Goal: Task Accomplishment & Management: Complete application form

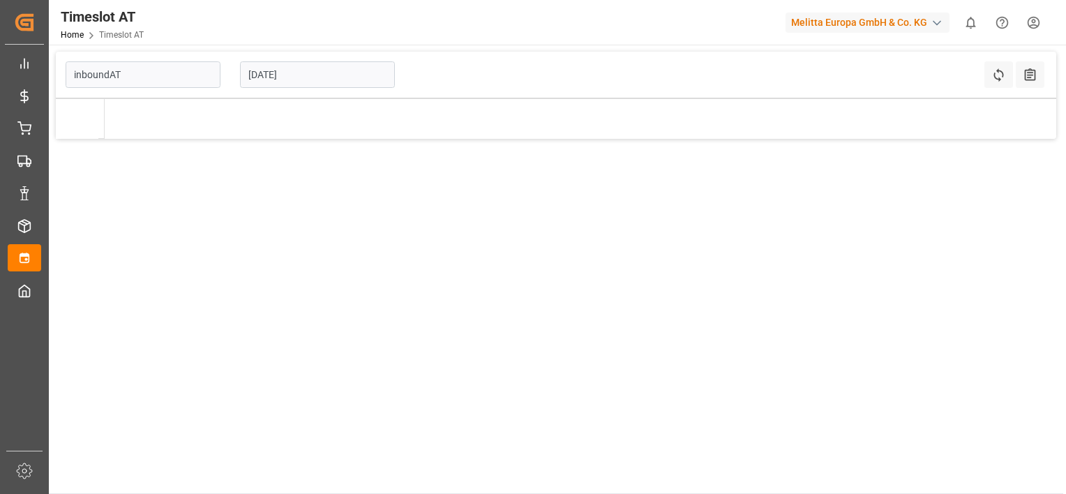
type input "Inbound AT"
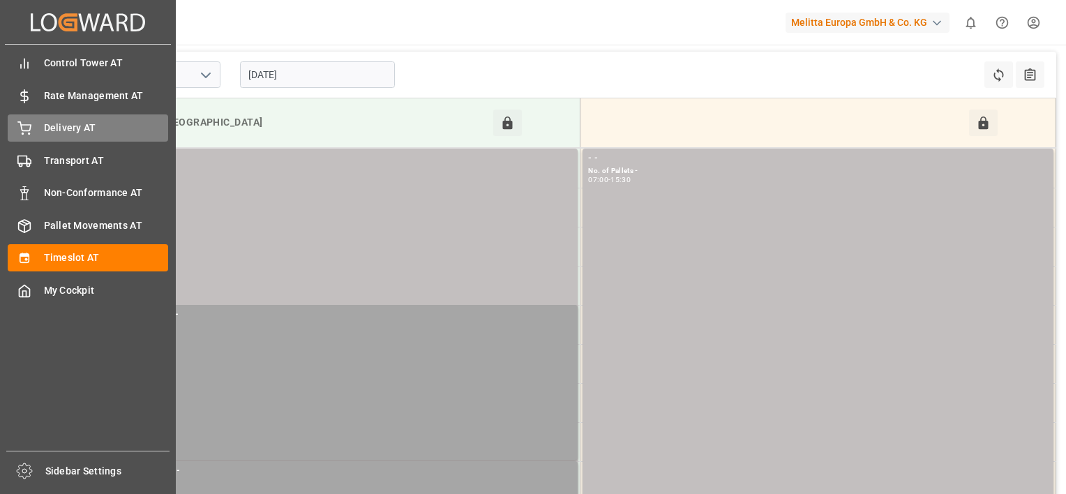
click at [26, 128] on icon at bounding box center [24, 128] width 14 height 14
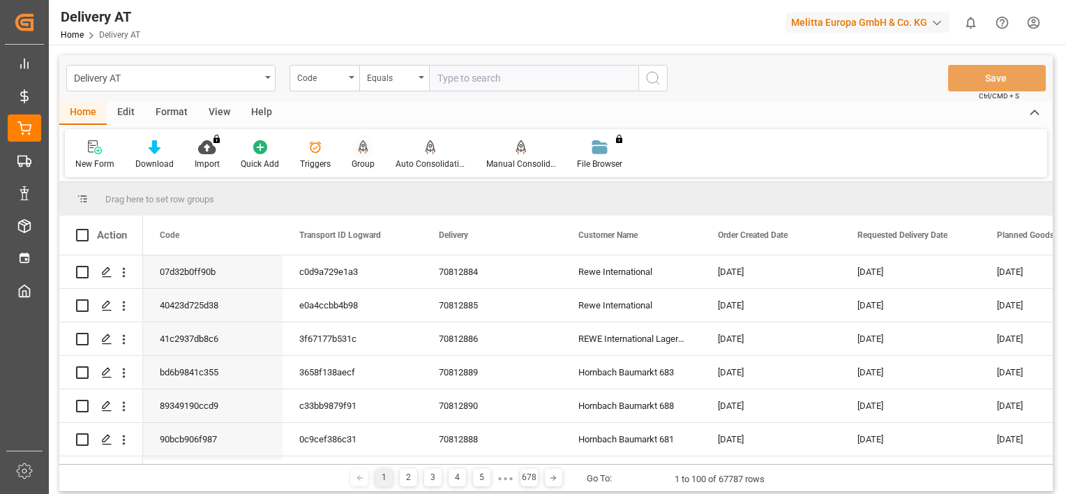
click at [359, 153] on icon at bounding box center [364, 147] width 10 height 14
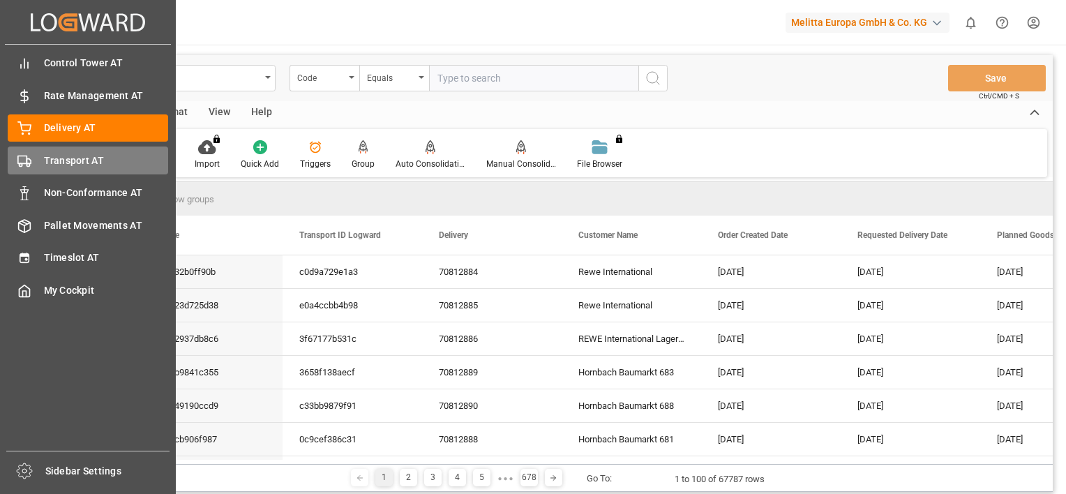
click at [28, 163] on circle at bounding box center [28, 164] width 3 height 3
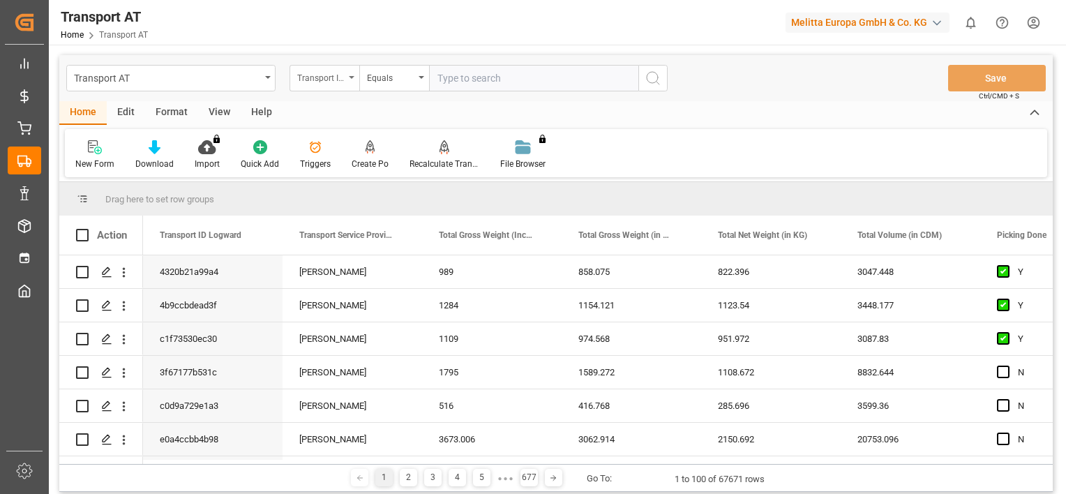
click at [351, 76] on icon "open menu" at bounding box center [352, 77] width 6 height 3
type input "done"
click at [328, 140] on div "Picking Done" at bounding box center [394, 142] width 208 height 29
click at [513, 70] on input "text" at bounding box center [533, 78] width 209 height 27
type input "Y"
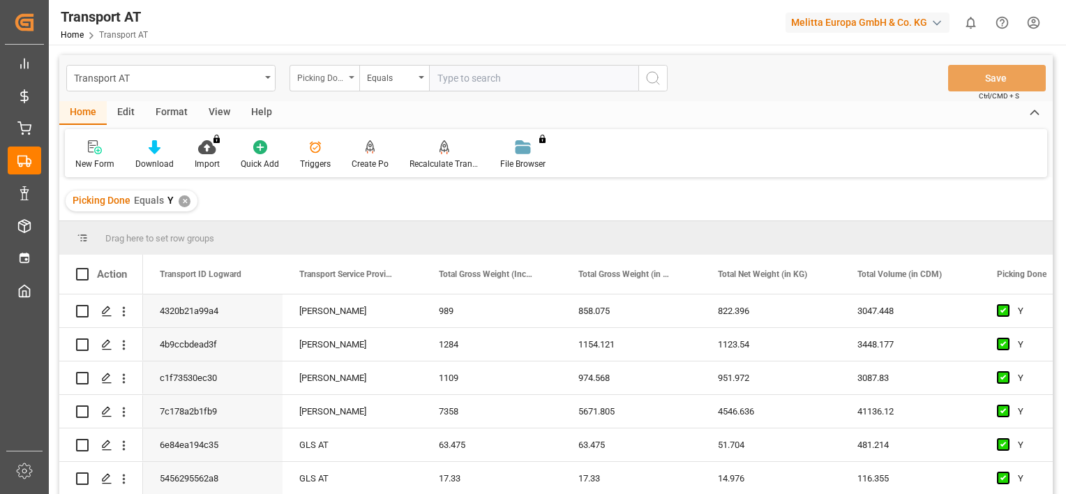
click at [343, 78] on div "Picking Done" at bounding box center [320, 76] width 47 height 16
type input "manu"
click at [355, 137] on div "Transport order sending (manual)" at bounding box center [394, 142] width 208 height 29
click at [472, 77] on input "text" at bounding box center [533, 78] width 209 height 27
type input "N"
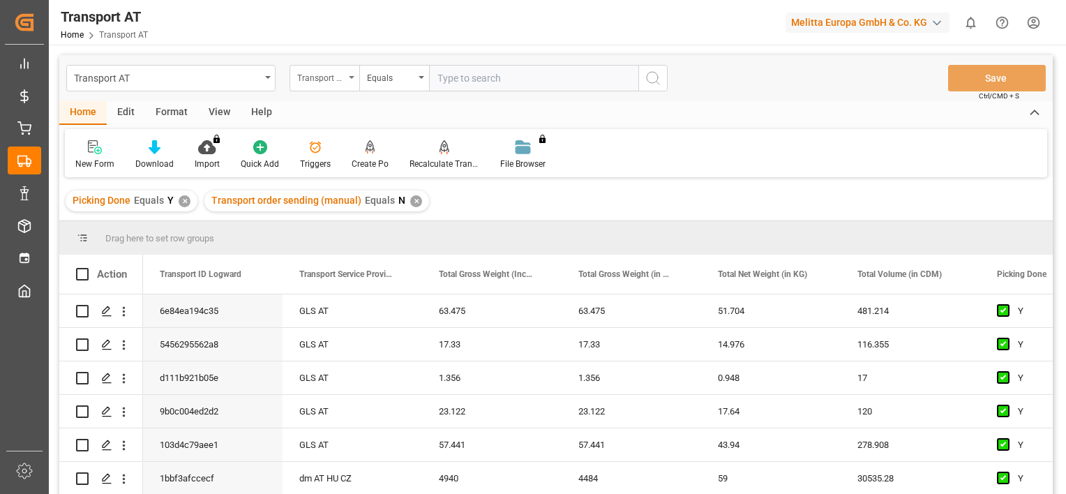
click at [346, 82] on div "Transport order sending (manual)" at bounding box center [325, 78] width 70 height 27
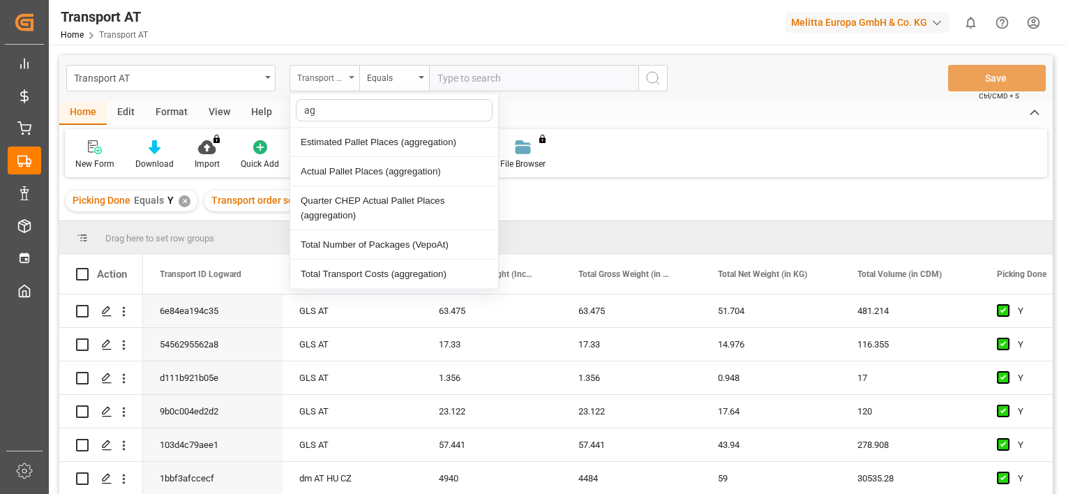
type input "agg"
click at [347, 173] on div "Actual Pallet Places (aggregation)" at bounding box center [394, 171] width 208 height 29
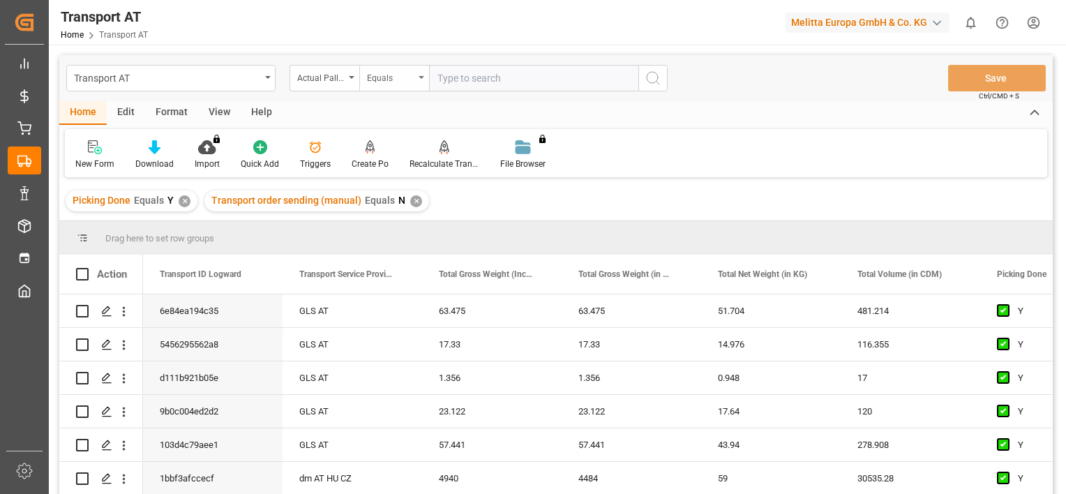
click at [421, 76] on icon "open menu" at bounding box center [422, 77] width 6 height 3
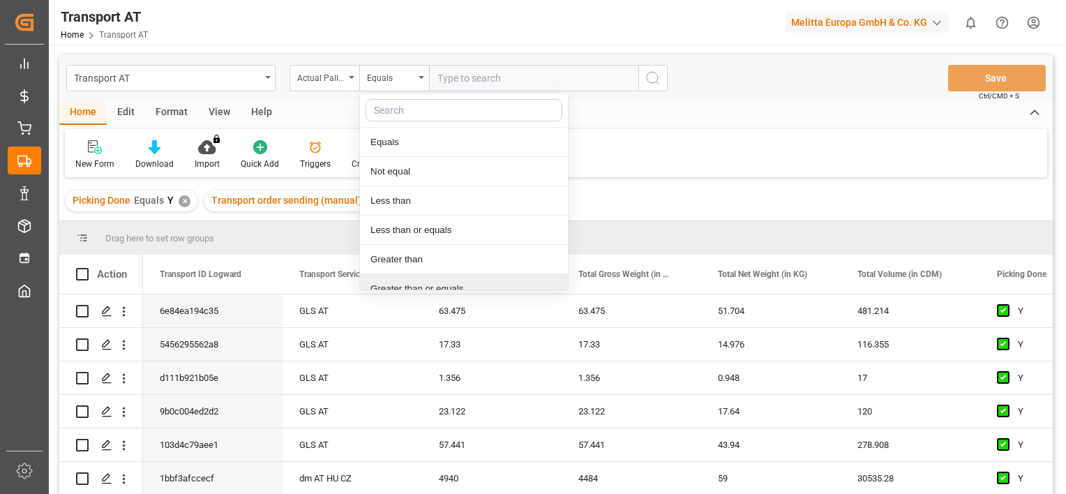
click at [391, 282] on div "Greater than or equals" at bounding box center [464, 288] width 208 height 29
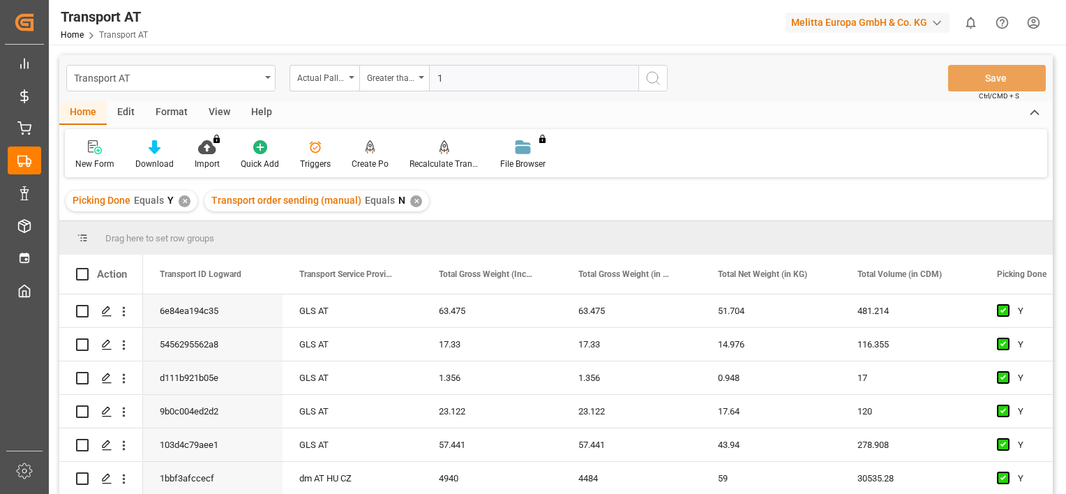
type input "1"
click at [655, 83] on icon "search button" at bounding box center [653, 78] width 17 height 17
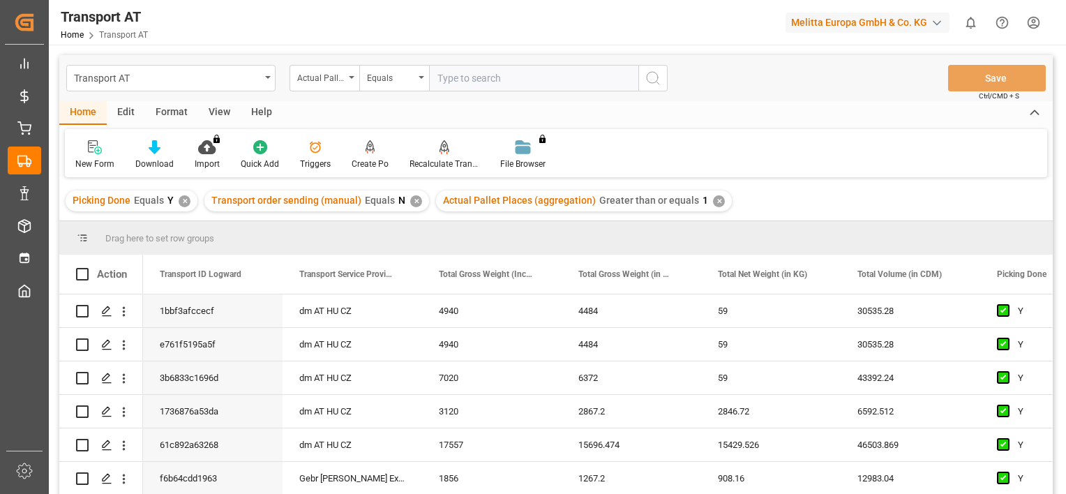
click at [211, 112] on div "View" at bounding box center [219, 113] width 43 height 24
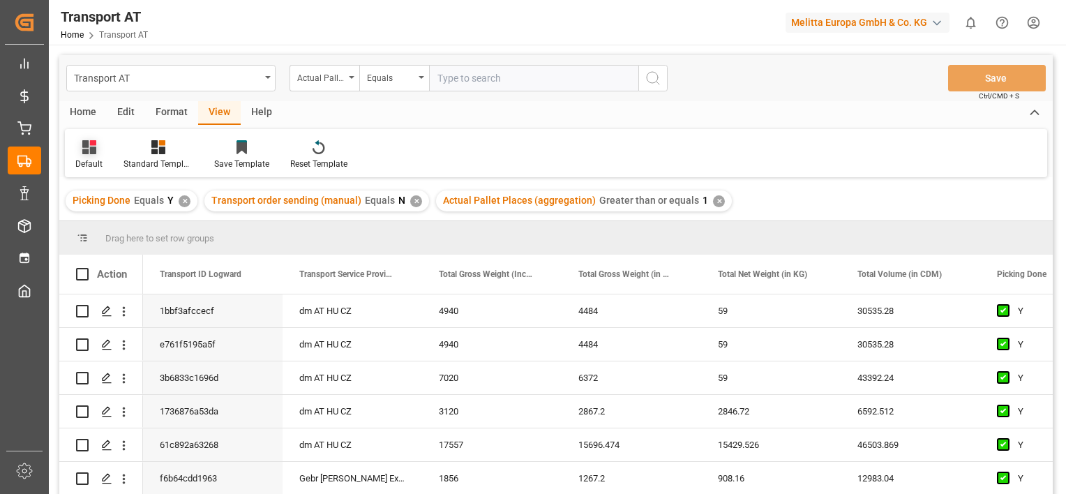
click at [87, 156] on div "Default" at bounding box center [89, 155] width 48 height 31
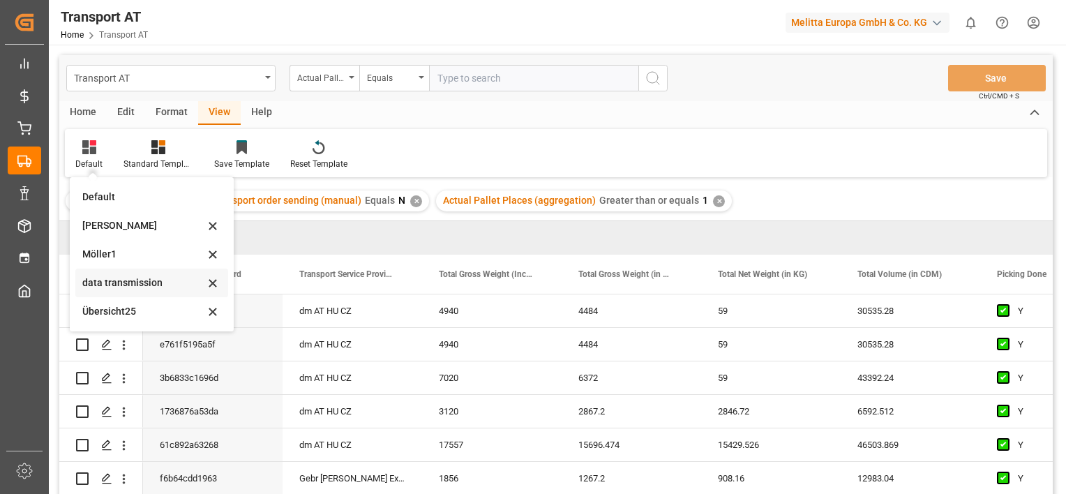
click at [109, 277] on div "data transmission" at bounding box center [143, 283] width 122 height 15
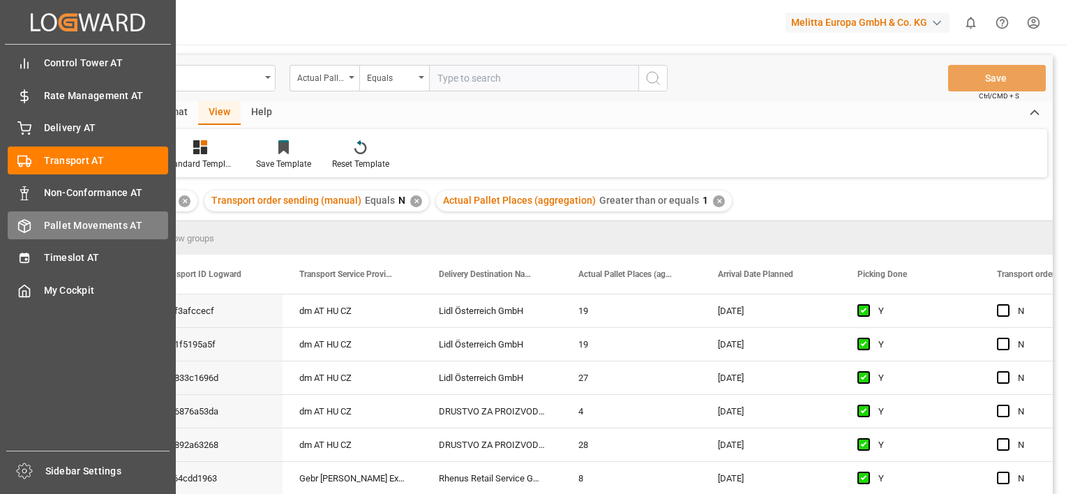
click at [36, 229] on div "Pallet Movements AT Pallet Movements AT" at bounding box center [88, 224] width 160 height 27
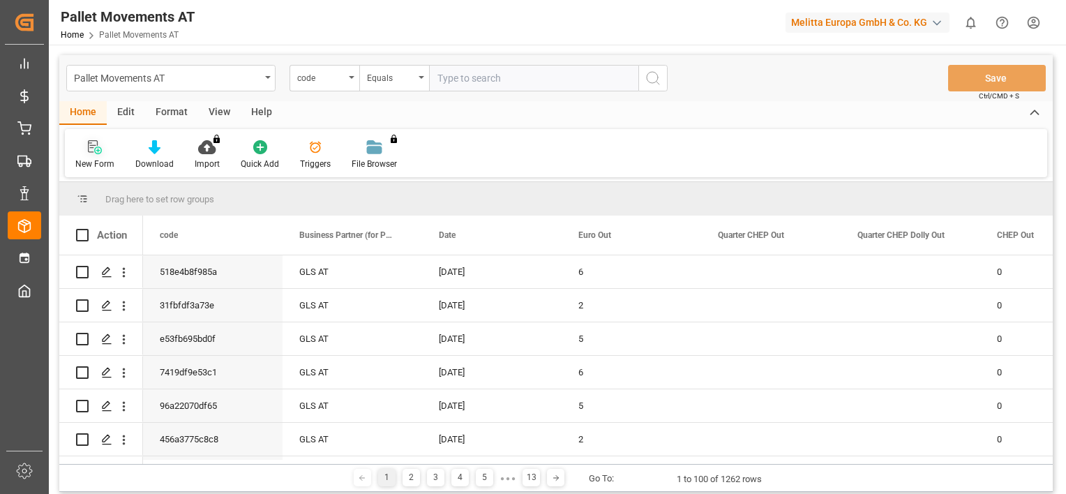
click at [81, 148] on div at bounding box center [94, 147] width 39 height 15
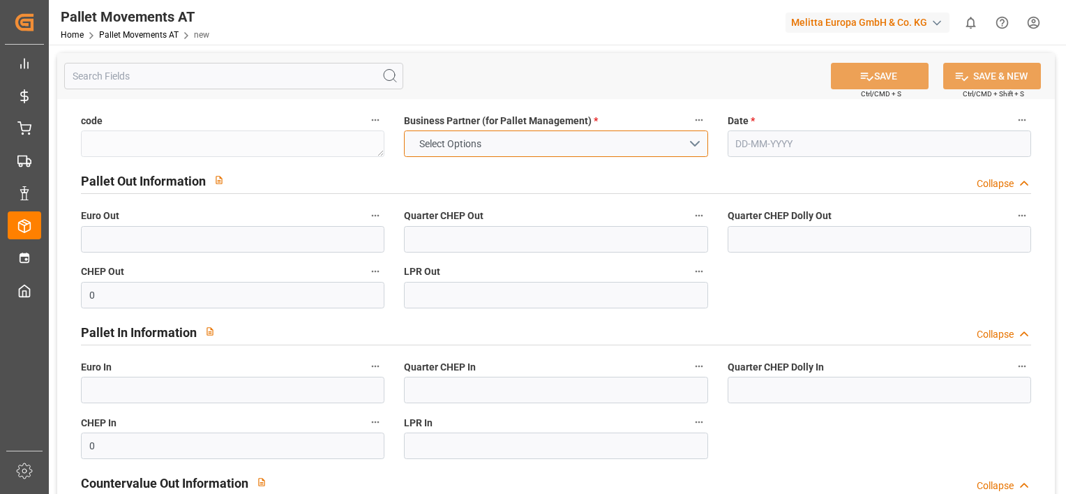
click at [638, 140] on button "Select Options" at bounding box center [555, 143] width 303 height 27
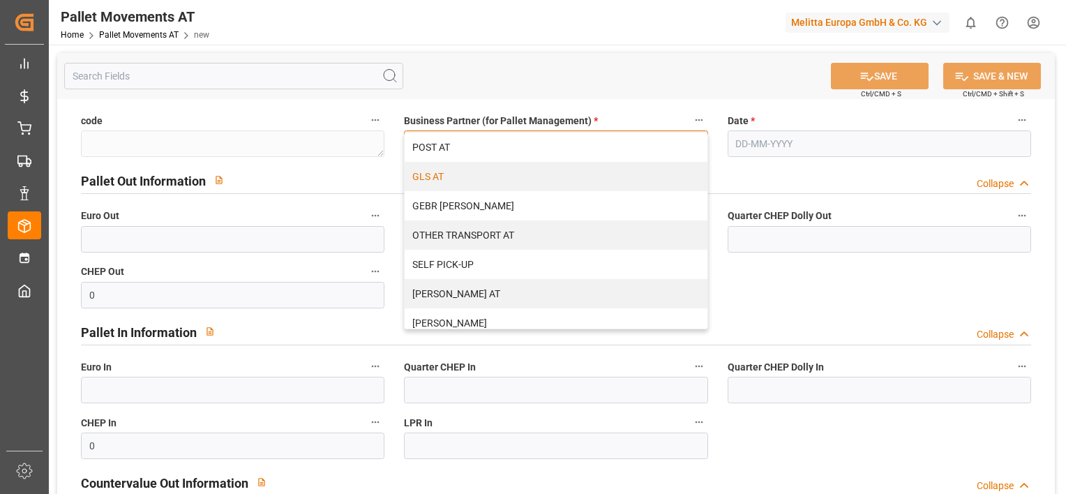
click at [576, 167] on div "GLS AT" at bounding box center [556, 176] width 302 height 29
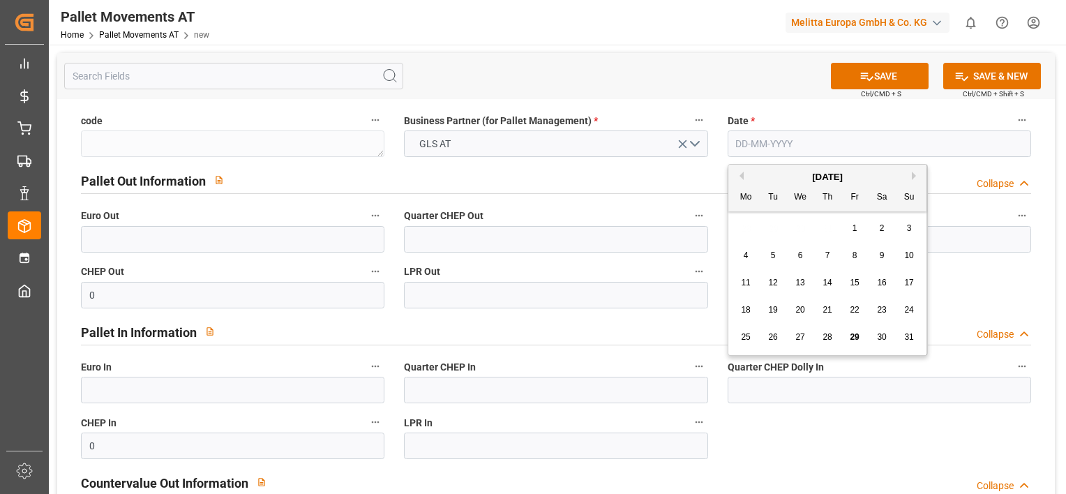
click at [751, 141] on input "text" at bounding box center [879, 143] width 303 height 27
click at [738, 241] on div "28 29 30 31 1 2 3" at bounding box center [828, 228] width 190 height 27
click at [847, 229] on div "1" at bounding box center [854, 228] width 17 height 17
type input "01-08-2025"
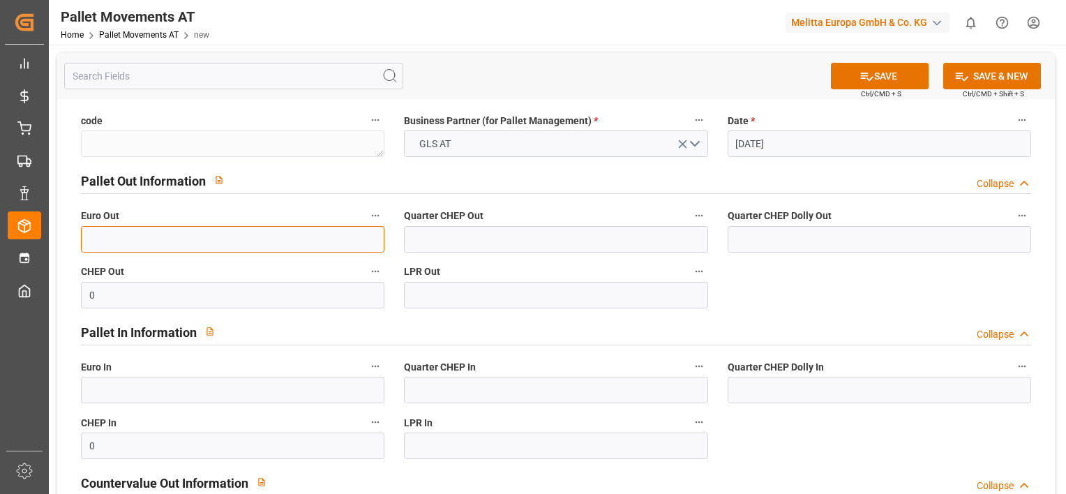
click at [293, 226] on input "text" at bounding box center [232, 239] width 303 height 27
type input "6"
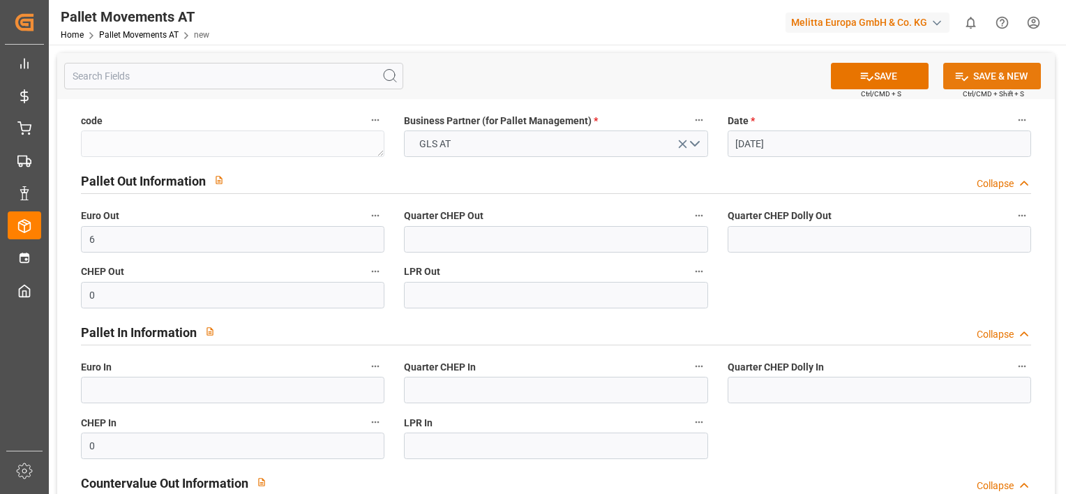
click at [975, 73] on button "SAVE & NEW" at bounding box center [992, 76] width 98 height 27
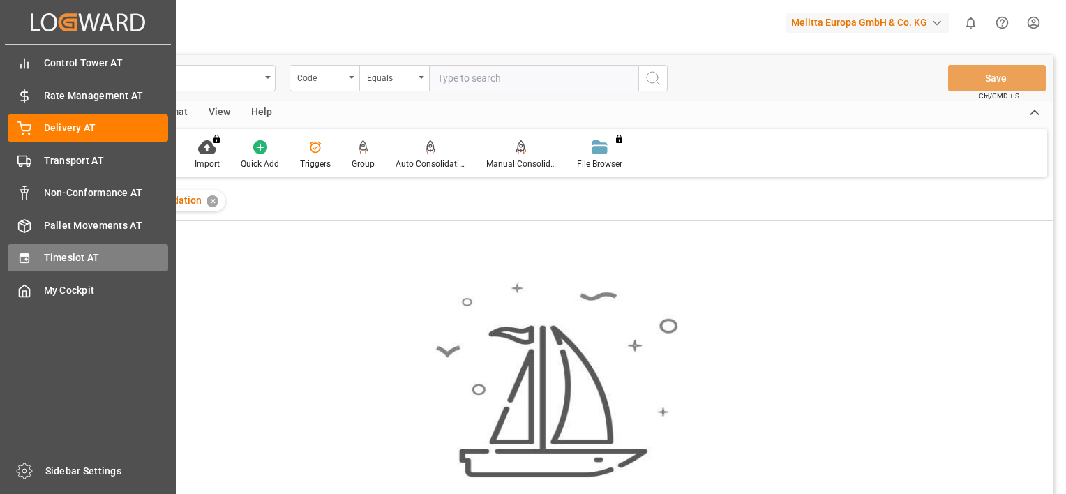
click at [55, 255] on span "Timeslot AT" at bounding box center [106, 257] width 125 height 15
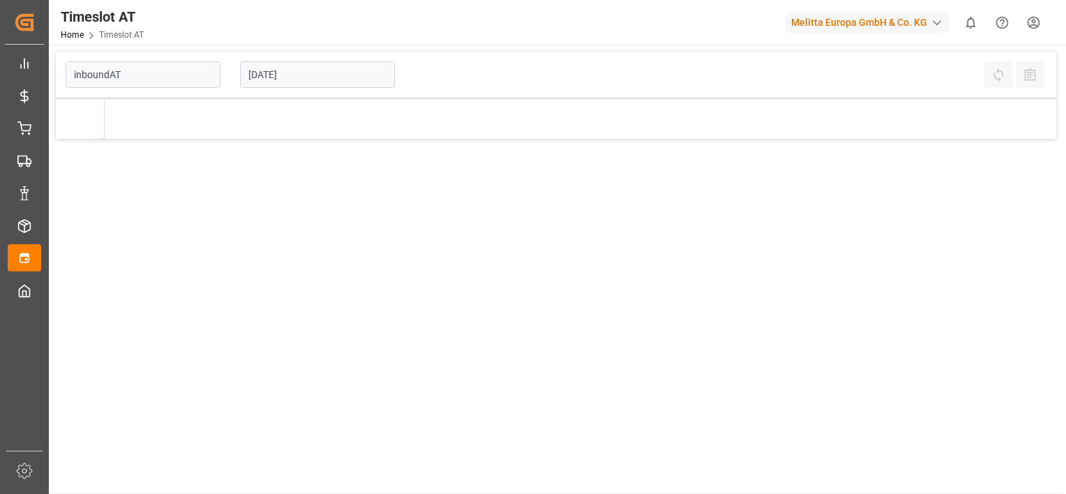
type input "Inbound AT"
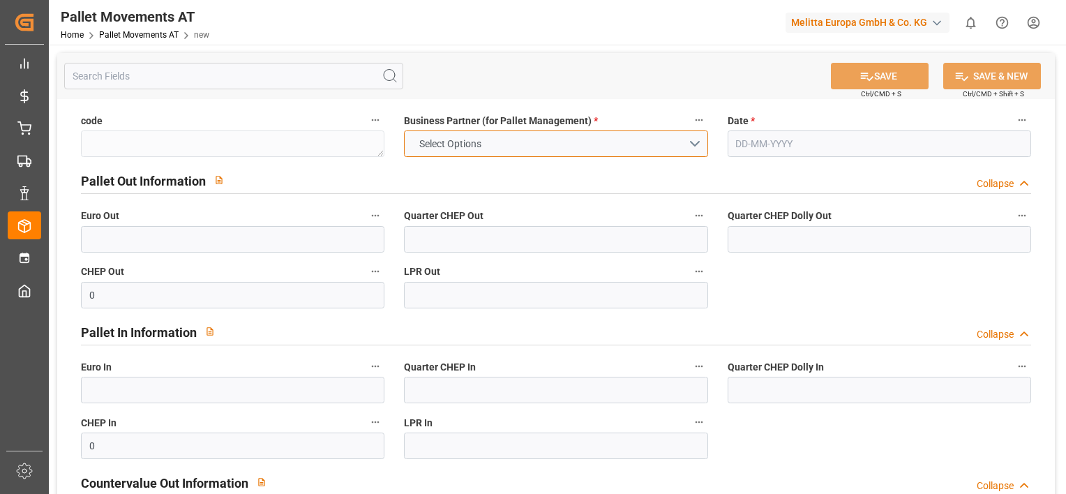
click at [681, 144] on button "Select Options" at bounding box center [555, 143] width 303 height 27
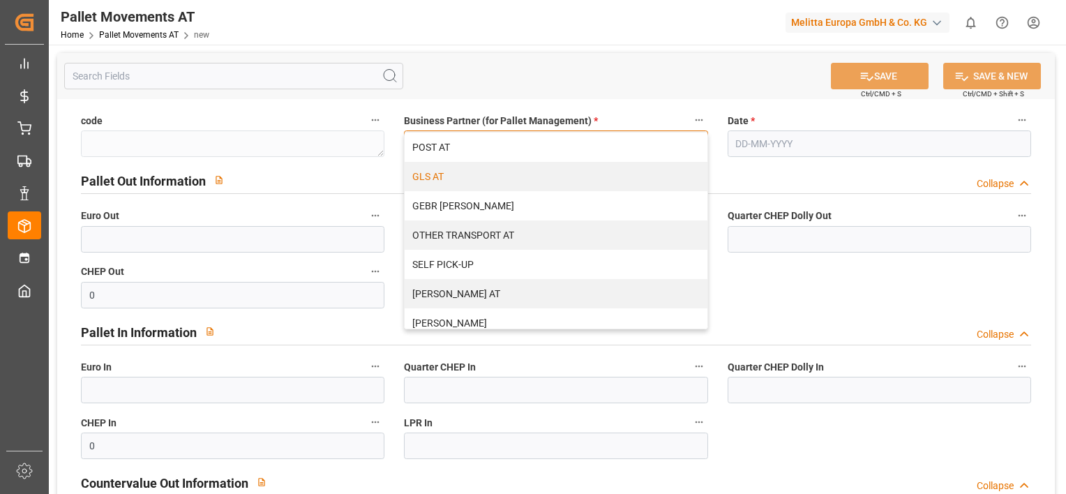
click at [614, 175] on div "GLS AT" at bounding box center [556, 176] width 302 height 29
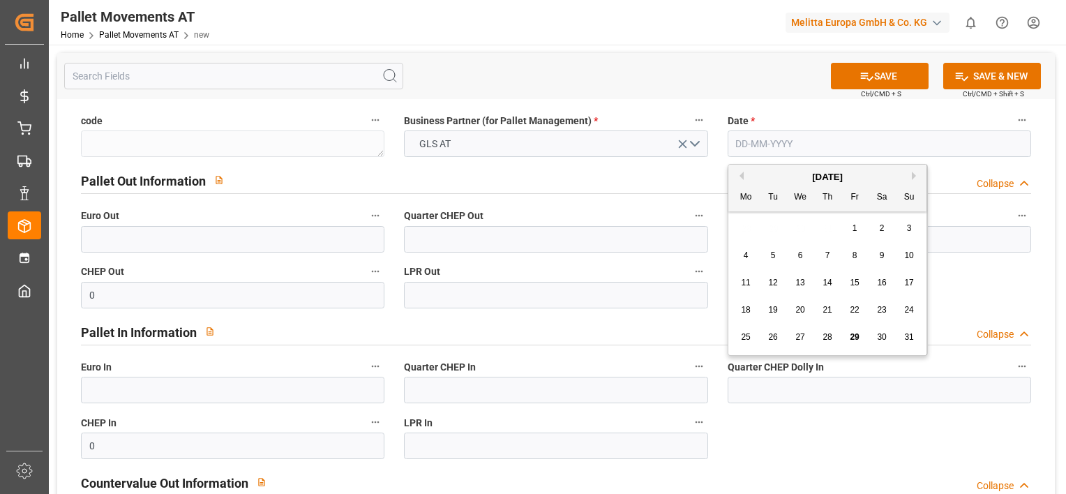
click at [799, 141] on input "text" at bounding box center [879, 143] width 303 height 27
click at [739, 257] on div "4" at bounding box center [745, 256] width 17 height 17
type input "04-08-2025"
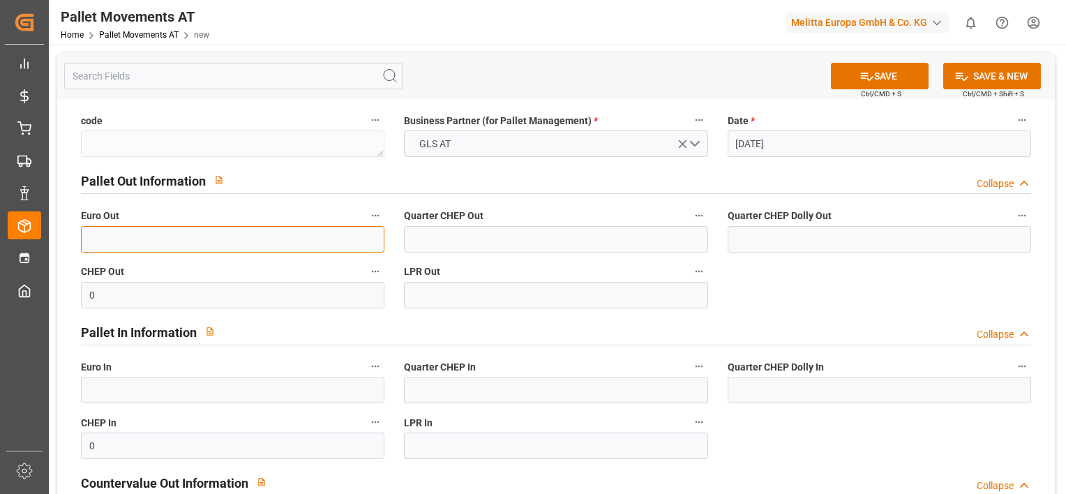
click at [260, 243] on input "text" at bounding box center [232, 239] width 303 height 27
type input "5"
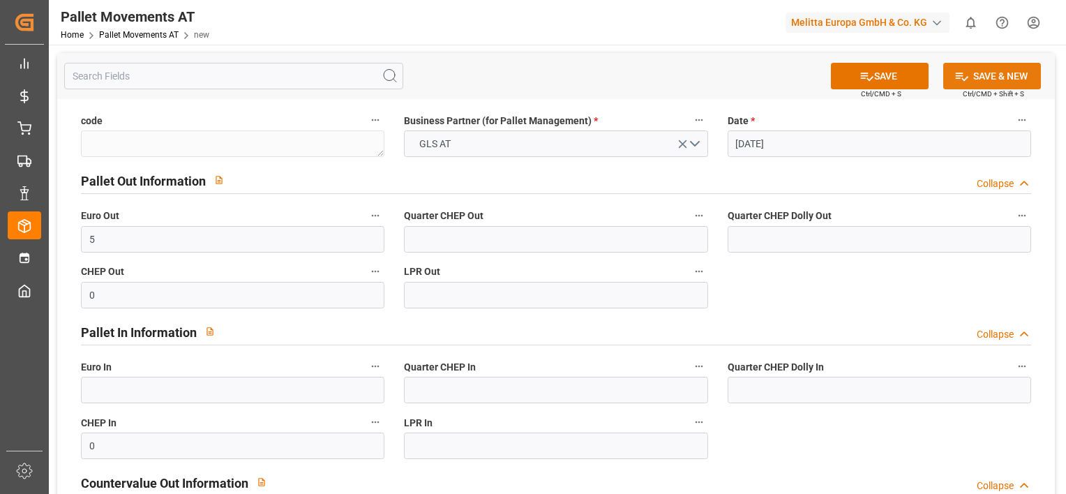
click at [988, 75] on button "SAVE & NEW" at bounding box center [992, 76] width 98 height 27
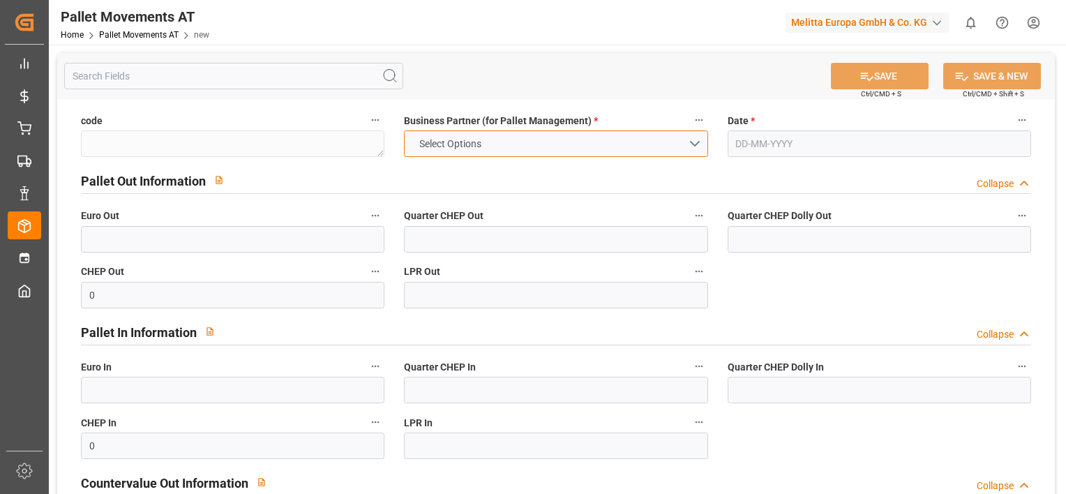
click at [698, 141] on button "Select Options" at bounding box center [555, 143] width 303 height 27
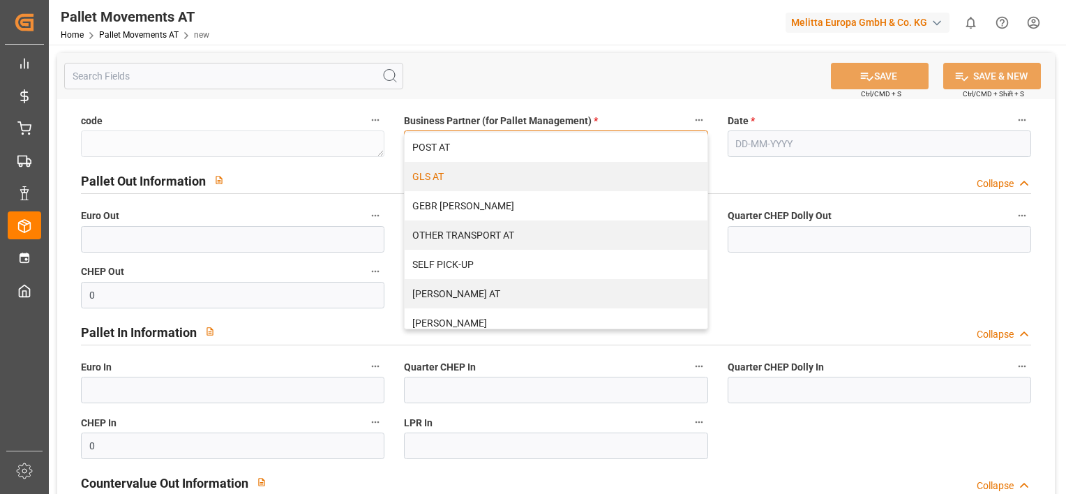
click at [603, 176] on div "GLS AT" at bounding box center [556, 176] width 302 height 29
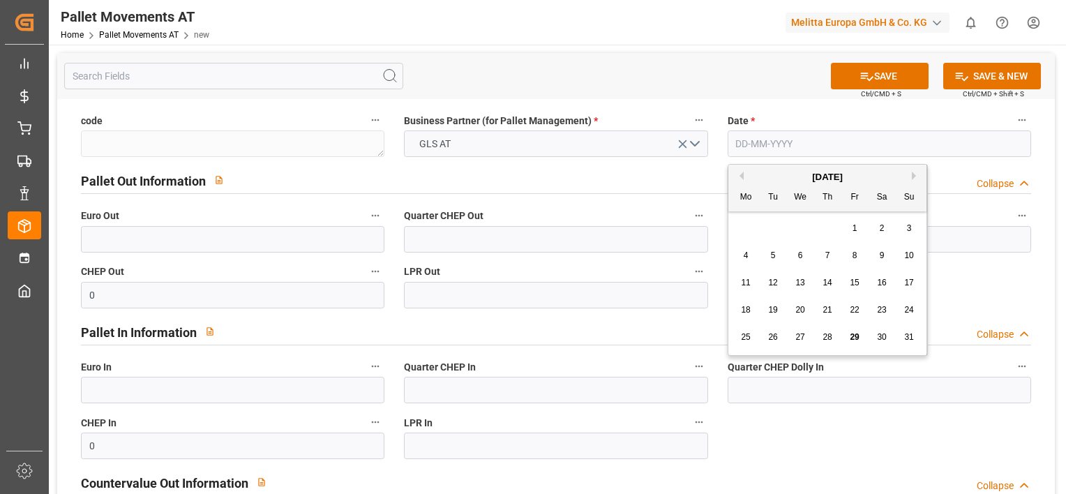
click at [776, 142] on input "text" at bounding box center [879, 143] width 303 height 27
click at [746, 235] on div "28 29 30 31 1 2 3" at bounding box center [828, 228] width 190 height 27
click at [772, 264] on div "5" at bounding box center [773, 256] width 17 height 17
type input "05-08-2025"
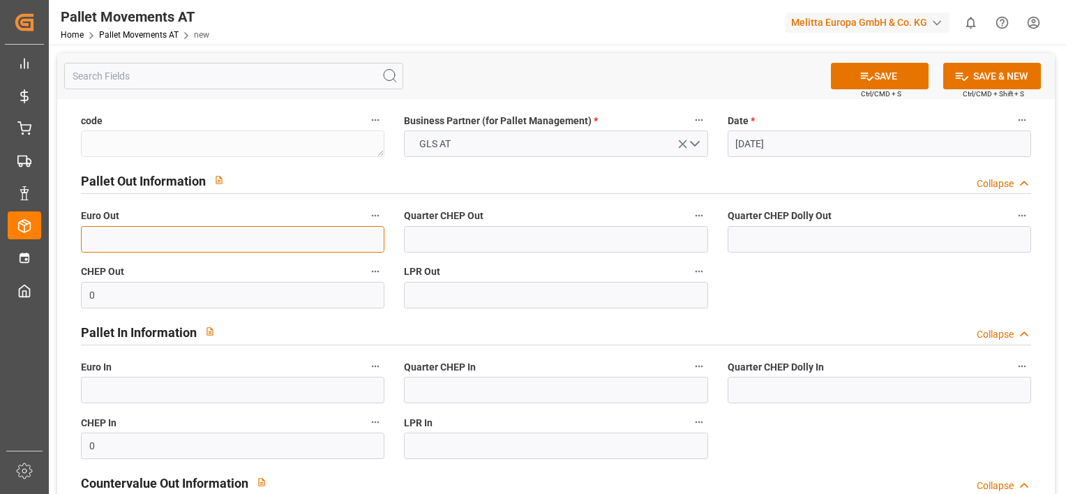
click at [322, 239] on input "text" at bounding box center [232, 239] width 303 height 27
type input "4"
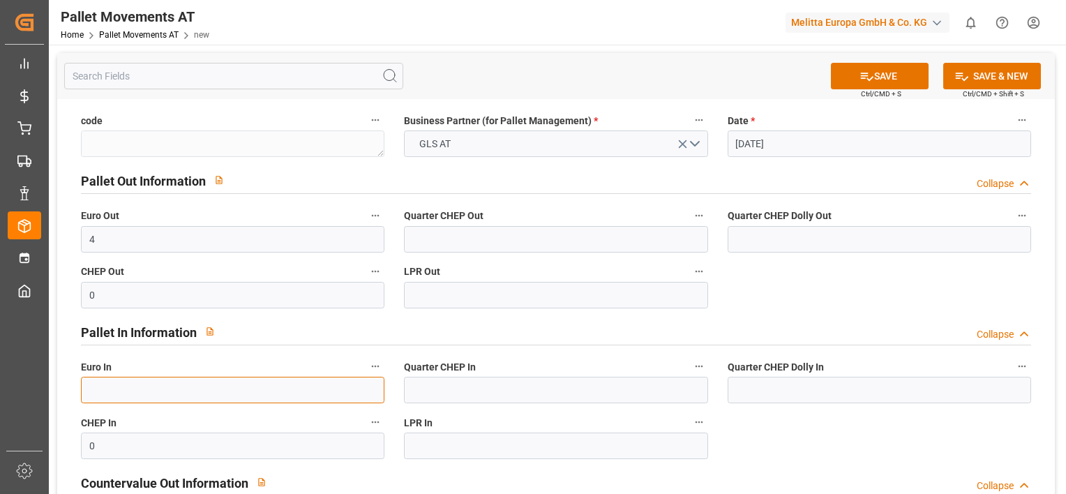
click at [155, 389] on input "text" at bounding box center [232, 390] width 303 height 27
type input "3"
click at [996, 70] on button "SAVE & NEW" at bounding box center [992, 76] width 98 height 27
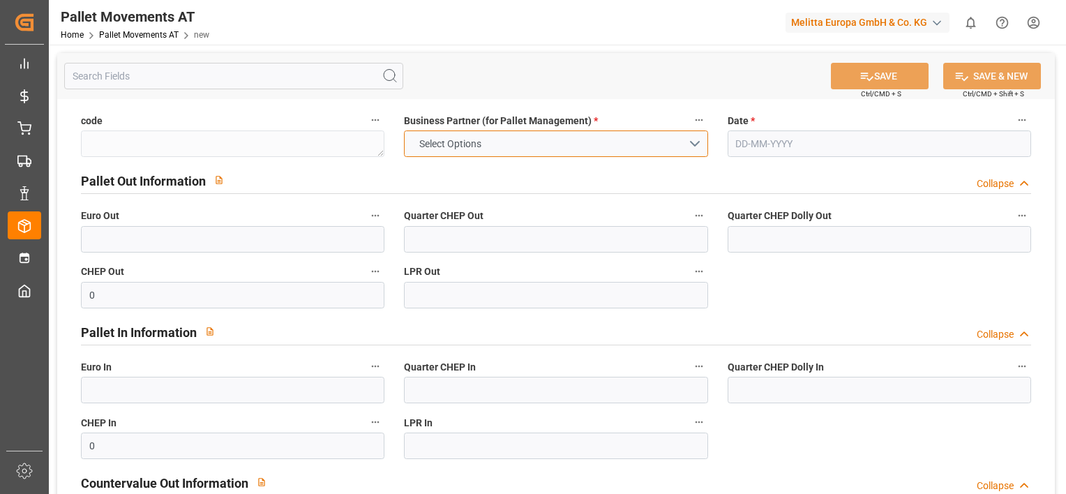
click at [699, 133] on button "Select Options" at bounding box center [555, 143] width 303 height 27
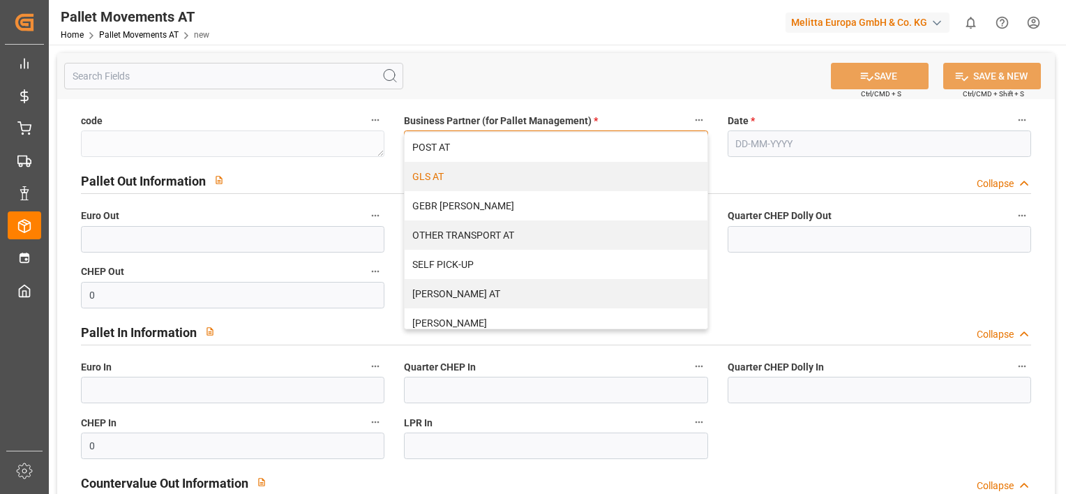
click at [567, 174] on div "GLS AT" at bounding box center [556, 176] width 302 height 29
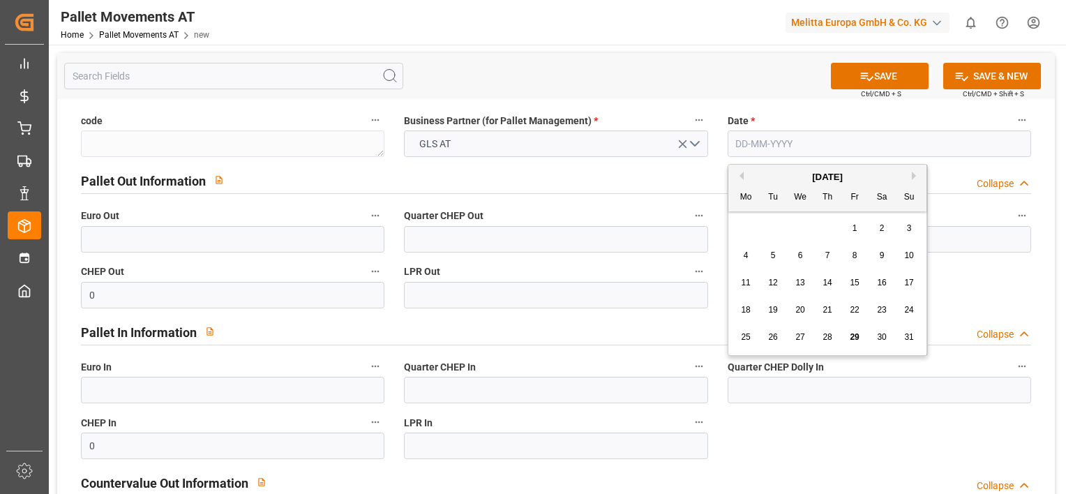
click at [751, 145] on input "text" at bounding box center [879, 143] width 303 height 27
click at [742, 225] on div "28 29 30 31 1 2 3" at bounding box center [828, 228] width 190 height 27
click at [806, 254] on div "6" at bounding box center [800, 256] width 17 height 17
type input "06-08-2025"
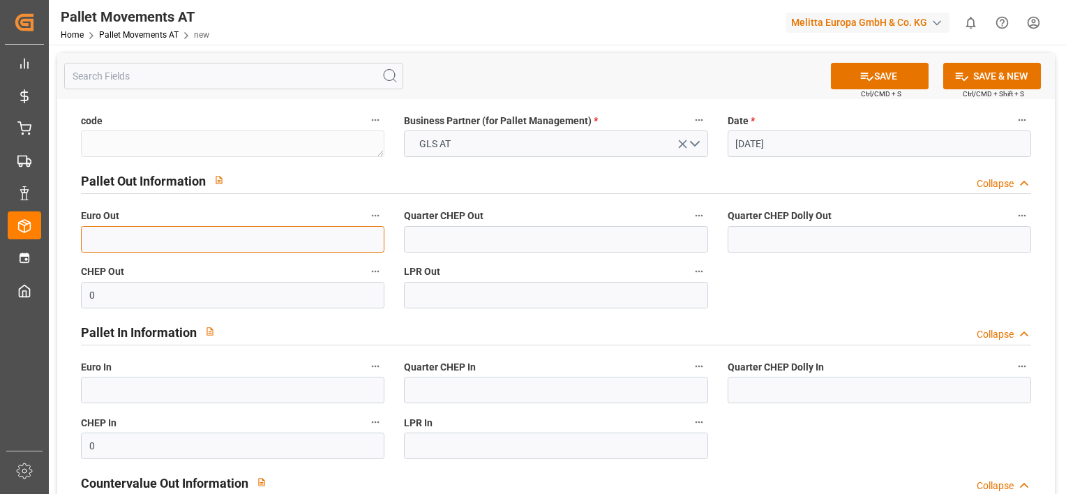
click at [304, 240] on input "text" at bounding box center [232, 239] width 303 height 27
type input "3"
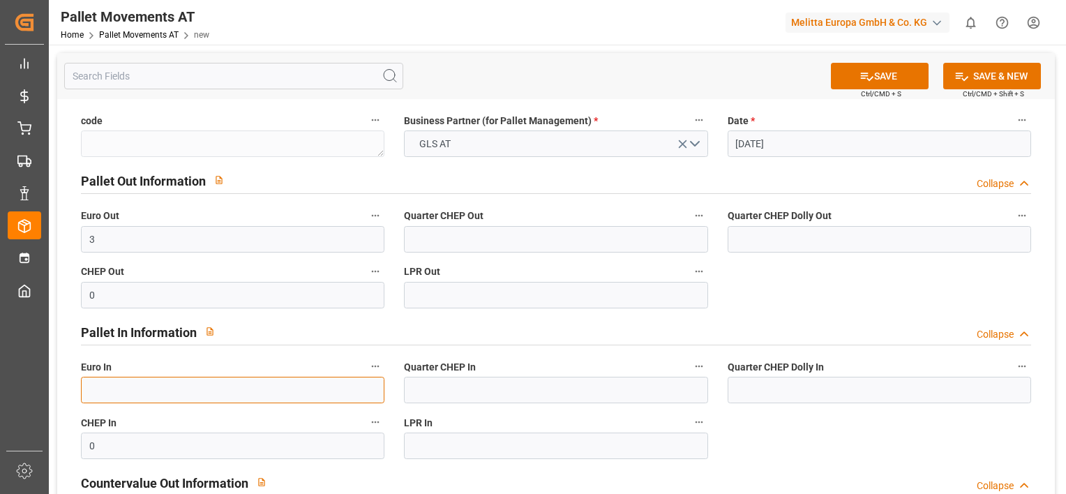
click at [144, 388] on input "text" at bounding box center [232, 390] width 303 height 27
type input "2"
click at [980, 79] on button "SAVE & NEW" at bounding box center [992, 76] width 98 height 27
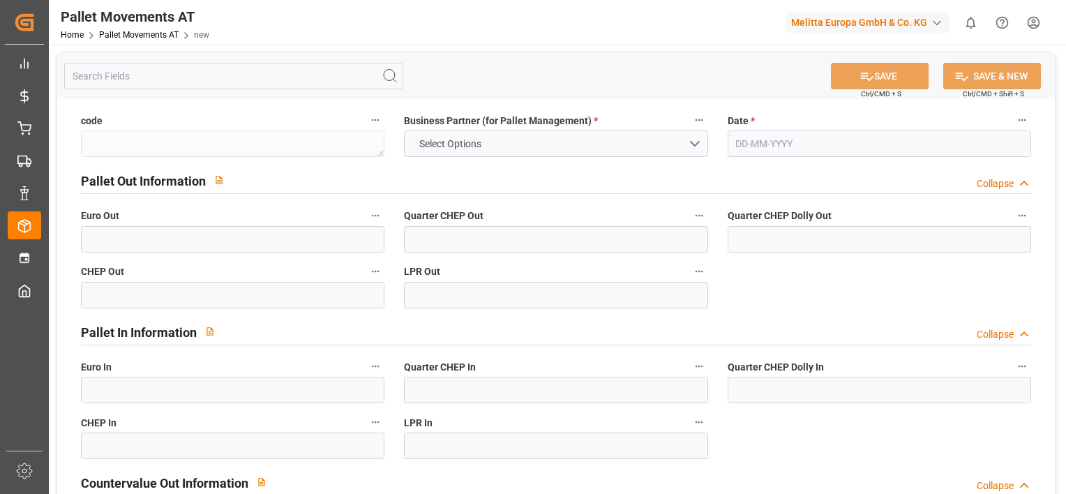
type input "0"
click at [692, 146] on button "Select Options" at bounding box center [555, 143] width 303 height 27
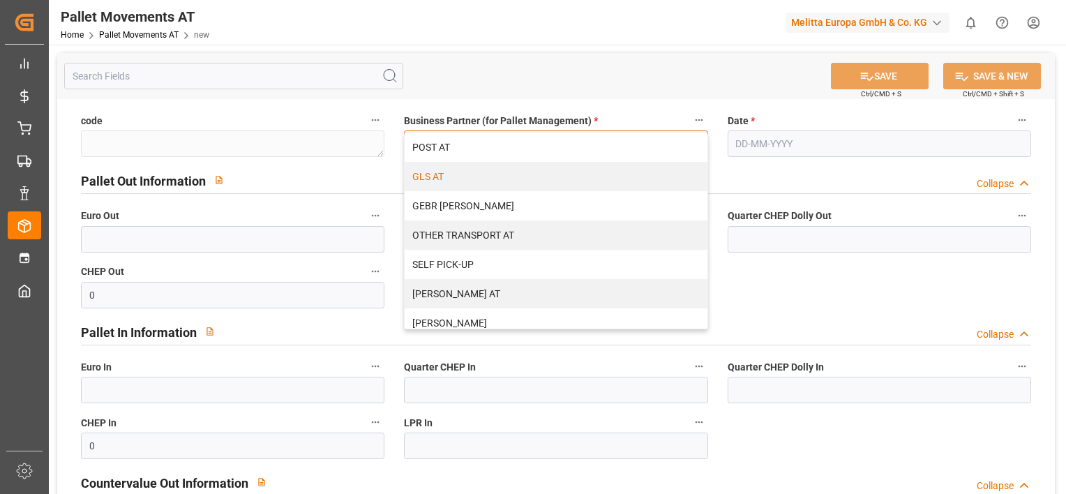
click at [615, 176] on div "GLS AT" at bounding box center [556, 176] width 302 height 29
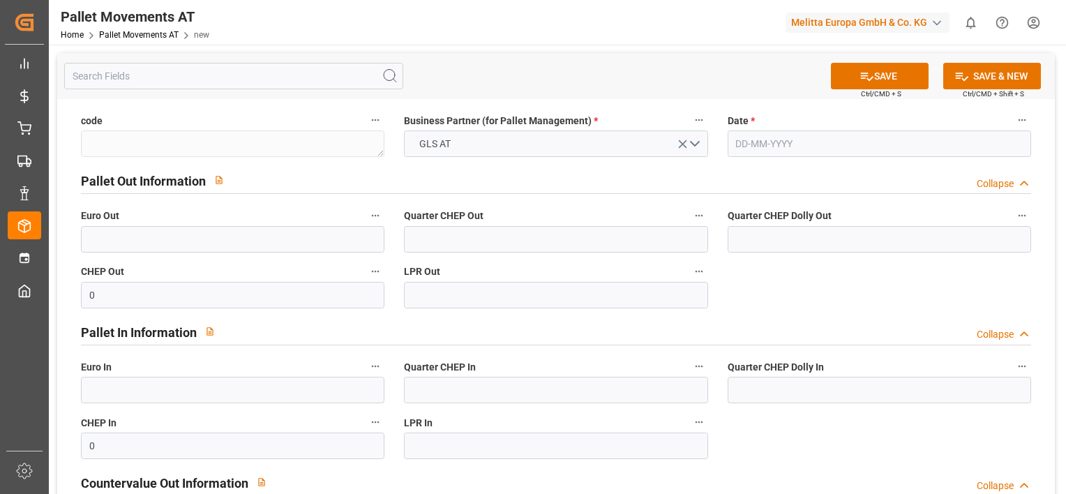
click at [756, 144] on input "text" at bounding box center [879, 143] width 303 height 27
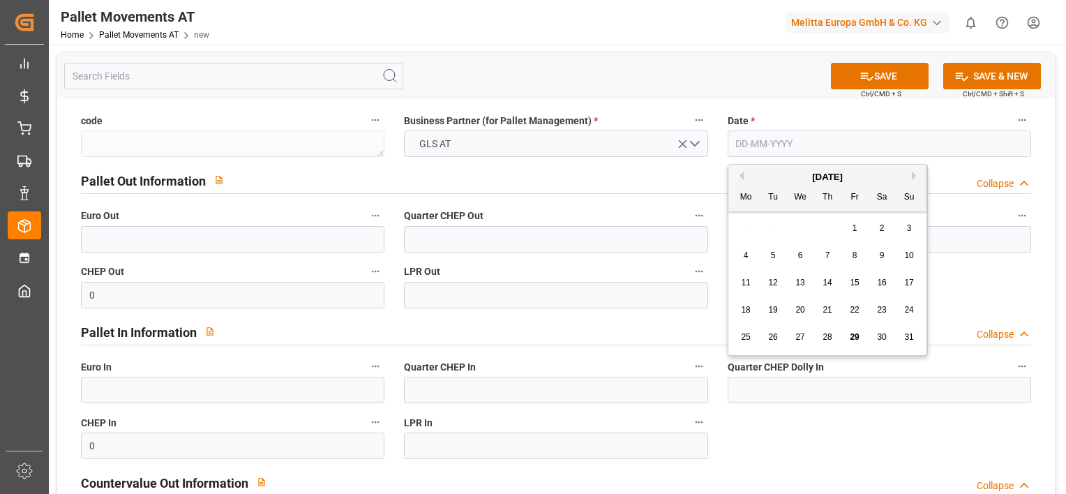
click at [742, 227] on div "28 29 30 31 1 2 3" at bounding box center [828, 228] width 190 height 27
click at [829, 255] on span "7" at bounding box center [827, 255] width 5 height 10
type input "07-08-2025"
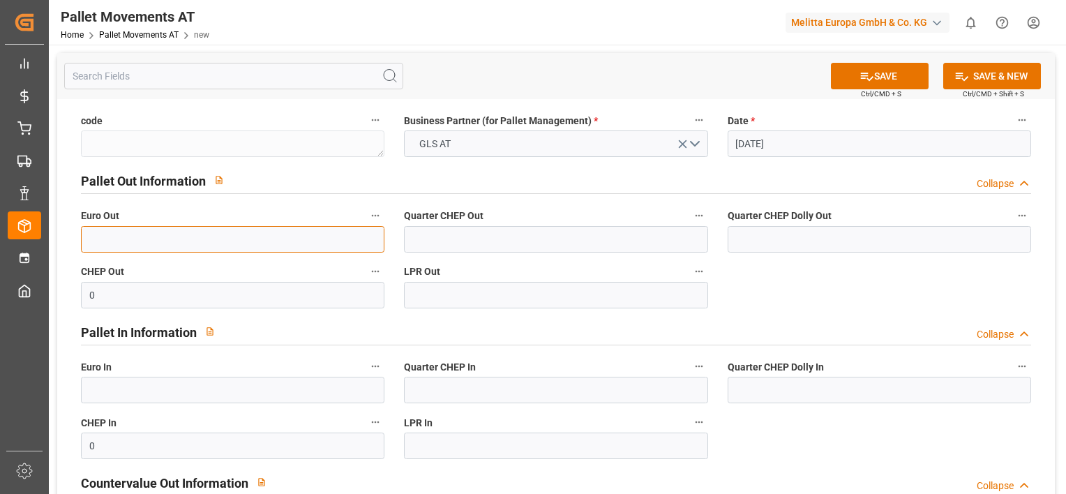
click at [278, 241] on input "text" at bounding box center [232, 239] width 303 height 27
type input "5"
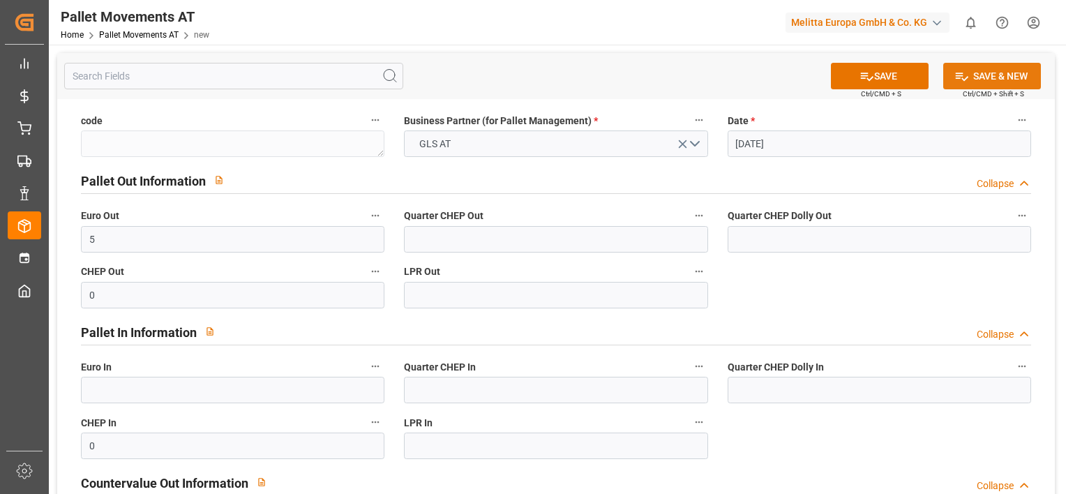
click at [968, 72] on button "SAVE & NEW" at bounding box center [992, 76] width 98 height 27
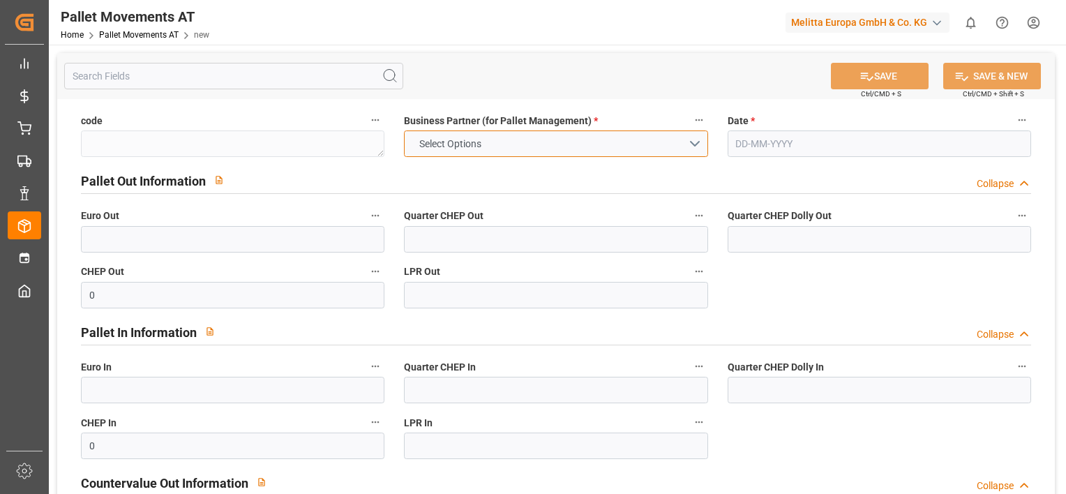
click at [693, 140] on button "Select Options" at bounding box center [555, 143] width 303 height 27
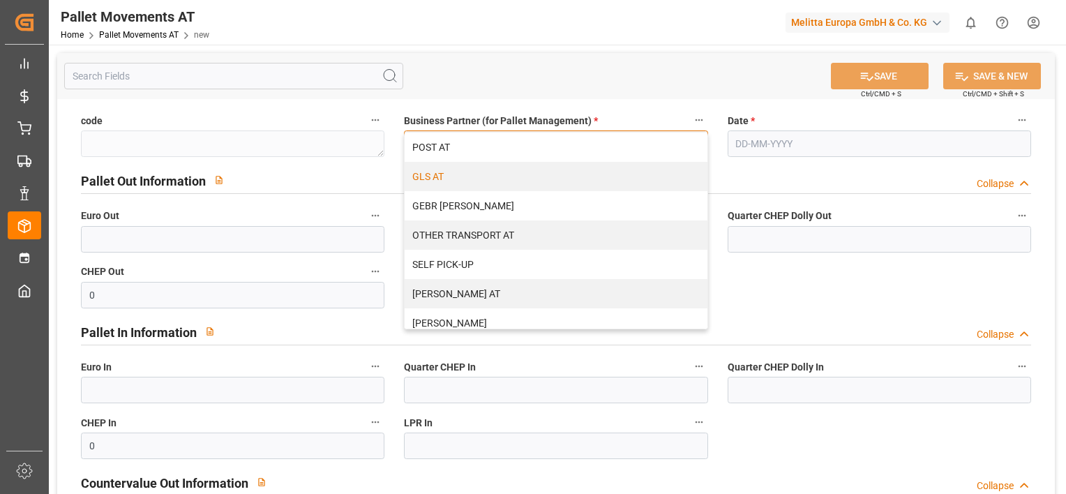
click at [619, 175] on div "GLS AT" at bounding box center [556, 176] width 302 height 29
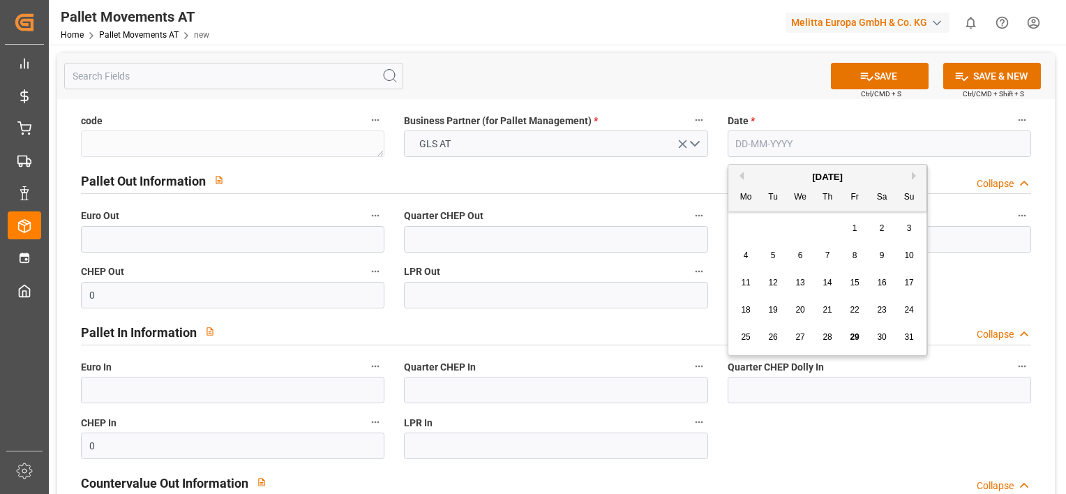
click at [750, 151] on input "text" at bounding box center [879, 143] width 303 height 27
click at [745, 232] on div "28 29 30 31 1 2 3" at bounding box center [828, 228] width 190 height 27
click at [855, 258] on span "8" at bounding box center [855, 255] width 5 height 10
type input "08-08-2025"
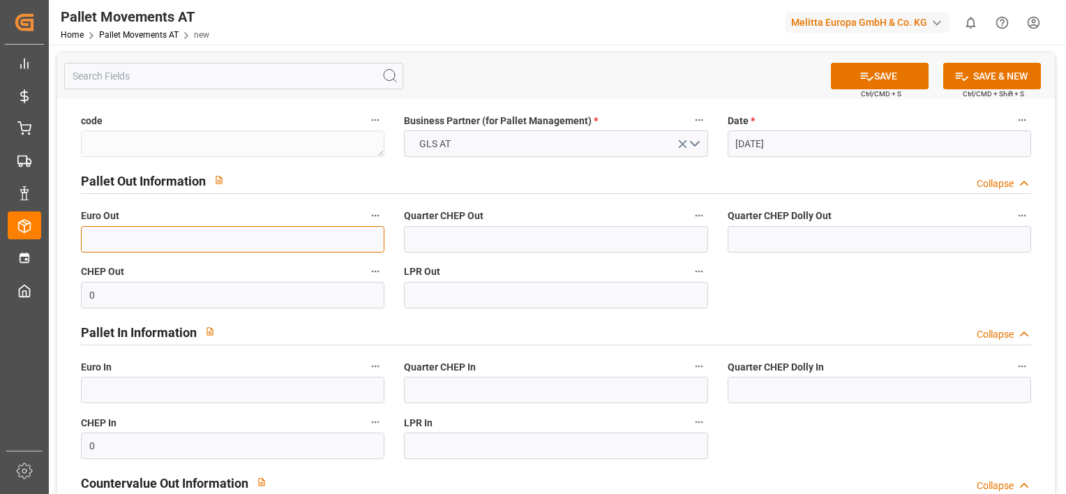
click at [293, 234] on input "text" at bounding box center [232, 239] width 303 height 27
type input "6"
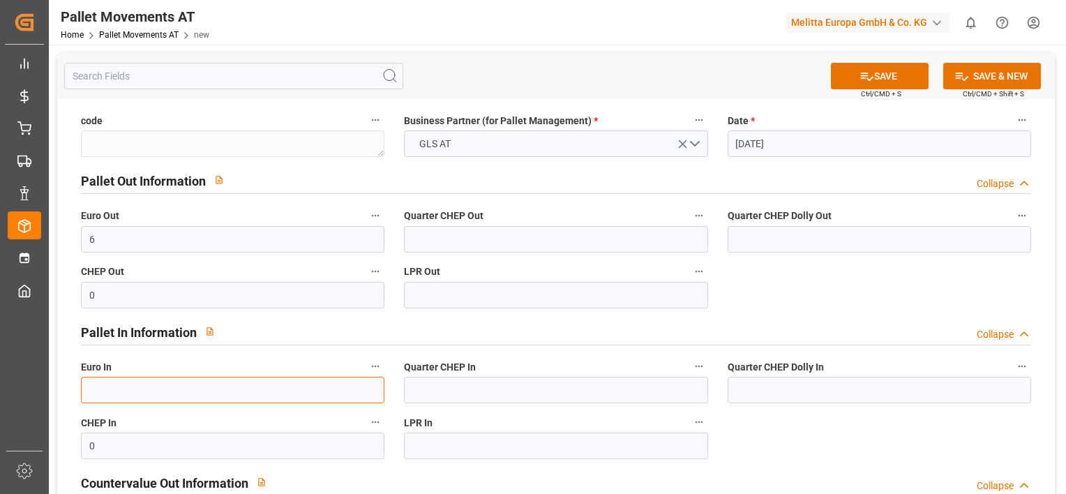
click at [246, 393] on input "text" at bounding box center [232, 390] width 303 height 27
type input "4"
click at [997, 70] on button "SAVE & NEW" at bounding box center [992, 76] width 98 height 27
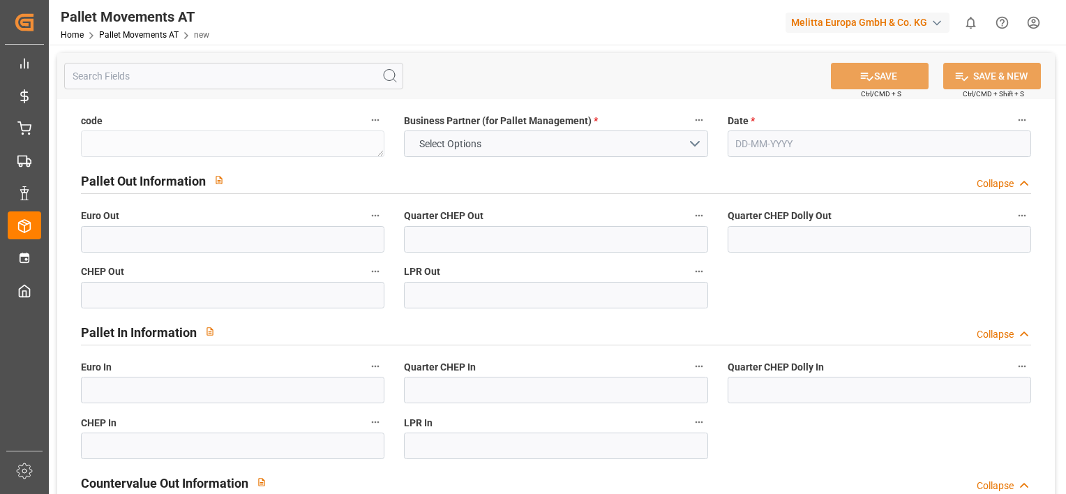
type input "0"
click at [684, 142] on button "Select Options" at bounding box center [555, 143] width 303 height 27
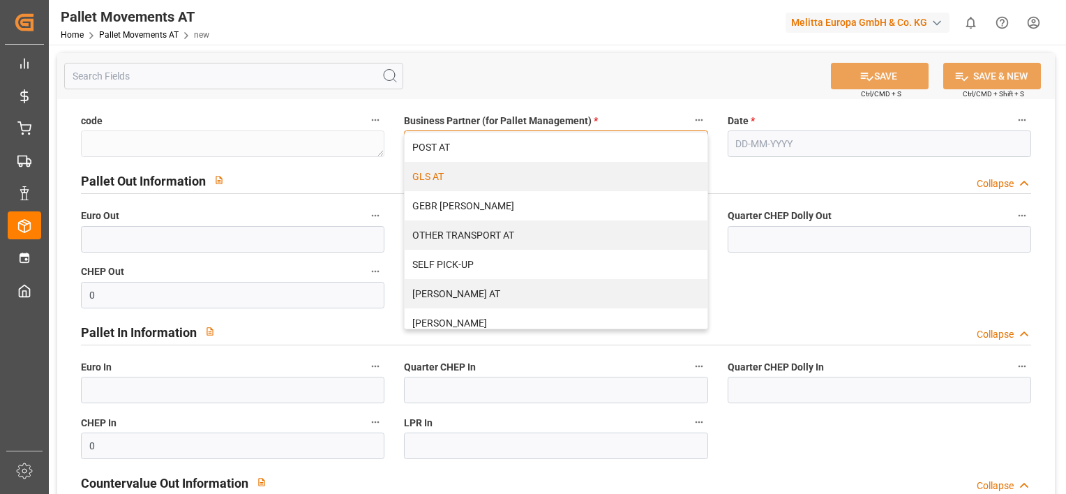
click at [622, 179] on div "GLS AT" at bounding box center [556, 176] width 302 height 29
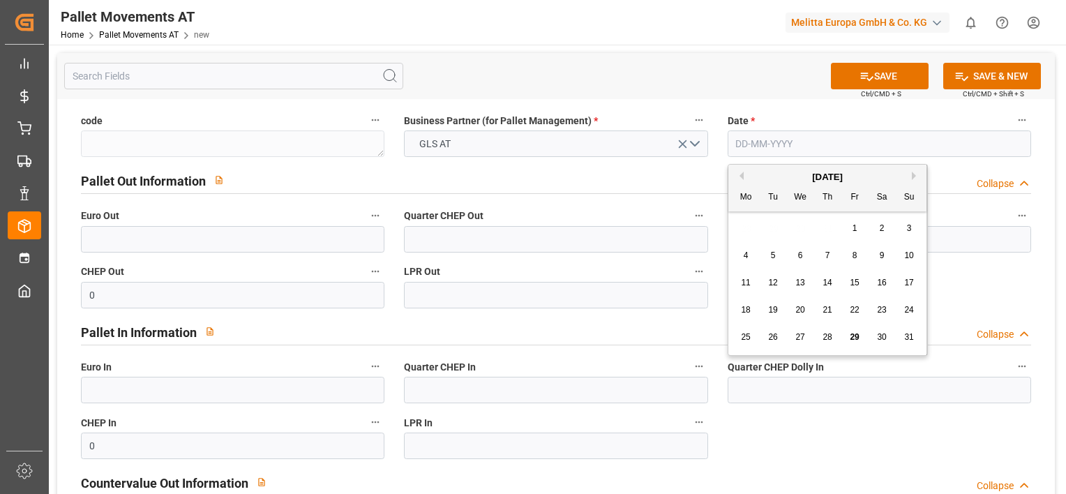
click at [748, 146] on input "text" at bounding box center [879, 143] width 303 height 27
click at [746, 282] on span "11" at bounding box center [745, 283] width 9 height 10
type input "11-08-2025"
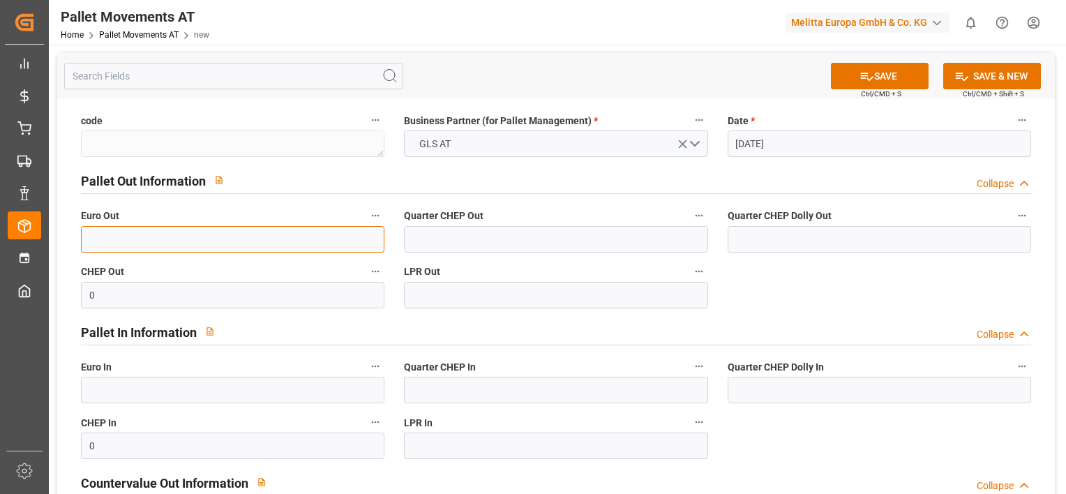
click at [237, 234] on input "text" at bounding box center [232, 239] width 303 height 27
type input "5"
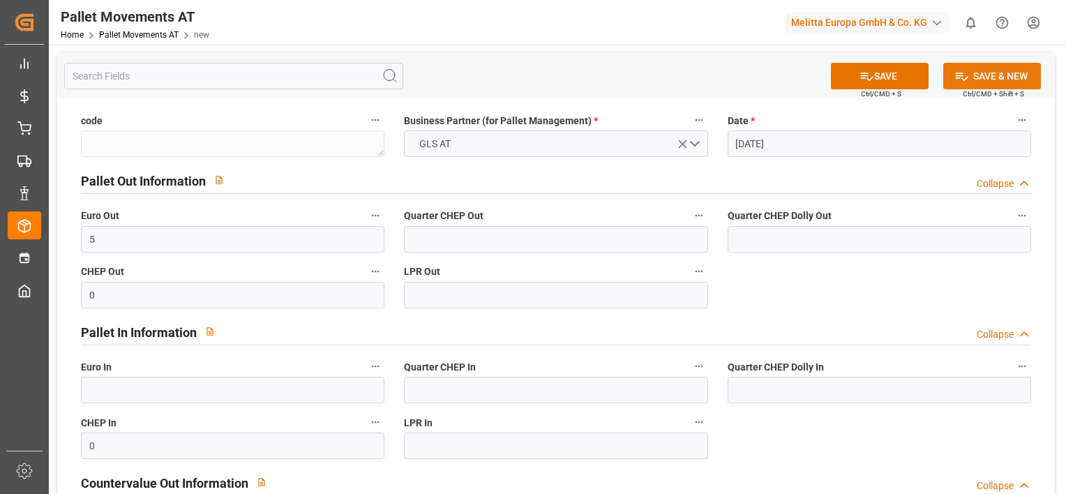
click at [981, 75] on button "SAVE & NEW" at bounding box center [992, 76] width 98 height 27
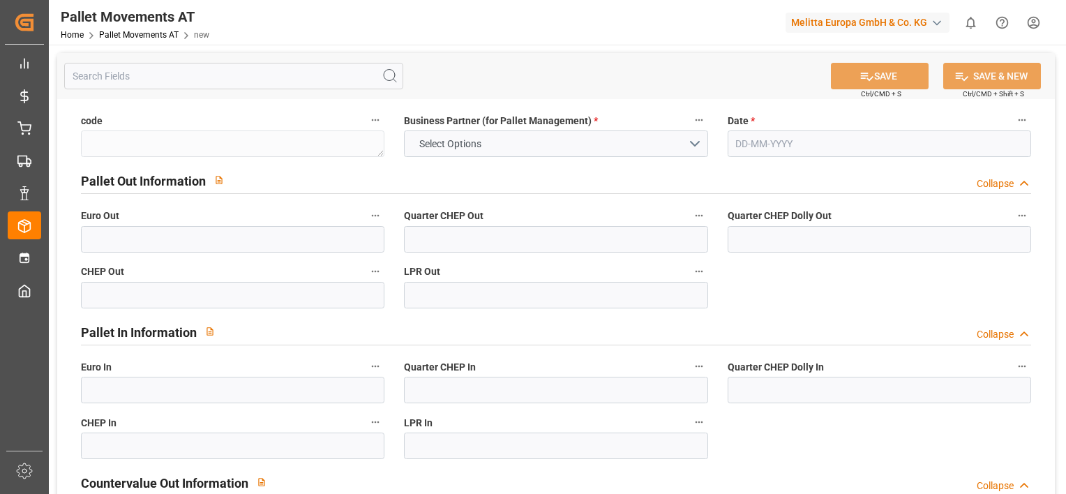
type input "0"
click at [693, 137] on button "Select Options" at bounding box center [555, 143] width 303 height 27
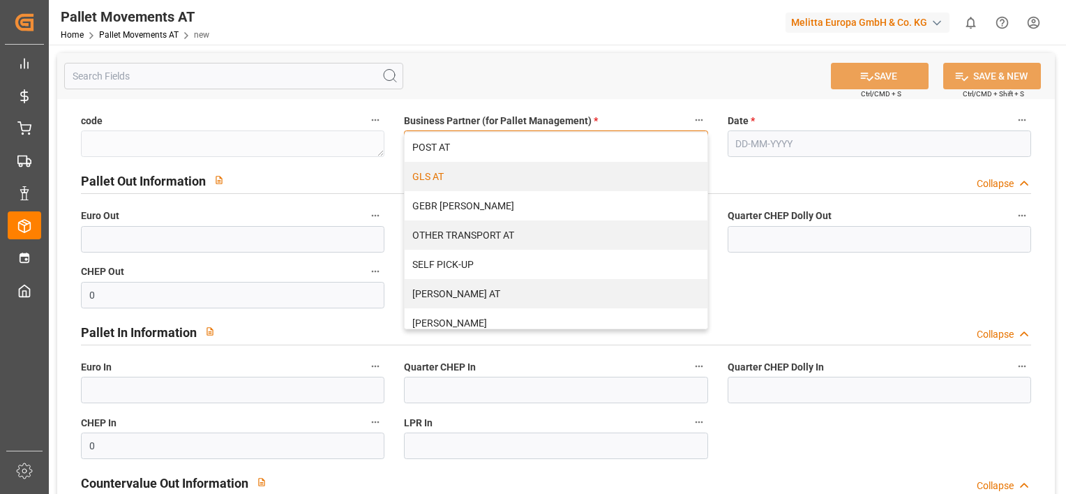
click at [614, 178] on div "GLS AT" at bounding box center [556, 176] width 302 height 29
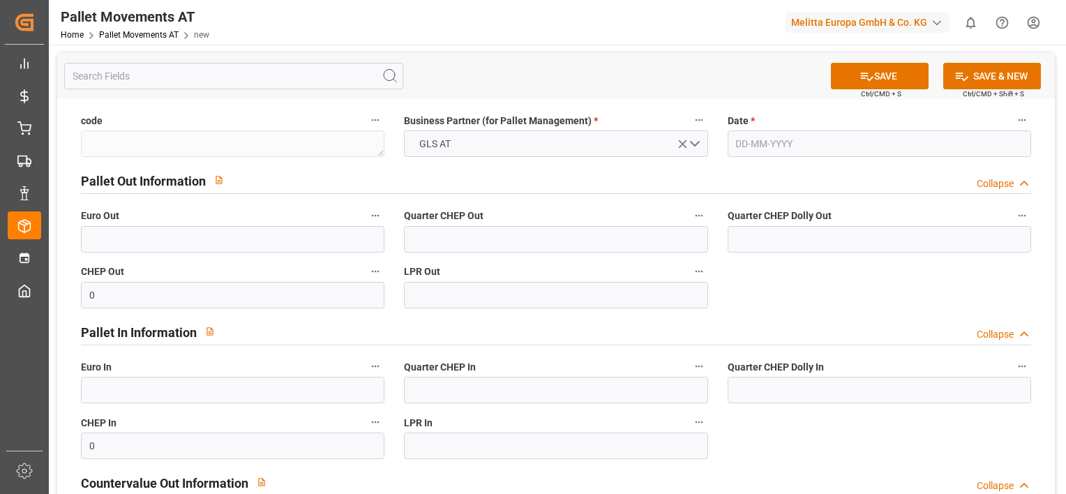
click at [750, 147] on input "text" at bounding box center [879, 143] width 303 height 27
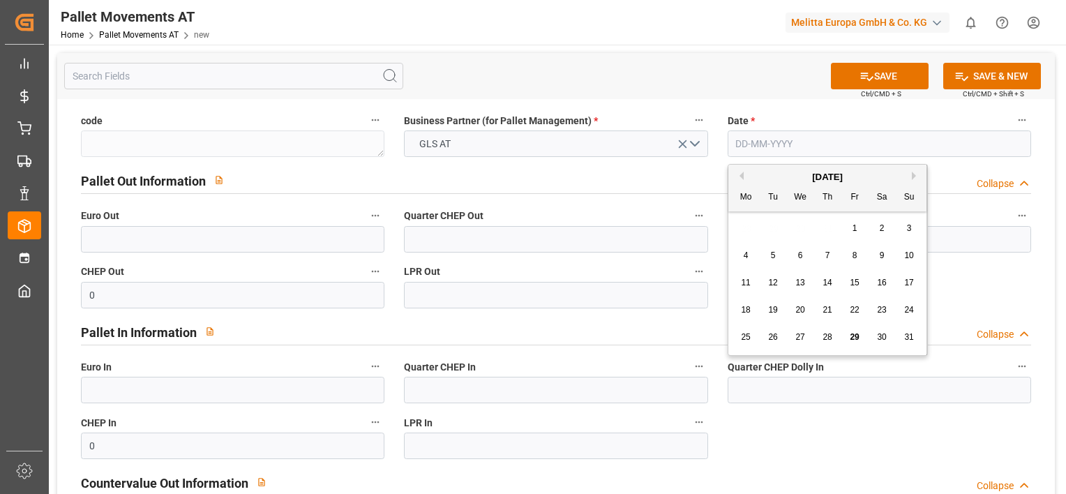
click at [746, 236] on div "28 29 30 31 1 2 3" at bounding box center [828, 228] width 190 height 27
click at [775, 285] on span "12" at bounding box center [772, 283] width 9 height 10
type input "[DATE]"
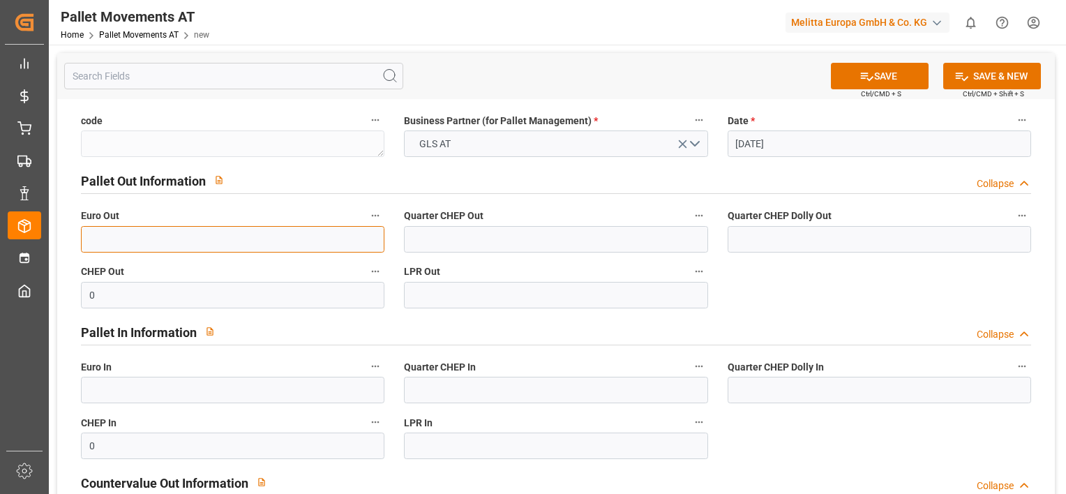
click at [222, 238] on input "text" at bounding box center [232, 239] width 303 height 27
type input "6"
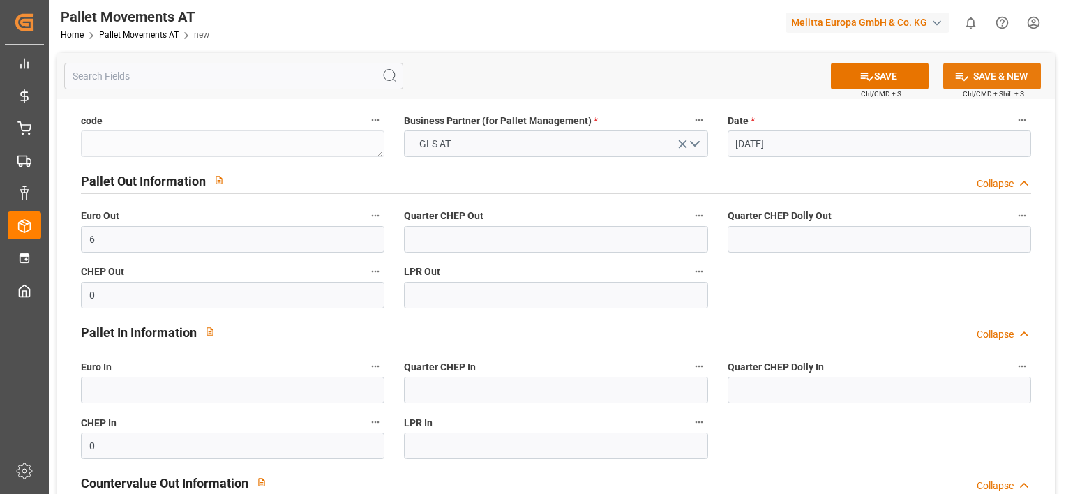
click at [963, 75] on icon at bounding box center [961, 76] width 15 height 15
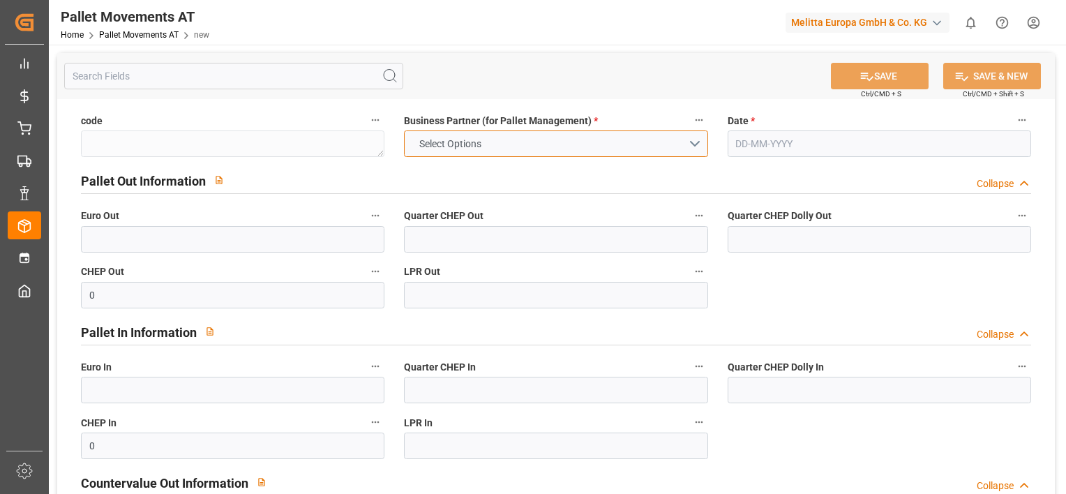
click at [695, 145] on button "Select Options" at bounding box center [555, 143] width 303 height 27
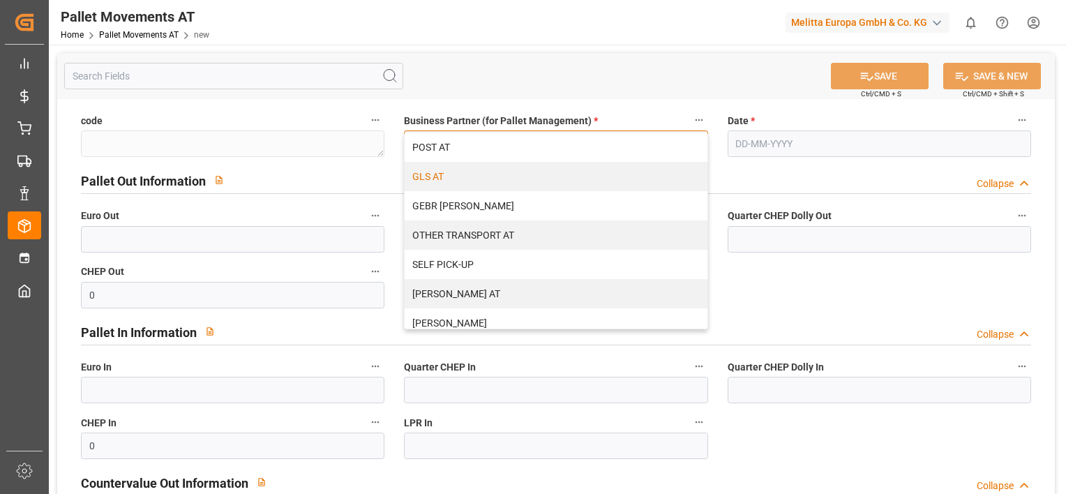
click at [616, 177] on div "GLS AT" at bounding box center [556, 176] width 302 height 29
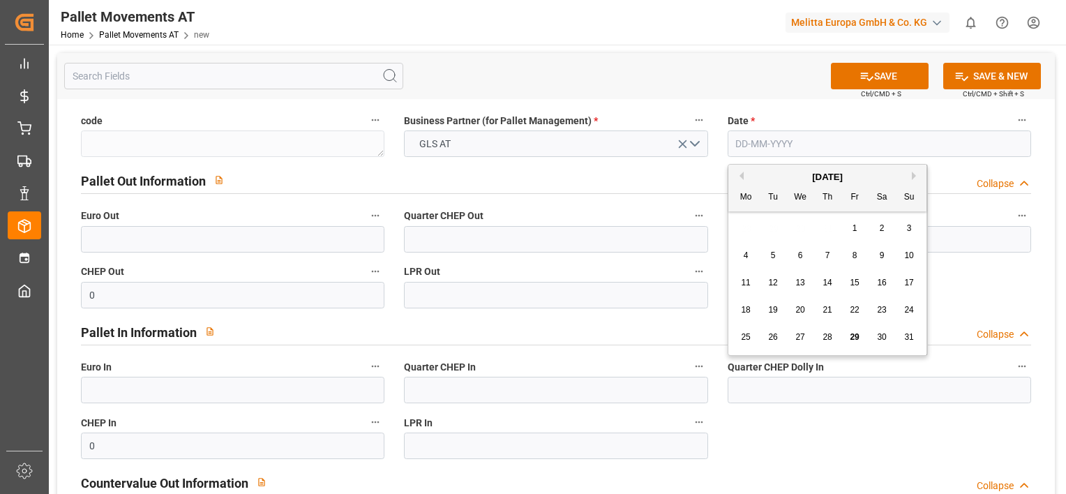
click at [761, 143] on input "text" at bounding box center [879, 143] width 303 height 27
click at [748, 230] on div "28 29 30 31 1 2 3" at bounding box center [828, 228] width 190 height 27
click at [800, 287] on span "13" at bounding box center [799, 283] width 9 height 10
type input "[DATE]"
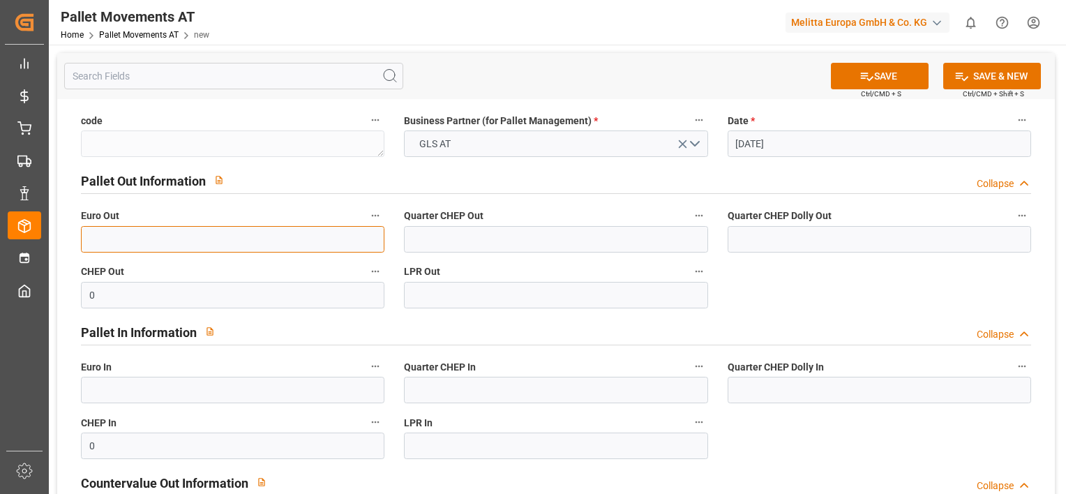
click at [273, 243] on input "text" at bounding box center [232, 239] width 303 height 27
type input "3"
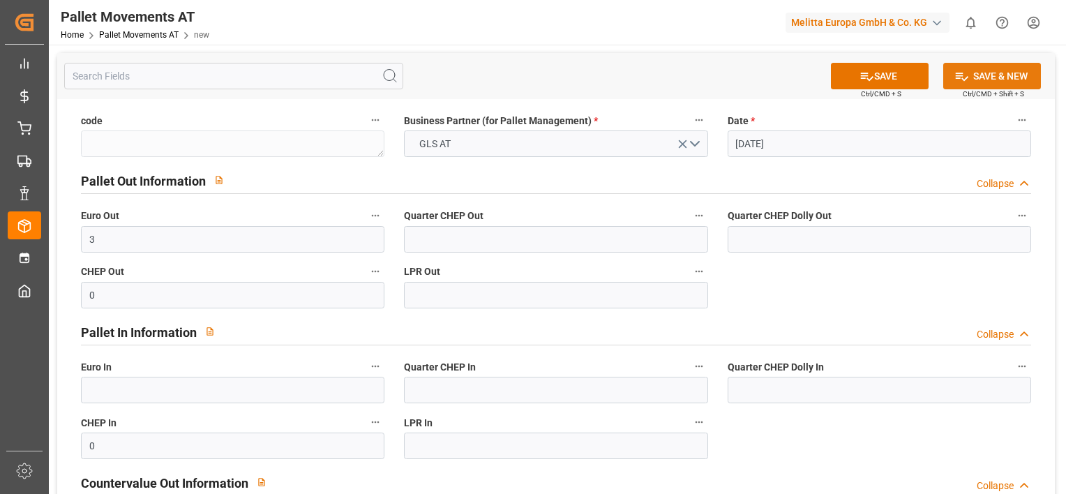
click at [987, 75] on button "SAVE & NEW" at bounding box center [992, 76] width 98 height 27
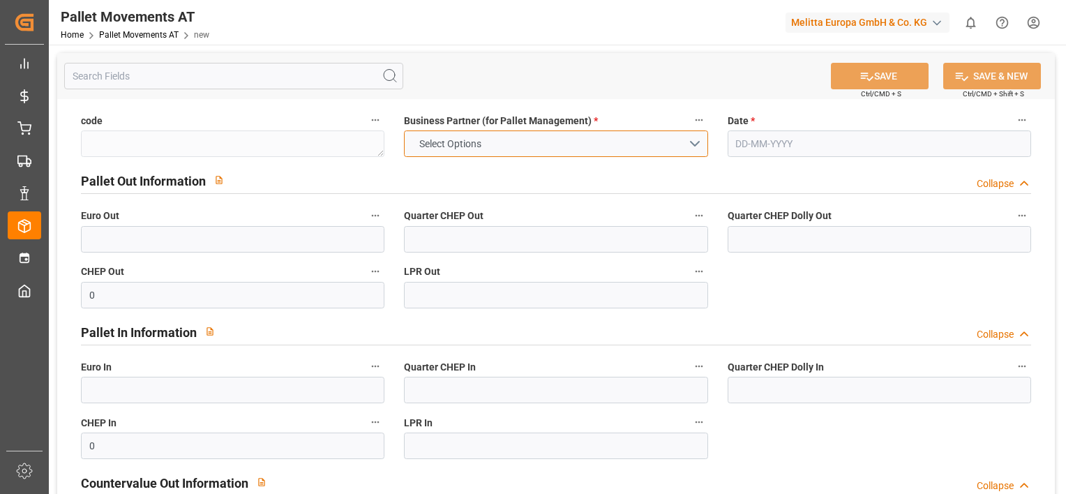
click at [698, 140] on button "Select Options" at bounding box center [555, 143] width 303 height 27
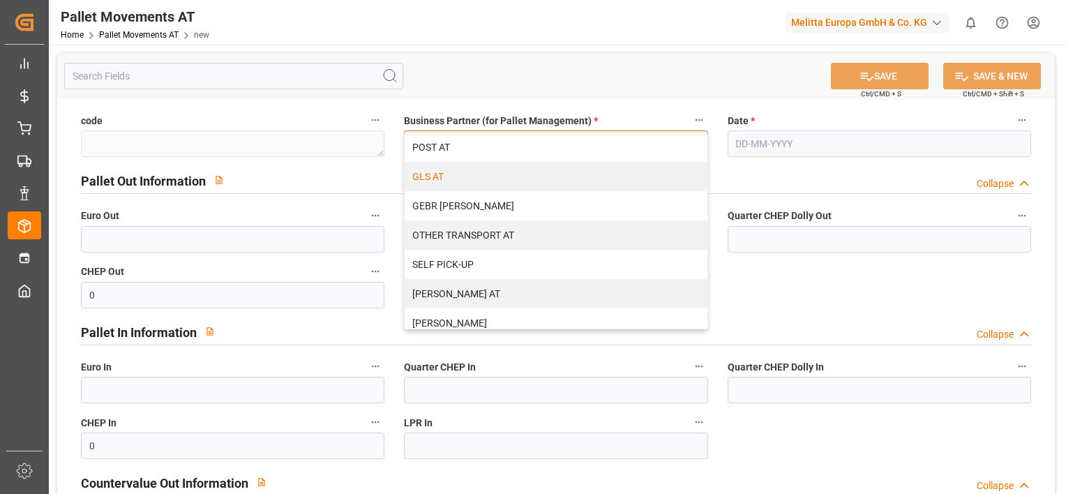
click at [625, 180] on div "GLS AT" at bounding box center [556, 176] width 302 height 29
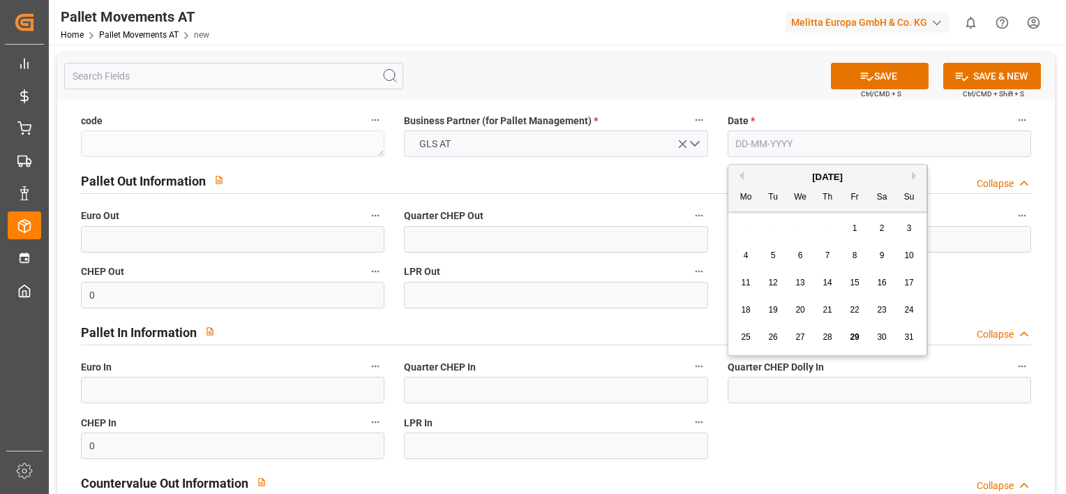
click at [755, 146] on input "text" at bounding box center [879, 143] width 303 height 27
click at [749, 226] on div "28 29 30 31 1 2 3" at bounding box center [828, 228] width 190 height 27
click at [827, 284] on span "14" at bounding box center [827, 283] width 9 height 10
type input "14-08-2025"
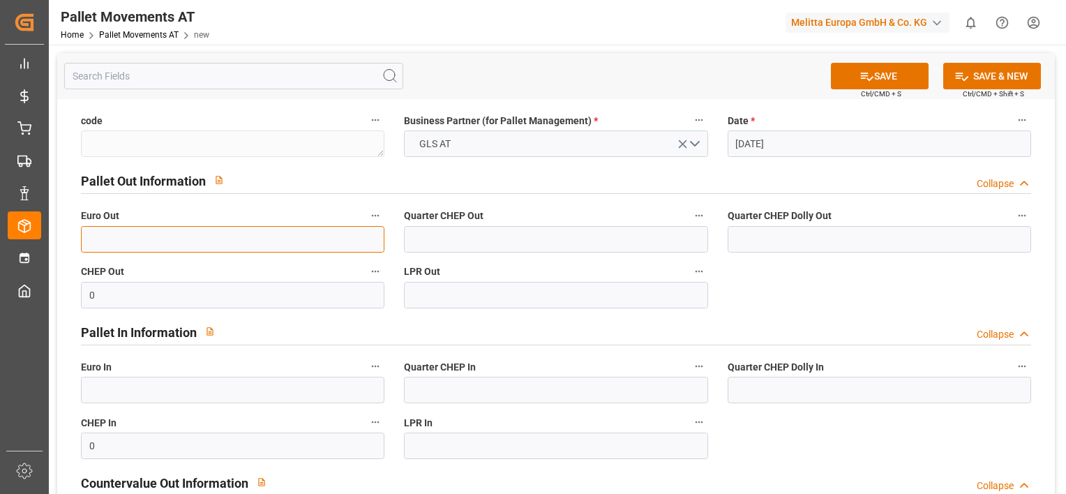
click at [302, 236] on input "text" at bounding box center [232, 239] width 303 height 27
type input "6"
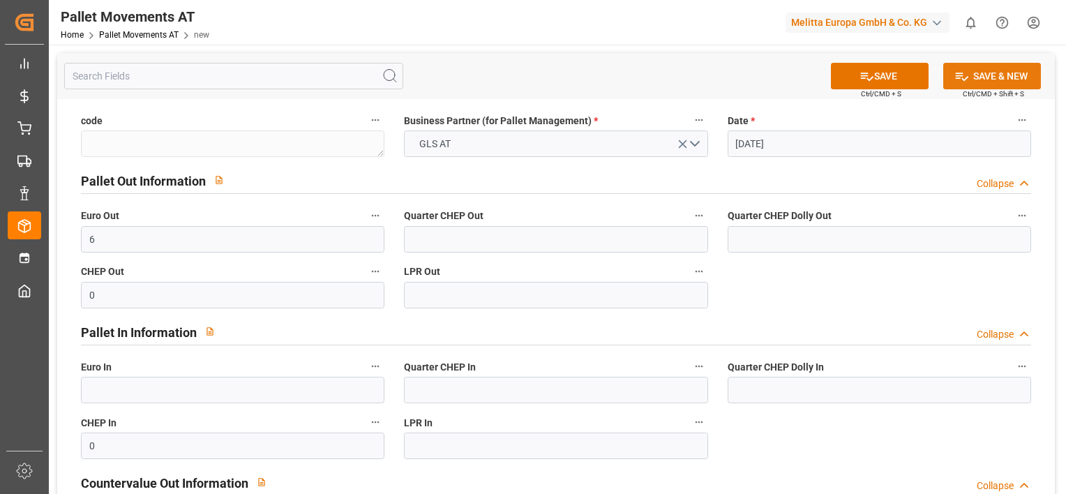
click at [978, 77] on button "SAVE & NEW" at bounding box center [992, 76] width 98 height 27
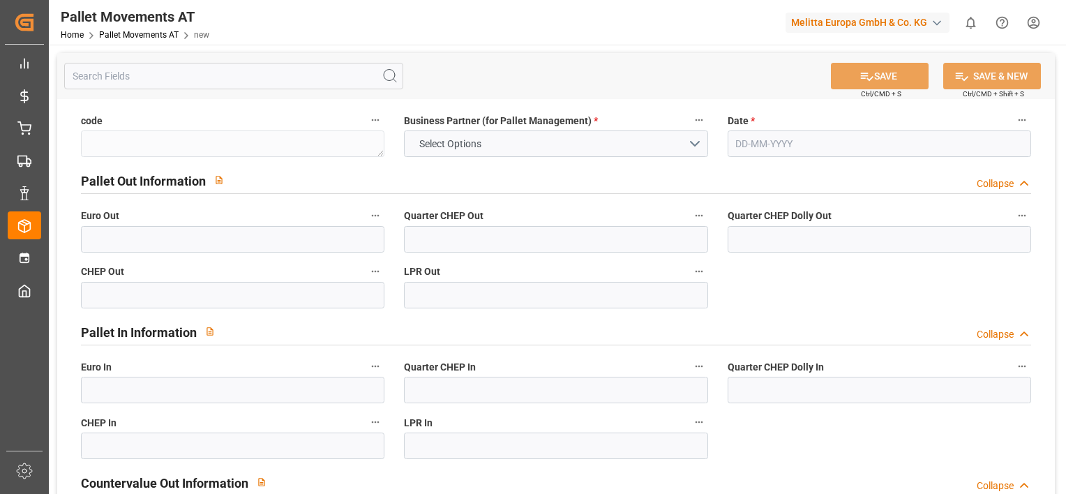
type input "0"
click at [698, 135] on button "Select Options" at bounding box center [555, 143] width 303 height 27
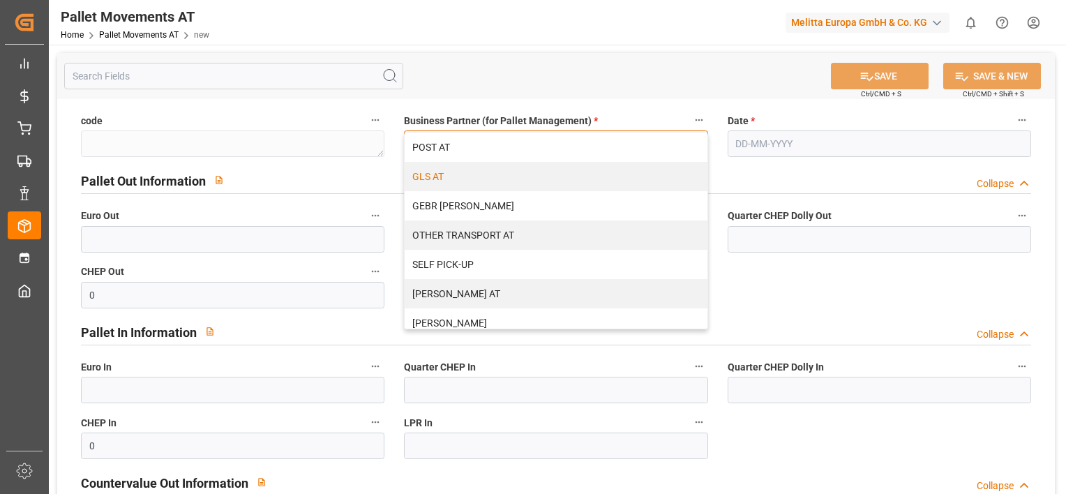
click at [608, 181] on div "GLS AT" at bounding box center [556, 176] width 302 height 29
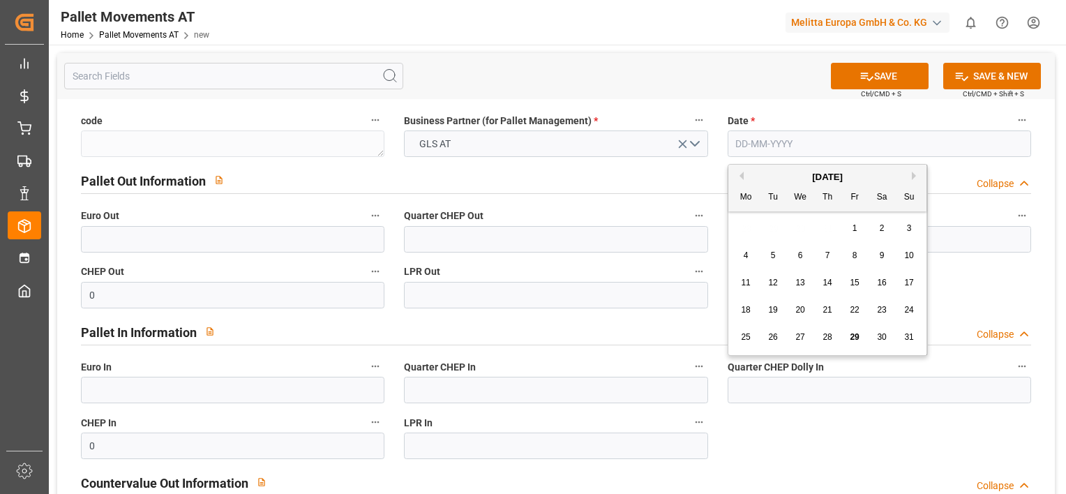
click at [766, 145] on input "text" at bounding box center [879, 143] width 303 height 27
click at [742, 310] on span "18" at bounding box center [745, 310] width 9 height 10
type input "18-08-2025"
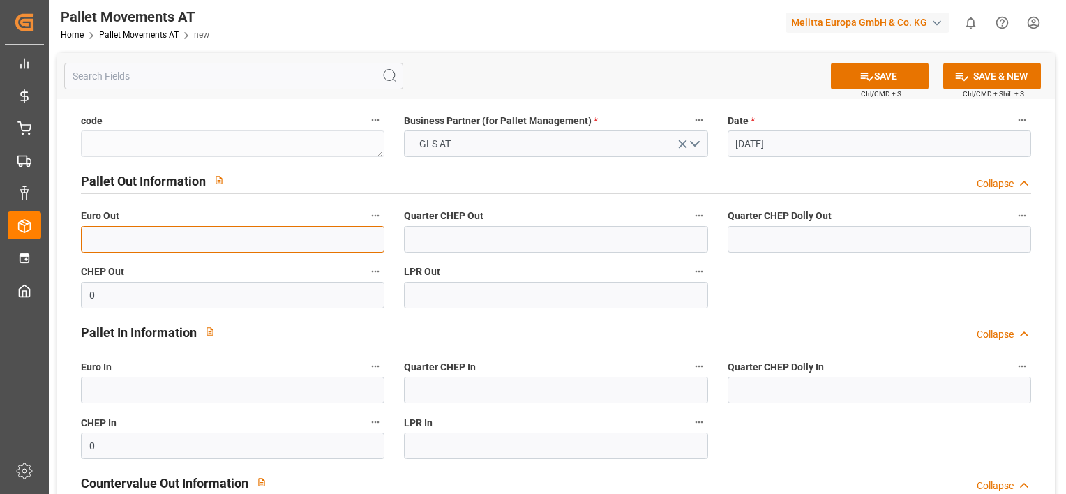
click at [285, 243] on input "text" at bounding box center [232, 239] width 303 height 27
type input "4"
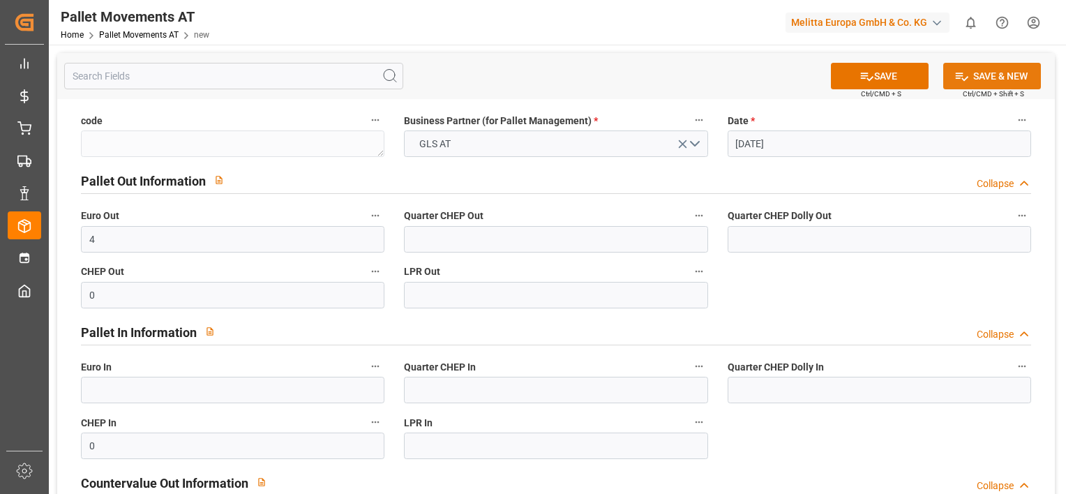
click at [970, 75] on button "SAVE & NEW" at bounding box center [992, 76] width 98 height 27
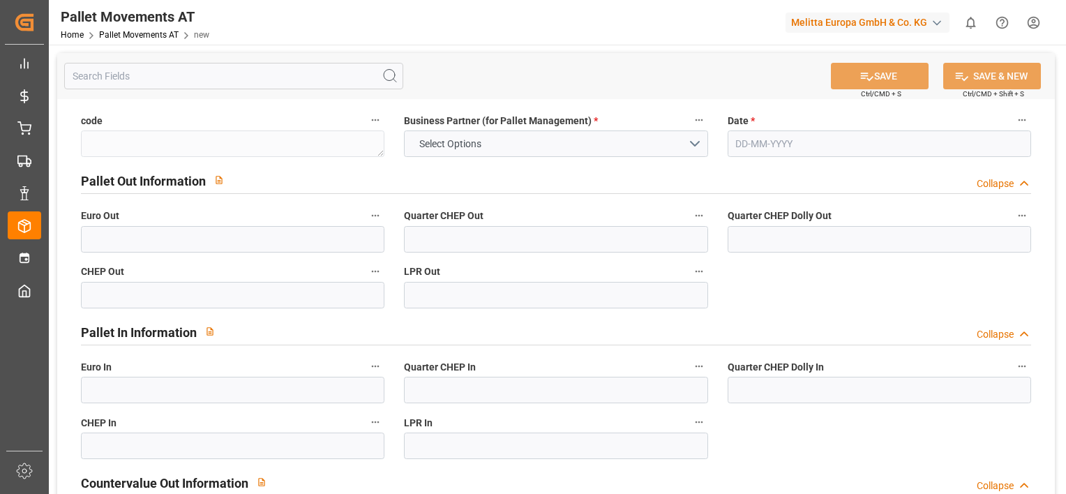
type input "0"
click at [695, 145] on button "Select Options" at bounding box center [555, 143] width 303 height 27
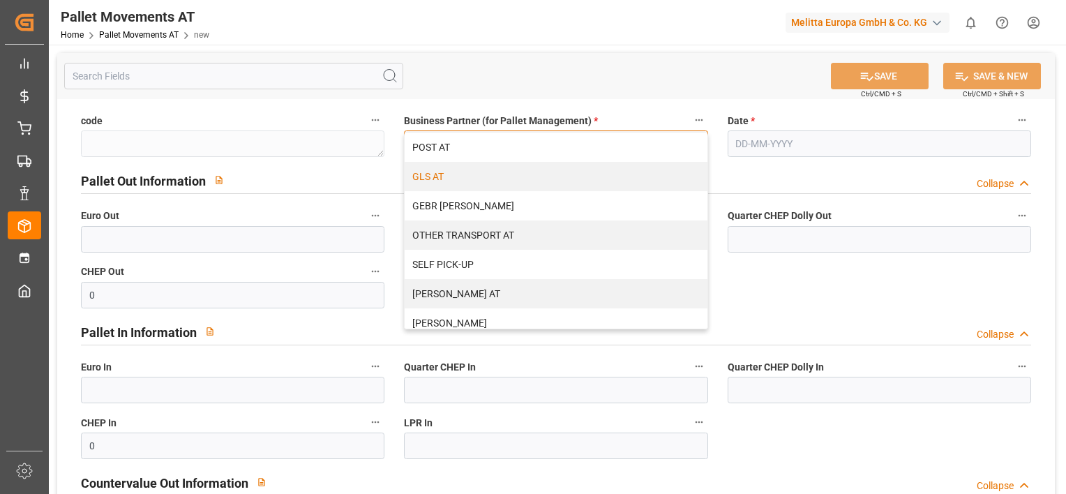
click at [634, 174] on div "GLS AT" at bounding box center [556, 176] width 302 height 29
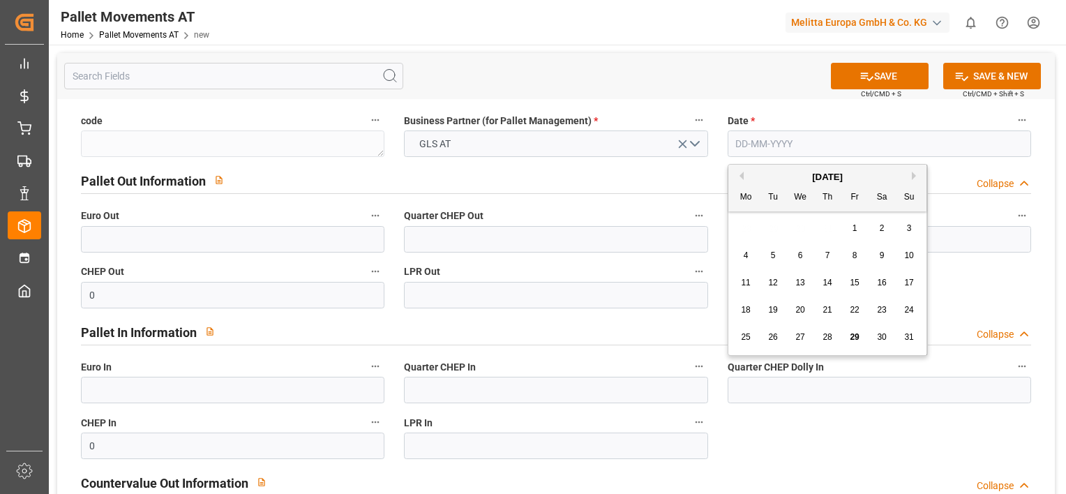
click at [782, 135] on input "text" at bounding box center [879, 143] width 303 height 27
drag, startPoint x: 747, startPoint y: 218, endPoint x: 773, endPoint y: 310, distance: 95.6
click at [773, 310] on div "28 29 30 31 1 2 3 4 5 6 7 8 9 10 11 12 13 14 15 16 17 18 19 20 21 22 23 24 25 2…" at bounding box center [828, 283] width 190 height 136
click at [773, 310] on span "19" at bounding box center [772, 310] width 9 height 10
type input "[DATE]"
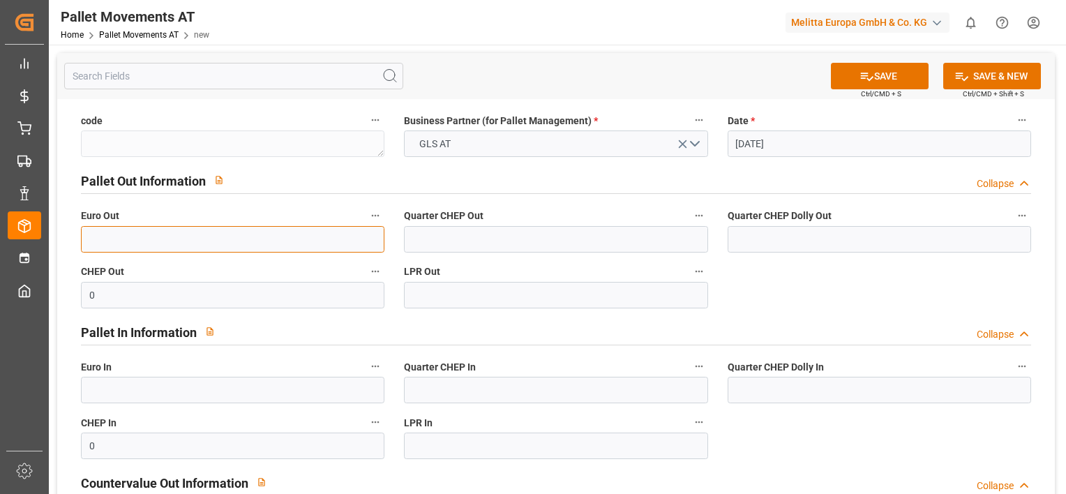
click at [331, 233] on input "text" at bounding box center [232, 239] width 303 height 27
type input "3"
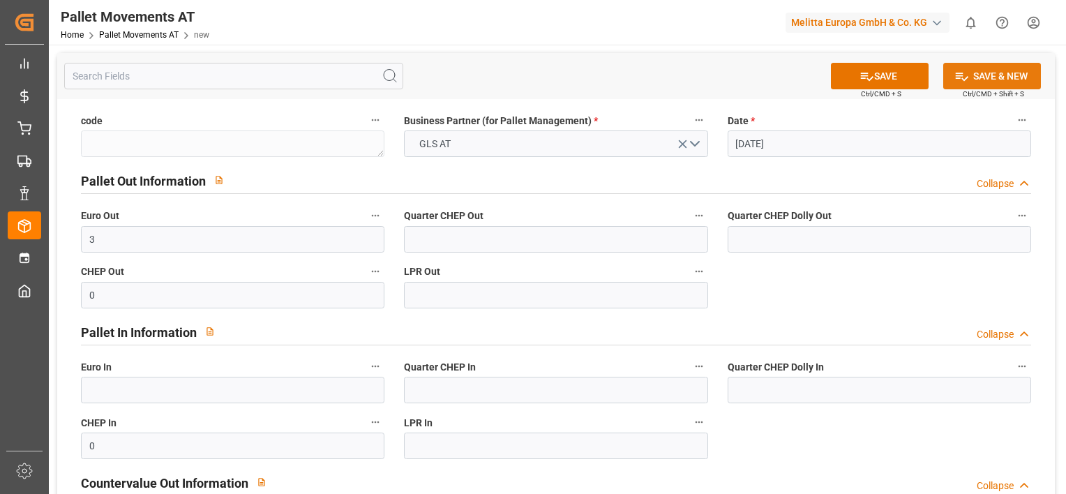
click at [960, 66] on button "SAVE & NEW" at bounding box center [992, 76] width 98 height 27
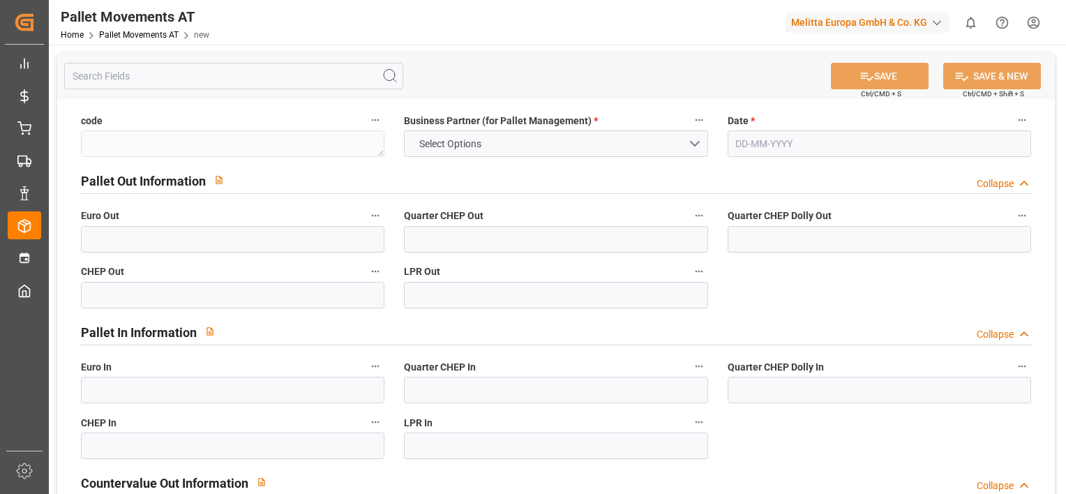
type input "0"
click at [694, 140] on button "Select Options" at bounding box center [555, 143] width 303 height 27
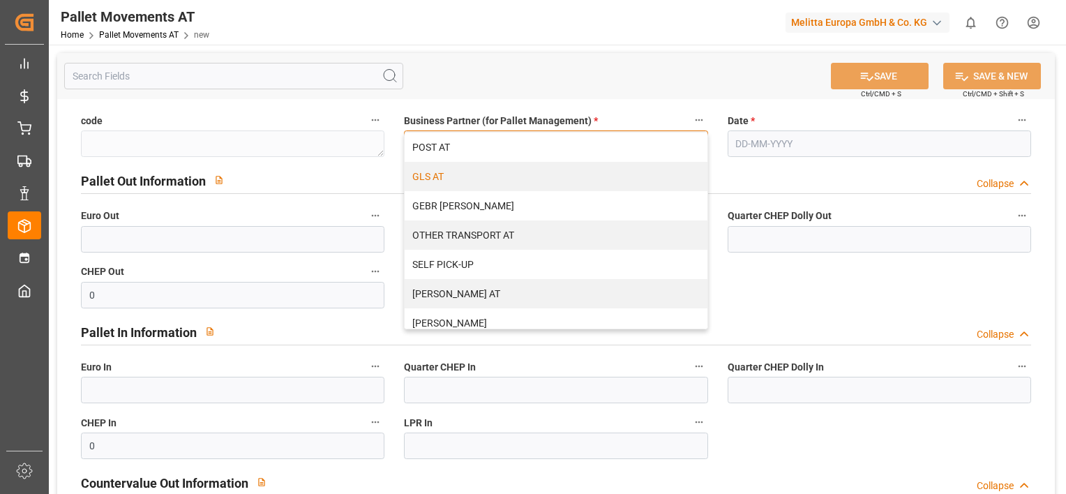
click at [615, 185] on div "GLS AT" at bounding box center [556, 176] width 302 height 29
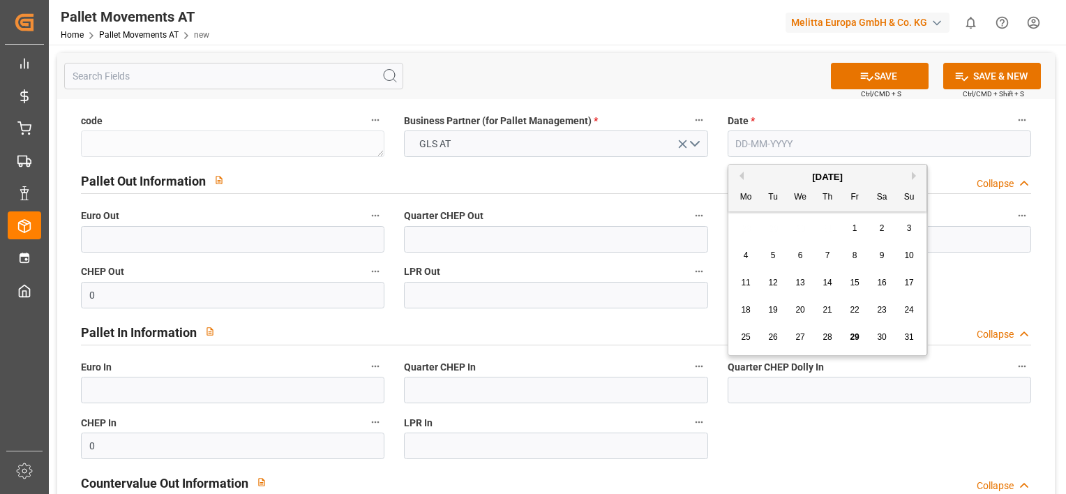
click at [776, 137] on input "text" at bounding box center [879, 143] width 303 height 27
click at [746, 228] on div "28 29 30 31 1 2 3" at bounding box center [828, 228] width 190 height 27
click at [804, 317] on div "20" at bounding box center [800, 310] width 17 height 17
type input "20-08-2025"
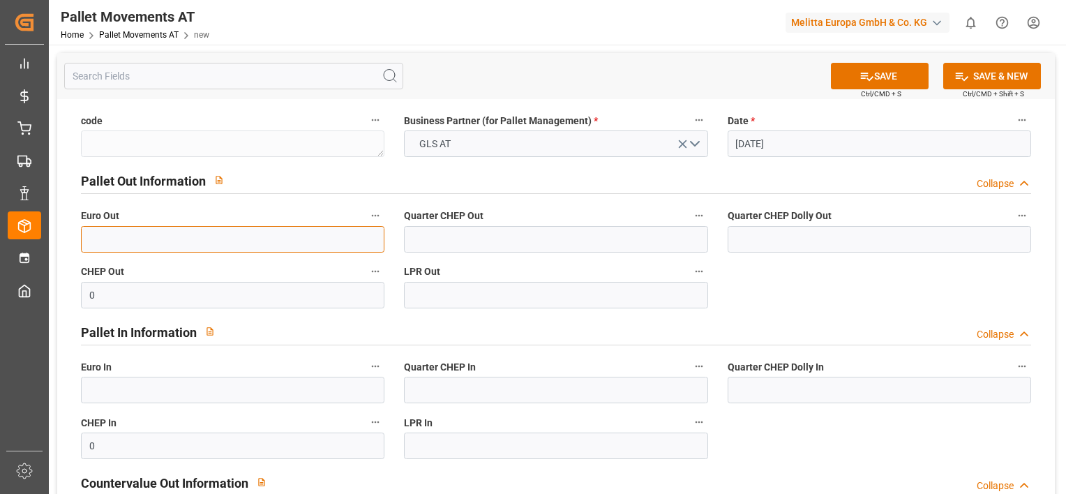
click at [313, 240] on input "text" at bounding box center [232, 239] width 303 height 27
type input "2"
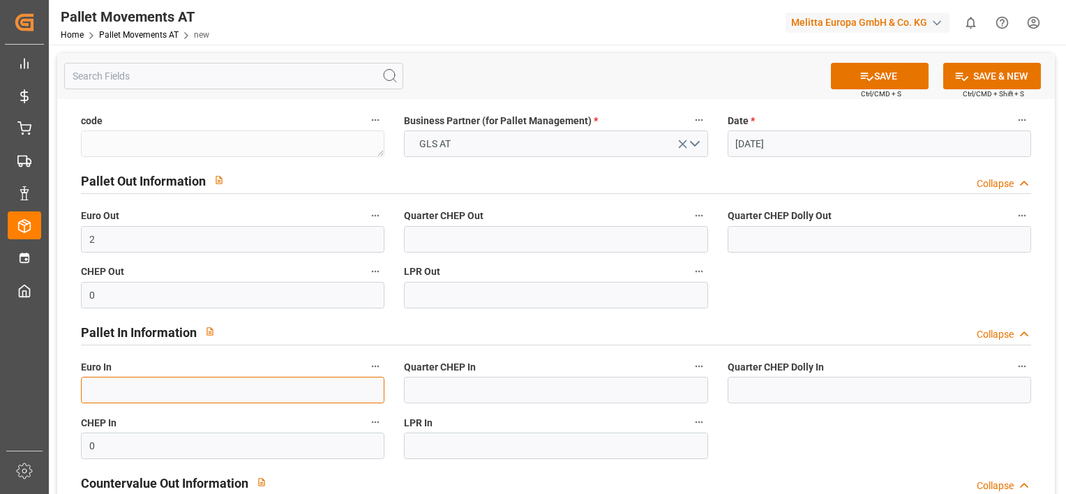
click at [293, 386] on input "text" at bounding box center [232, 390] width 303 height 27
type input "3"
click at [997, 76] on button "SAVE & NEW" at bounding box center [992, 76] width 98 height 27
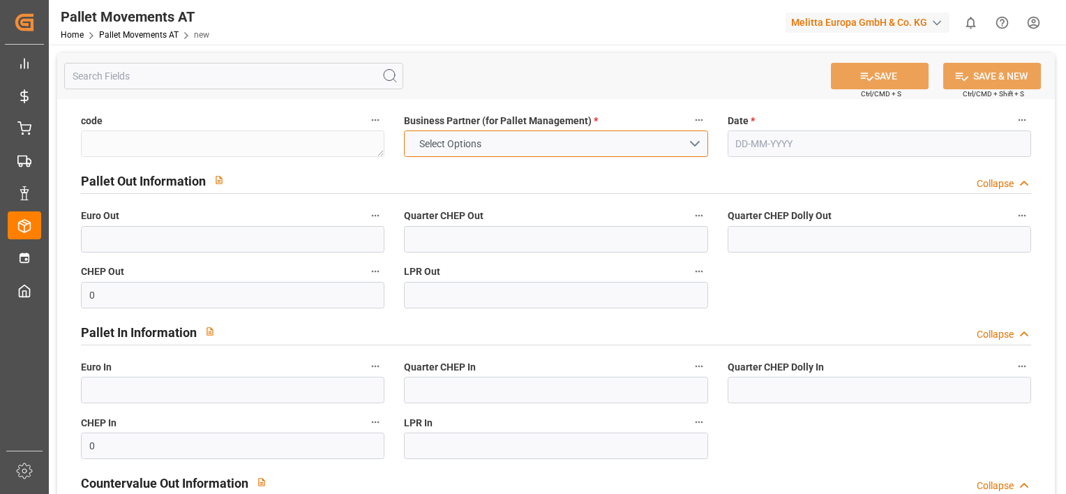
click at [685, 145] on button "Select Options" at bounding box center [555, 143] width 303 height 27
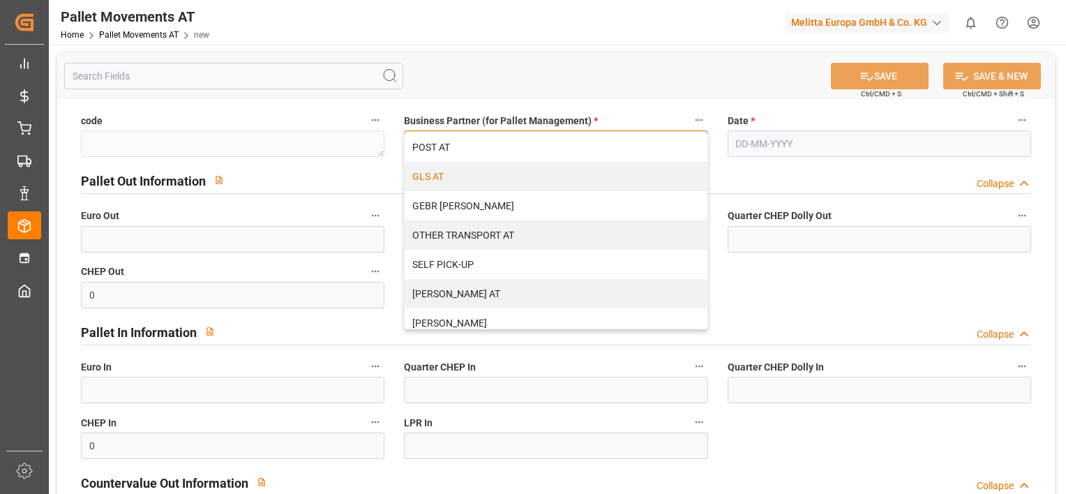
click at [630, 175] on div "GLS AT" at bounding box center [556, 176] width 302 height 29
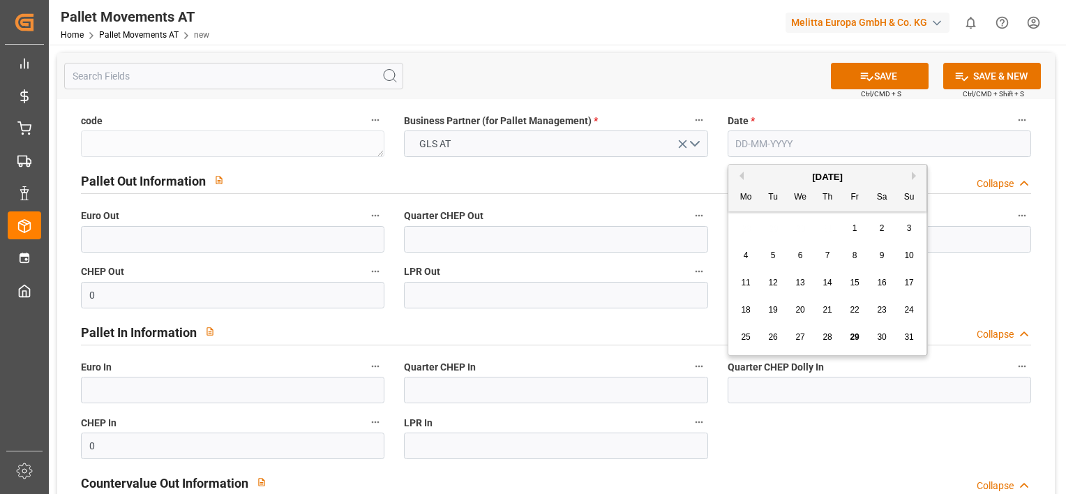
click at [766, 151] on input "text" at bounding box center [879, 143] width 303 height 27
click at [742, 232] on div "28 29 30 31 1 2 3" at bounding box center [828, 228] width 190 height 27
click at [820, 317] on div "21" at bounding box center [827, 310] width 17 height 17
type input "21-08-2025"
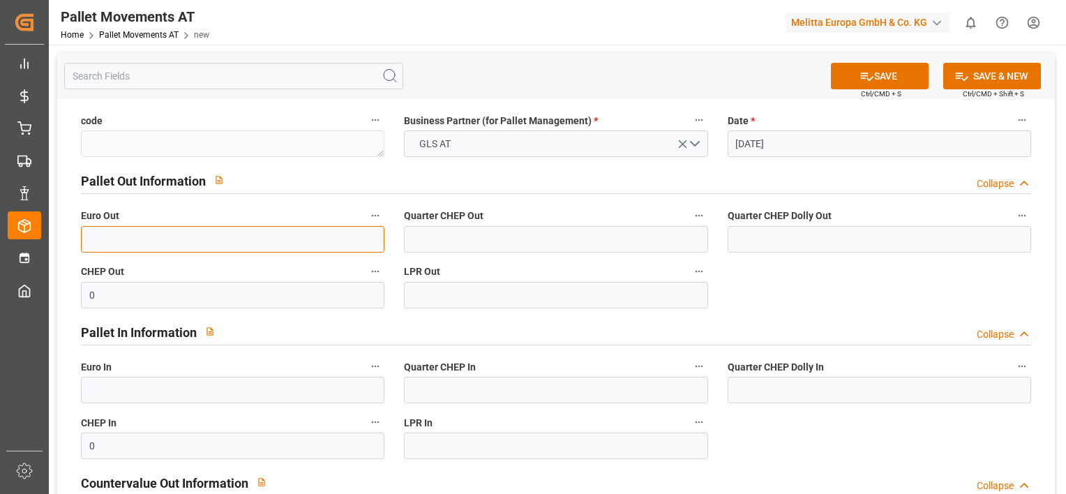
click at [241, 243] on input "text" at bounding box center [232, 239] width 303 height 27
type input "5"
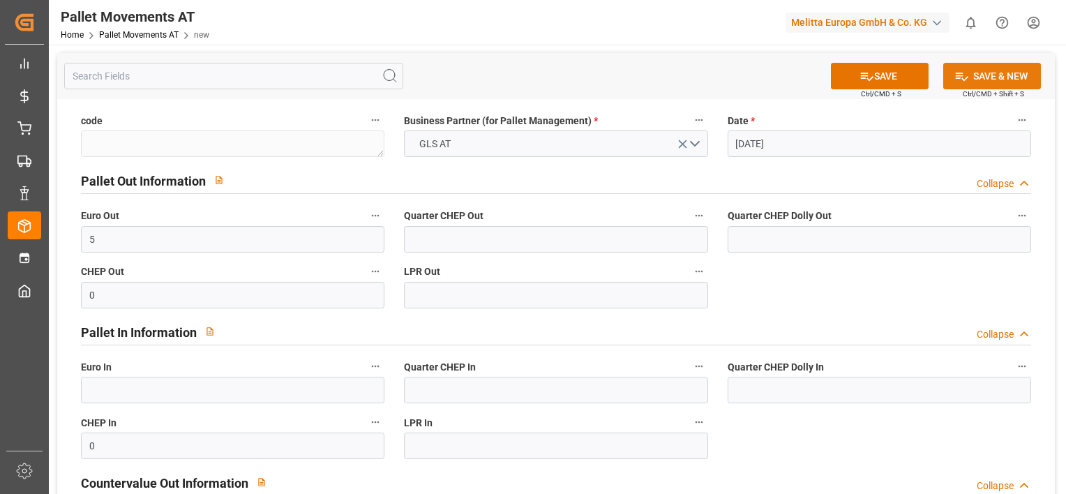
click at [980, 68] on button "SAVE & NEW" at bounding box center [992, 76] width 98 height 27
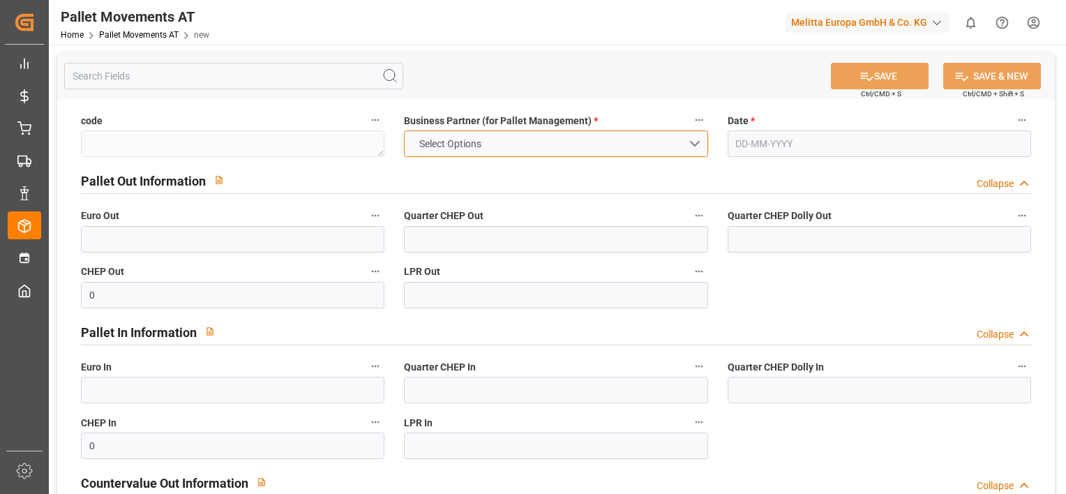
click at [698, 144] on button "Select Options" at bounding box center [555, 143] width 303 height 27
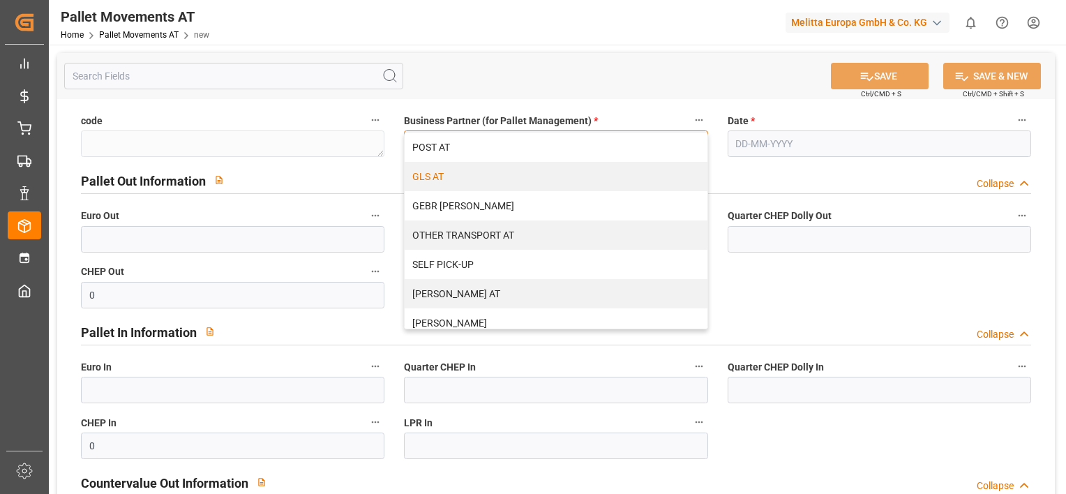
click at [615, 173] on div "GLS AT" at bounding box center [556, 176] width 302 height 29
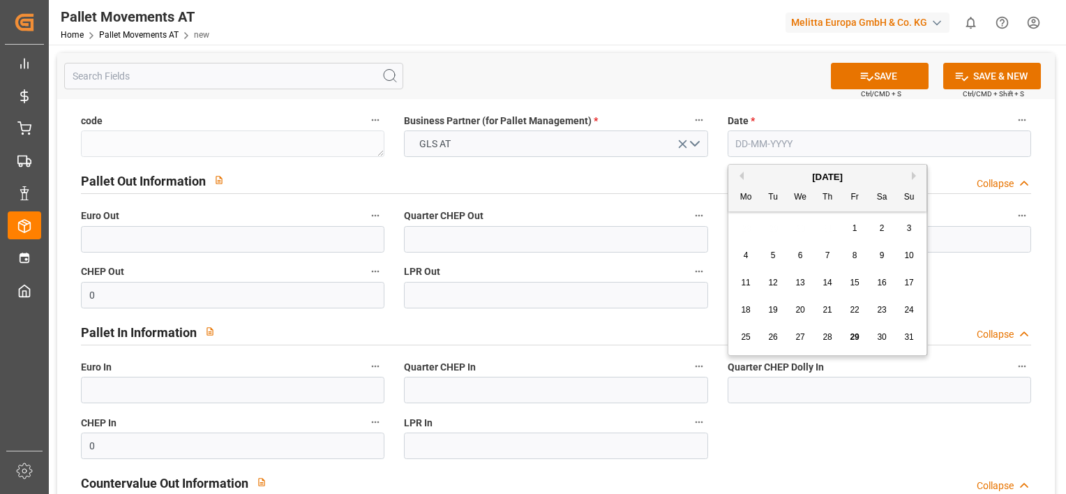
click at [746, 151] on input "text" at bounding box center [879, 143] width 303 height 27
click at [746, 222] on div "28 29 30 31 1 2 3" at bounding box center [828, 228] width 190 height 27
click at [850, 306] on span "22" at bounding box center [854, 310] width 9 height 10
type input "22-08-2025"
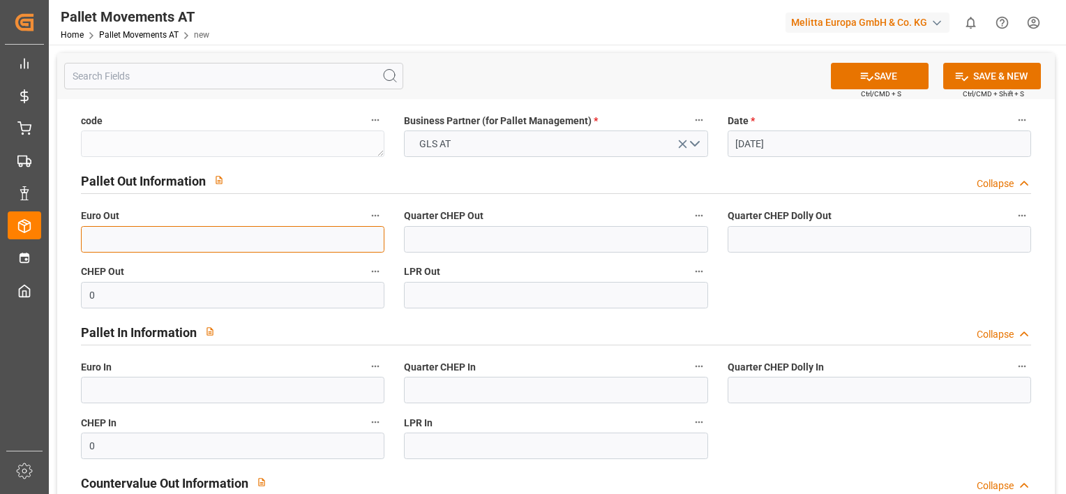
click at [279, 235] on input "text" at bounding box center [232, 239] width 303 height 27
type input "9"
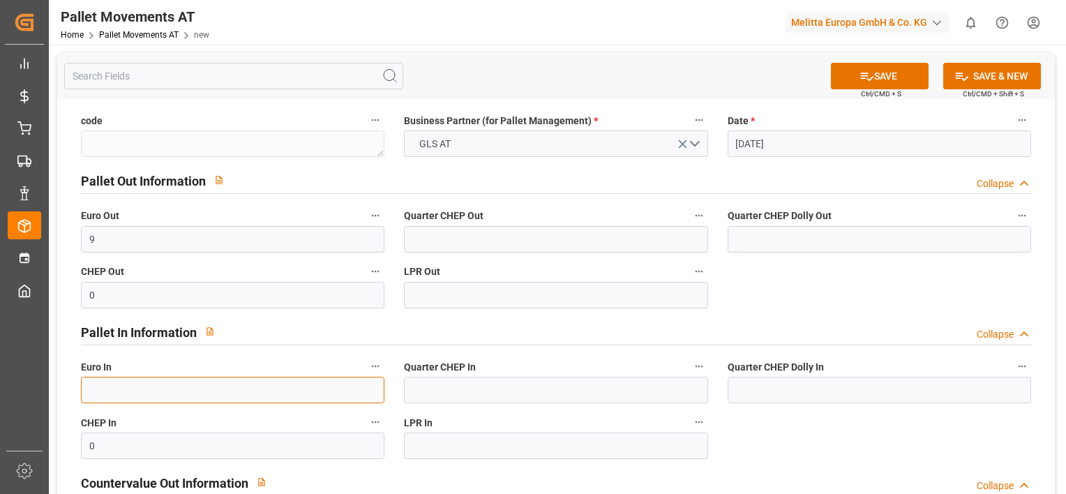
click at [290, 393] on input "text" at bounding box center [232, 390] width 303 height 27
type input "2"
click at [979, 76] on button "SAVE & NEW" at bounding box center [992, 76] width 98 height 27
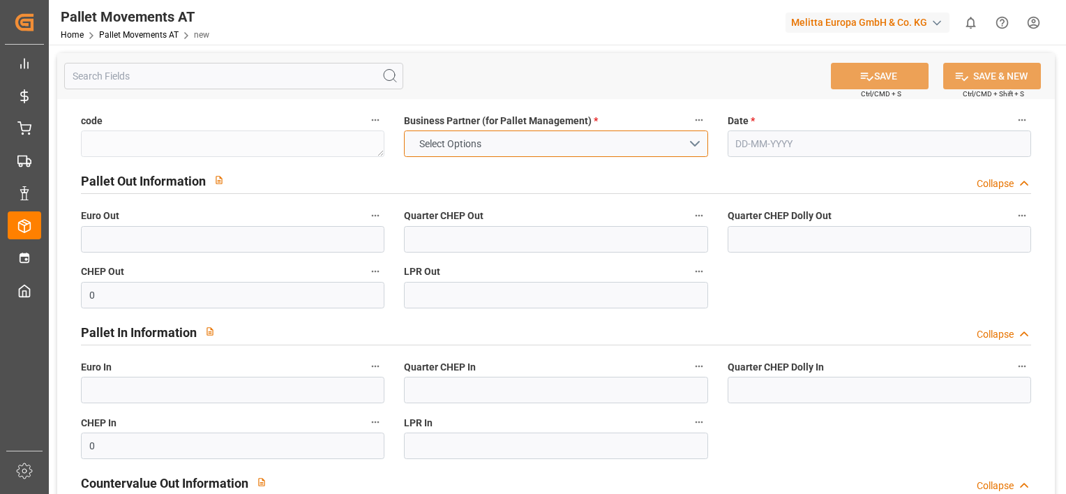
click at [696, 143] on button "Select Options" at bounding box center [555, 143] width 303 height 27
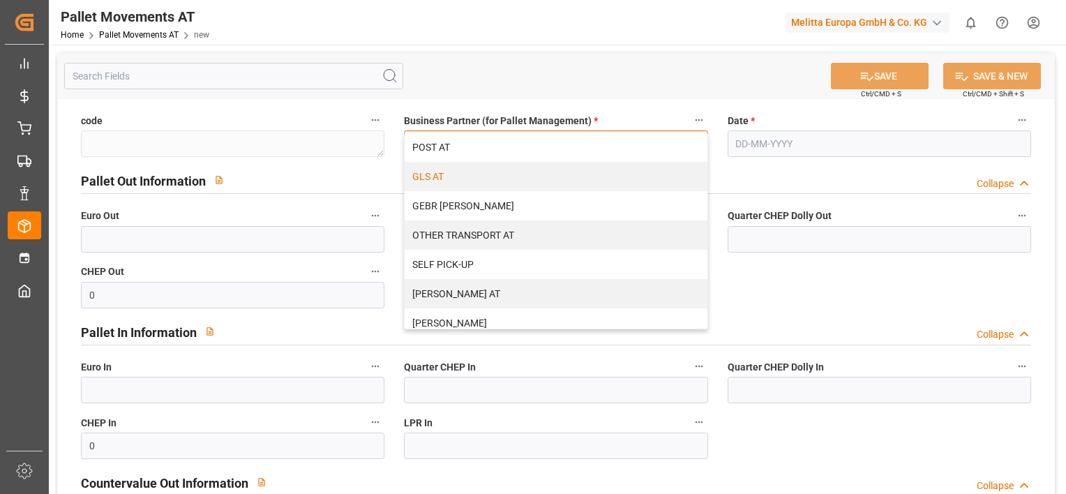
click at [624, 170] on div "GLS AT" at bounding box center [556, 176] width 302 height 29
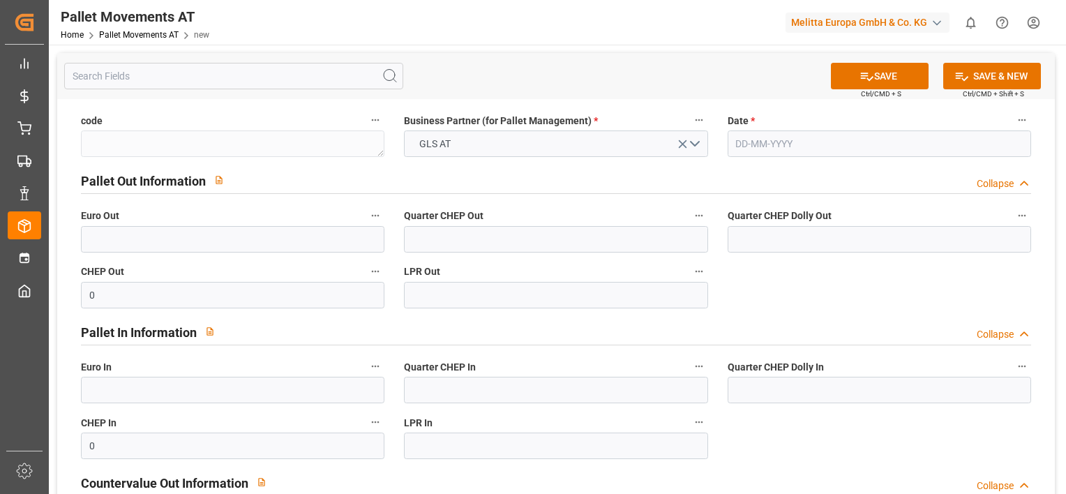
click at [765, 146] on input "text" at bounding box center [879, 143] width 303 height 27
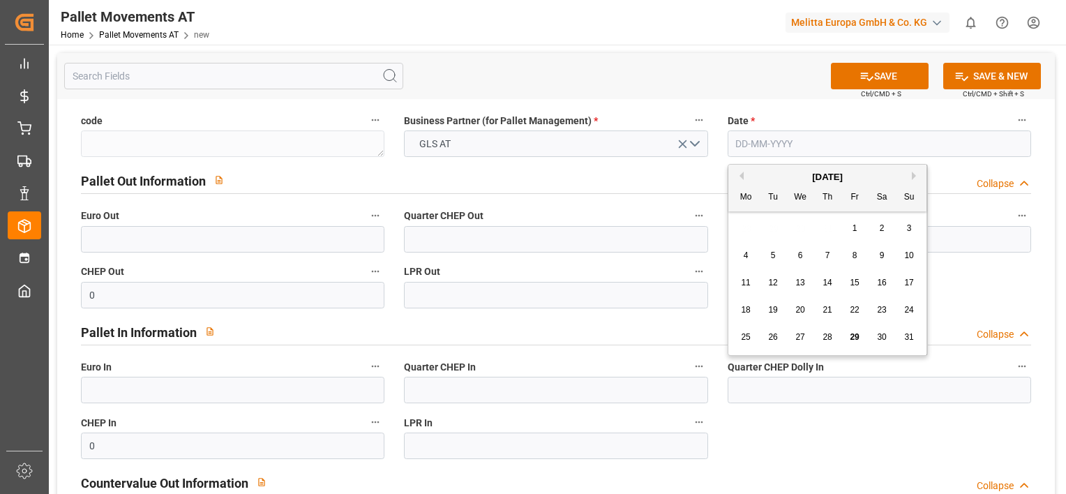
click at [736, 223] on div "28 29 30 31 1 2 3" at bounding box center [828, 228] width 190 height 27
click at [745, 336] on span "25" at bounding box center [745, 337] width 9 height 10
type input "[DATE]"
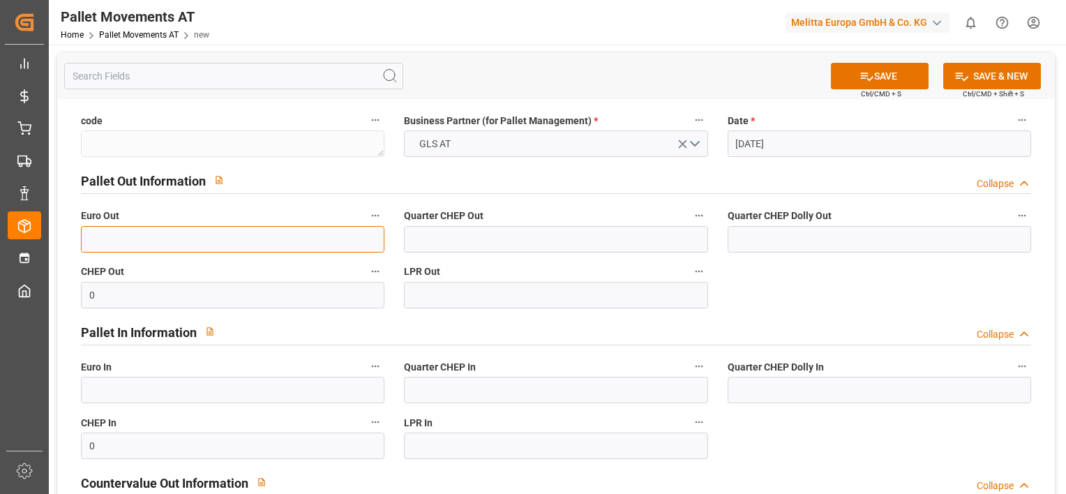
click at [225, 240] on input "text" at bounding box center [232, 239] width 303 height 27
type input "6"
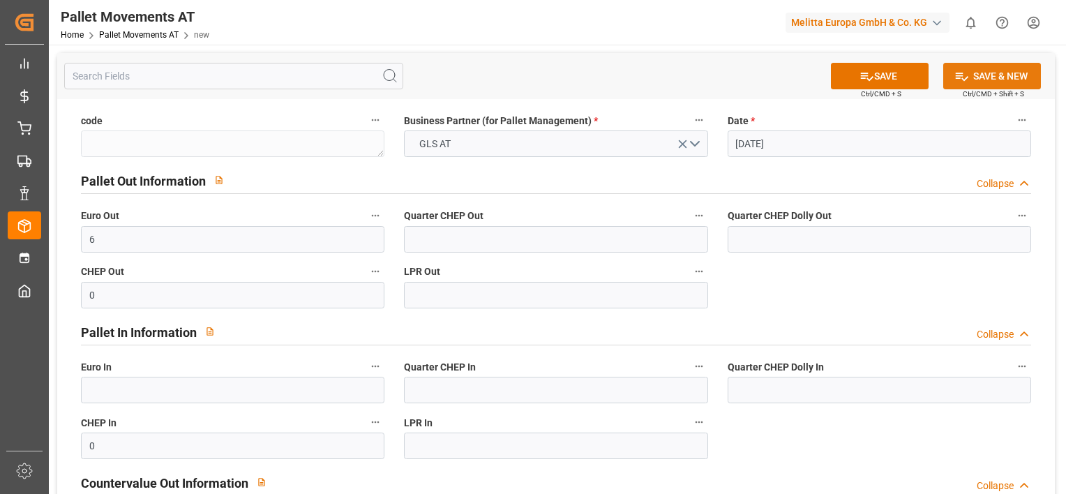
click at [993, 77] on button "SAVE & NEW" at bounding box center [992, 76] width 98 height 27
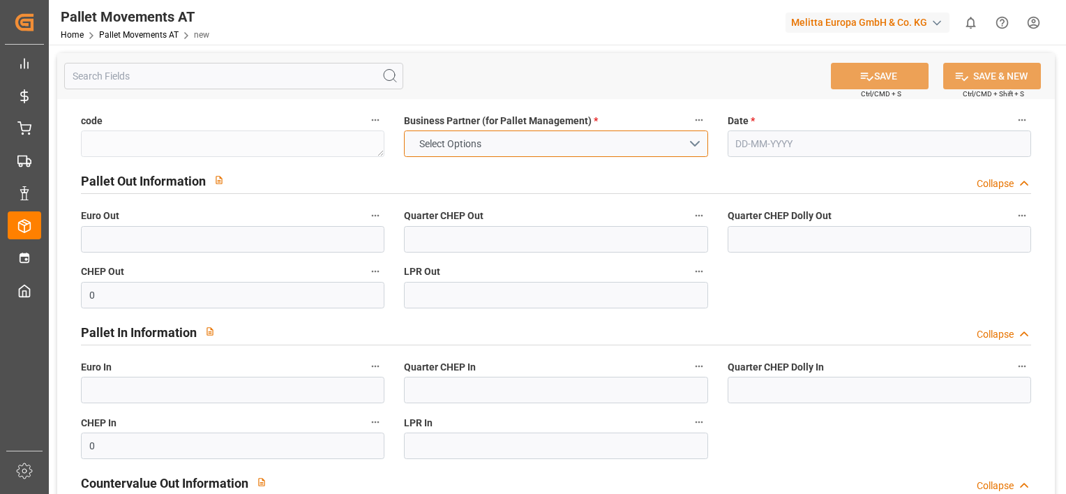
click at [698, 140] on button "Select Options" at bounding box center [555, 143] width 303 height 27
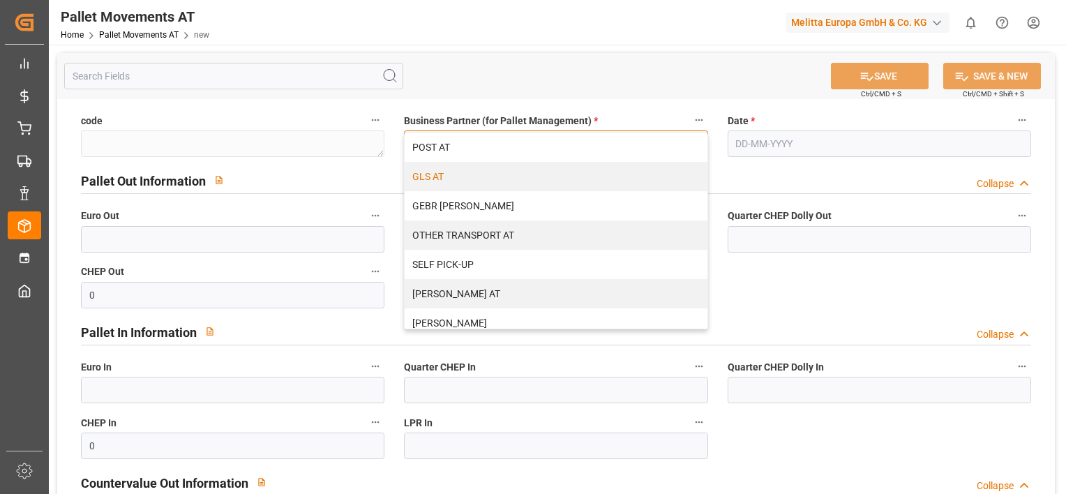
click at [629, 177] on div "GLS AT" at bounding box center [556, 176] width 302 height 29
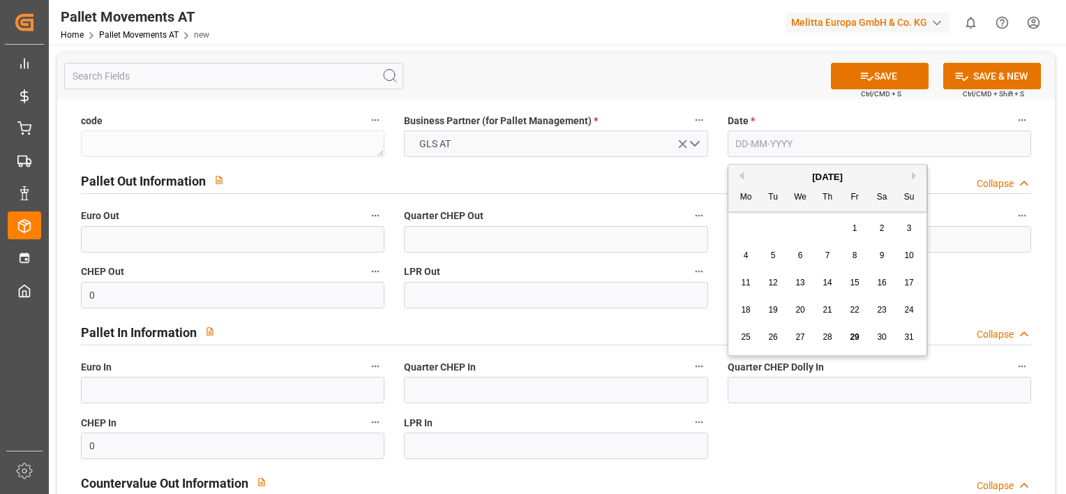
click at [765, 140] on input "text" at bounding box center [879, 143] width 303 height 27
click at [743, 220] on div "28 29 30 31 1 2 3" at bounding box center [828, 228] width 190 height 27
click at [776, 342] on span "26" at bounding box center [772, 337] width 9 height 10
type input "[DATE]"
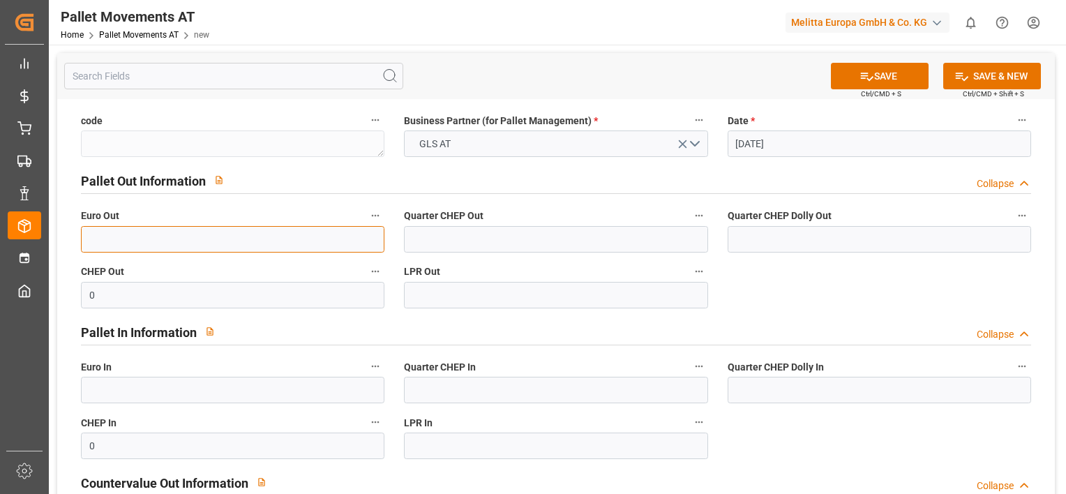
click at [230, 234] on input "text" at bounding box center [232, 239] width 303 height 27
type input "5"
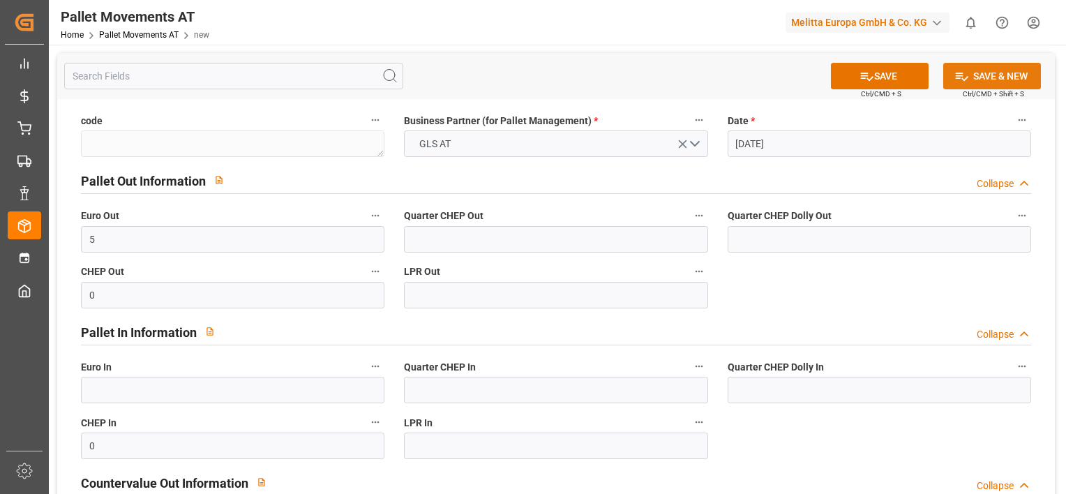
click at [978, 77] on button "SAVE & NEW" at bounding box center [992, 76] width 98 height 27
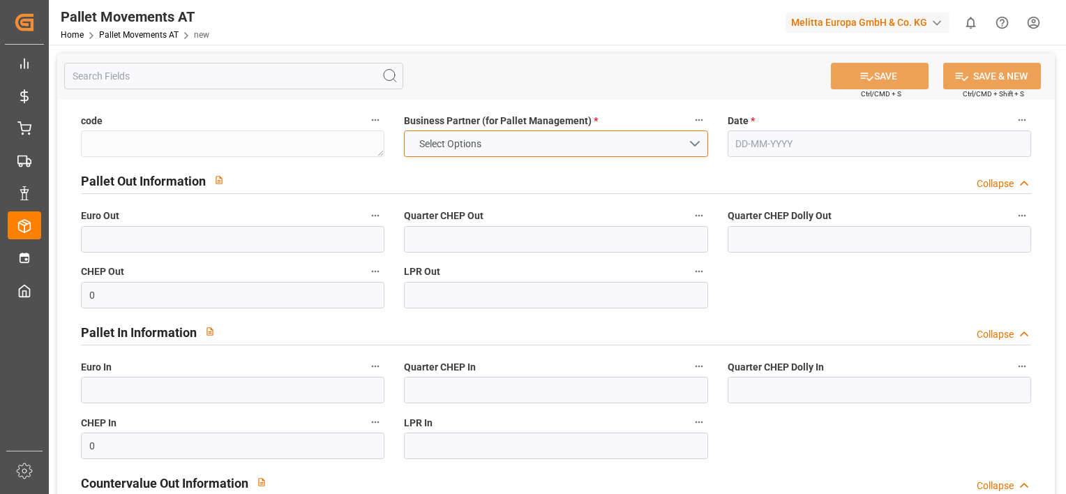
click at [652, 142] on button "Select Options" at bounding box center [555, 143] width 303 height 27
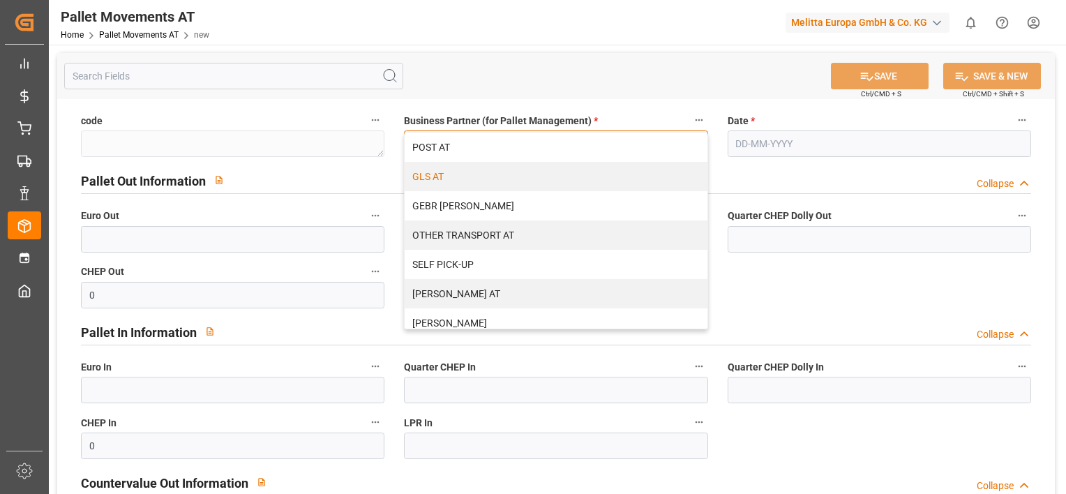
click at [583, 178] on div "GLS AT" at bounding box center [556, 176] width 302 height 29
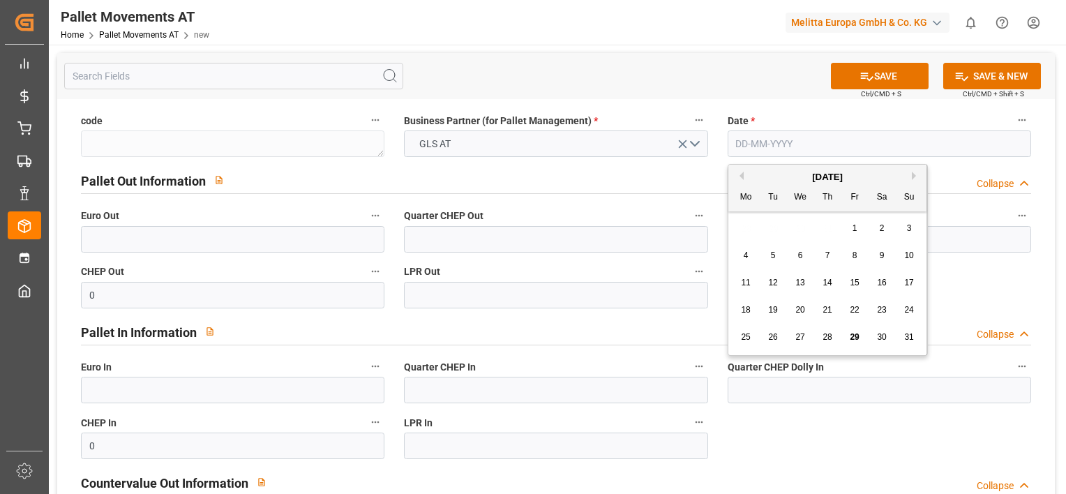
click at [755, 147] on input "text" at bounding box center [879, 143] width 303 height 27
click at [744, 225] on div "28 29 30 31 1 2 3" at bounding box center [828, 228] width 190 height 27
click at [799, 337] on span "27" at bounding box center [799, 337] width 9 height 10
type input "[DATE]"
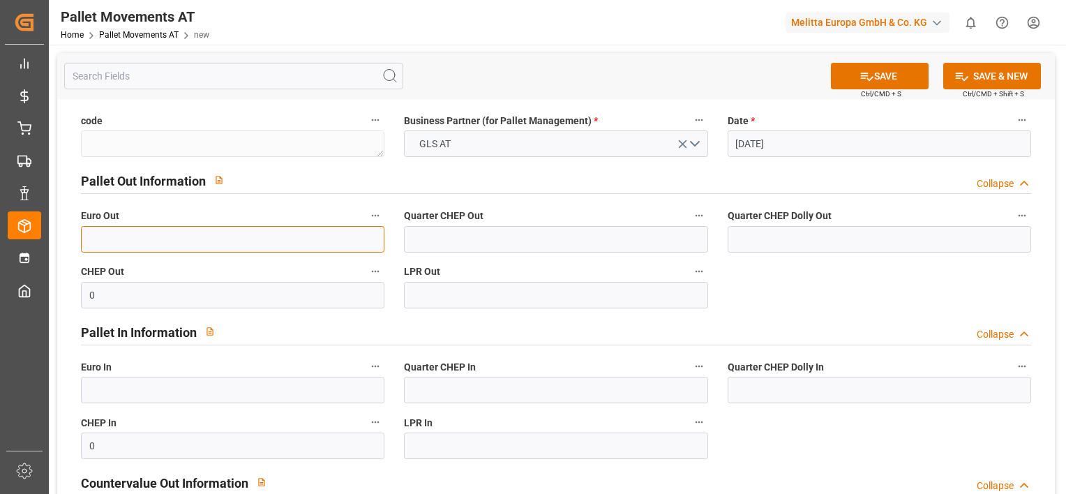
click at [290, 238] on input "text" at bounding box center [232, 239] width 303 height 27
type input "3"
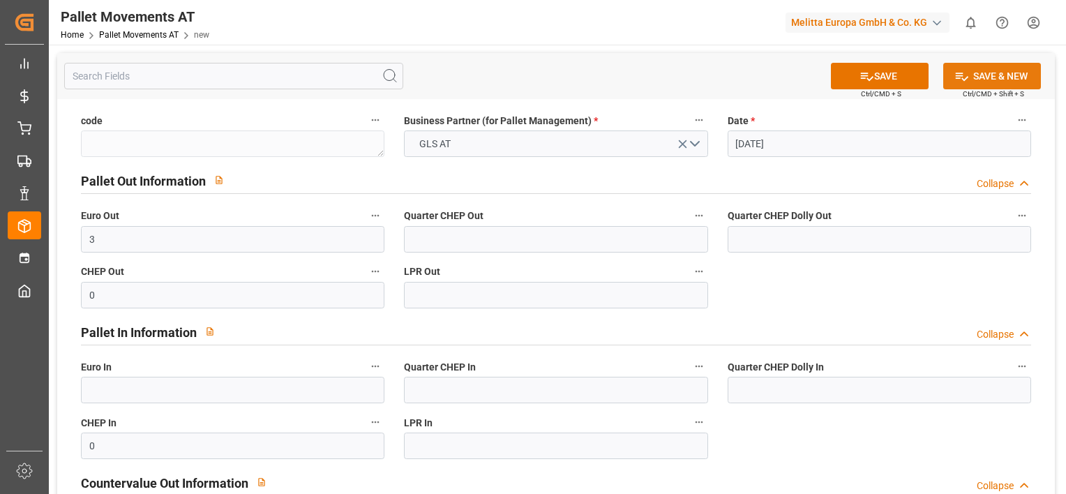
click at [1019, 76] on button "SAVE & NEW" at bounding box center [992, 76] width 98 height 27
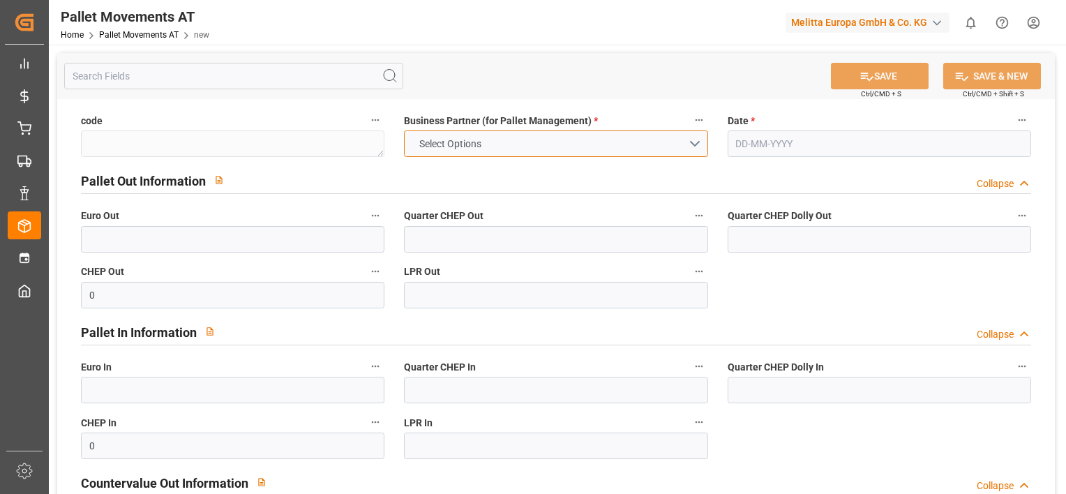
click at [689, 140] on button "Select Options" at bounding box center [555, 143] width 303 height 27
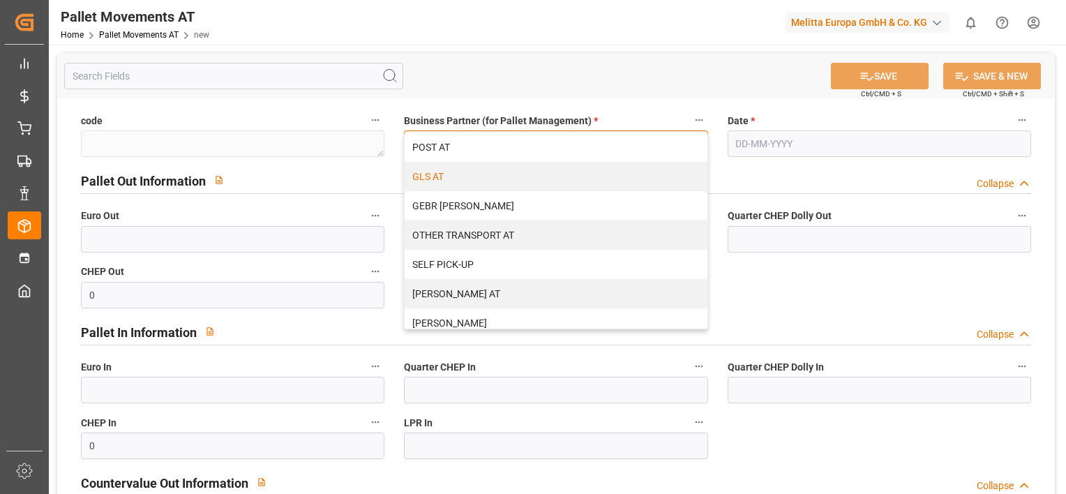
click at [597, 176] on div "GLS AT" at bounding box center [556, 176] width 302 height 29
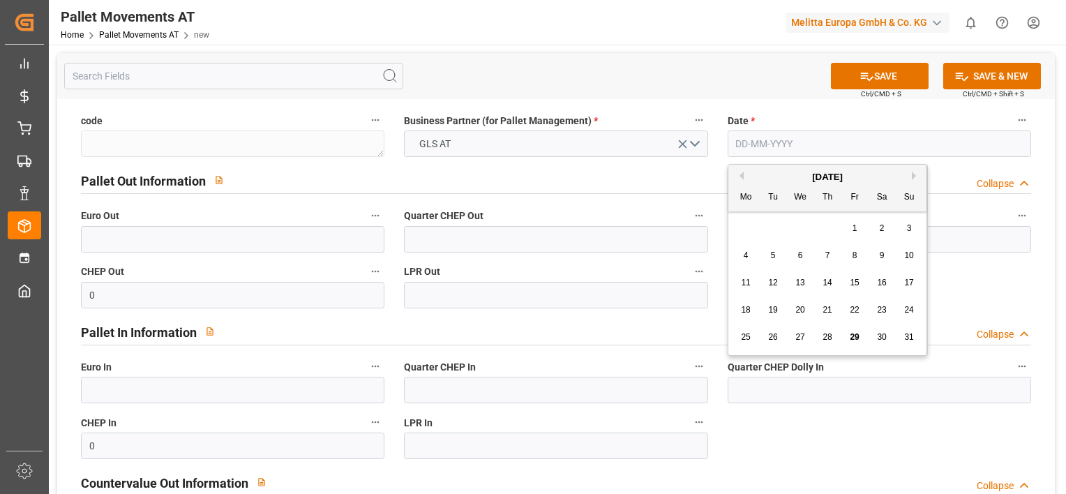
click at [779, 141] on input "text" at bounding box center [879, 143] width 303 height 27
click at [748, 218] on div "28 29 30 31 1 2 3" at bounding box center [828, 228] width 190 height 27
click at [833, 338] on div "28" at bounding box center [827, 337] width 17 height 17
type input "28-08-2025"
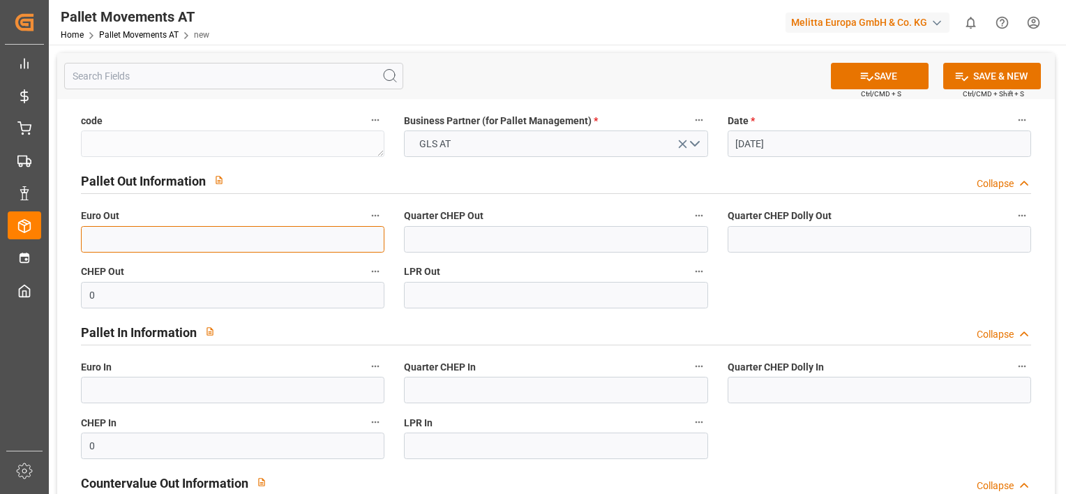
click at [260, 242] on input "text" at bounding box center [232, 239] width 303 height 27
type input "6"
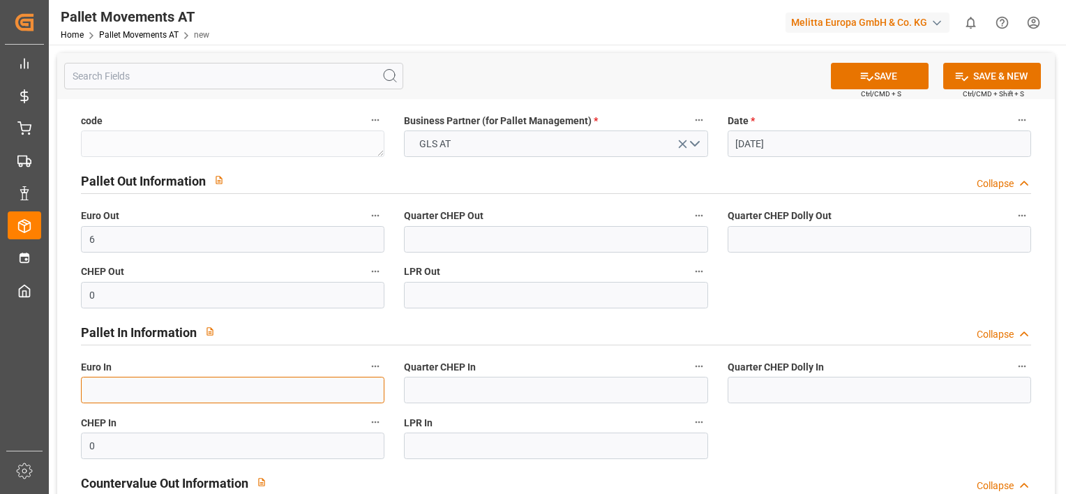
click at [322, 396] on input "text" at bounding box center [232, 390] width 303 height 27
type input "8"
click at [902, 77] on button "SAVE" at bounding box center [880, 76] width 98 height 27
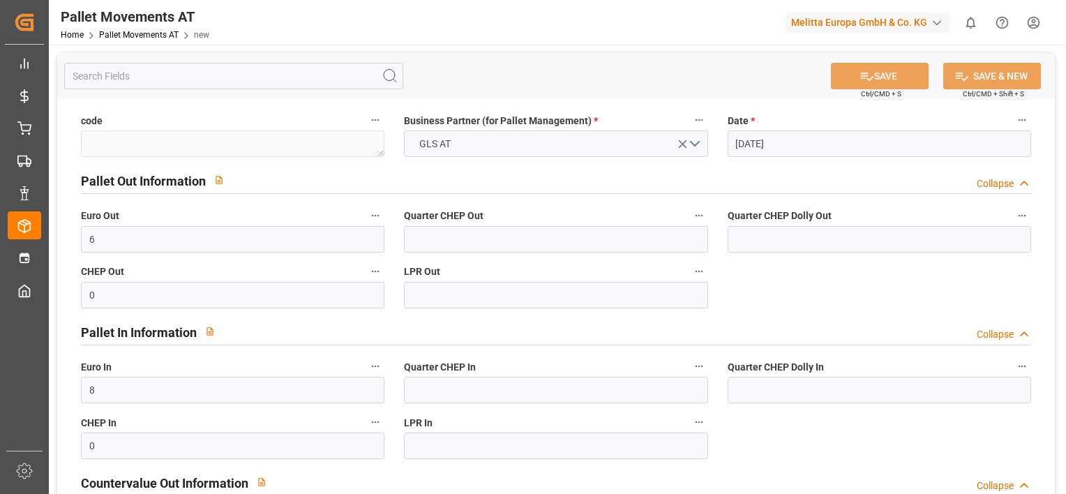
type textarea "da0cf980a4b4"
type input "29-08-2025 05:21"
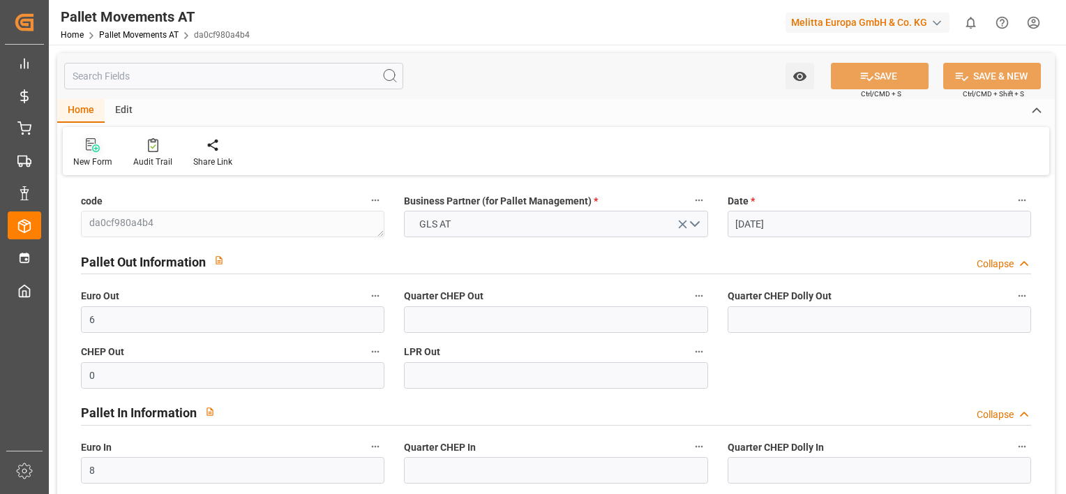
click at [92, 156] on div "New Form" at bounding box center [92, 162] width 39 height 13
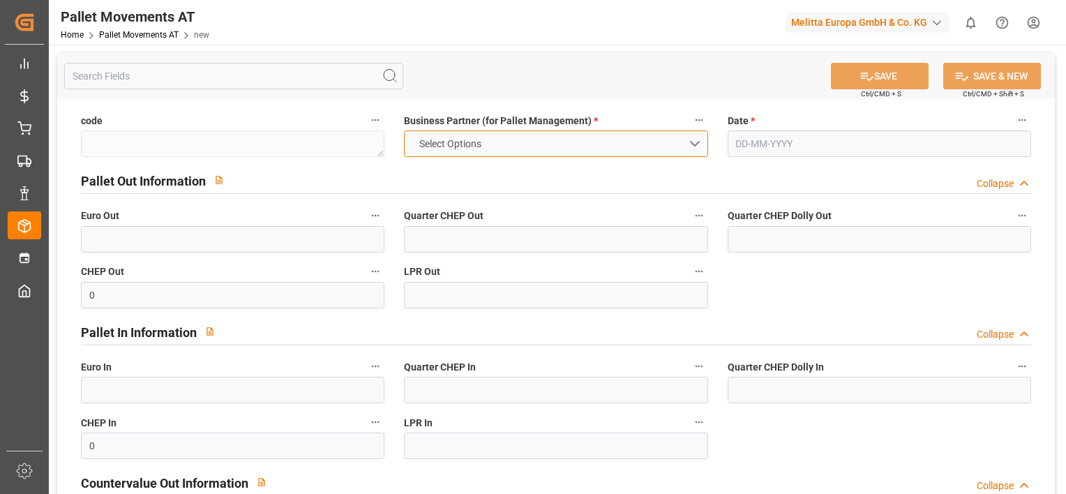
click at [544, 142] on button "Select Options" at bounding box center [555, 143] width 303 height 27
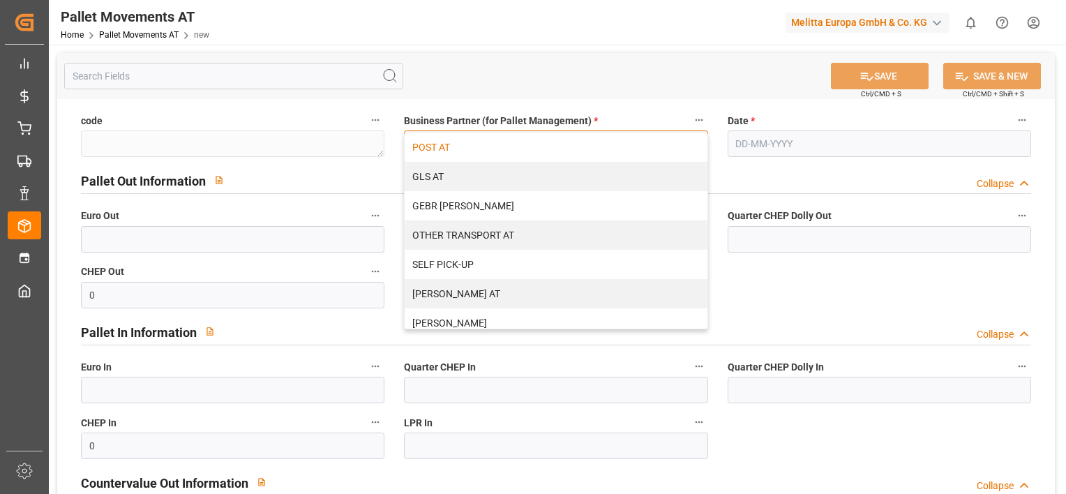
click at [541, 142] on div "POST AT" at bounding box center [556, 147] width 302 height 29
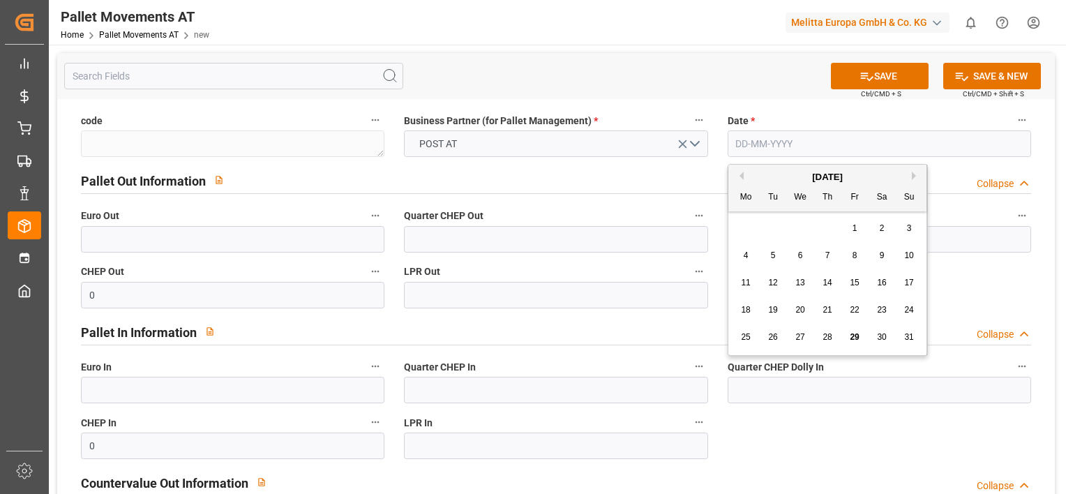
click at [772, 150] on input "text" at bounding box center [879, 143] width 303 height 27
click at [742, 257] on div "4" at bounding box center [745, 256] width 17 height 17
type input "04-08-2025"
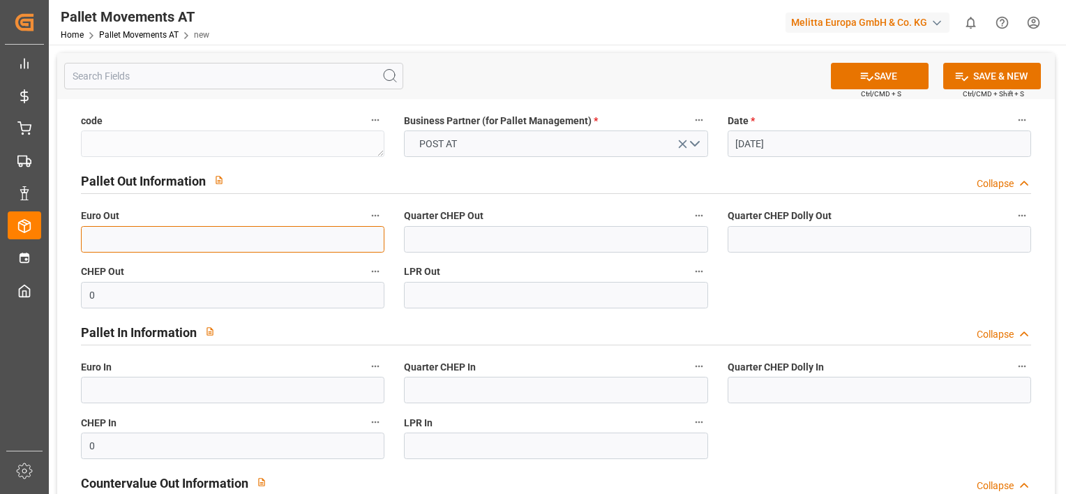
click at [313, 243] on input "text" at bounding box center [232, 239] width 303 height 27
type input "2"
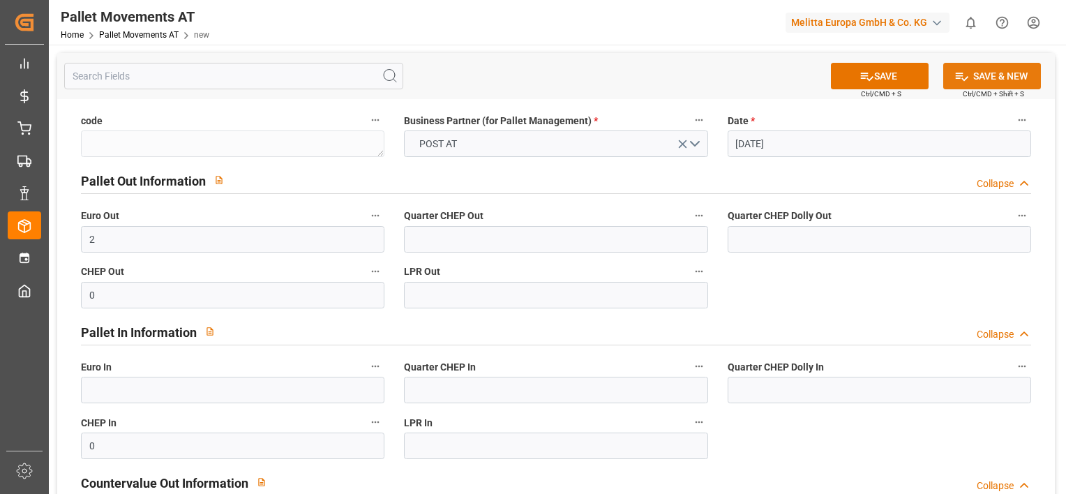
click at [980, 73] on button "SAVE & NEW" at bounding box center [992, 76] width 98 height 27
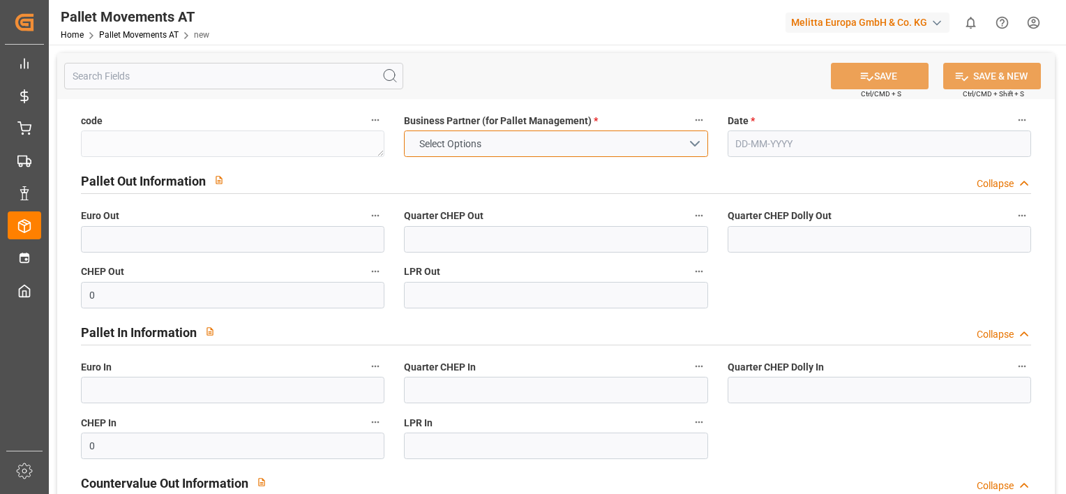
click at [698, 142] on button "Select Options" at bounding box center [555, 143] width 303 height 27
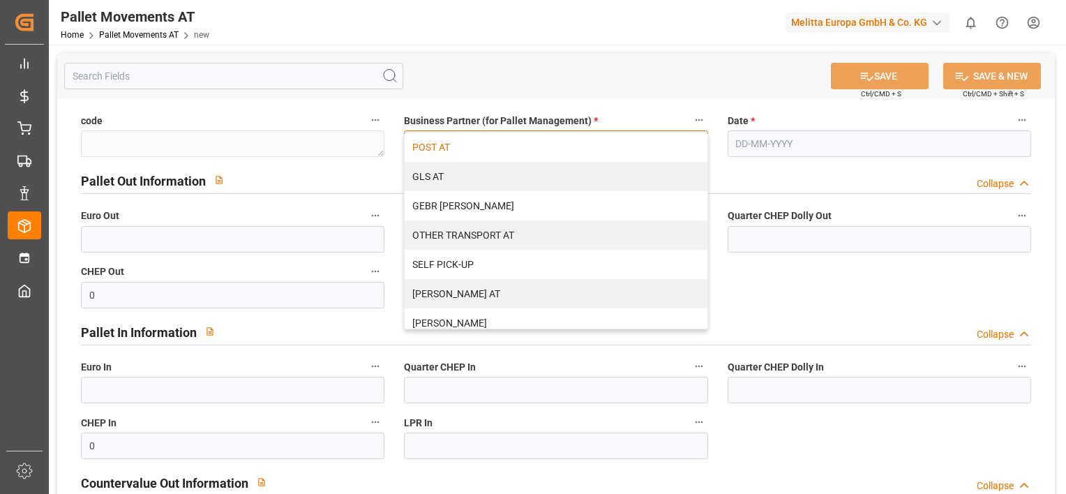
click at [636, 152] on div "POST AT" at bounding box center [556, 147] width 302 height 29
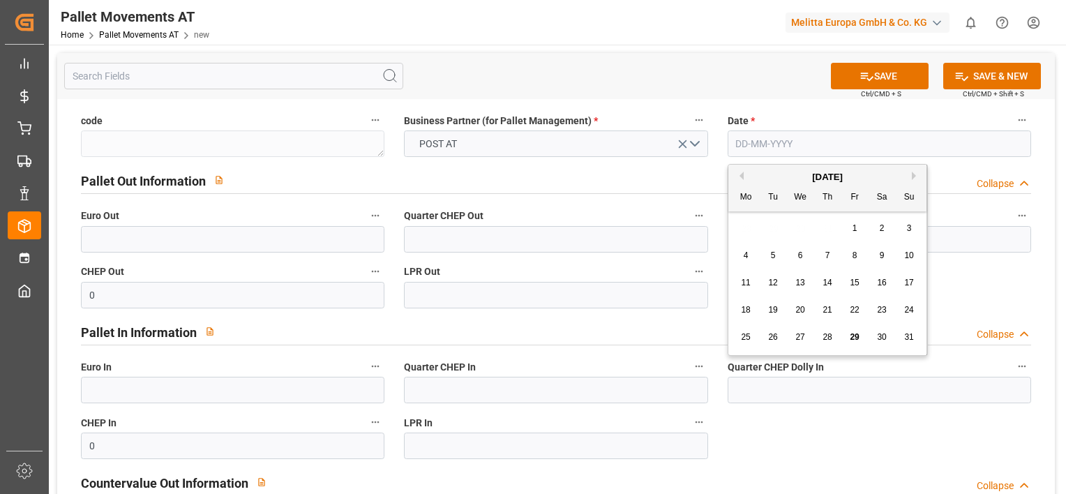
click at [789, 152] on input "text" at bounding box center [879, 143] width 303 height 27
click at [742, 229] on div "28 29 30 31 1 2 3" at bounding box center [828, 228] width 190 height 27
click at [769, 260] on div "5" at bounding box center [773, 256] width 17 height 17
type input "05-08-2025"
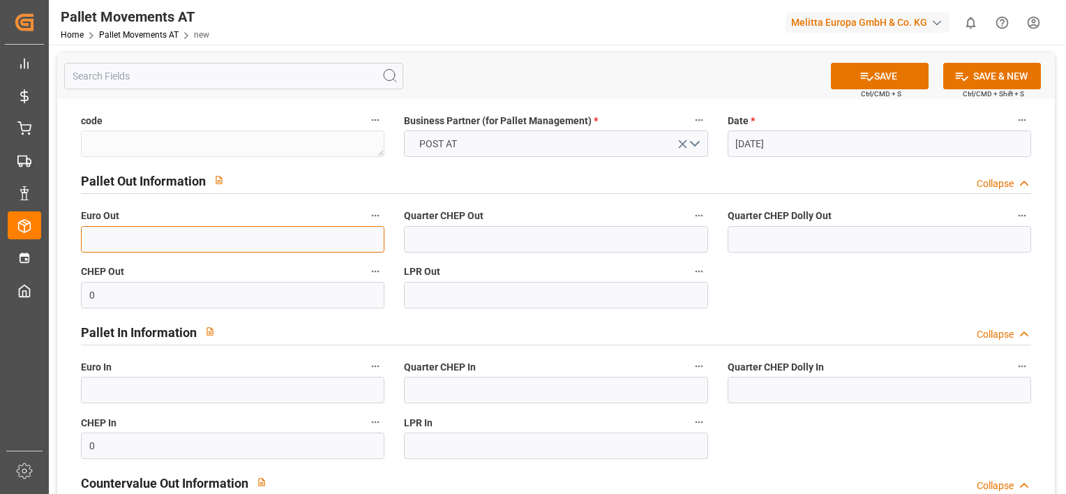
click at [317, 239] on input "text" at bounding box center [232, 239] width 303 height 27
type input "3"
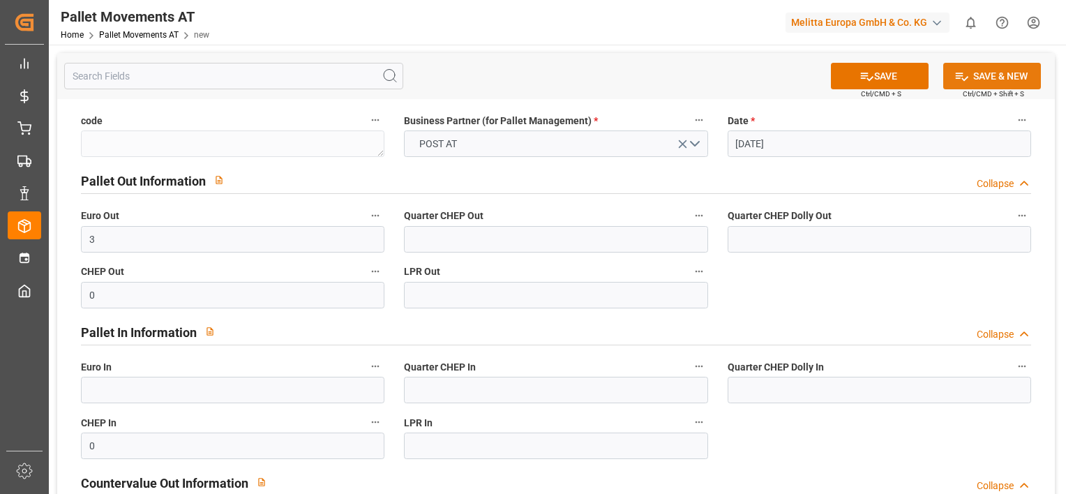
click at [963, 81] on icon at bounding box center [961, 76] width 15 height 15
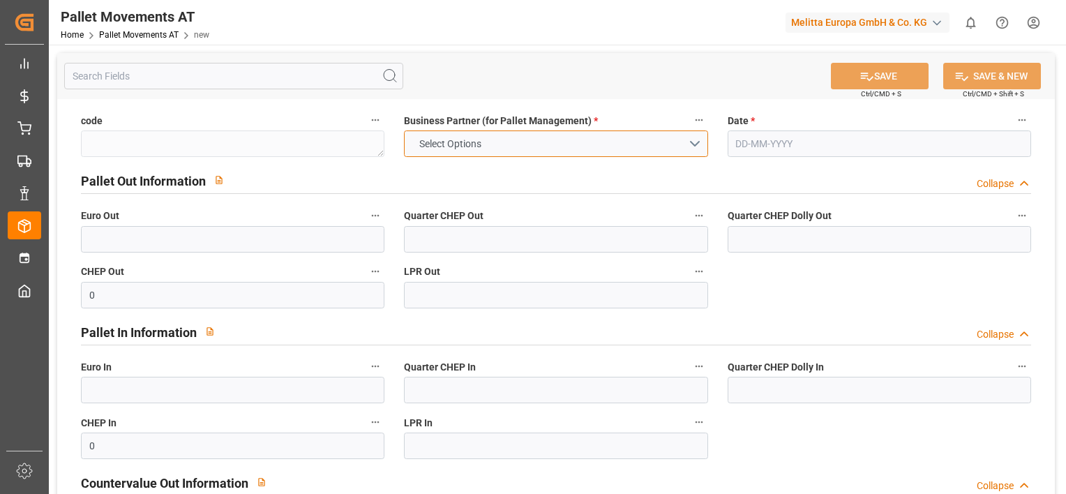
click at [687, 137] on button "Select Options" at bounding box center [555, 143] width 303 height 27
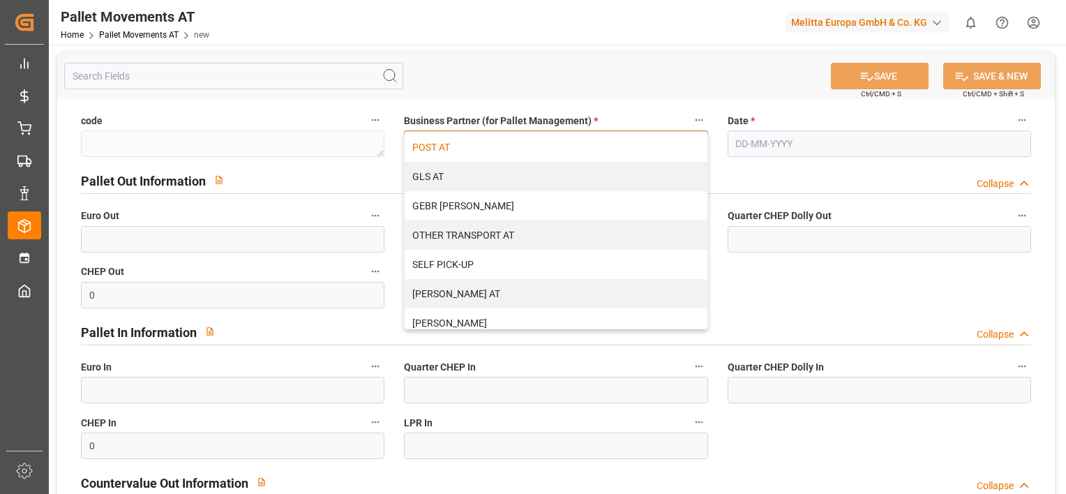
click at [628, 144] on div "POST AT" at bounding box center [556, 147] width 302 height 29
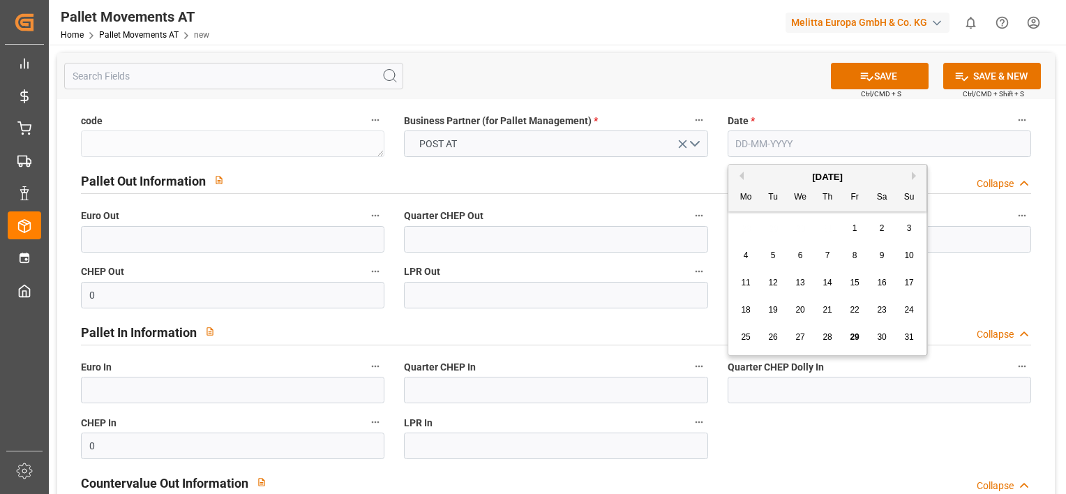
click at [746, 144] on input "text" at bounding box center [879, 143] width 303 height 27
click at [739, 228] on div "28 29 30 31 1 2 3" at bounding box center [828, 228] width 190 height 27
click at [827, 253] on span "7" at bounding box center [827, 255] width 5 height 10
type input "[DATE]"
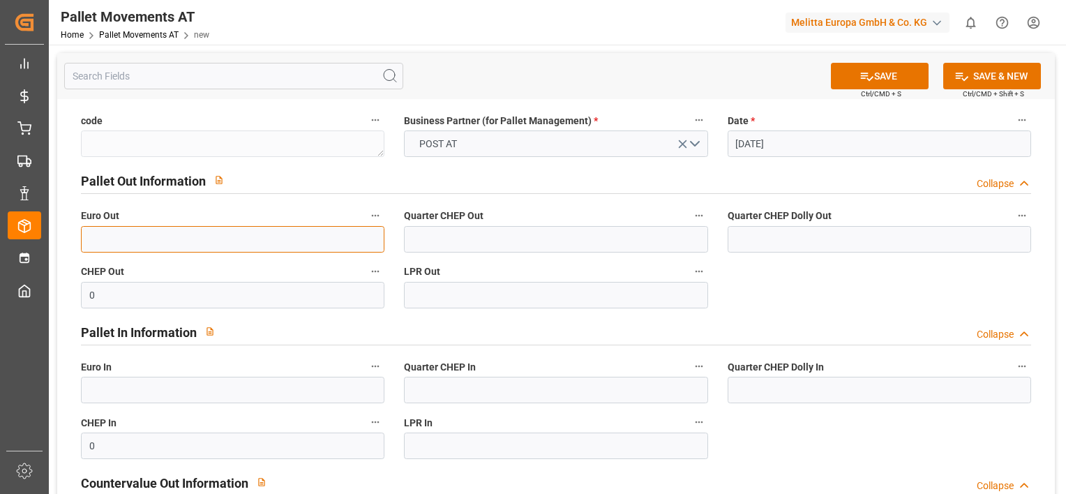
click at [290, 229] on input "text" at bounding box center [232, 239] width 303 height 27
type input "2"
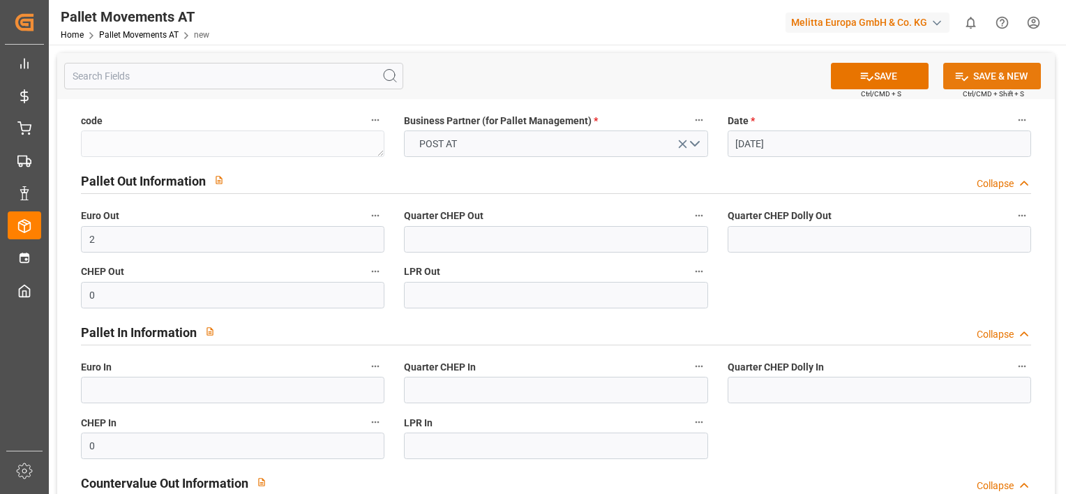
click at [1012, 74] on button "SAVE & NEW" at bounding box center [992, 76] width 98 height 27
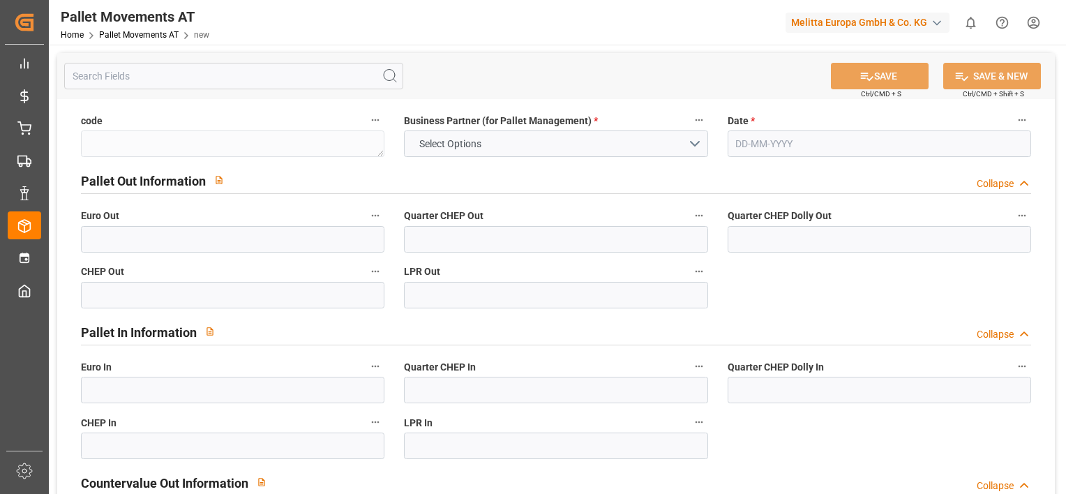
type input "0"
click at [695, 142] on button "Select Options" at bounding box center [555, 143] width 303 height 27
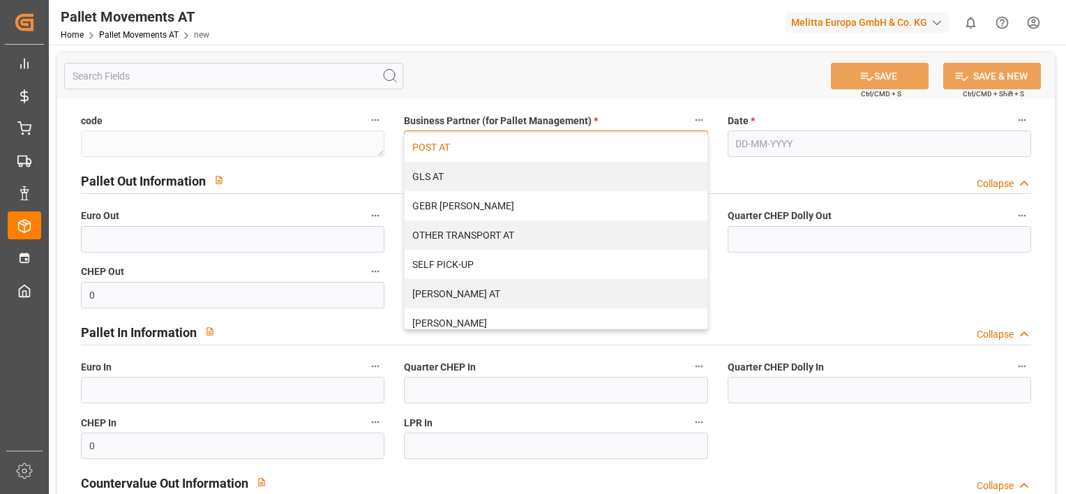
click at [588, 151] on div "POST AT" at bounding box center [556, 147] width 302 height 29
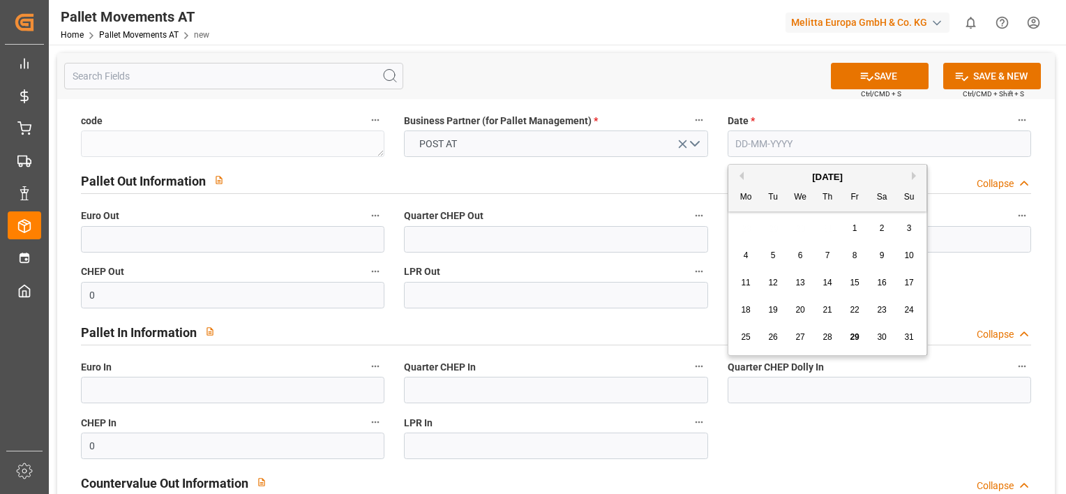
click at [750, 137] on input "text" at bounding box center [879, 143] width 303 height 27
click at [742, 284] on span "11" at bounding box center [745, 283] width 9 height 10
type input "[DATE]"
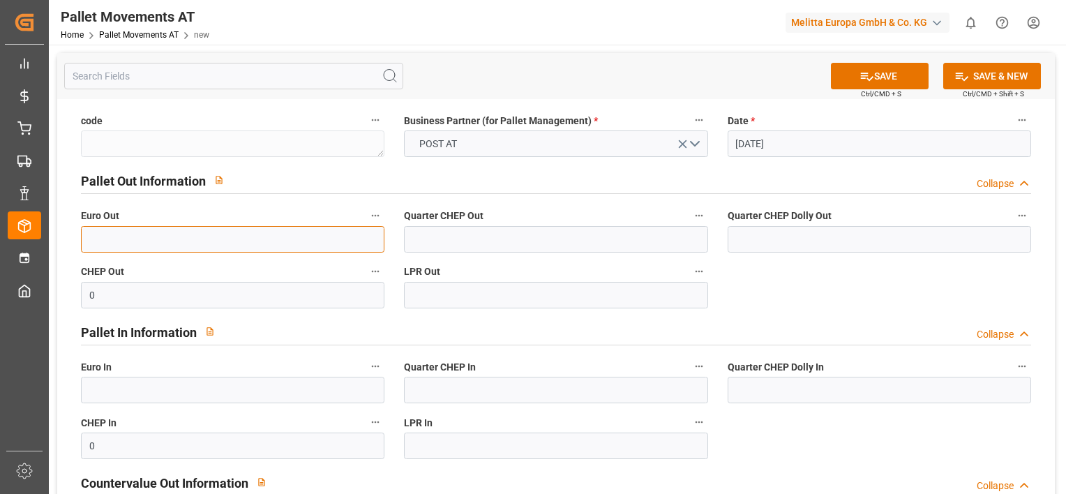
click at [318, 243] on input "text" at bounding box center [232, 239] width 303 height 27
type input "3"
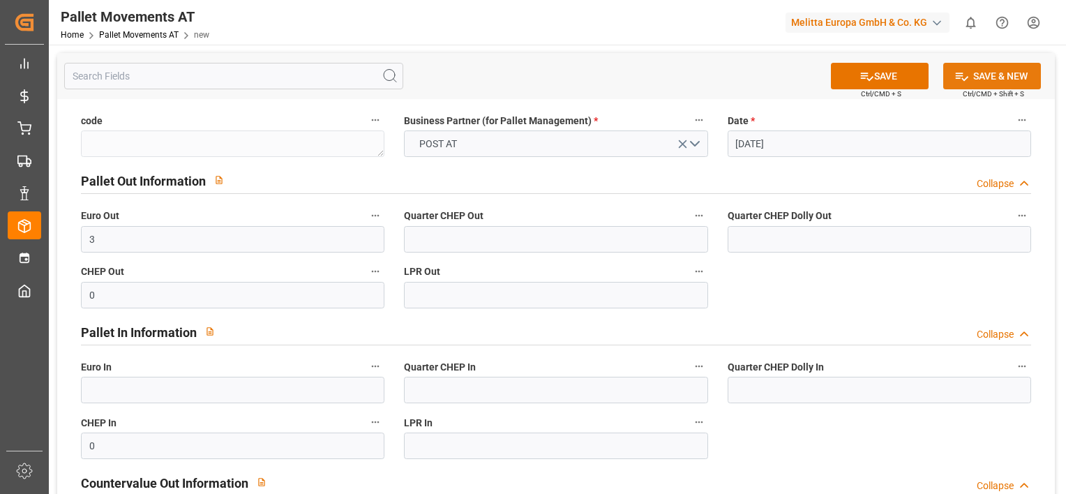
click at [958, 71] on icon at bounding box center [961, 76] width 15 height 15
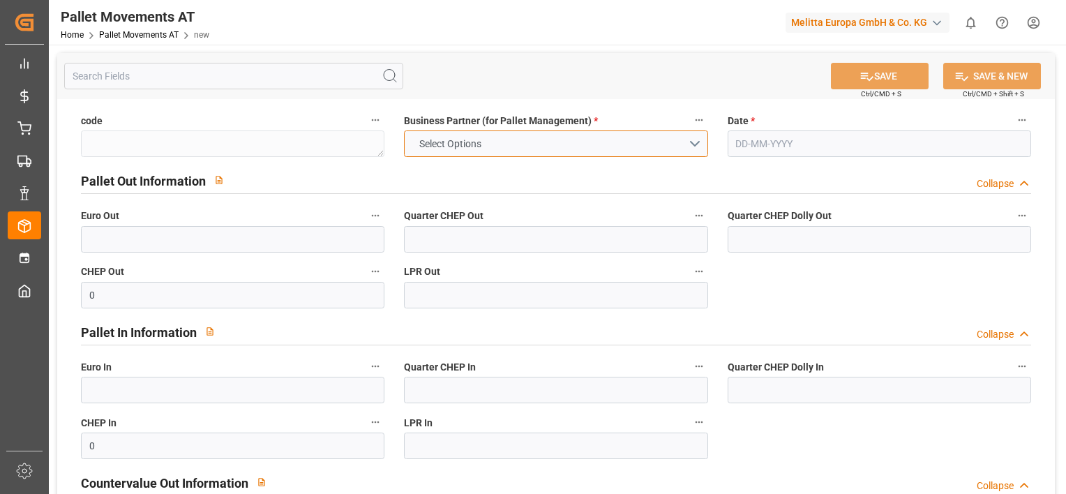
click at [692, 135] on button "Select Options" at bounding box center [555, 143] width 303 height 27
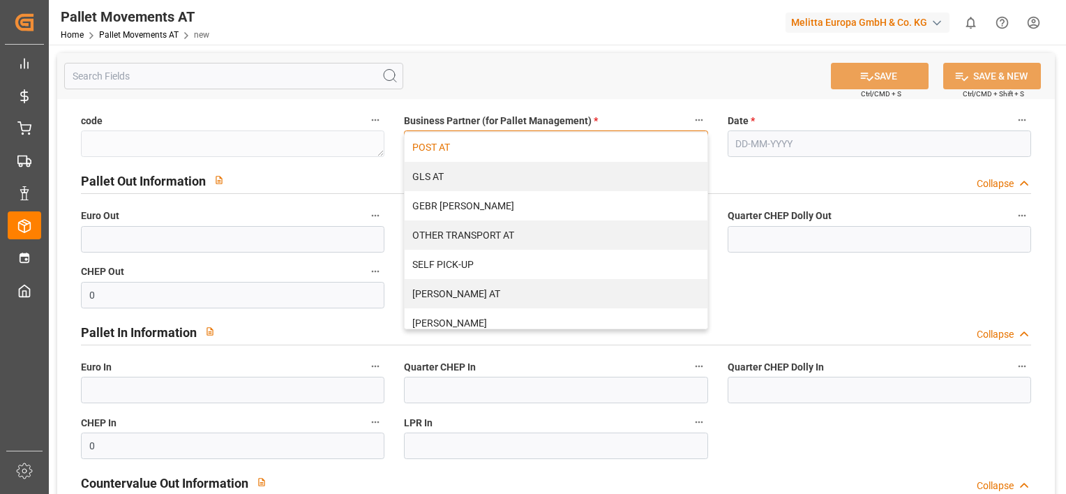
click at [631, 145] on div "POST AT" at bounding box center [556, 147] width 302 height 29
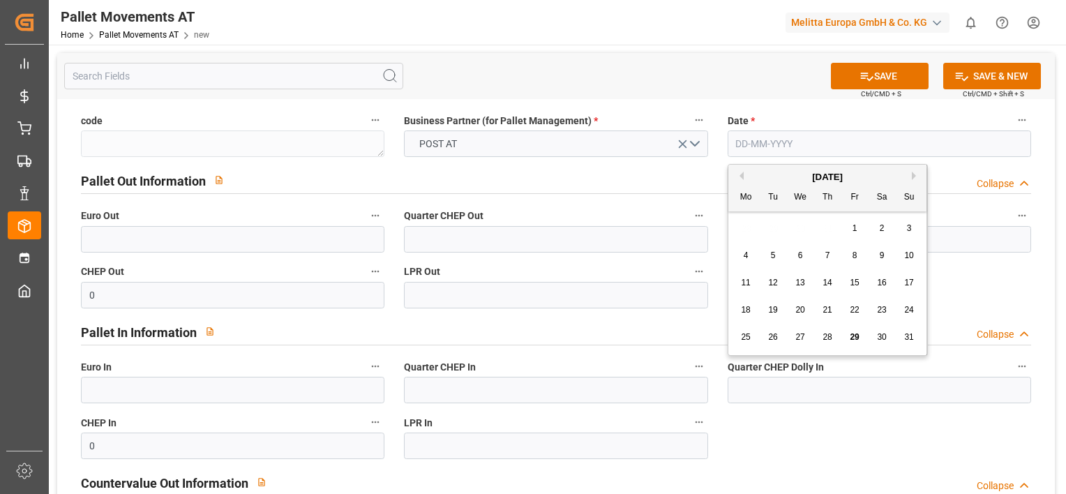
click at [773, 151] on input "text" at bounding box center [879, 143] width 303 height 27
click at [740, 231] on div "28 29 30 31 1 2 3" at bounding box center [828, 228] width 190 height 27
click at [773, 284] on span "12" at bounding box center [772, 283] width 9 height 10
type input "[DATE]"
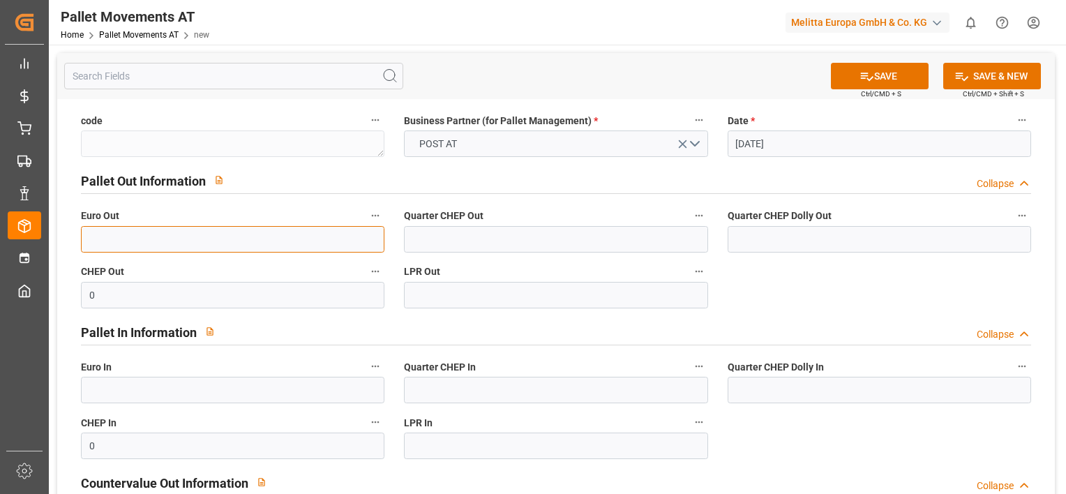
click at [268, 238] on input "text" at bounding box center [232, 239] width 303 height 27
type input "1"
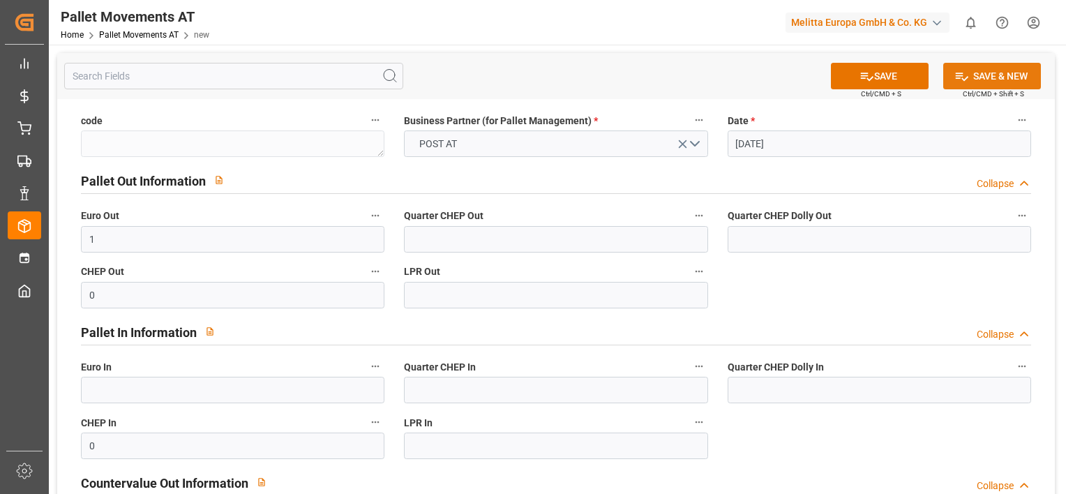
click at [958, 68] on button "SAVE & NEW" at bounding box center [992, 76] width 98 height 27
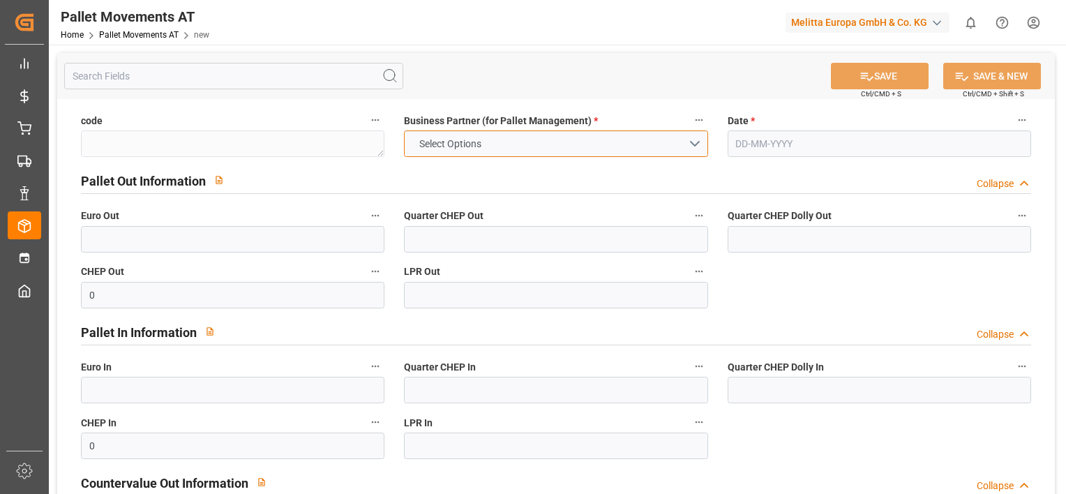
click at [690, 151] on button "Select Options" at bounding box center [555, 143] width 303 height 27
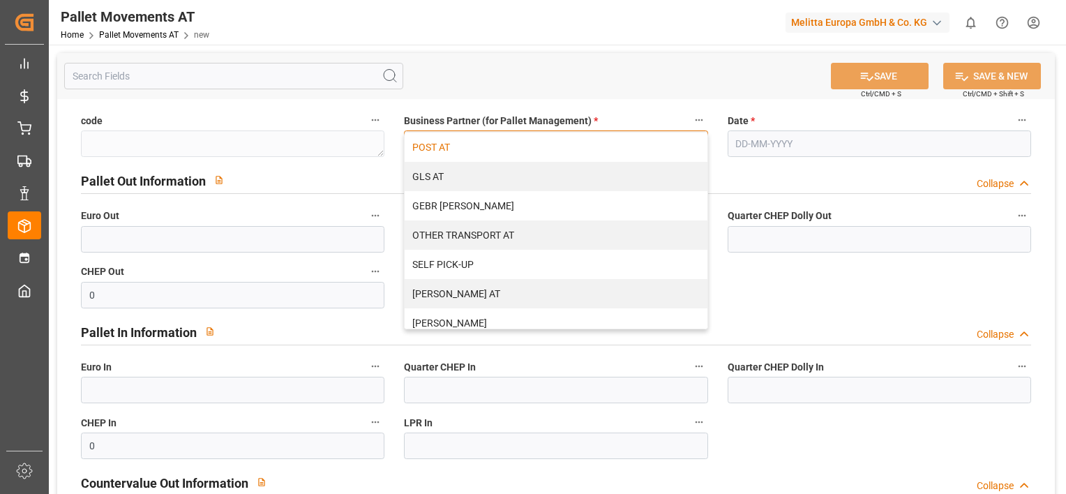
click at [629, 149] on div "POST AT" at bounding box center [556, 147] width 302 height 29
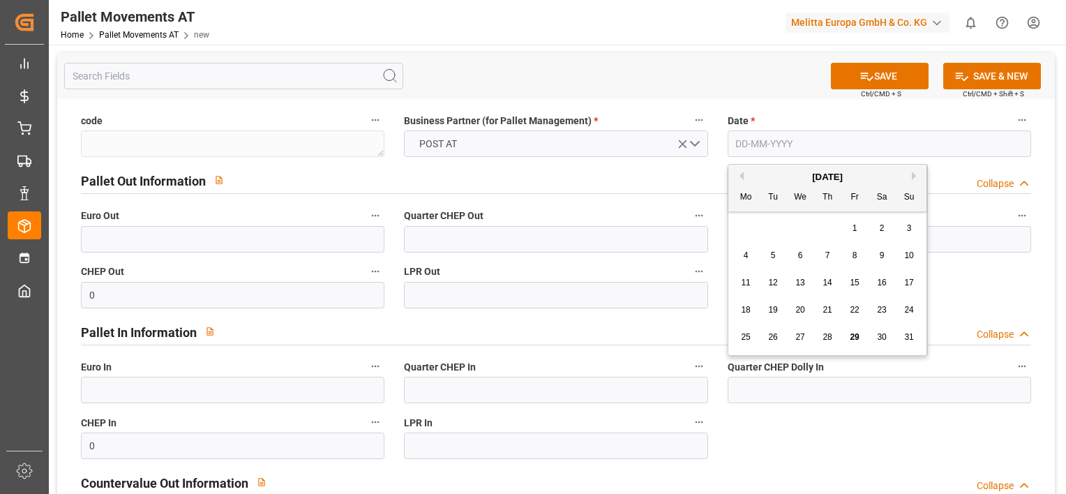
click at [740, 142] on input "text" at bounding box center [879, 143] width 303 height 27
click at [740, 228] on div "28 29 30 31 1 2 3" at bounding box center [828, 228] width 190 height 27
click at [801, 284] on span "13" at bounding box center [799, 283] width 9 height 10
type input "[DATE]"
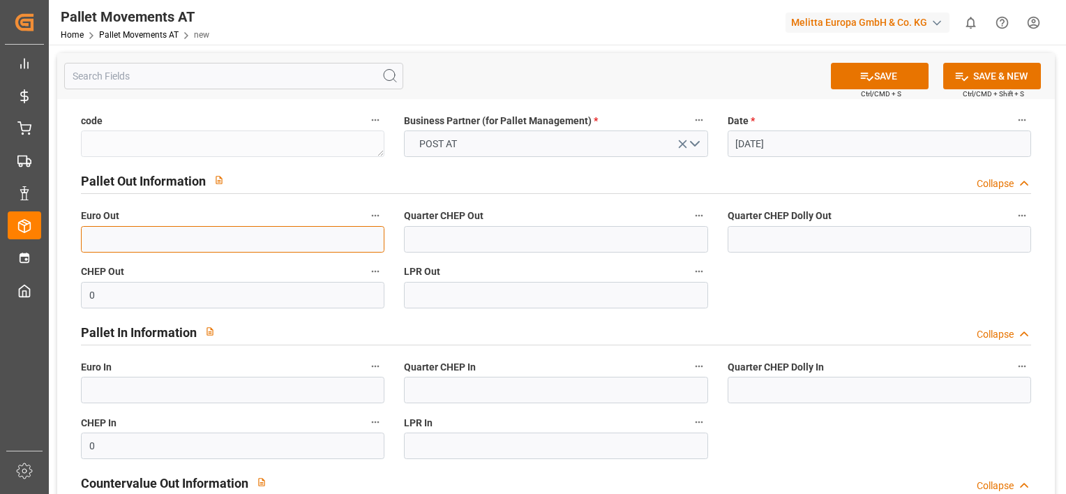
click at [251, 240] on input "text" at bounding box center [232, 239] width 303 height 27
type input "2"
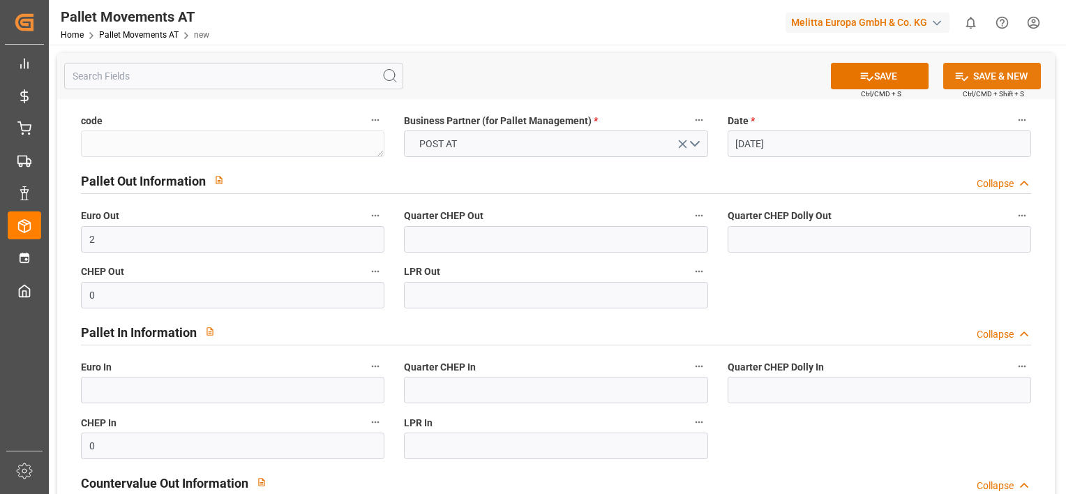
click at [970, 76] on button "SAVE & NEW" at bounding box center [992, 76] width 98 height 27
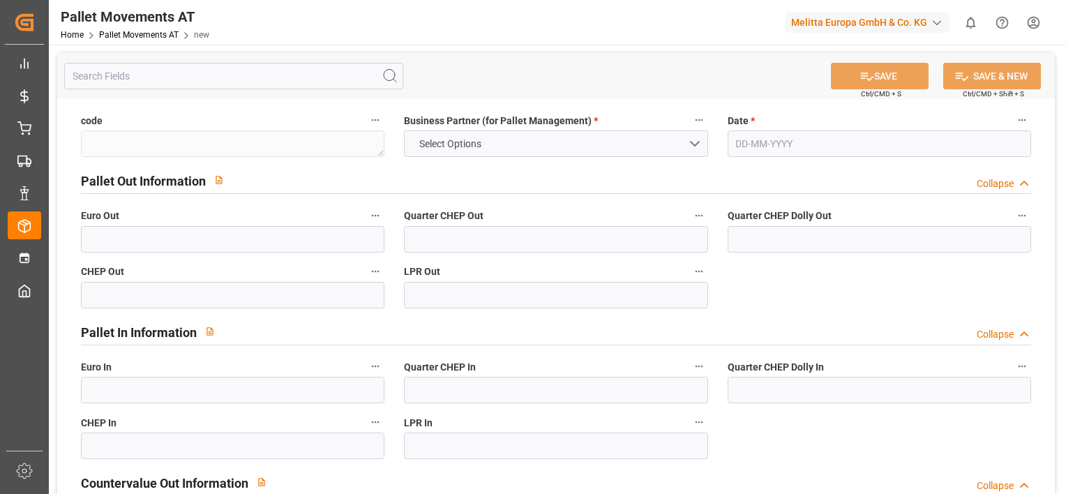
type input "0"
click at [696, 144] on button "Select Options" at bounding box center [555, 143] width 303 height 27
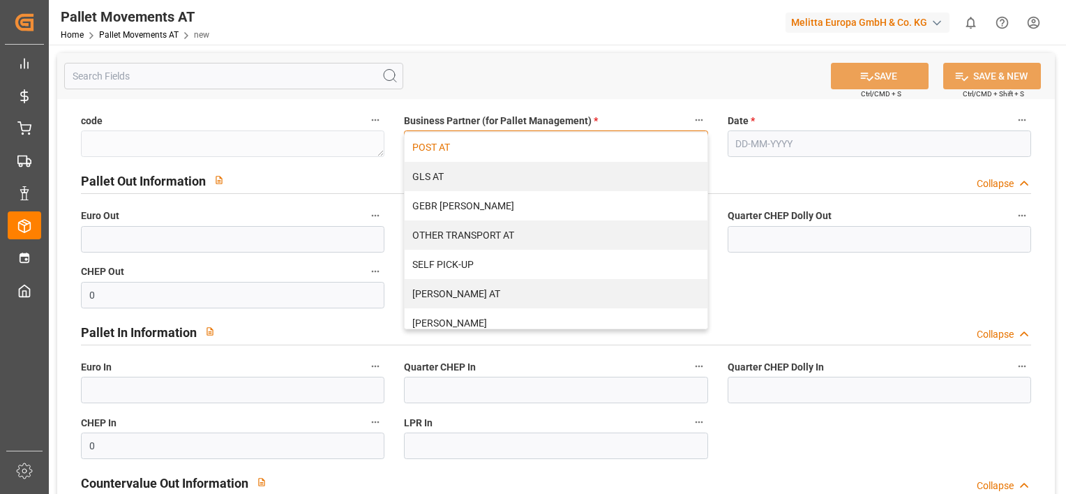
click at [643, 151] on div "POST AT" at bounding box center [556, 147] width 302 height 29
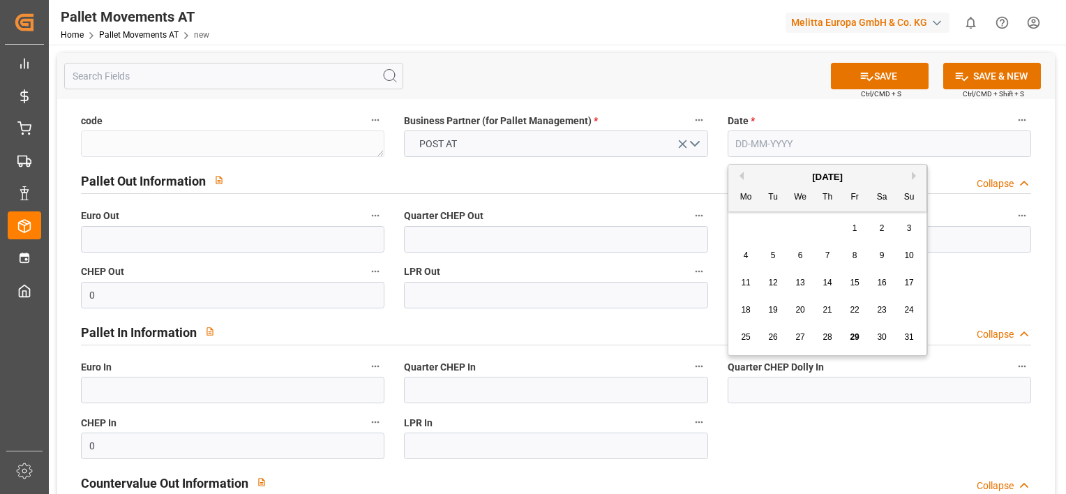
click at [760, 147] on input "text" at bounding box center [879, 143] width 303 height 27
type input "18-08-2025"
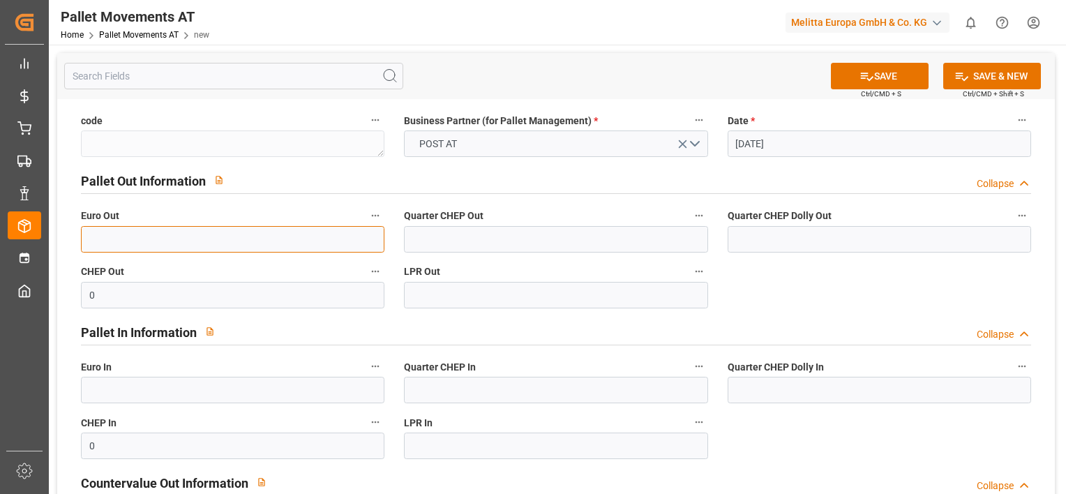
click at [321, 250] on input "text" at bounding box center [232, 239] width 303 height 27
type input "3"
type input "2"
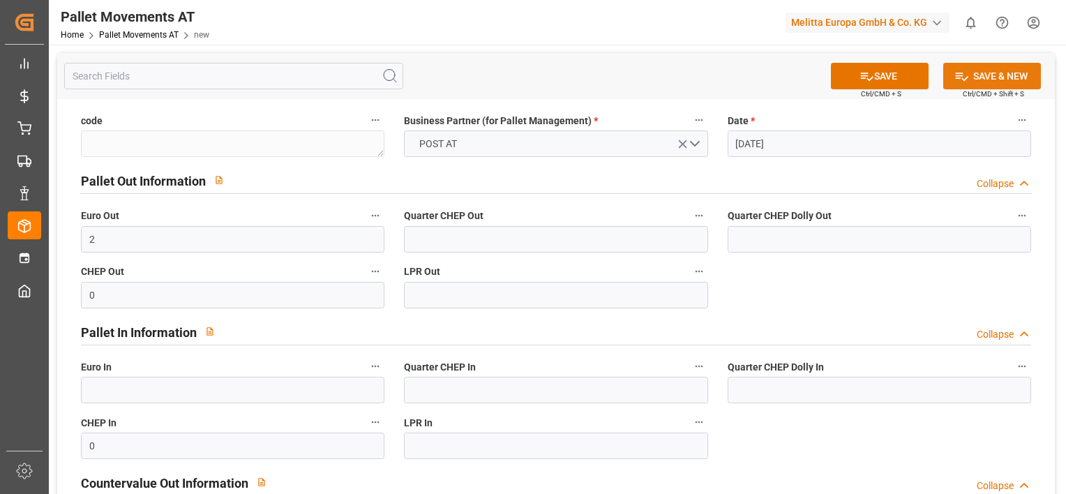
click at [1021, 75] on button "SAVE & NEW" at bounding box center [992, 76] width 98 height 27
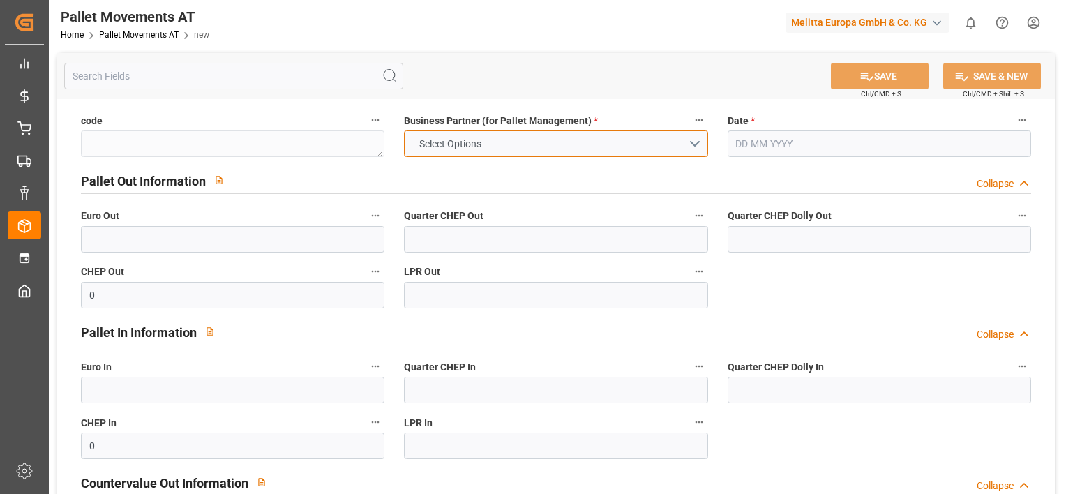
click at [685, 148] on button "Select Options" at bounding box center [555, 143] width 303 height 27
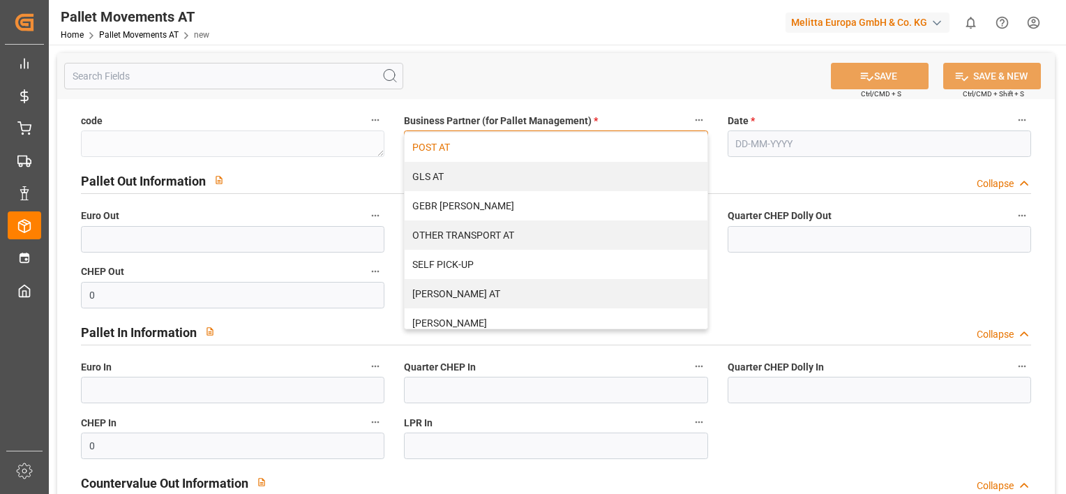
click at [597, 144] on div "POST AT" at bounding box center [556, 147] width 302 height 29
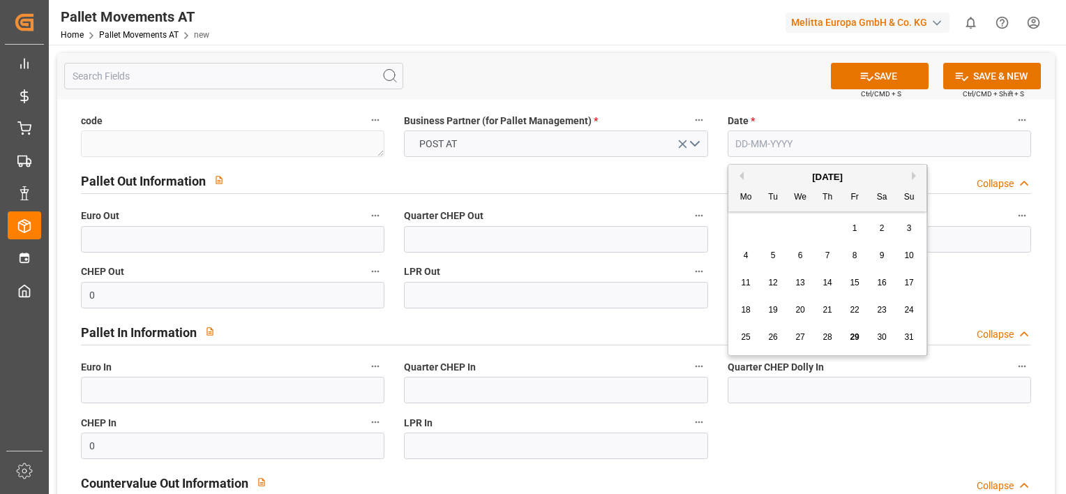
click at [774, 148] on input "text" at bounding box center [879, 143] width 303 height 27
click at [745, 234] on div "28 29 30 31 1 2 3" at bounding box center [828, 228] width 190 height 27
click at [772, 317] on div "19" at bounding box center [773, 310] width 17 height 17
type input "[DATE]"
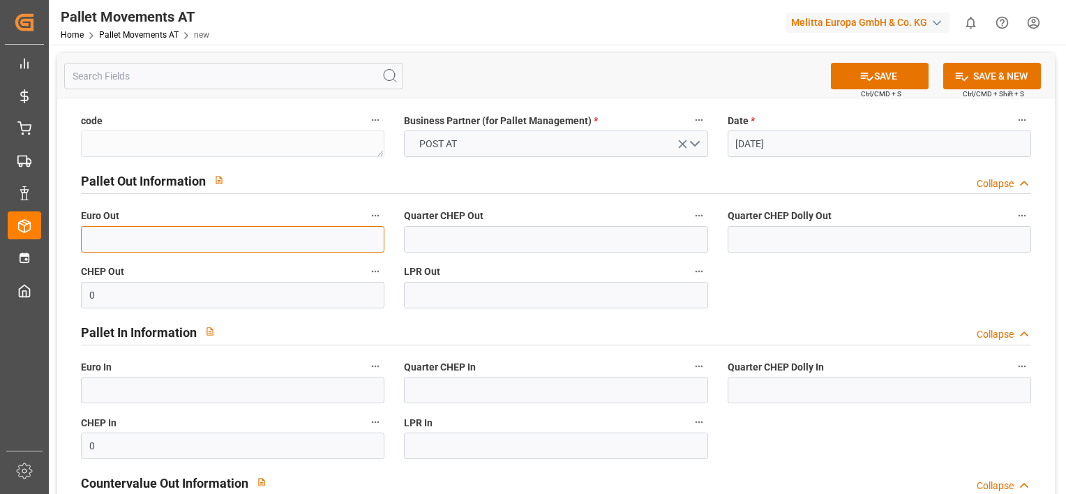
click at [323, 234] on input "text" at bounding box center [232, 239] width 303 height 27
type input "2"
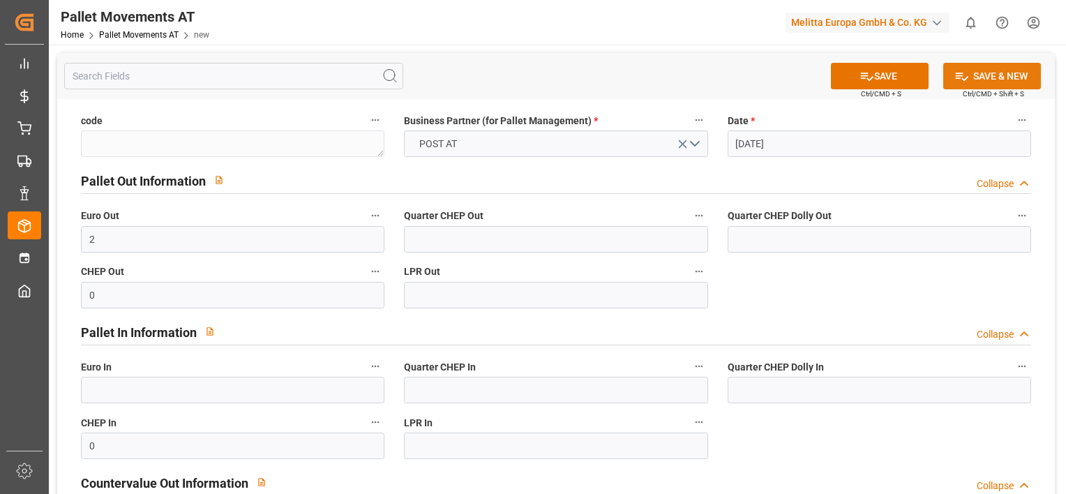
click at [977, 73] on button "SAVE & NEW" at bounding box center [992, 76] width 98 height 27
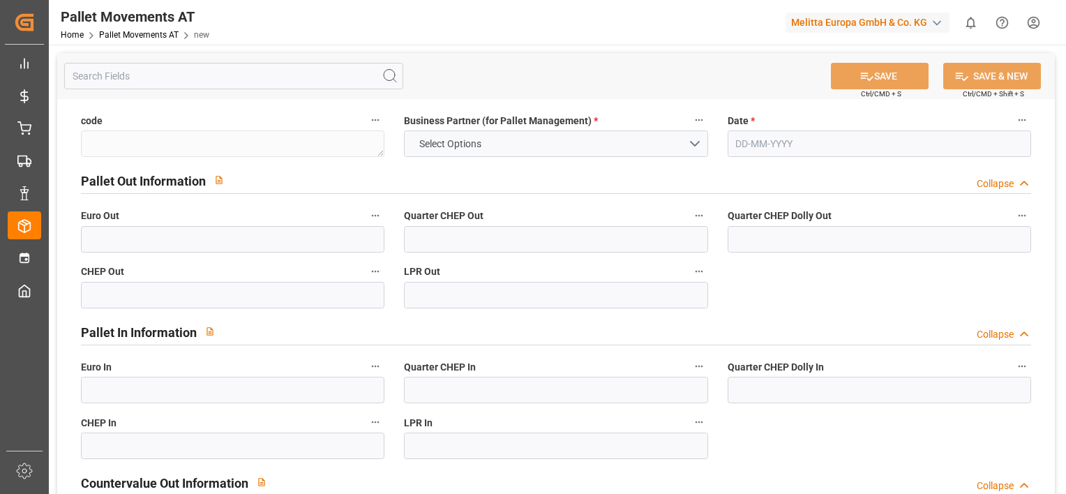
type input "0"
click at [699, 142] on button "Select Options" at bounding box center [555, 143] width 303 height 27
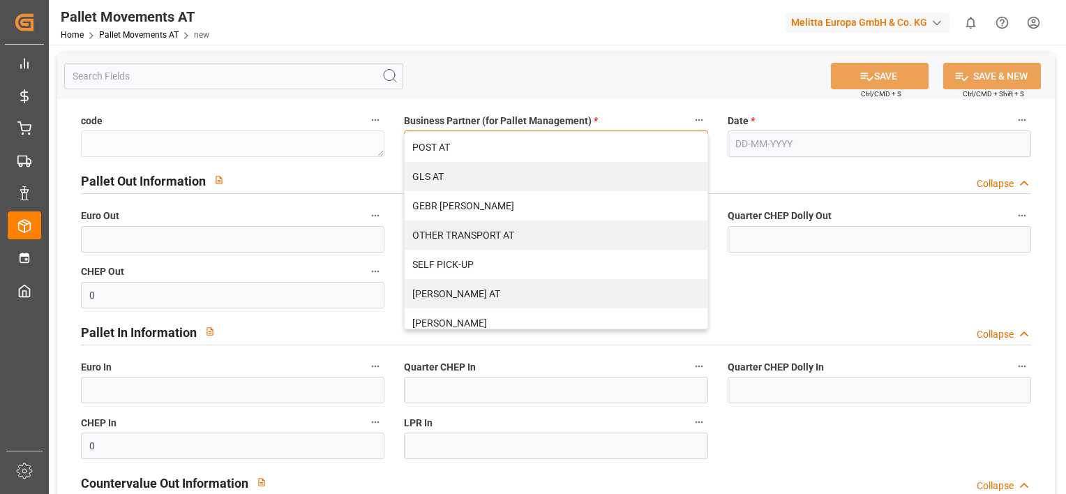
click at [699, 142] on div "POST AT" at bounding box center [556, 147] width 302 height 29
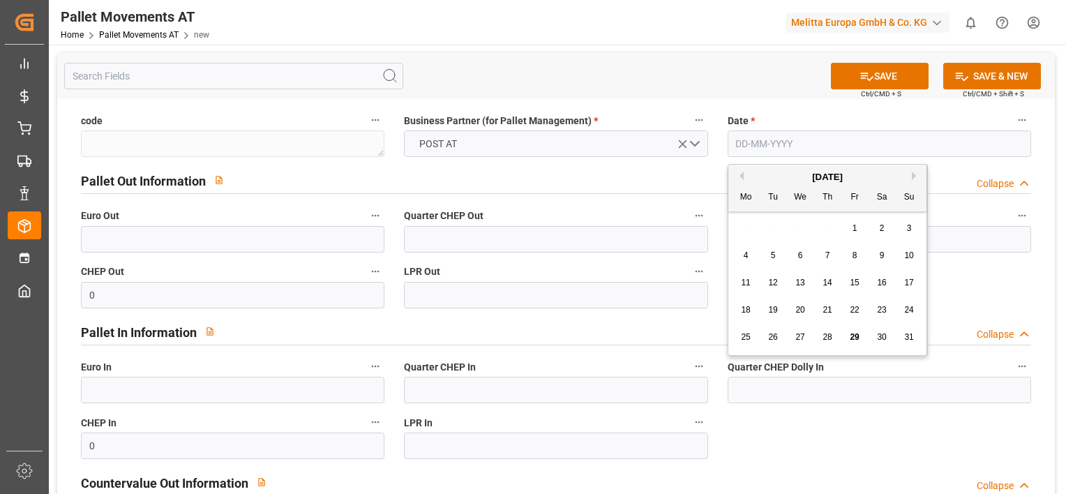
click at [786, 147] on input "text" at bounding box center [879, 143] width 303 height 27
click at [736, 221] on div "28 29 30 31 1 2 3" at bounding box center [828, 228] width 190 height 27
click at [797, 307] on span "20" at bounding box center [799, 310] width 9 height 10
type input "20-08-2025"
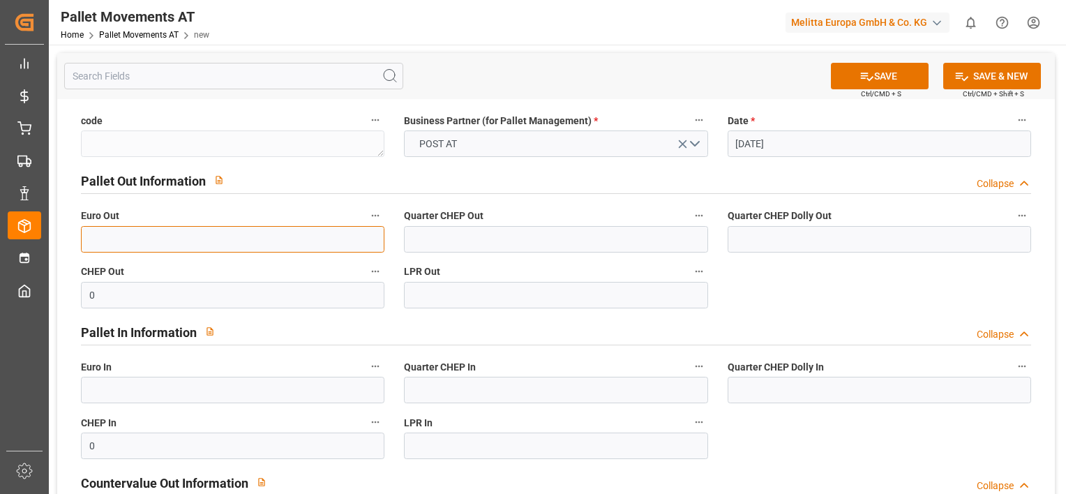
click at [314, 235] on input "text" at bounding box center [232, 239] width 303 height 27
type input "3"
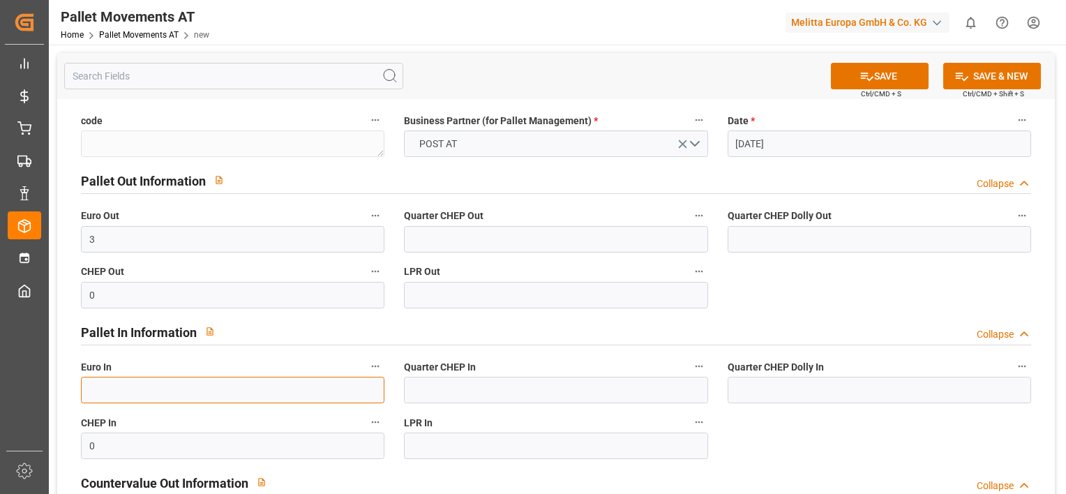
click at [285, 391] on input "text" at bounding box center [232, 390] width 303 height 27
type input "60"
click at [1003, 76] on button "SAVE & NEW" at bounding box center [992, 76] width 98 height 27
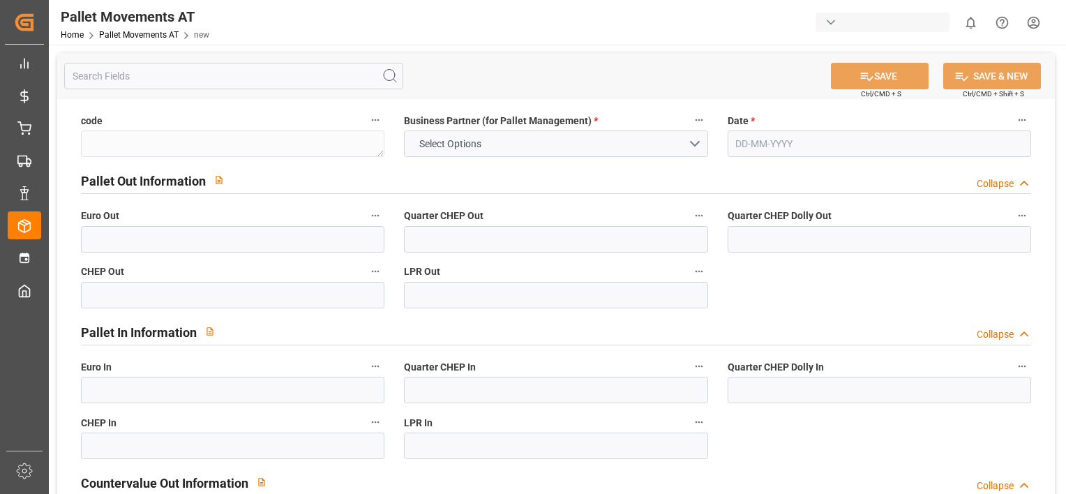
type input "0"
click at [691, 139] on button "Select Options" at bounding box center [555, 143] width 303 height 27
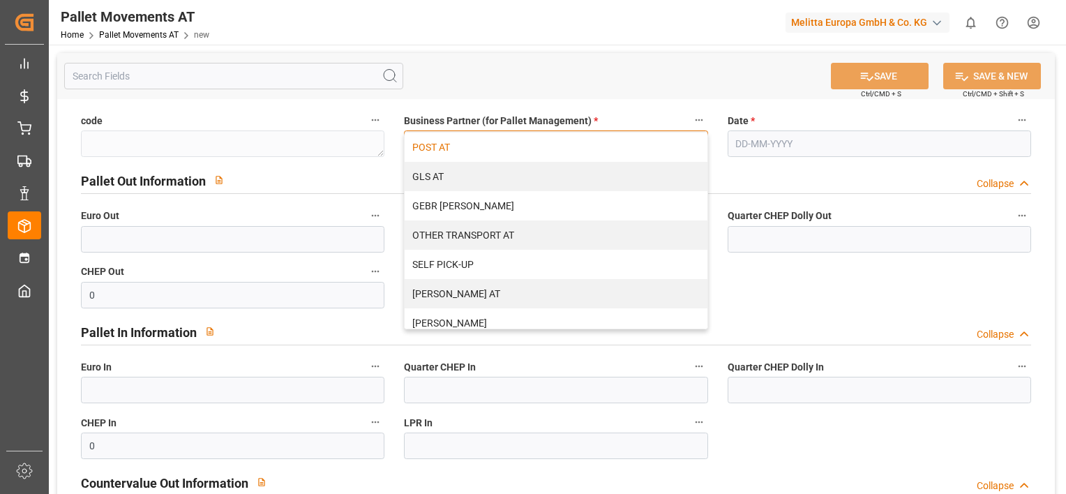
click at [600, 151] on div "POST AT" at bounding box center [556, 147] width 302 height 29
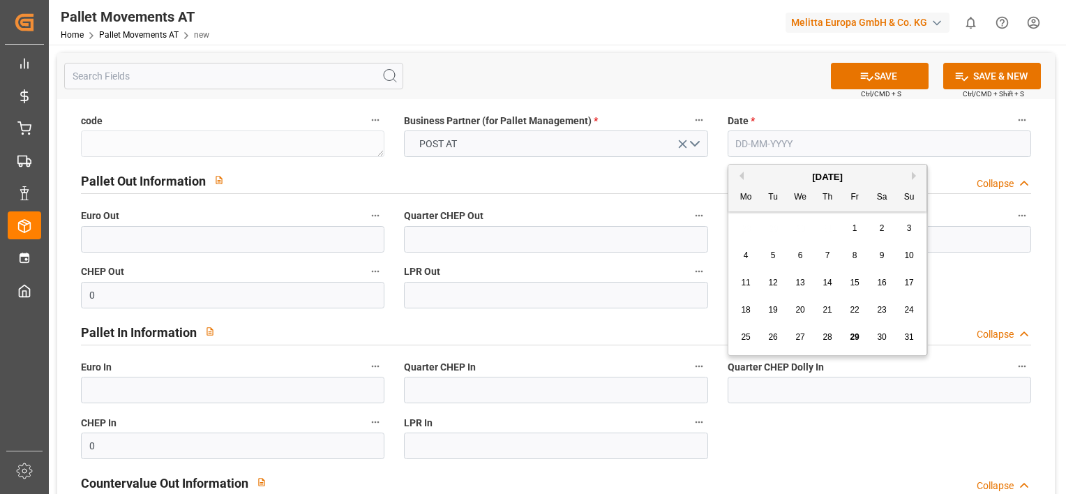
click at [763, 142] on input "text" at bounding box center [879, 143] width 303 height 27
click at [741, 231] on div "28 29 30 31 1 2 3" at bounding box center [828, 228] width 190 height 27
click at [832, 310] on div "21" at bounding box center [827, 310] width 17 height 17
type input "21-08-2025"
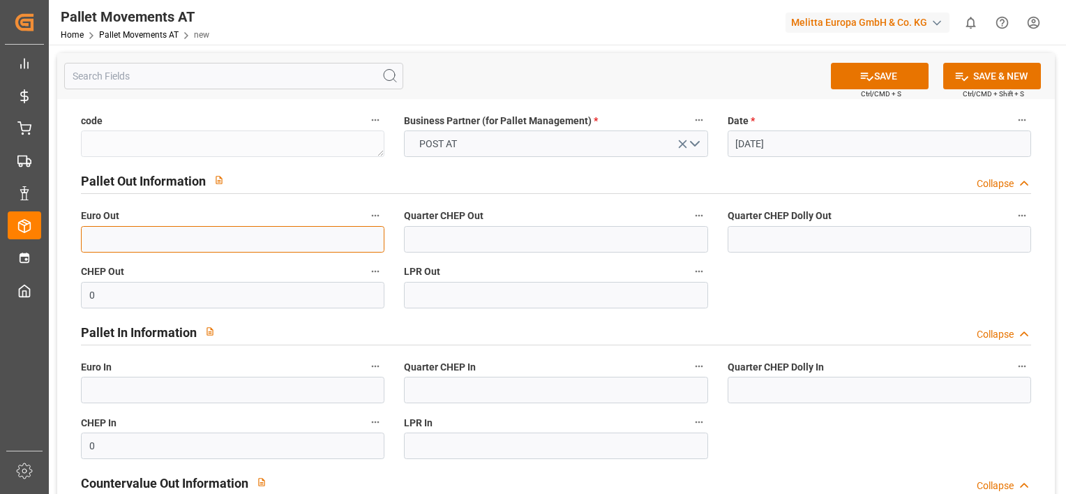
click at [266, 237] on input "text" at bounding box center [232, 239] width 303 height 27
type input "2"
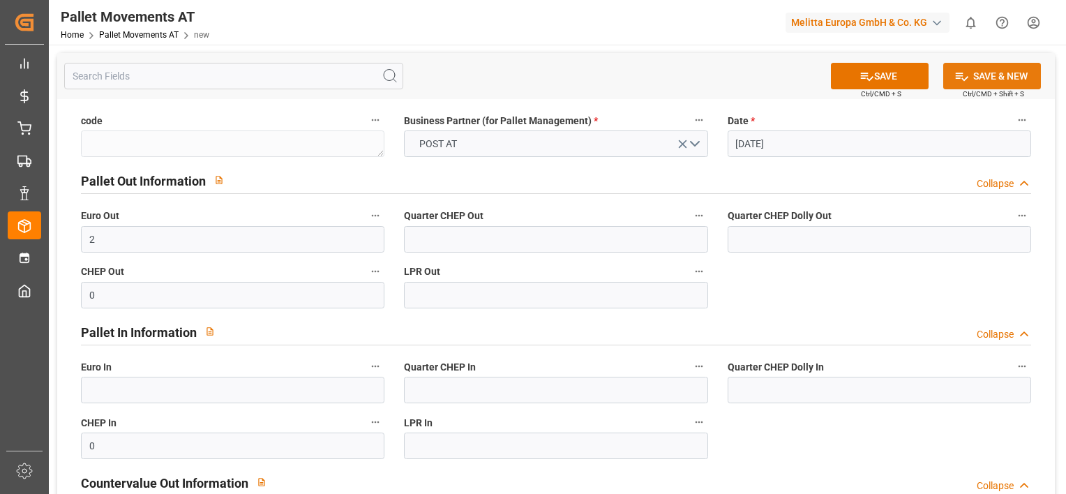
click at [1031, 77] on button "SAVE & NEW" at bounding box center [992, 76] width 98 height 27
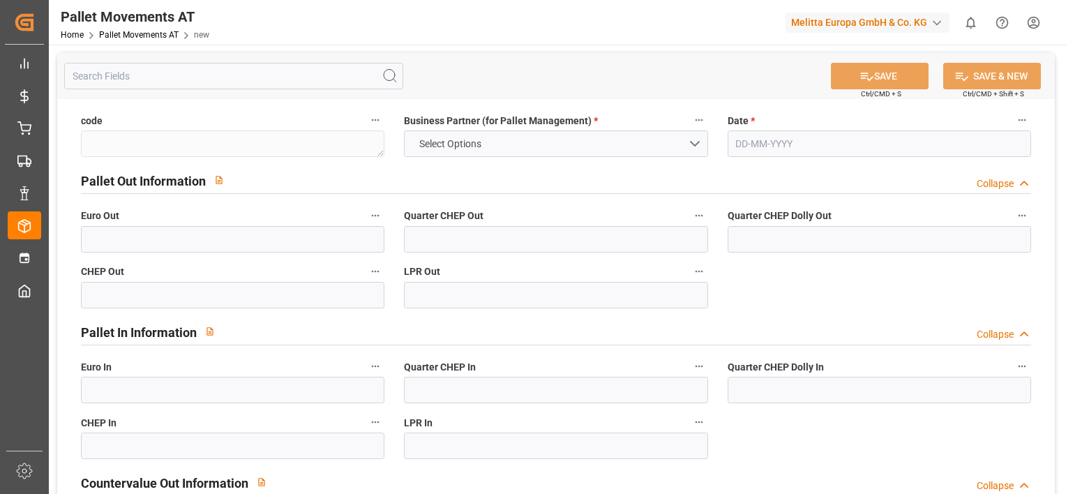
type input "0"
click at [691, 143] on button "Select Options" at bounding box center [555, 143] width 303 height 27
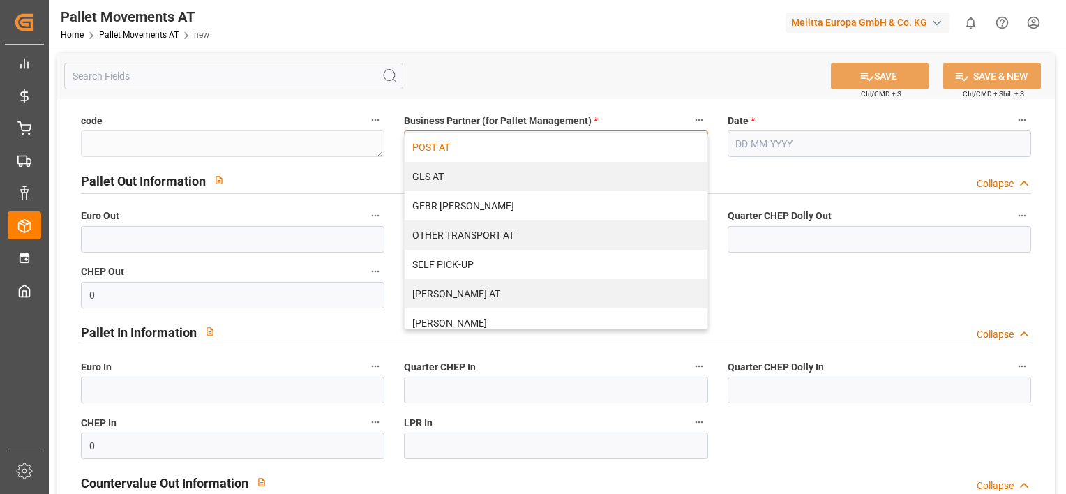
click at [644, 149] on div "POST AT" at bounding box center [556, 147] width 302 height 29
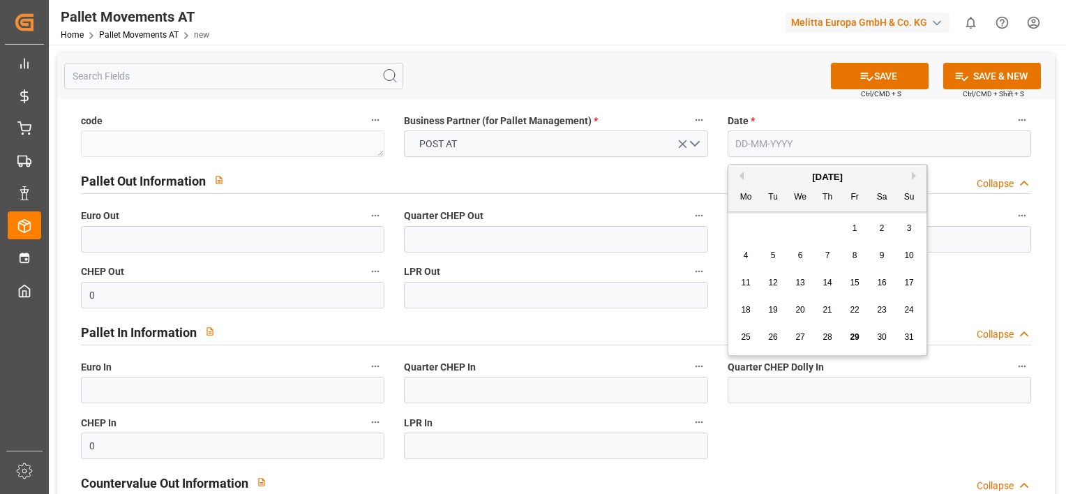
click at [753, 145] on input "text" at bounding box center [879, 143] width 303 height 27
click at [745, 338] on span "25" at bounding box center [745, 337] width 9 height 10
type input "25-08-2025"
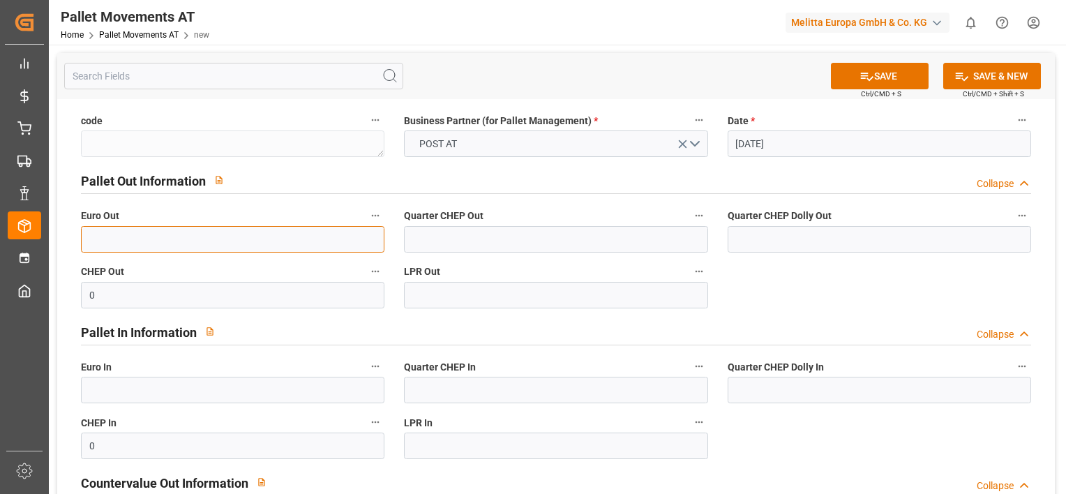
click at [290, 241] on input "text" at bounding box center [232, 239] width 303 height 27
type input "3"
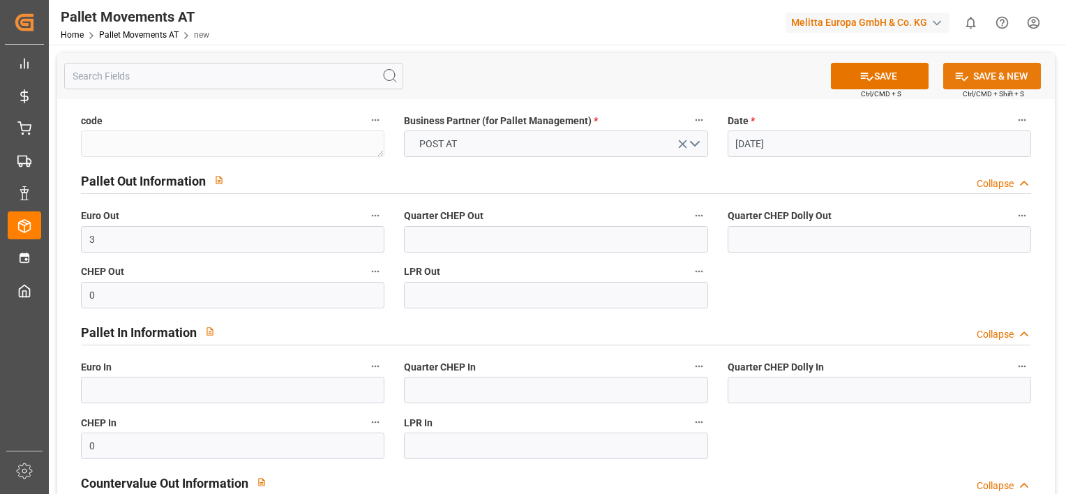
click at [979, 78] on button "SAVE & NEW" at bounding box center [992, 76] width 98 height 27
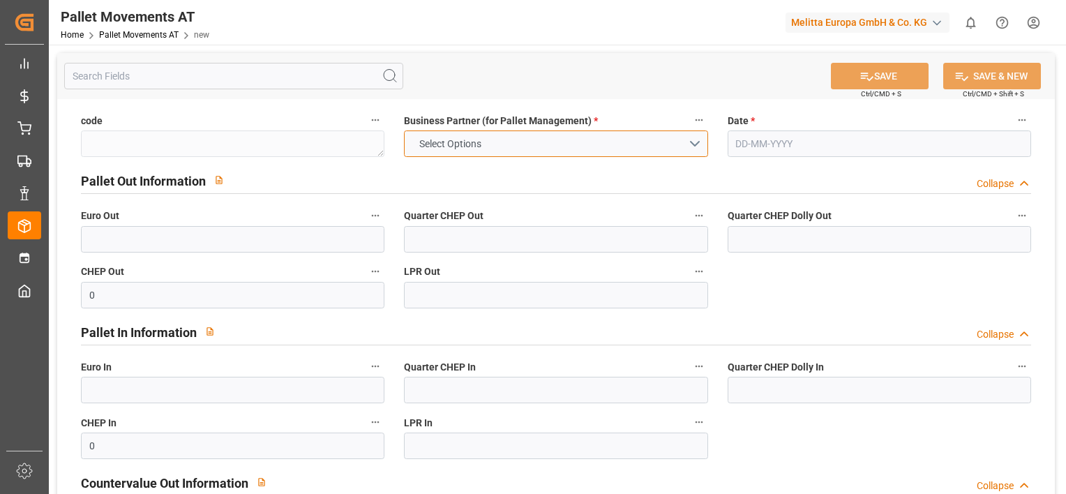
click at [698, 142] on button "Select Options" at bounding box center [555, 143] width 303 height 27
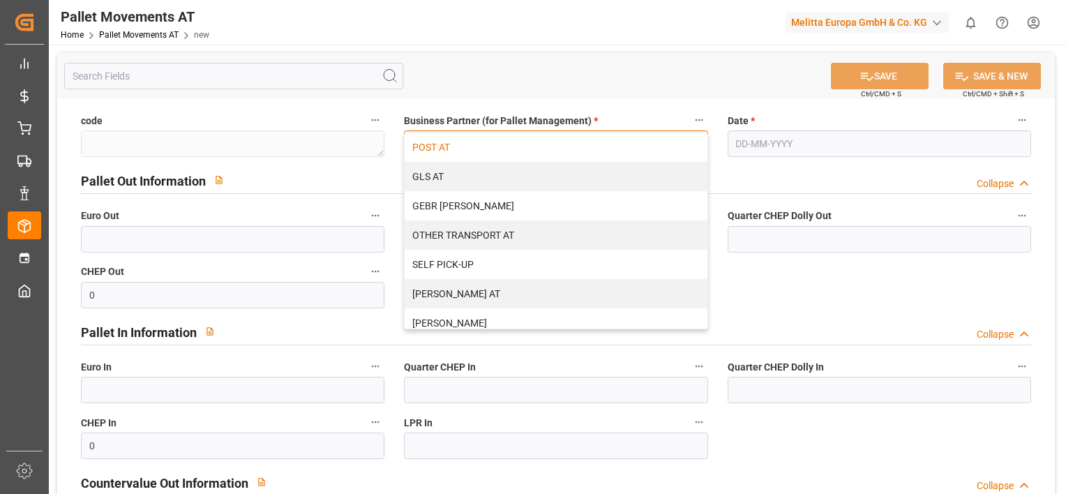
click at [649, 148] on div "POST AT" at bounding box center [556, 147] width 302 height 29
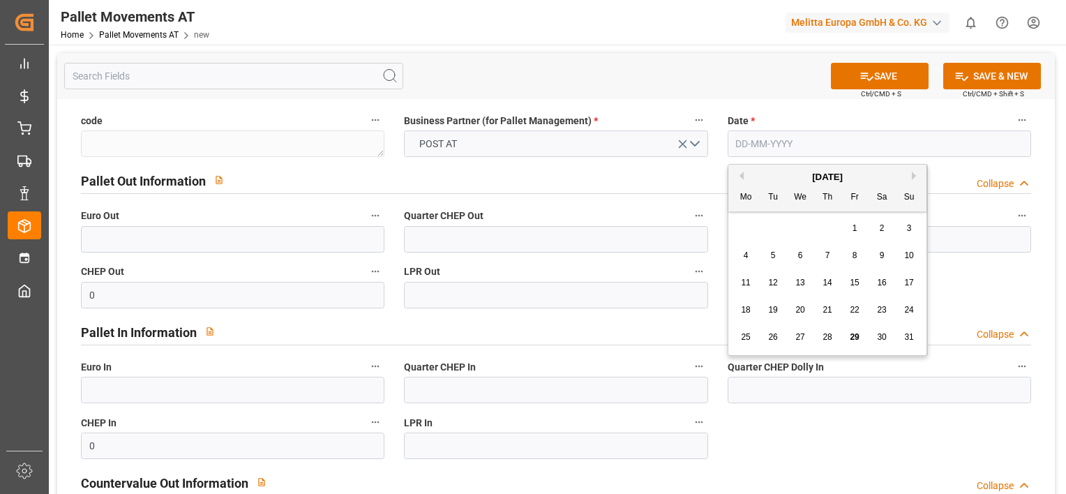
click at [760, 141] on input "text" at bounding box center [879, 143] width 303 height 27
click at [748, 227] on div "28 29 30 31 1 2 3" at bounding box center [828, 228] width 190 height 27
click at [778, 336] on div "26" at bounding box center [773, 337] width 17 height 17
type input "26-08-2025"
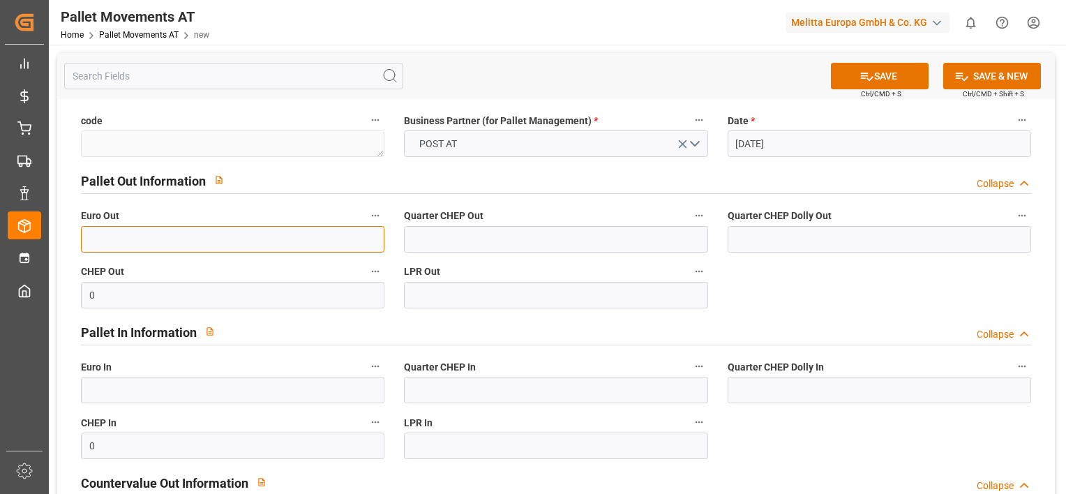
click at [262, 246] on input "text" at bounding box center [232, 239] width 303 height 27
type input "1"
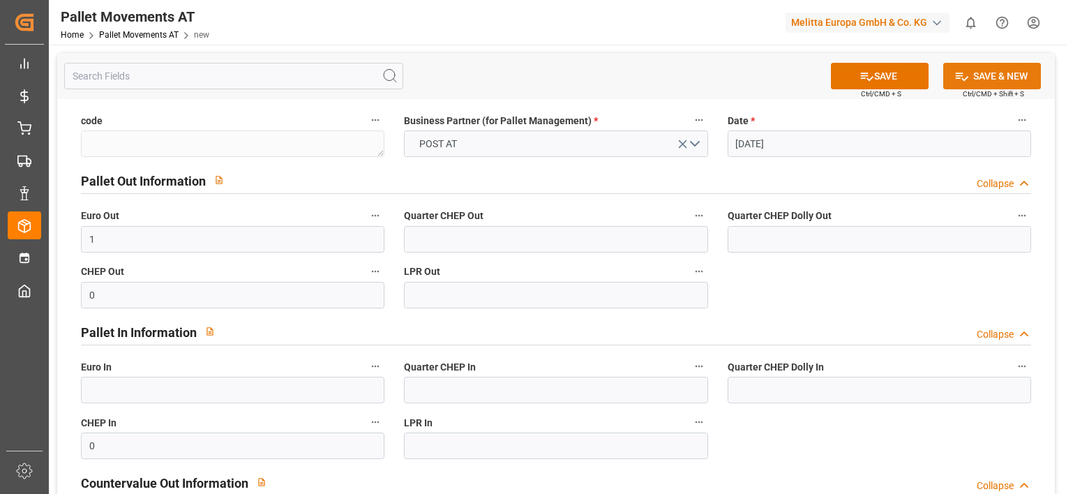
click at [967, 77] on button "SAVE & NEW" at bounding box center [992, 76] width 98 height 27
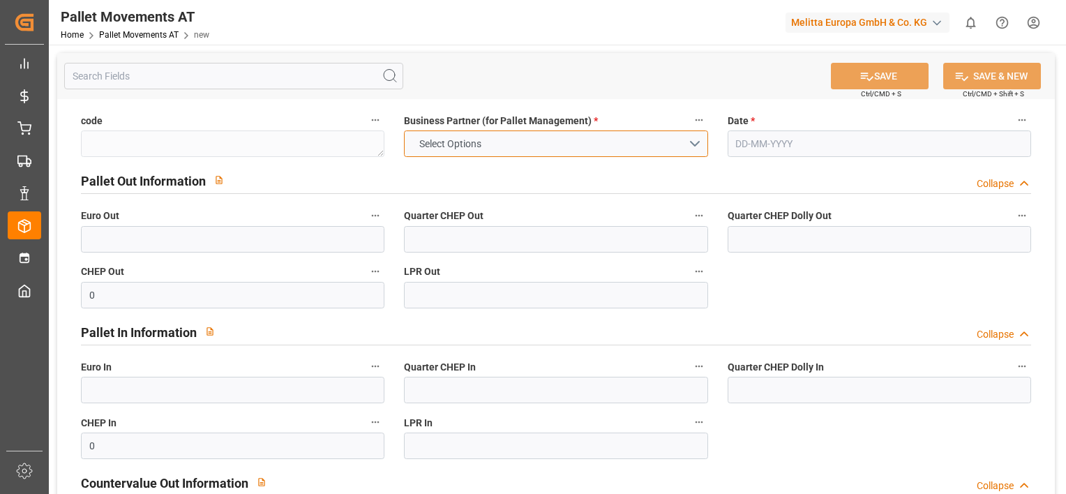
click at [698, 142] on button "Select Options" at bounding box center [555, 143] width 303 height 27
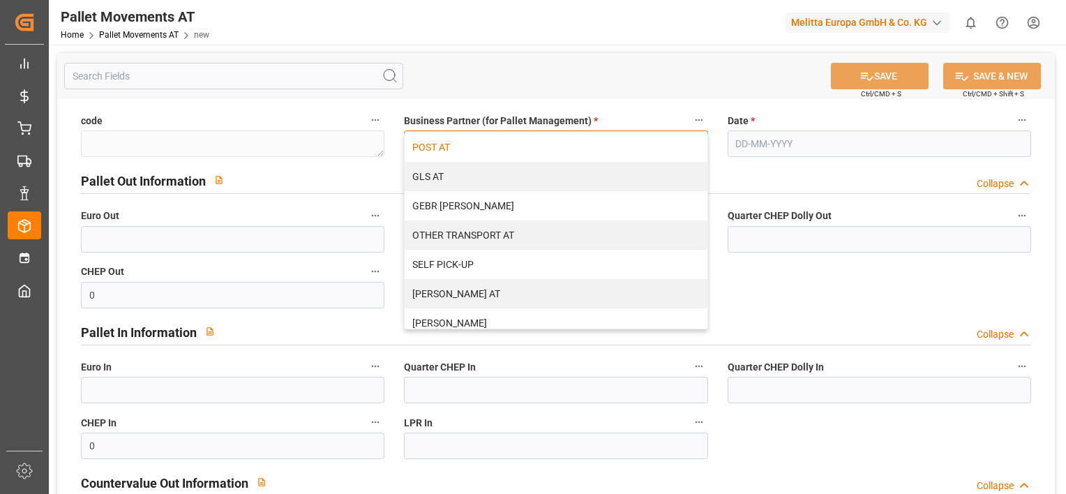
click at [631, 151] on div "POST AT" at bounding box center [556, 147] width 302 height 29
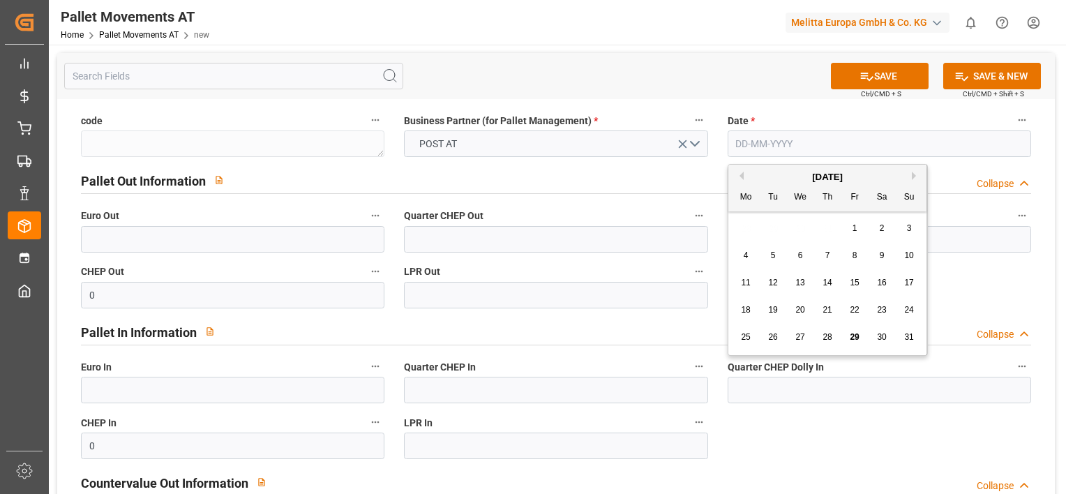
click at [759, 151] on input "text" at bounding box center [879, 143] width 303 height 27
click at [739, 225] on div "28 29 30 31 1 2 3" at bounding box center [828, 228] width 190 height 27
click at [800, 335] on span "27" at bounding box center [799, 337] width 9 height 10
type input "27-08-2025"
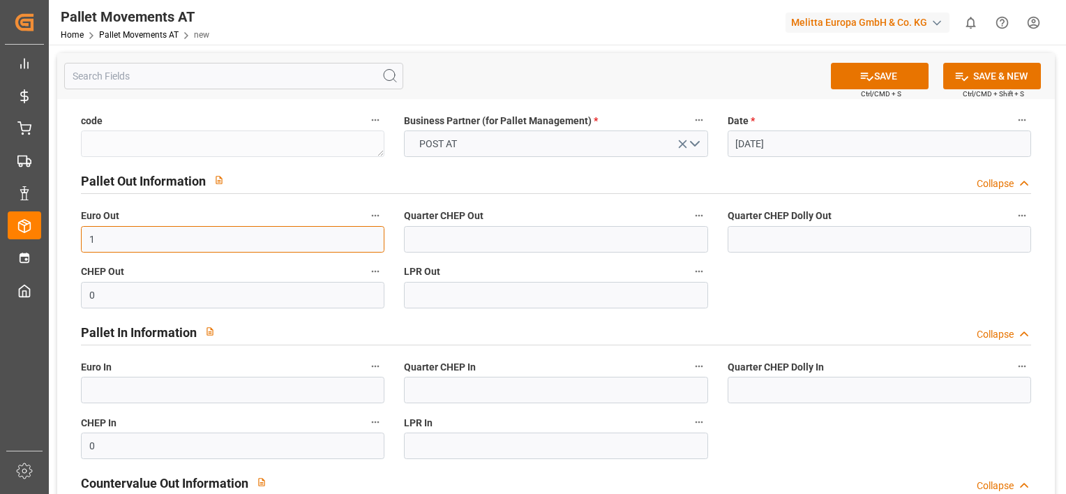
click at [280, 238] on input "1" at bounding box center [232, 239] width 303 height 27
type input "1"
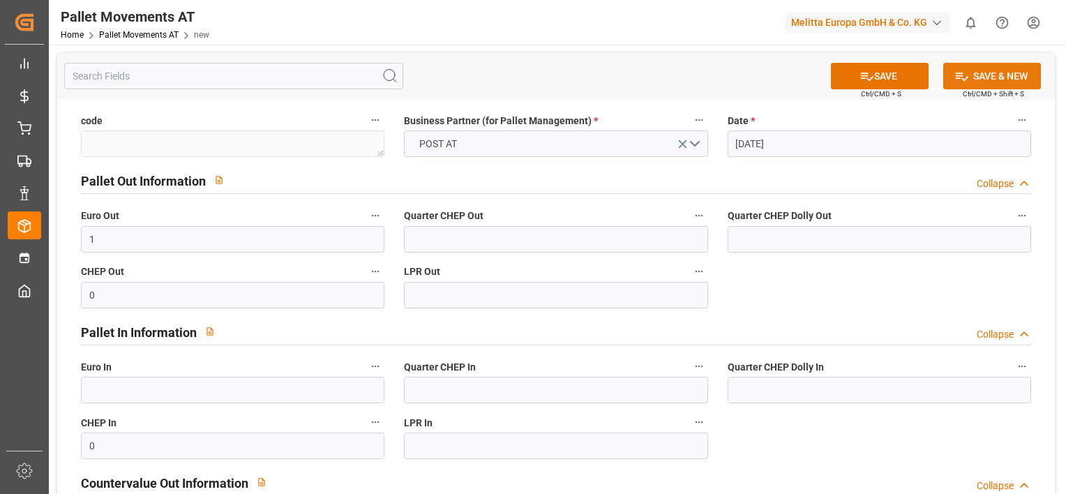
click at [983, 73] on button "SAVE & NEW" at bounding box center [992, 76] width 98 height 27
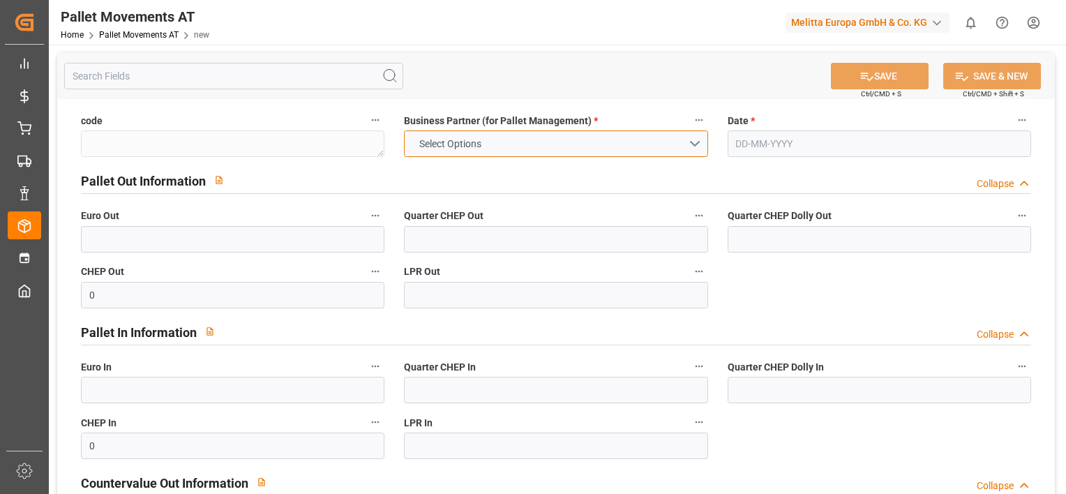
click at [698, 143] on button "Select Options" at bounding box center [555, 143] width 303 height 27
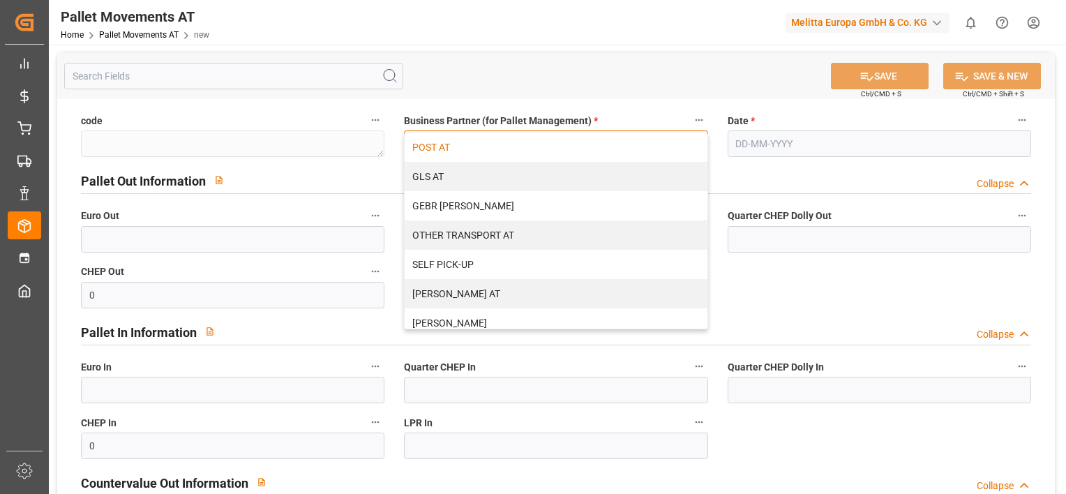
click at [645, 142] on div "POST AT" at bounding box center [556, 147] width 302 height 29
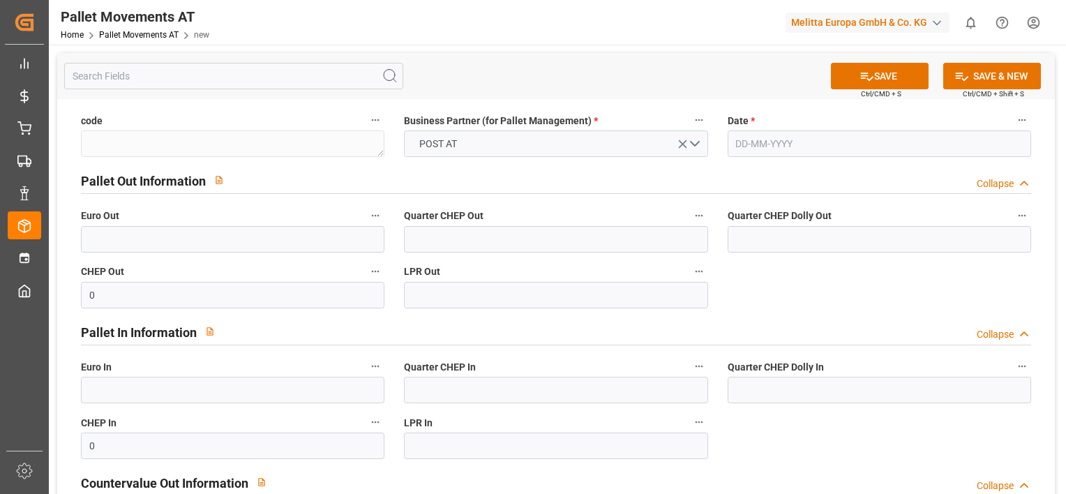
click at [746, 144] on input "text" at bounding box center [879, 143] width 303 height 27
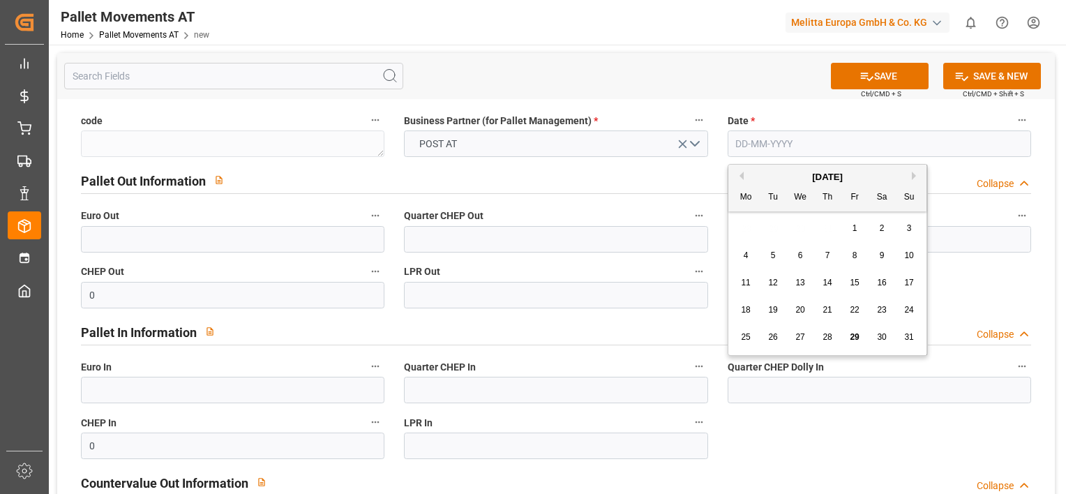
click at [737, 227] on div "28 29 30 31 1 2 3" at bounding box center [828, 228] width 190 height 27
click at [829, 337] on span "28" at bounding box center [827, 337] width 9 height 10
type input "28-08-2025"
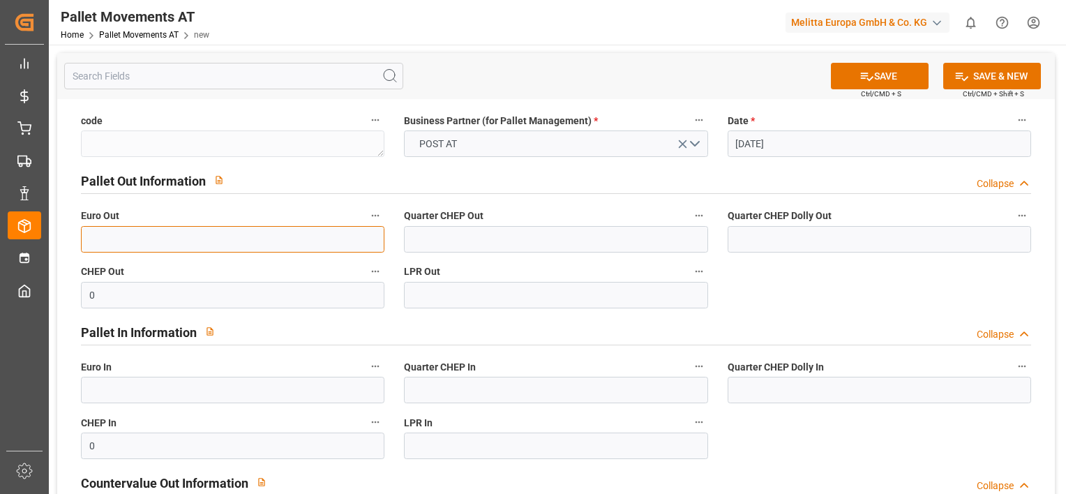
click at [313, 243] on input "text" at bounding box center [232, 239] width 303 height 27
type input "1"
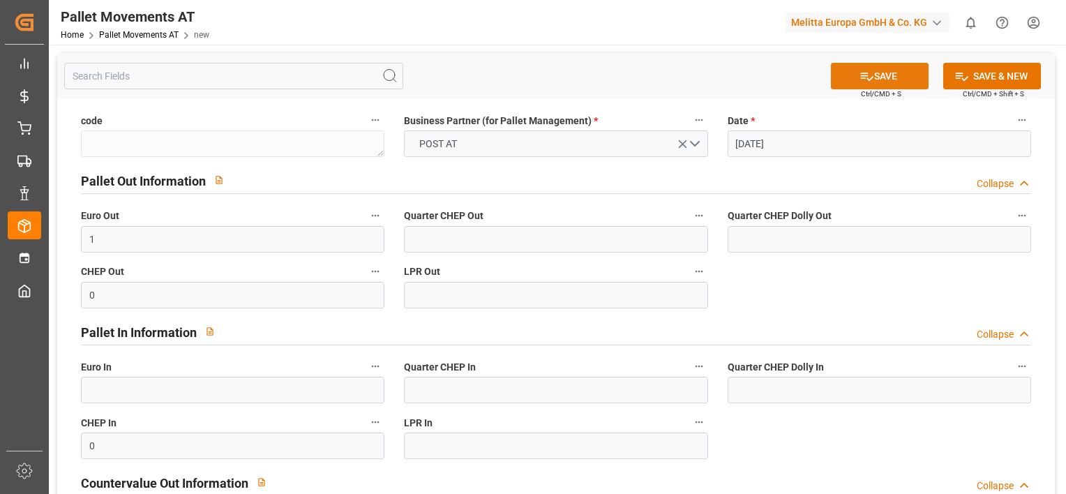
click at [896, 66] on button "SAVE" at bounding box center [880, 76] width 98 height 27
type textarea "600814c38415"
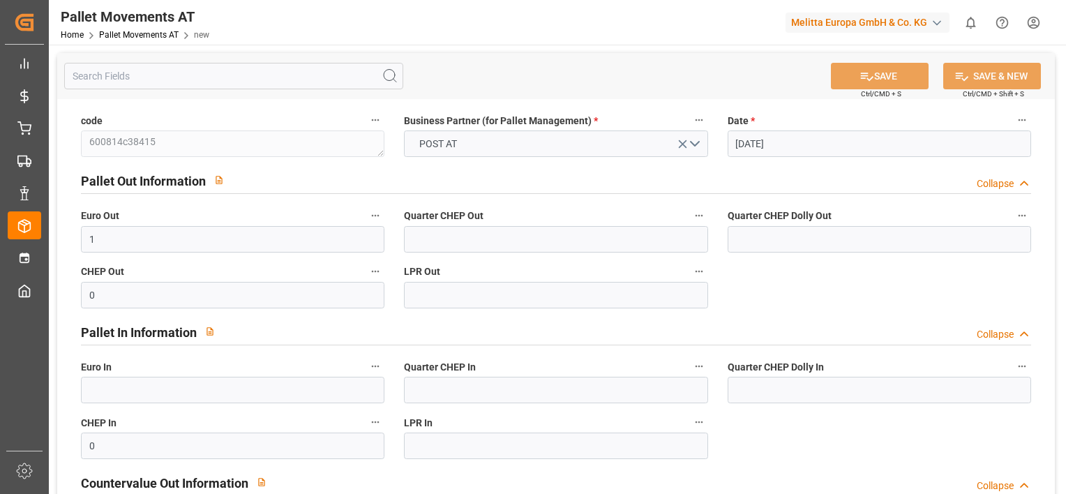
type input "29-08-2025 05:43"
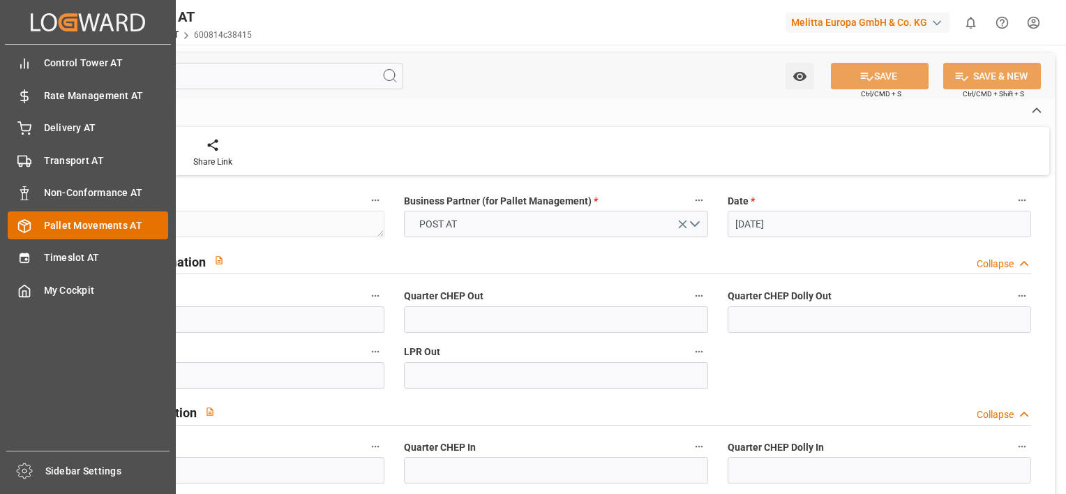
click at [36, 216] on div "Pallet Movements AT Pallet Movements AT" at bounding box center [88, 224] width 160 height 27
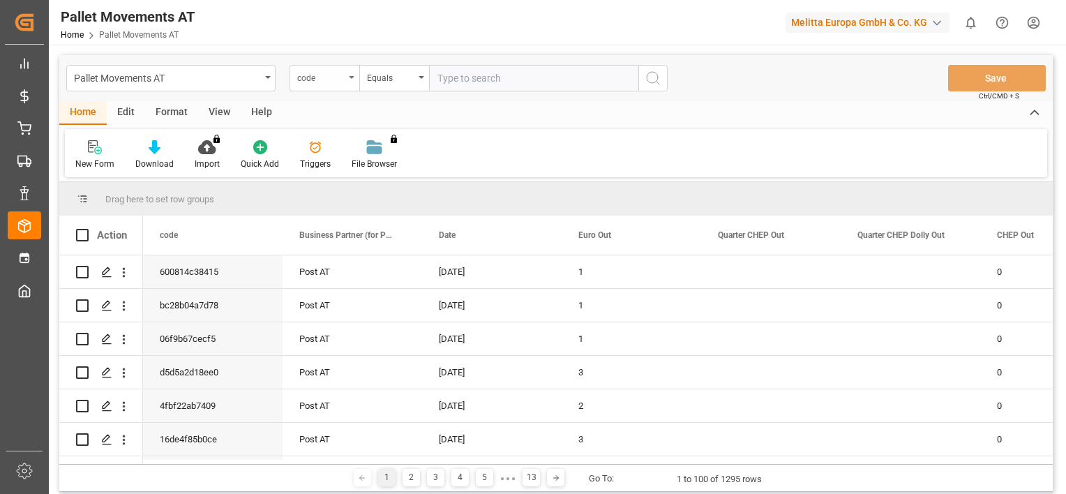
click at [354, 77] on icon "open menu" at bounding box center [352, 77] width 6 height 3
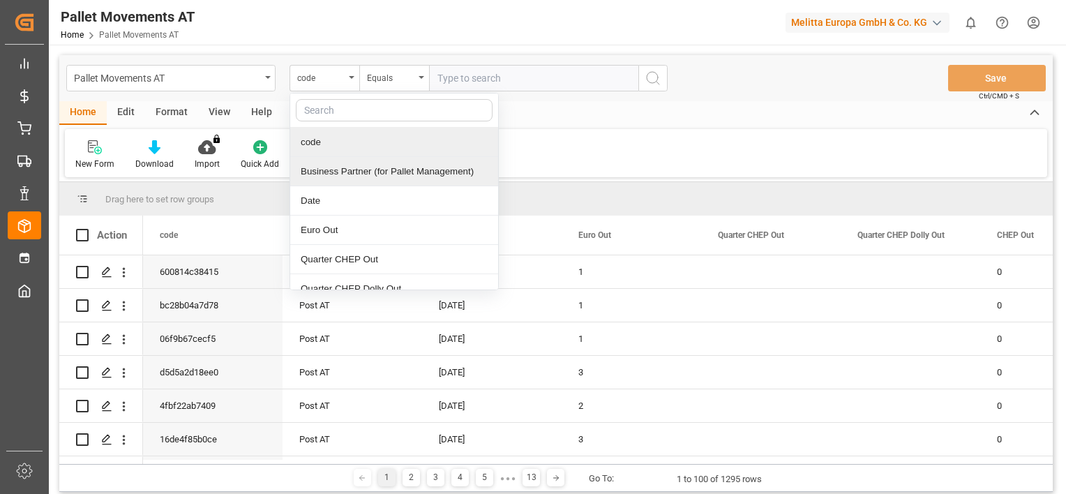
click at [332, 167] on div "Business Partner (for Pallet Management)" at bounding box center [394, 171] width 208 height 29
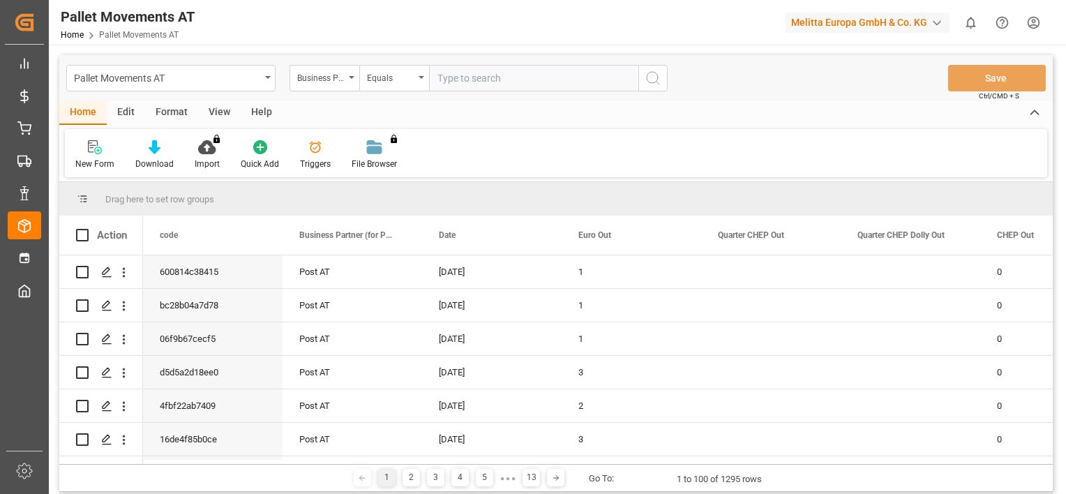
click at [470, 70] on input "text" at bounding box center [533, 78] width 209 height 27
type input "gebr weiss"
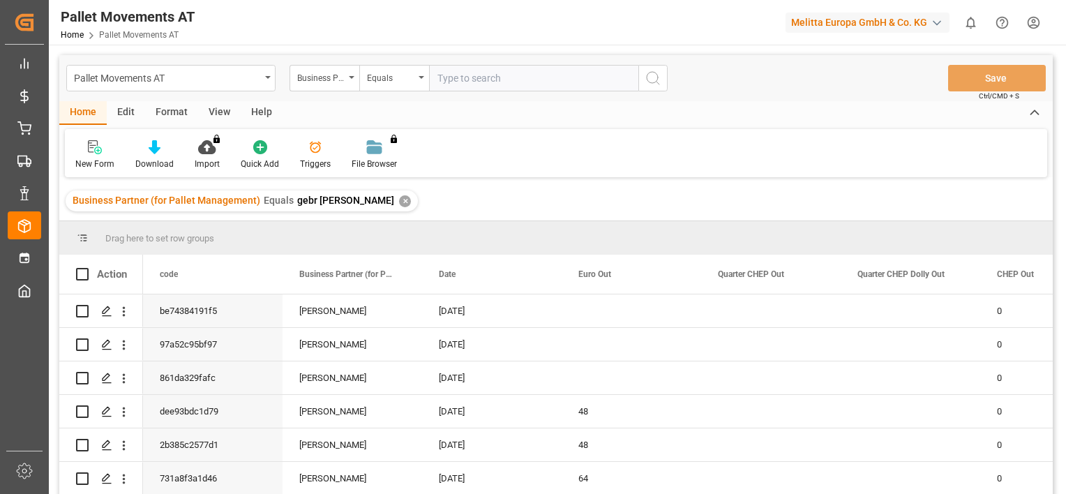
click at [399, 199] on div "✕" at bounding box center [405, 201] width 12 height 12
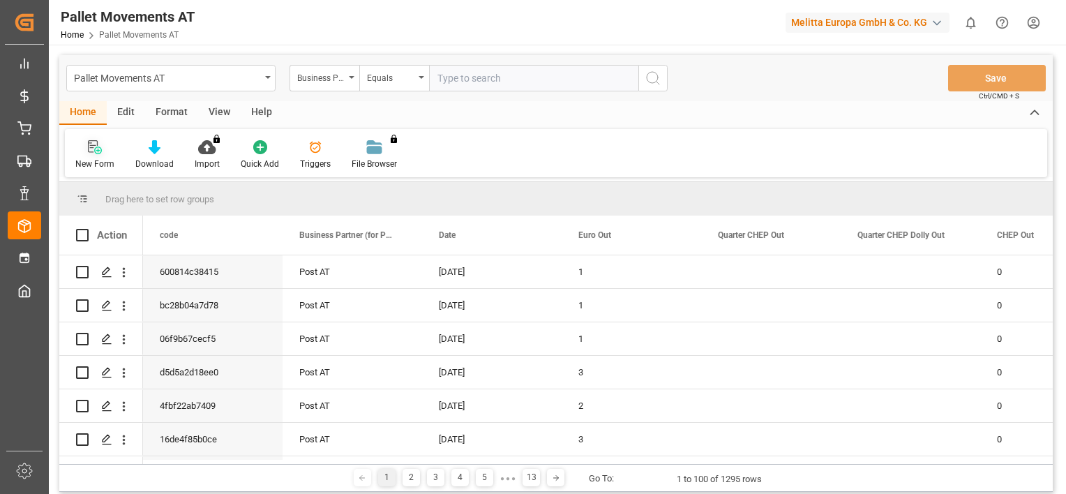
click at [91, 156] on div "New Form" at bounding box center [95, 155] width 60 height 31
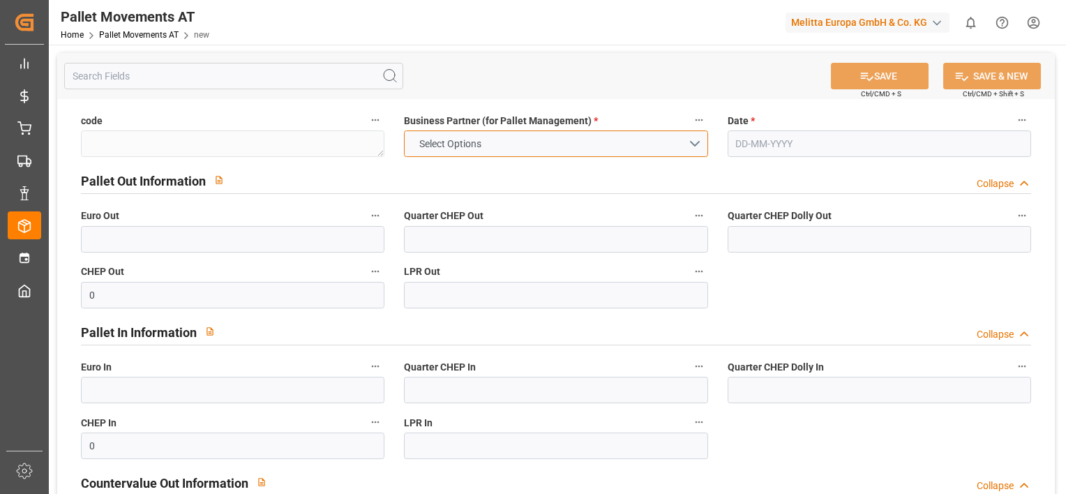
click at [664, 142] on button "Select Options" at bounding box center [555, 143] width 303 height 27
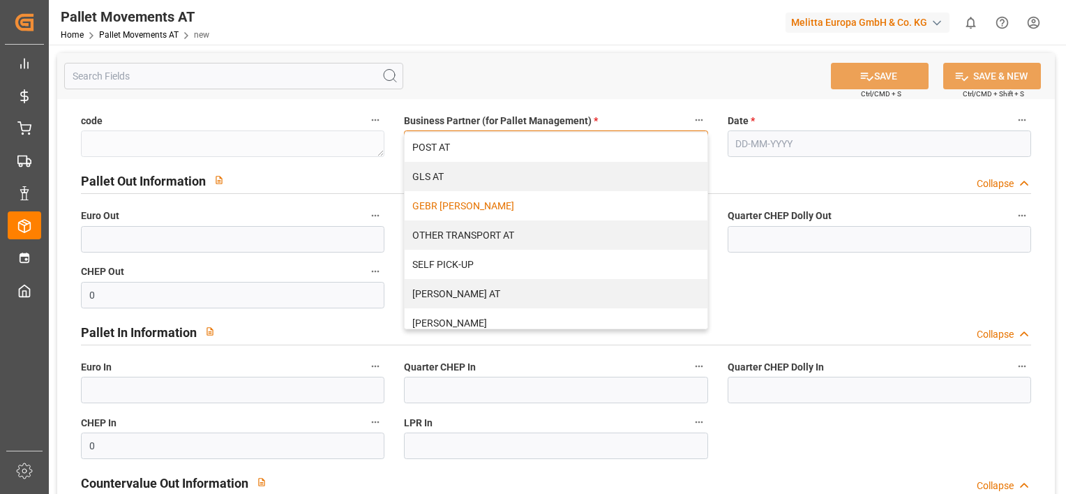
click at [552, 204] on div "GEBR [PERSON_NAME]" at bounding box center [556, 205] width 302 height 29
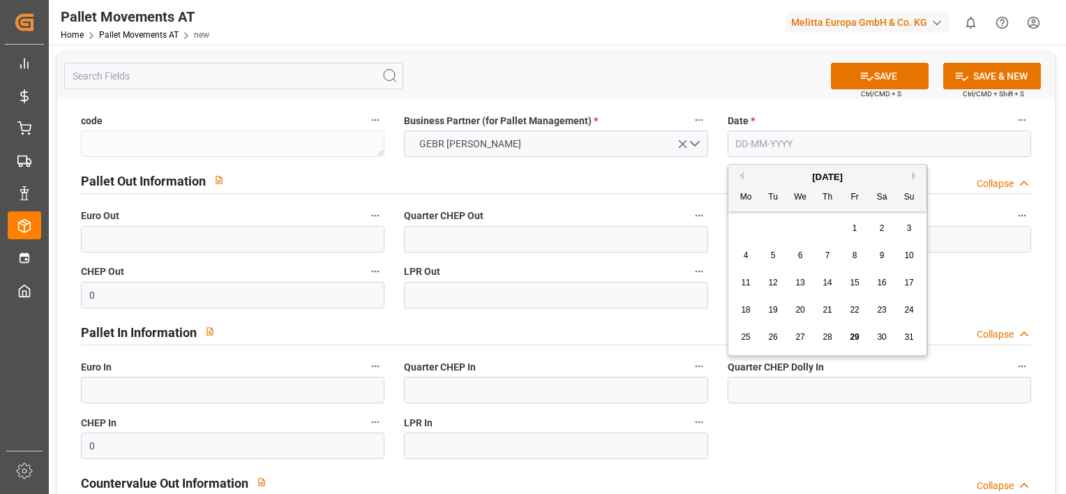
click at [743, 142] on input "text" at bounding box center [879, 143] width 303 height 27
click at [857, 229] on span "1" at bounding box center [855, 228] width 5 height 10
click at [782, 141] on input "01-08-2025" at bounding box center [879, 143] width 303 height 27
click at [775, 255] on span "5" at bounding box center [773, 255] width 5 height 10
type input "05-08-2025"
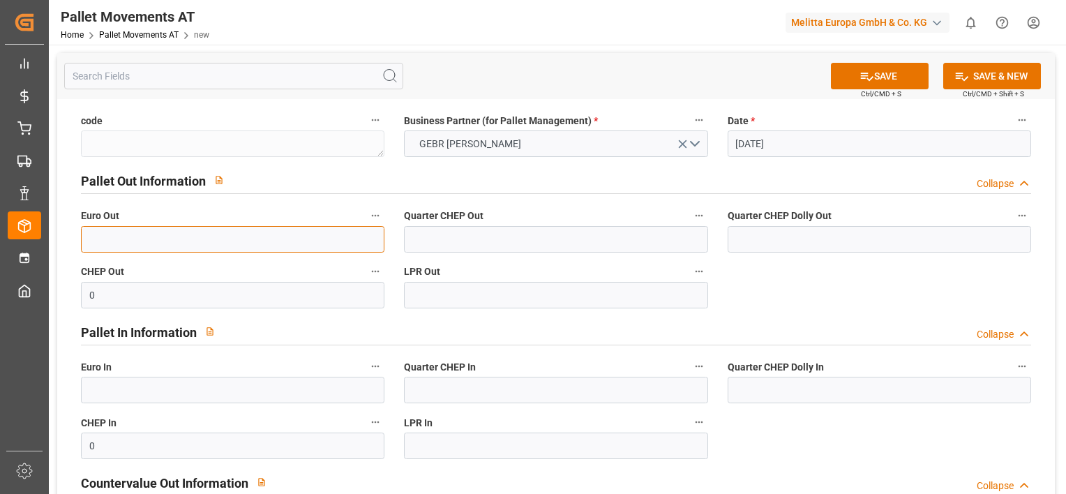
click at [197, 238] on input "text" at bounding box center [232, 239] width 303 height 27
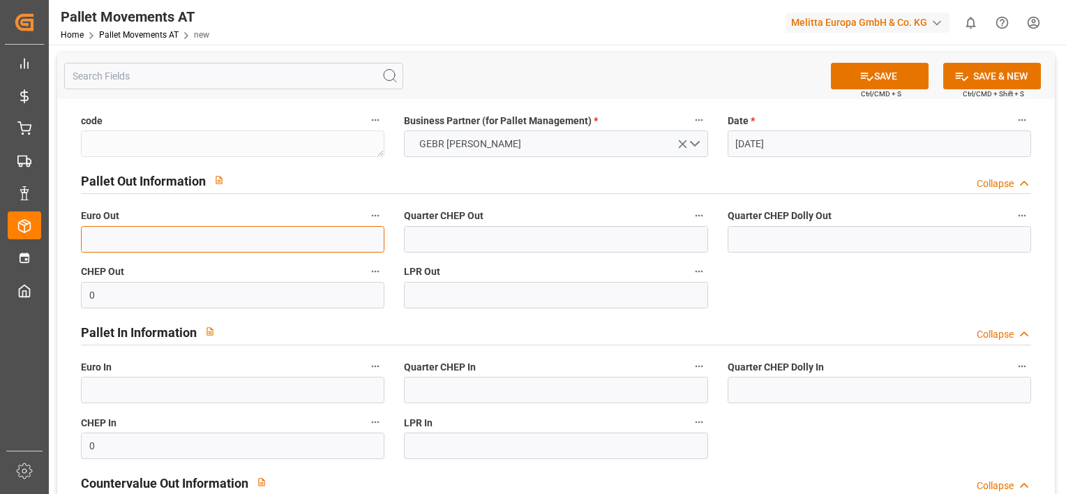
click at [120, 243] on input "text" at bounding box center [232, 239] width 303 height 27
type input "5"
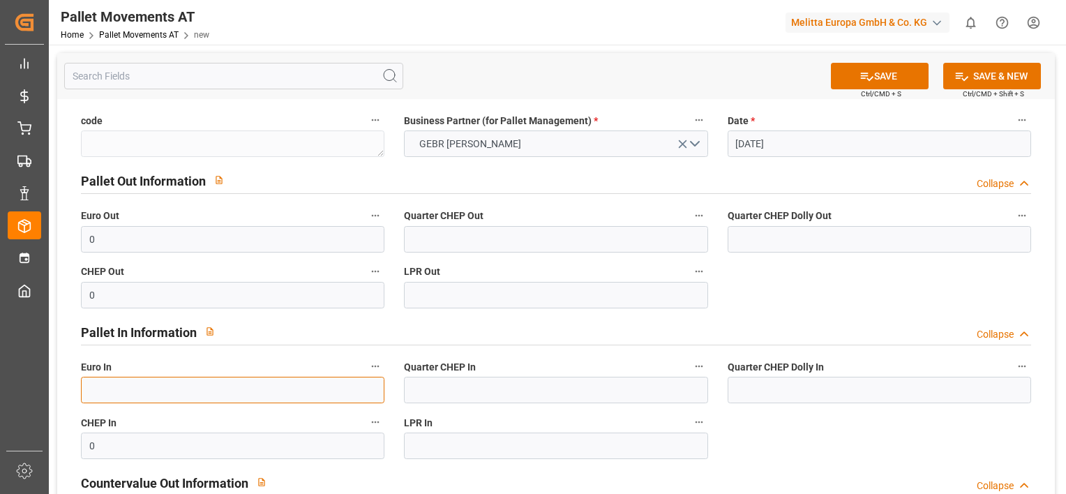
click at [112, 392] on input "text" at bounding box center [232, 390] width 303 height 27
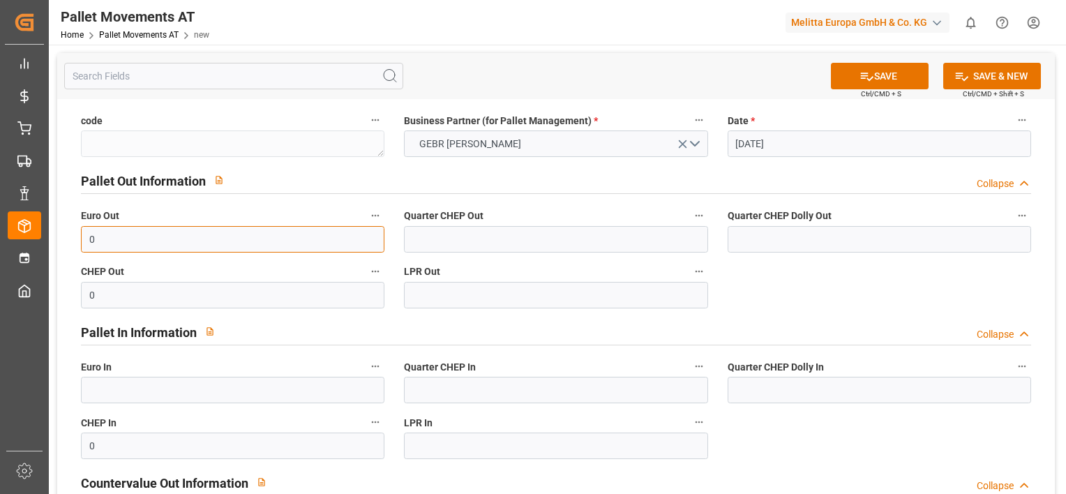
click at [181, 244] on input "0" at bounding box center [232, 239] width 303 height 27
type input "48"
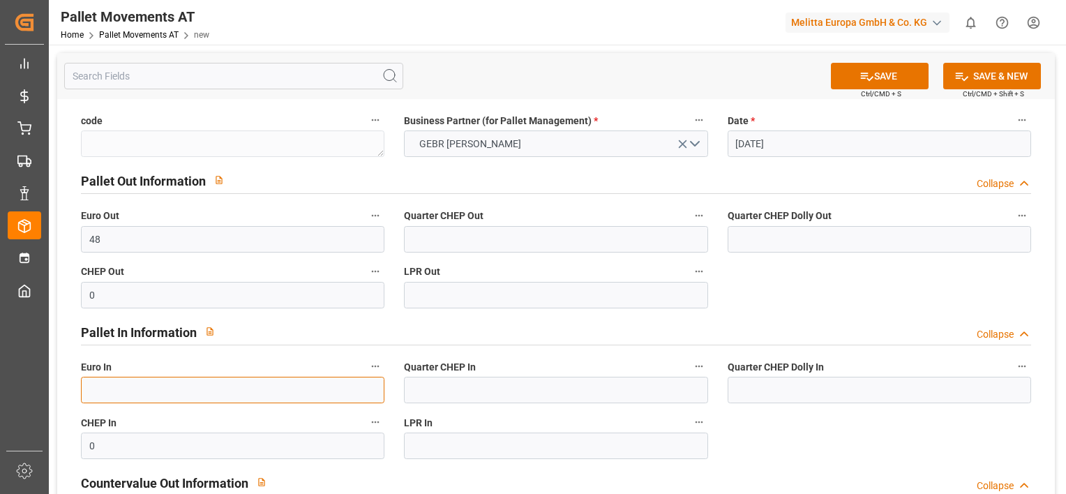
click at [121, 388] on input "text" at bounding box center [232, 390] width 303 height 27
type input "21"
click at [988, 83] on button "SAVE & NEW" at bounding box center [992, 76] width 98 height 27
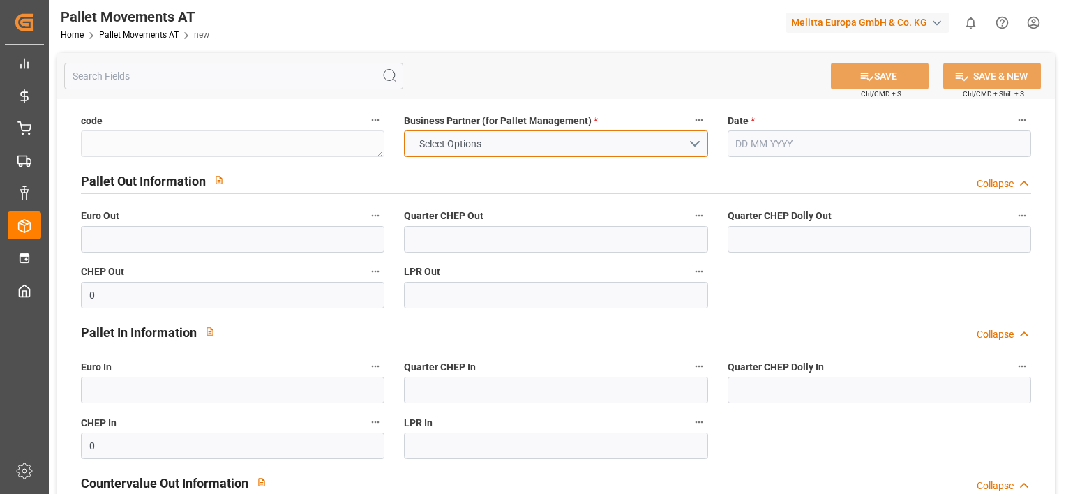
click at [698, 148] on button "Select Options" at bounding box center [555, 143] width 303 height 27
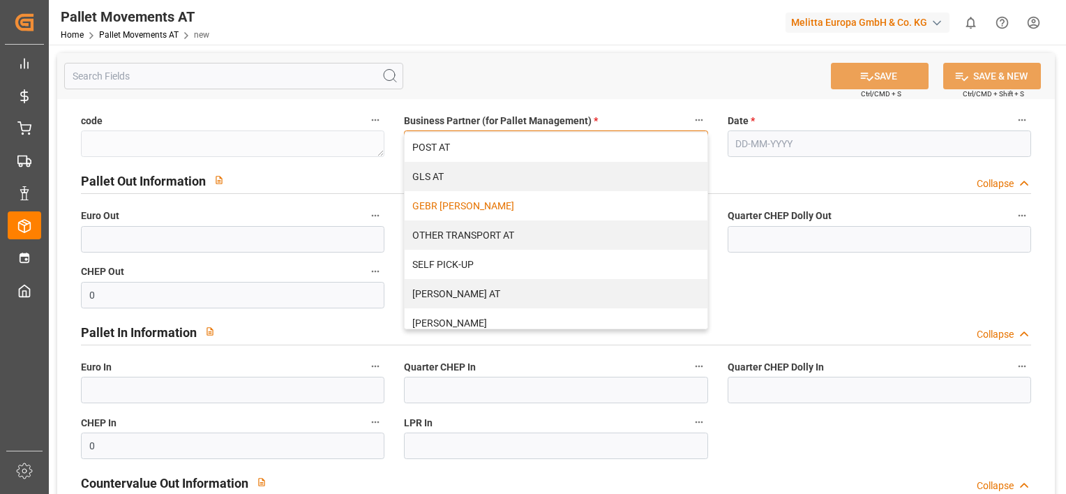
click at [541, 206] on div "GEBR [PERSON_NAME]" at bounding box center [556, 205] width 302 height 29
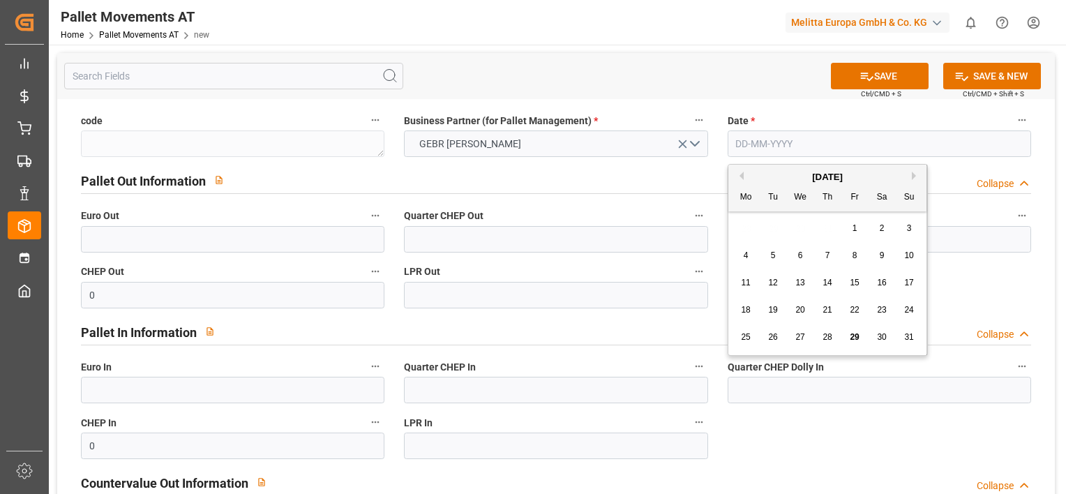
click at [737, 142] on input "text" at bounding box center [879, 143] width 303 height 27
click at [739, 227] on div "28 29 30 31 1 2 3" at bounding box center [828, 228] width 190 height 27
click at [806, 257] on div "6" at bounding box center [800, 256] width 17 height 17
type input "06-08-2025"
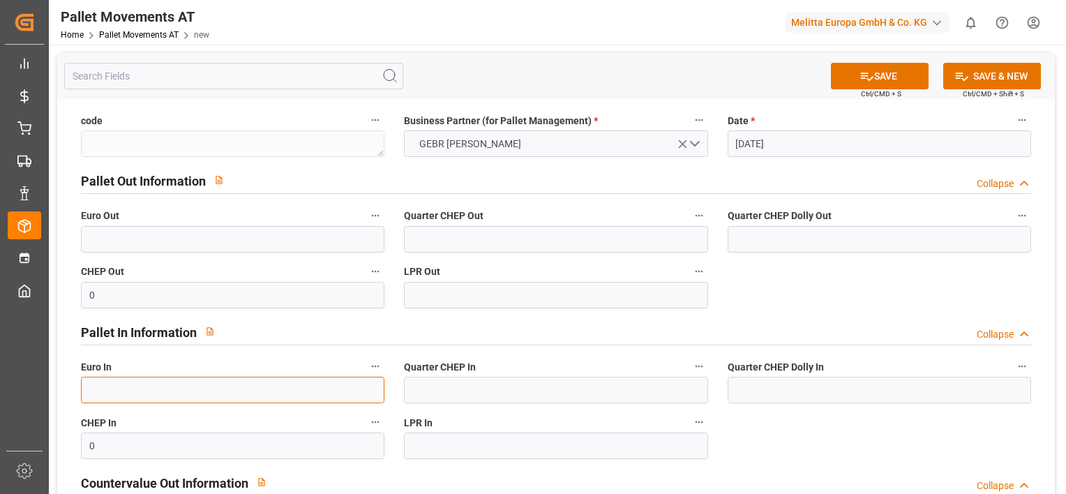
click at [160, 390] on input "text" at bounding box center [232, 390] width 303 height 27
type input "1"
click at [963, 84] on button "SAVE & NEW" at bounding box center [992, 76] width 98 height 27
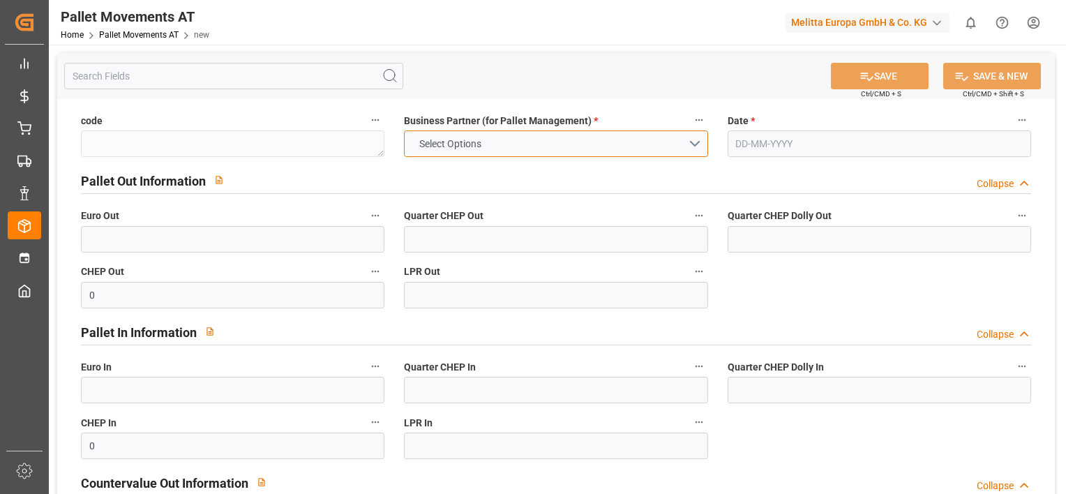
click at [689, 144] on button "Select Options" at bounding box center [555, 143] width 303 height 27
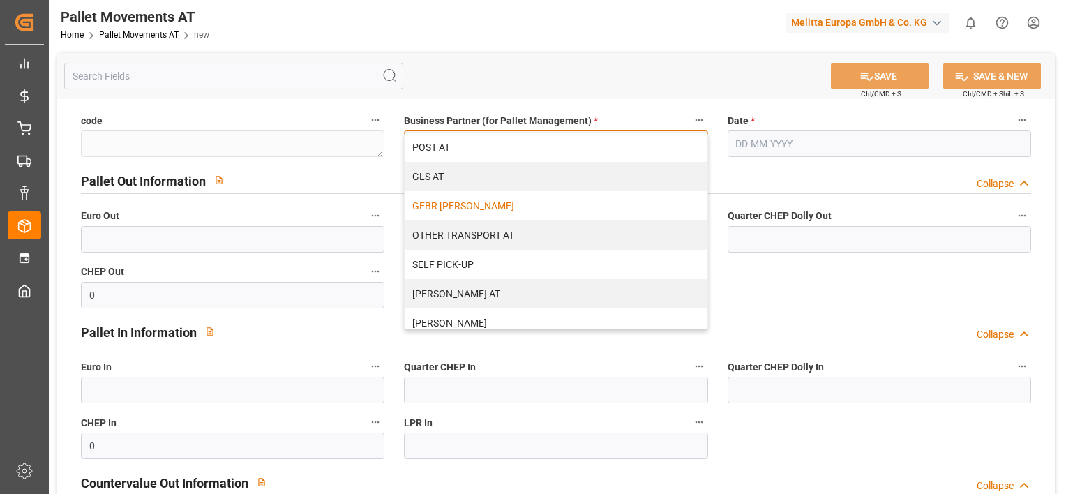
click at [571, 204] on div "GEBR [PERSON_NAME]" at bounding box center [556, 205] width 302 height 29
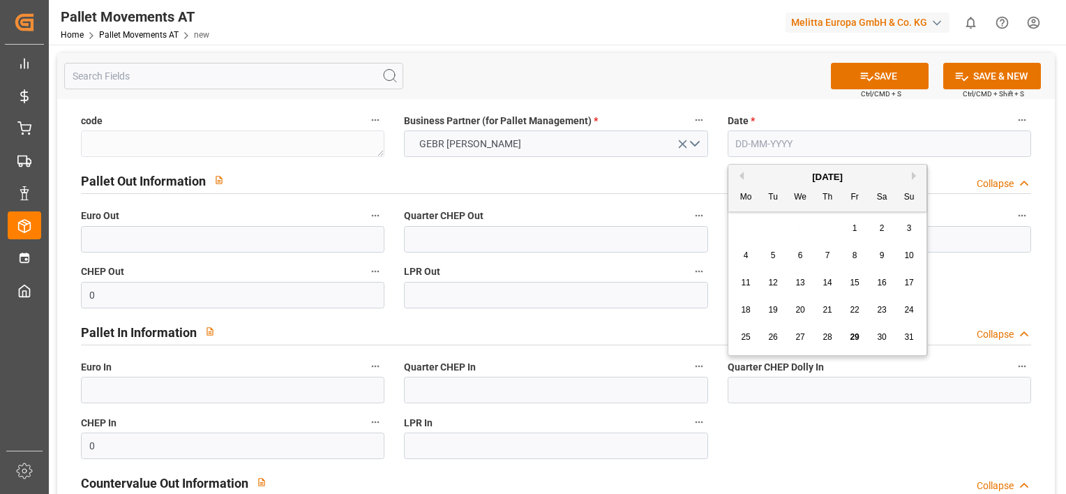
click at [753, 145] on input "text" at bounding box center [879, 143] width 303 height 27
click at [742, 223] on div "28 29 30 31 1 2 3" at bounding box center [828, 228] width 190 height 27
click at [825, 257] on span "7" at bounding box center [827, 255] width 5 height 10
type input "07-08-2025"
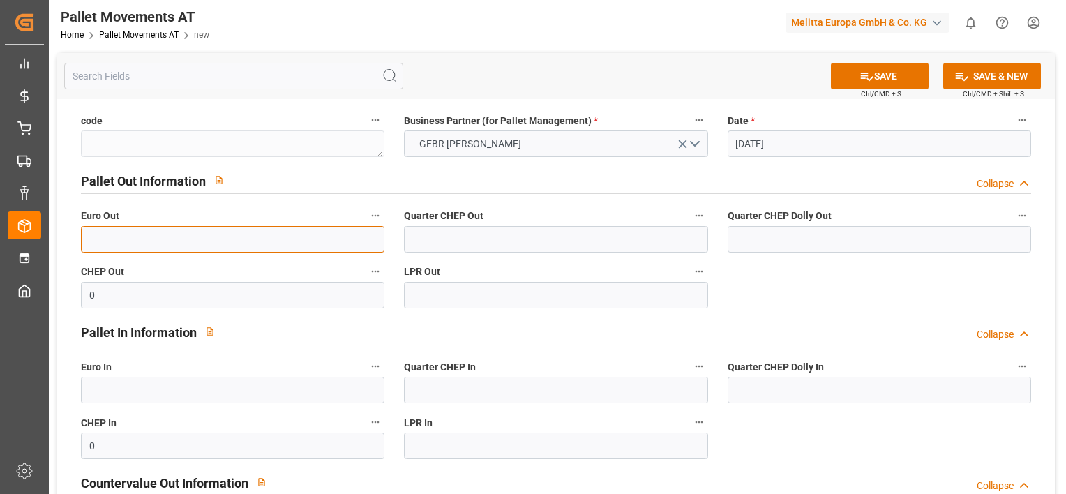
click at [304, 236] on input "text" at bounding box center [232, 239] width 303 height 27
type input "48"
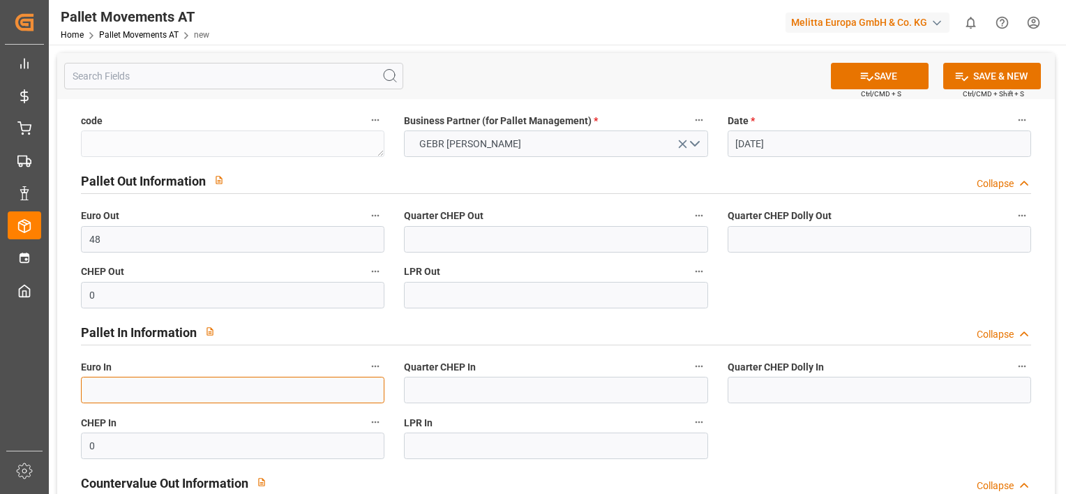
click at [158, 388] on input "text" at bounding box center [232, 390] width 303 height 27
type input "2"
click at [978, 73] on button "SAVE & NEW" at bounding box center [992, 76] width 98 height 27
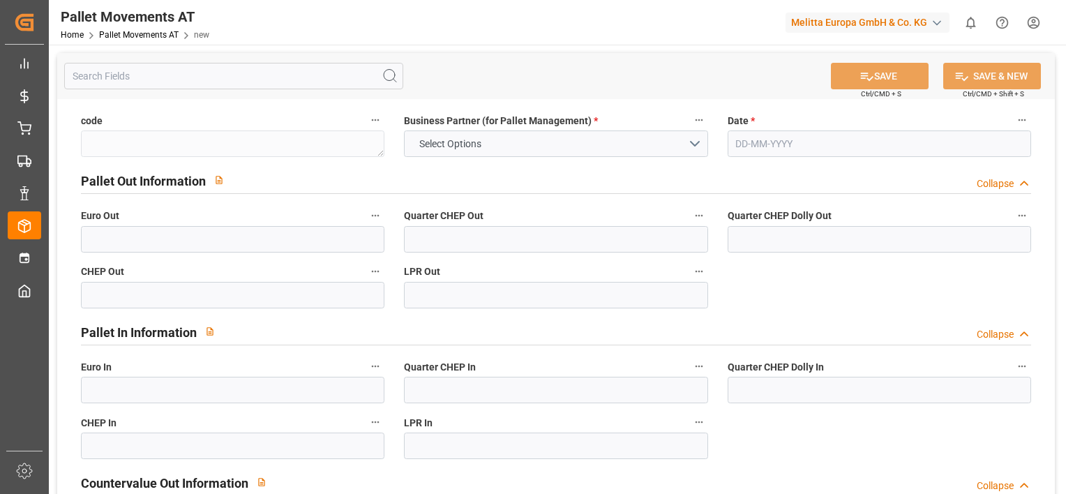
type input "0"
click at [695, 148] on button "Select Options" at bounding box center [555, 143] width 303 height 27
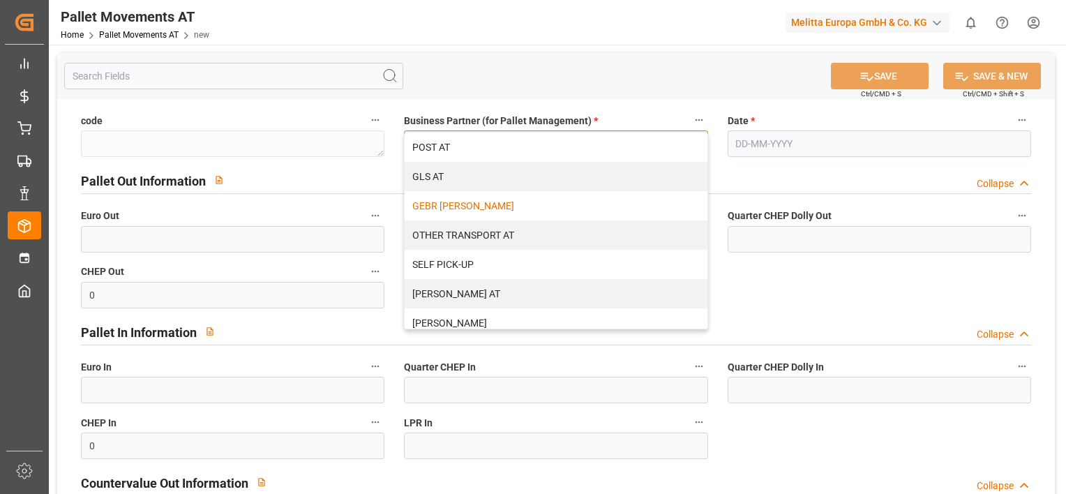
click at [572, 211] on div "GEBR [PERSON_NAME]" at bounding box center [556, 205] width 302 height 29
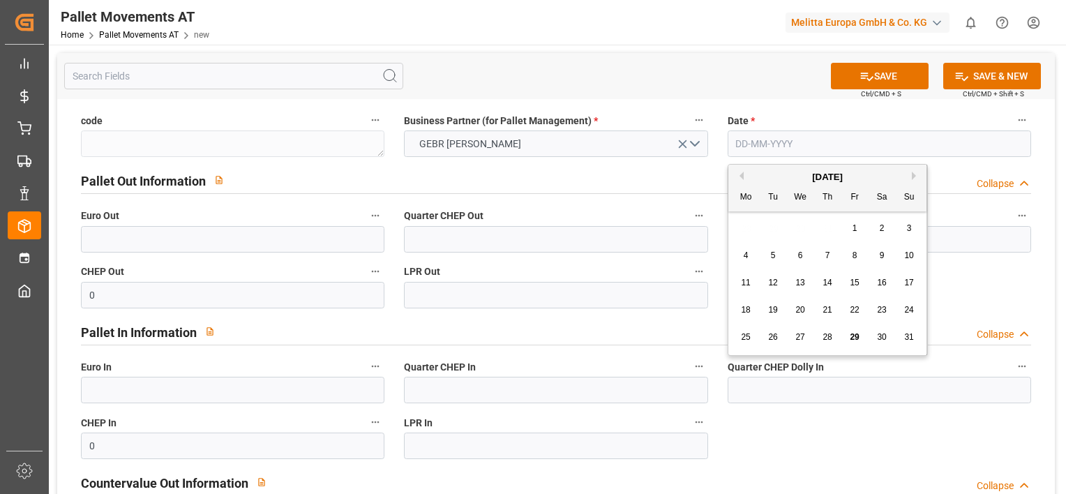
click at [749, 155] on input "text" at bounding box center [879, 143] width 303 height 27
click at [744, 225] on div "28 29 30 31 1 2 3" at bounding box center [828, 228] width 190 height 27
click at [854, 256] on span "8" at bounding box center [855, 255] width 5 height 10
type input "[DATE]"
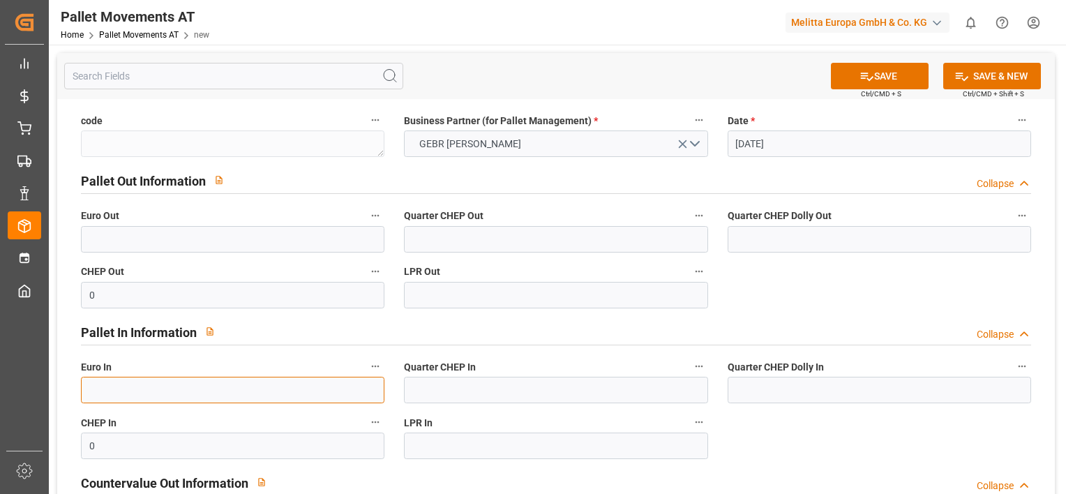
click at [156, 387] on input "text" at bounding box center [232, 390] width 303 height 27
type input "30"
click at [978, 73] on button "SAVE & NEW" at bounding box center [992, 76] width 98 height 27
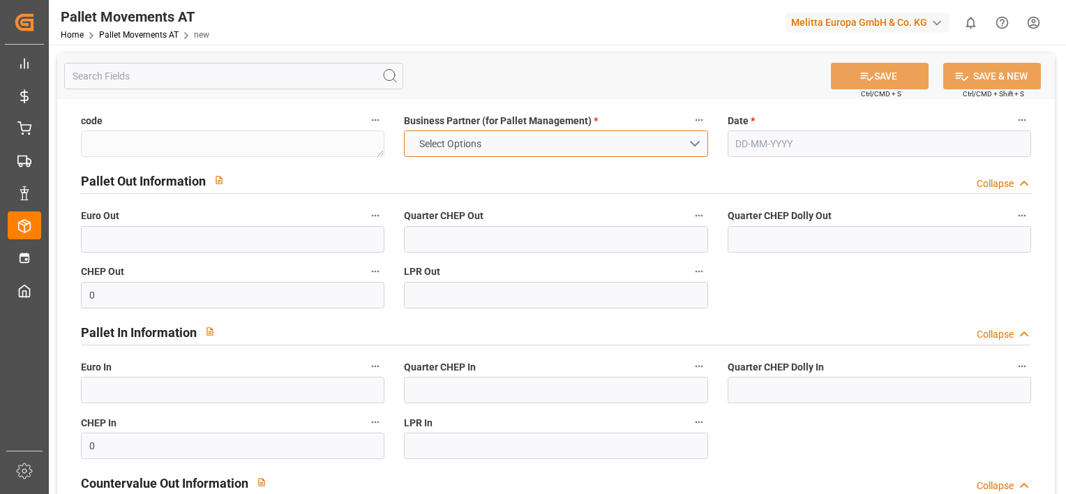
click at [697, 140] on button "Select Options" at bounding box center [555, 143] width 303 height 27
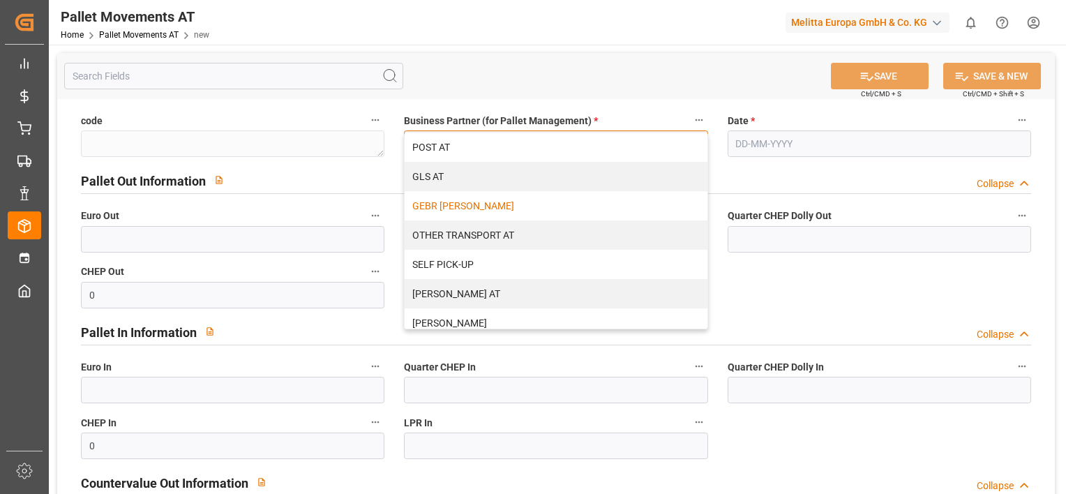
click at [560, 206] on div "GEBR [PERSON_NAME]" at bounding box center [556, 205] width 302 height 29
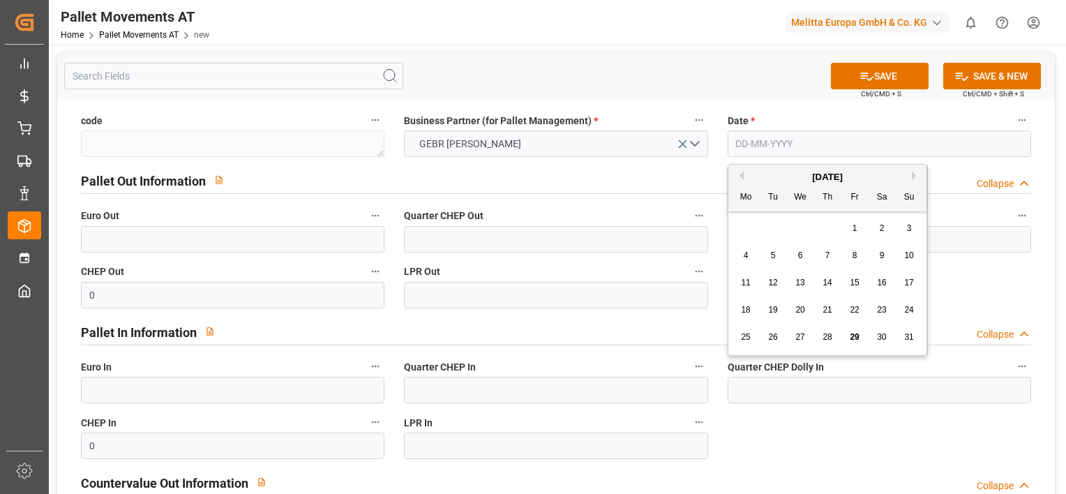
click at [775, 147] on input "text" at bounding box center [879, 143] width 303 height 27
click at [741, 284] on span "11" at bounding box center [745, 283] width 9 height 10
type input "[DATE]"
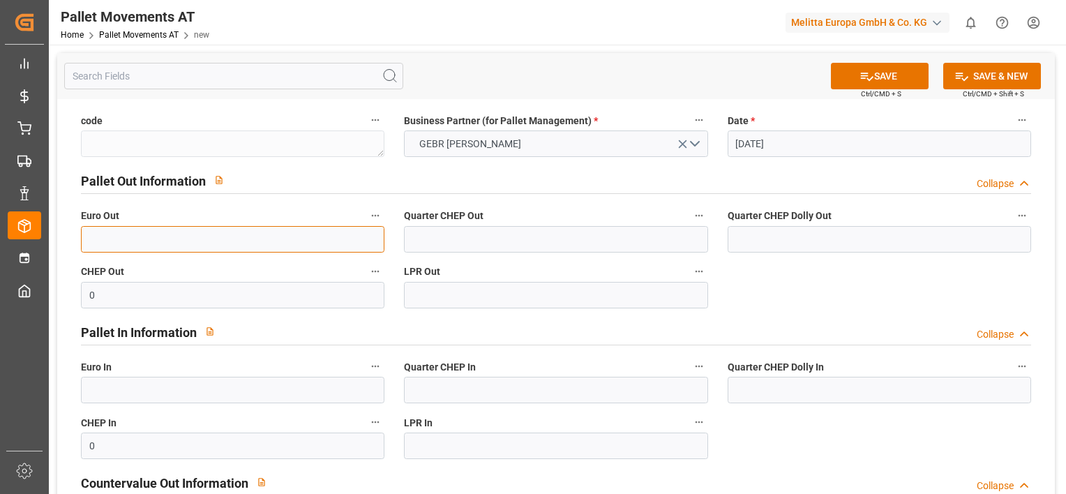
click at [292, 243] on input "text" at bounding box center [232, 239] width 303 height 27
type input "20"
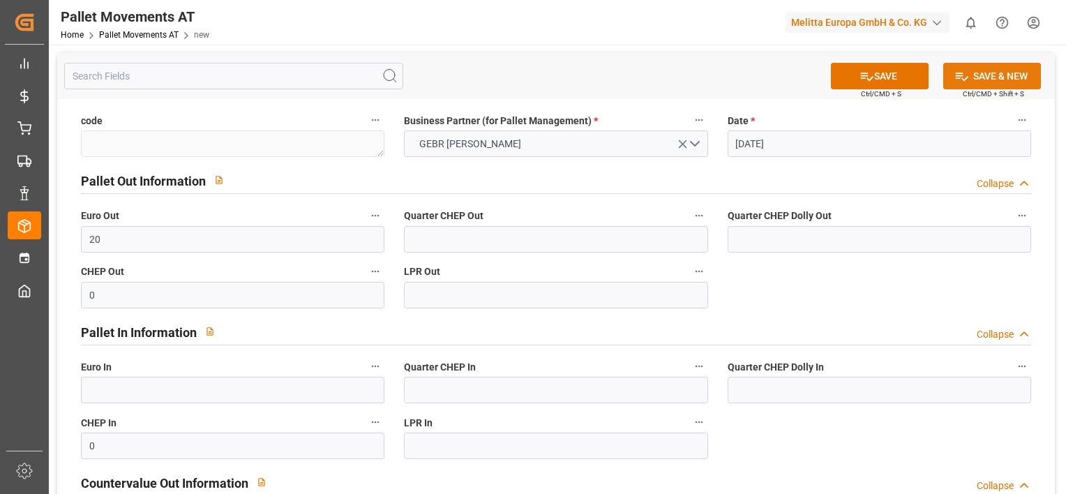
click at [985, 70] on button "SAVE & NEW" at bounding box center [992, 76] width 98 height 27
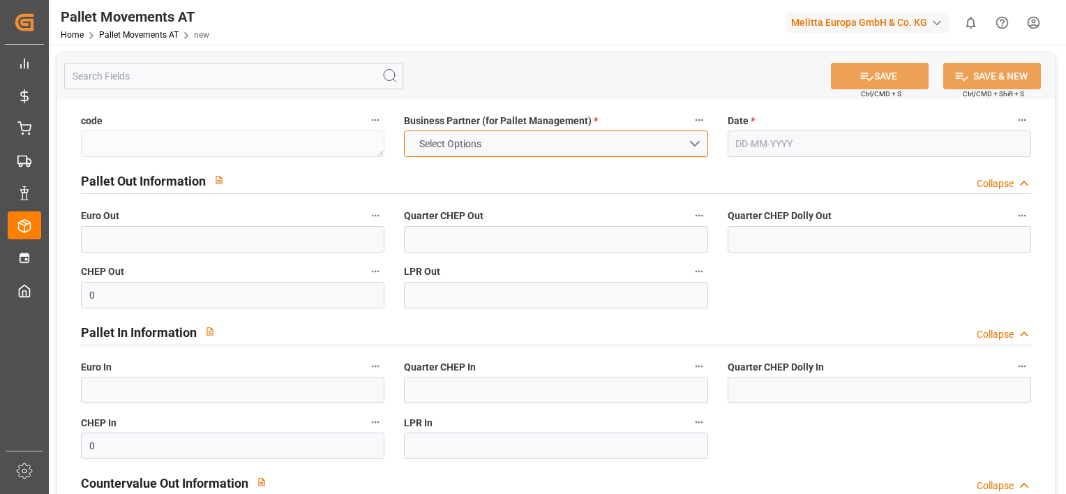
click at [689, 144] on button "Select Options" at bounding box center [555, 143] width 303 height 27
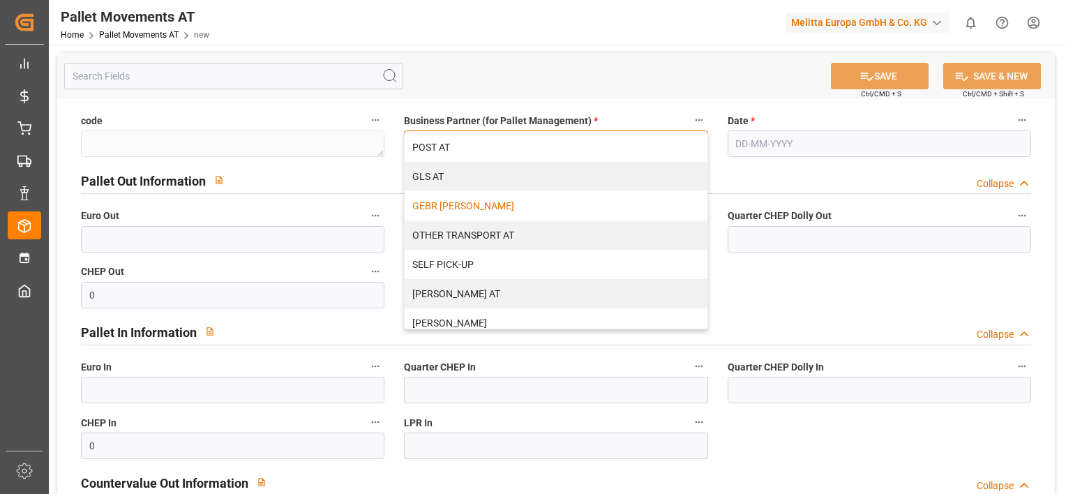
click at [575, 204] on div "GEBR [PERSON_NAME]" at bounding box center [556, 205] width 302 height 29
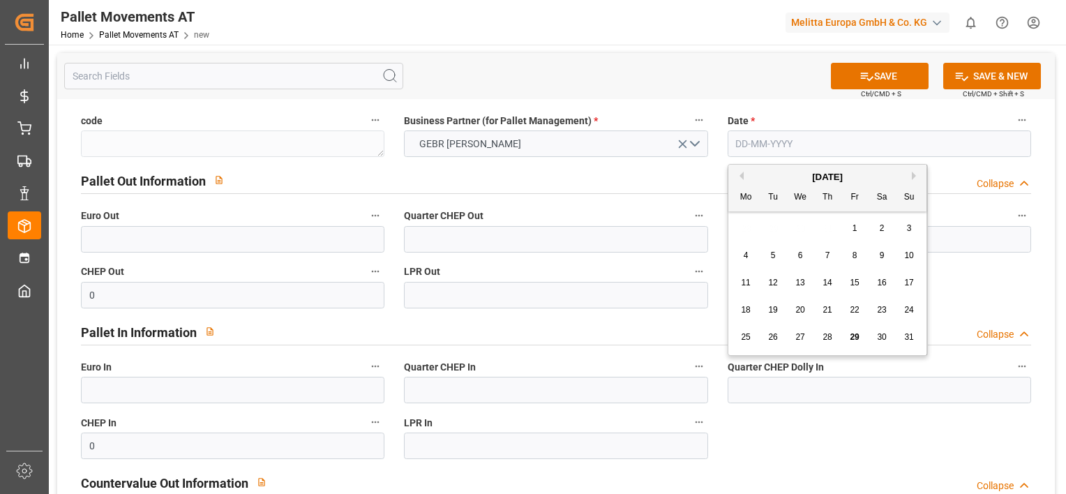
click at [758, 140] on input "text" at bounding box center [879, 143] width 303 height 27
click at [746, 229] on div "28 29 30 31 1 2 3" at bounding box center [828, 228] width 190 height 27
click at [772, 285] on span "12" at bounding box center [772, 283] width 9 height 10
type input "[DATE]"
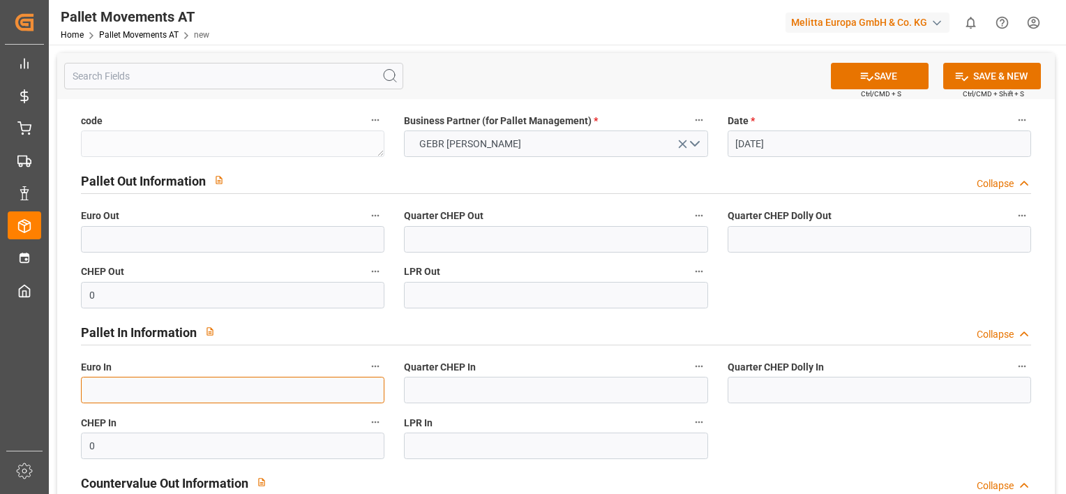
click at [134, 393] on input "text" at bounding box center [232, 390] width 303 height 27
type input "23"
click at [968, 70] on button "SAVE & NEW" at bounding box center [992, 76] width 98 height 27
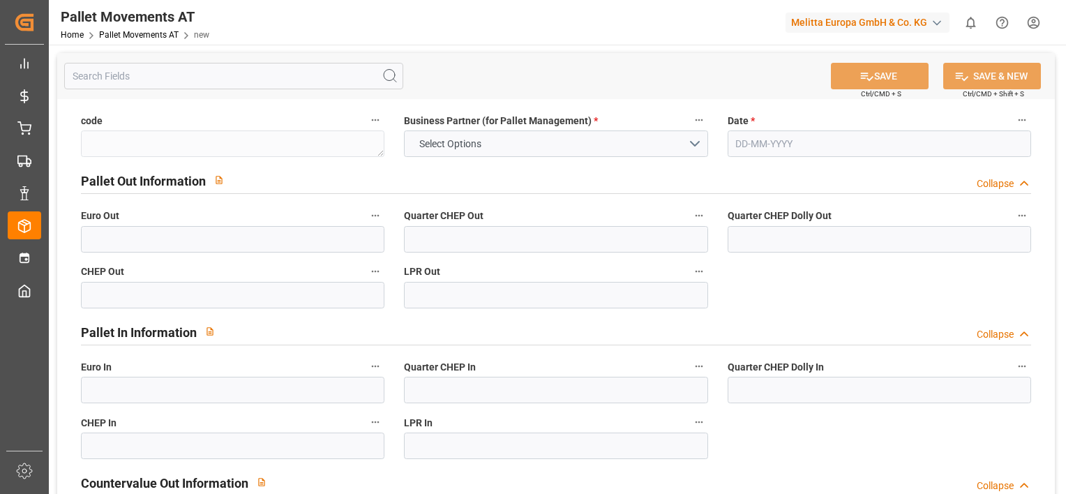
type input "0"
click at [696, 143] on button "Select Options" at bounding box center [555, 143] width 303 height 27
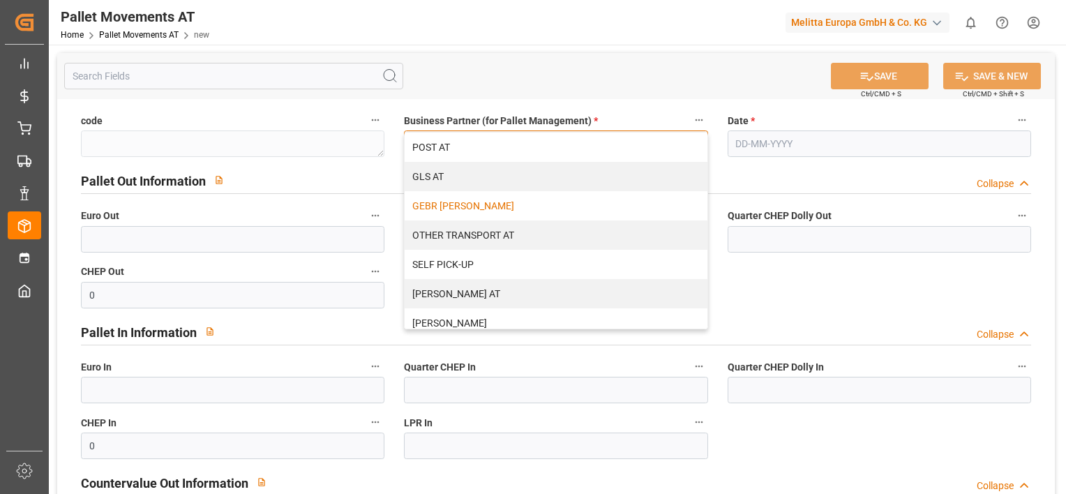
click at [587, 212] on div "GEBR [PERSON_NAME]" at bounding box center [556, 205] width 302 height 29
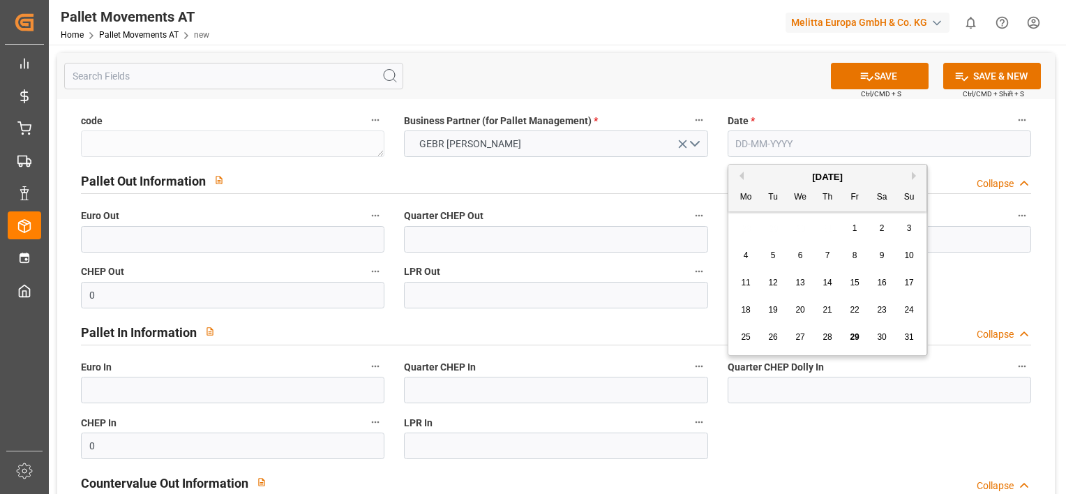
click at [776, 144] on input "text" at bounding box center [879, 143] width 303 height 27
click at [741, 226] on div "28 29 30 31 1 2 3" at bounding box center [828, 228] width 190 height 27
click at [801, 283] on span "13" at bounding box center [799, 283] width 9 height 10
type input "13-08-2025"
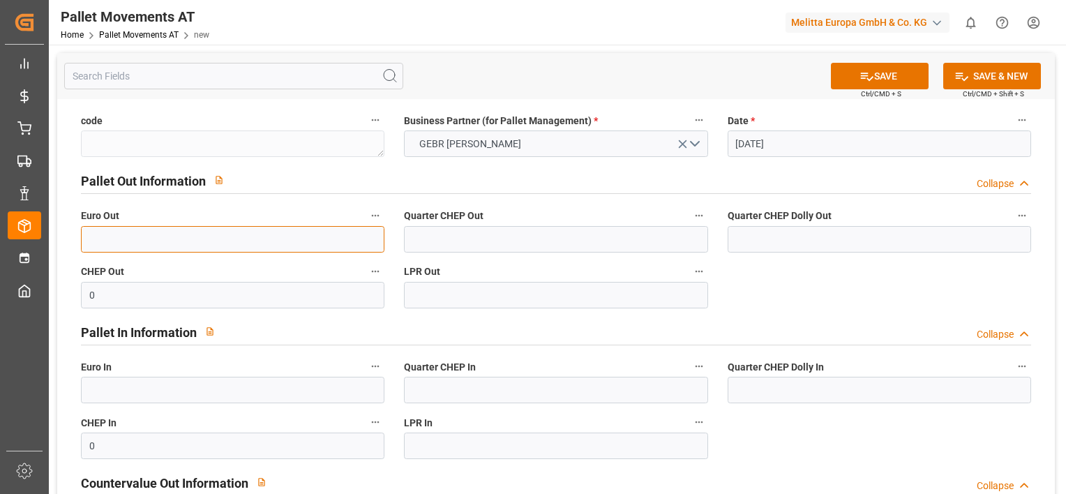
click at [207, 243] on input "text" at bounding box center [232, 239] width 303 height 27
type input "48"
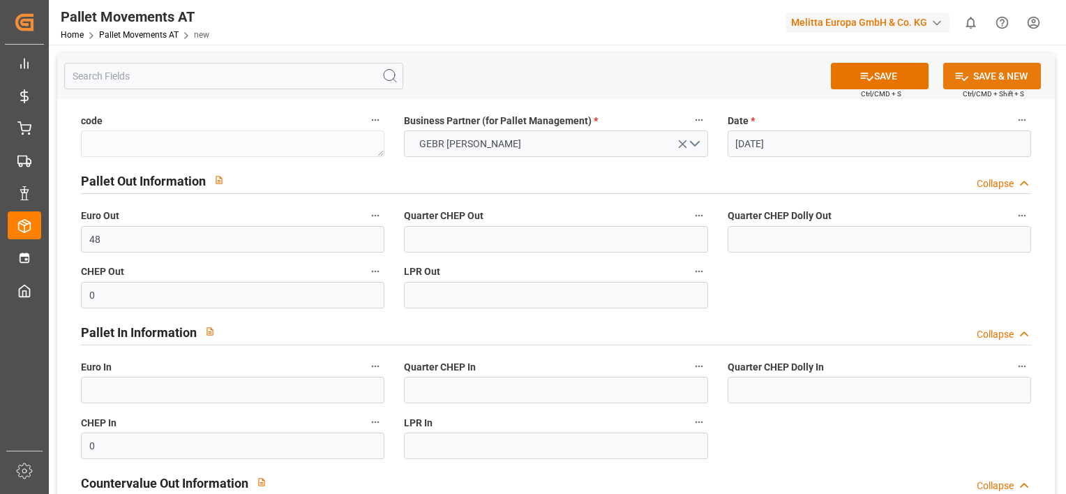
click at [971, 73] on button "SAVE & NEW" at bounding box center [992, 76] width 98 height 27
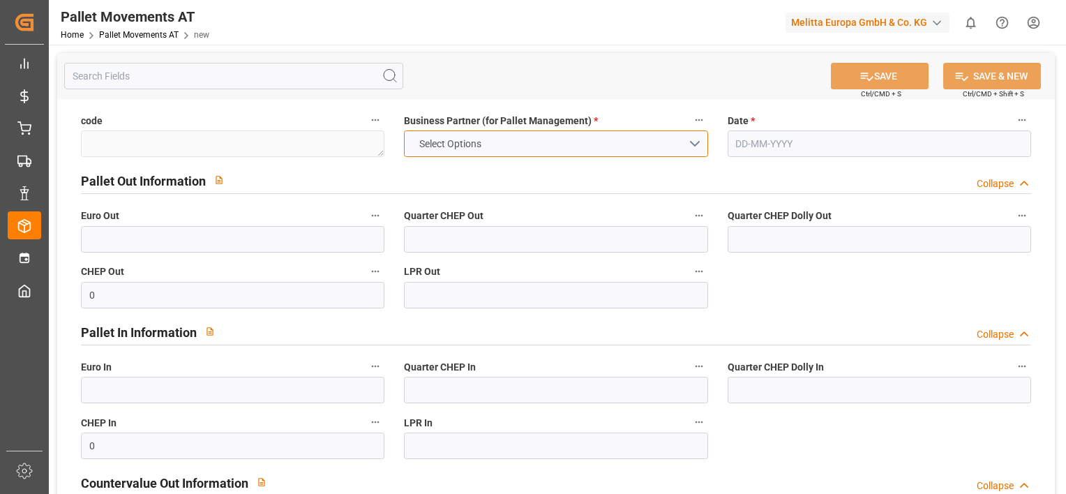
click at [687, 151] on button "Select Options" at bounding box center [555, 143] width 303 height 27
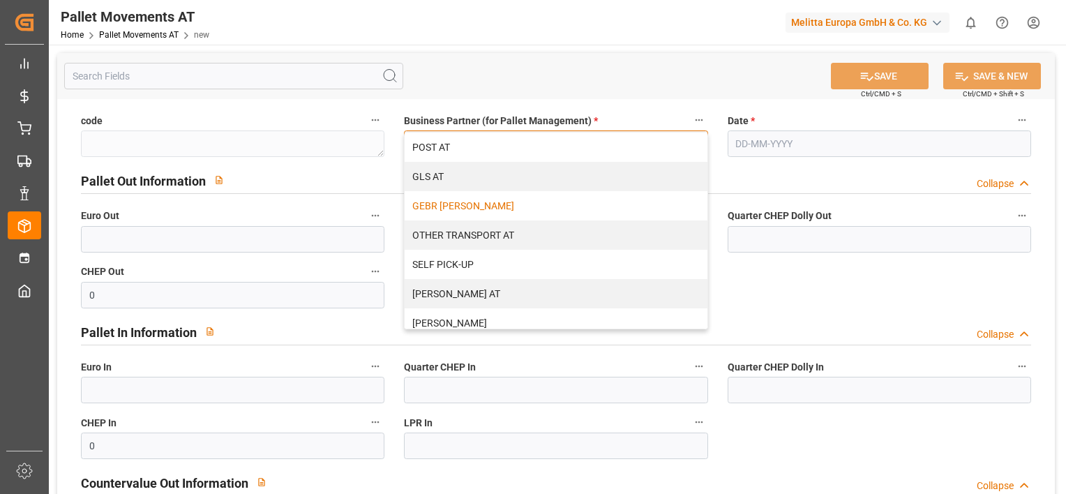
click at [560, 209] on div "GEBR [PERSON_NAME]" at bounding box center [556, 205] width 302 height 29
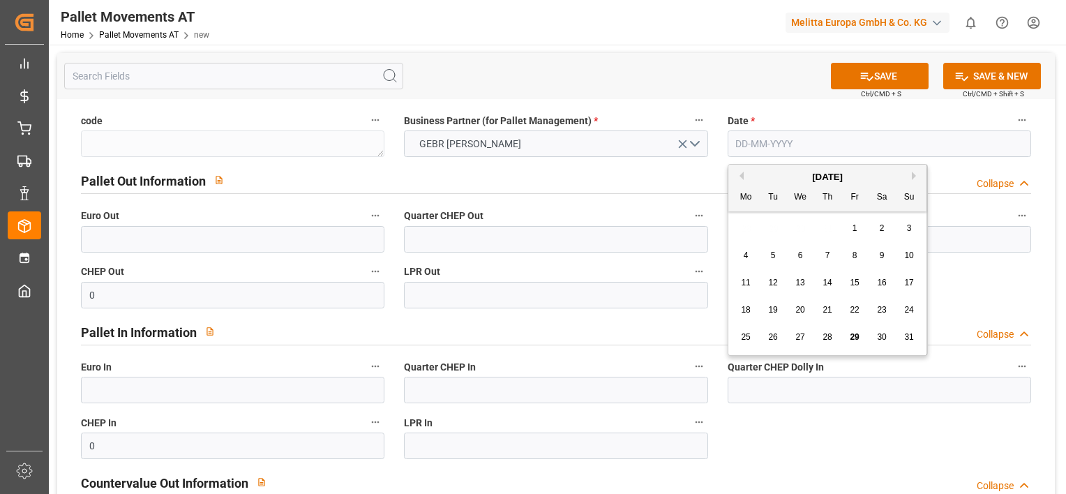
click at [775, 153] on input "text" at bounding box center [879, 143] width 303 height 27
click at [748, 311] on span "18" at bounding box center [745, 310] width 9 height 10
type input "18-08-2025"
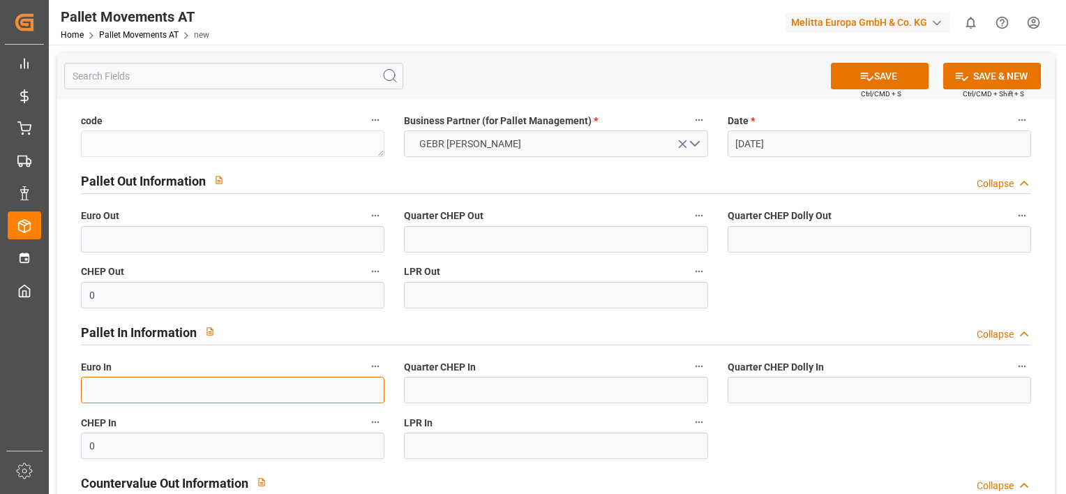
click at [114, 382] on input "text" at bounding box center [232, 390] width 303 height 27
type input "57"
click at [979, 70] on button "SAVE & NEW" at bounding box center [992, 76] width 98 height 27
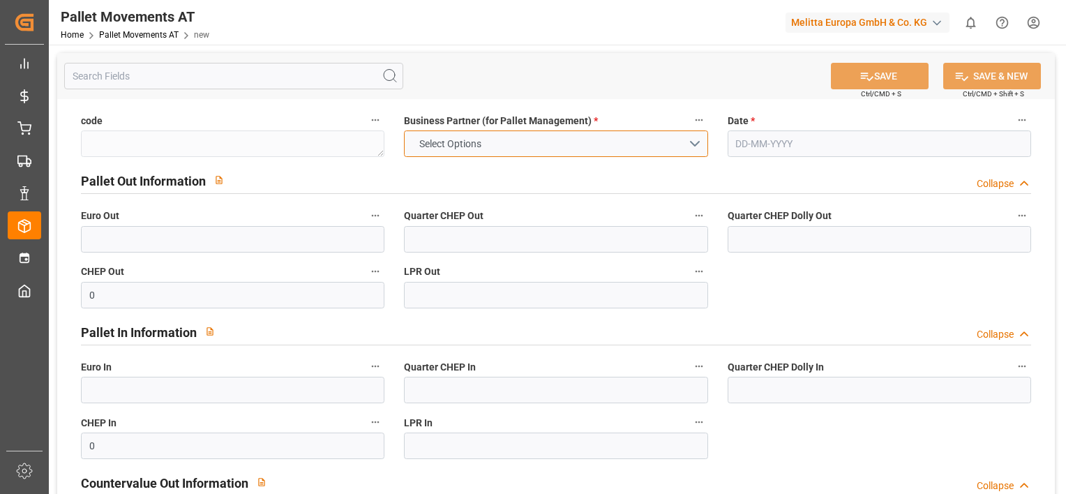
click at [697, 138] on button "Select Options" at bounding box center [555, 143] width 303 height 27
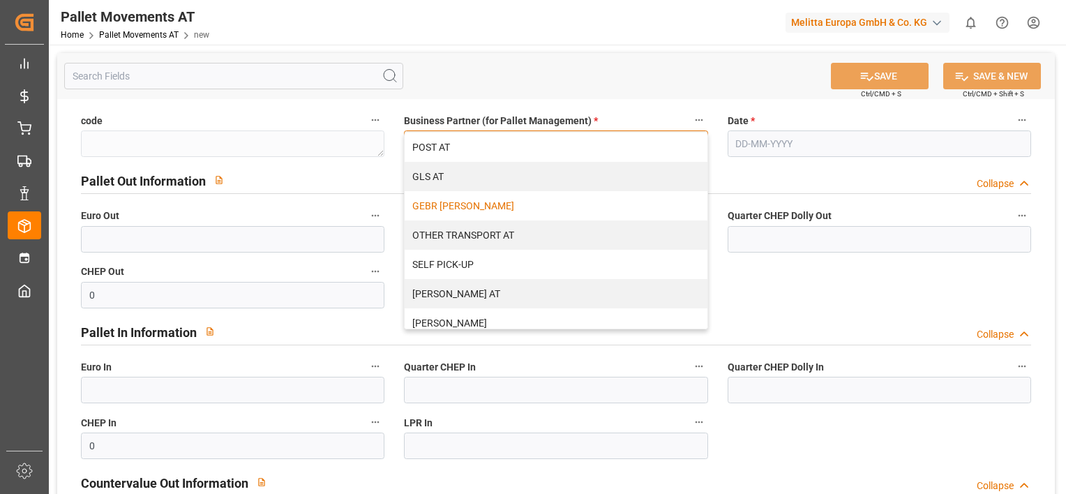
click at [575, 202] on div "GEBR [PERSON_NAME]" at bounding box center [556, 205] width 302 height 29
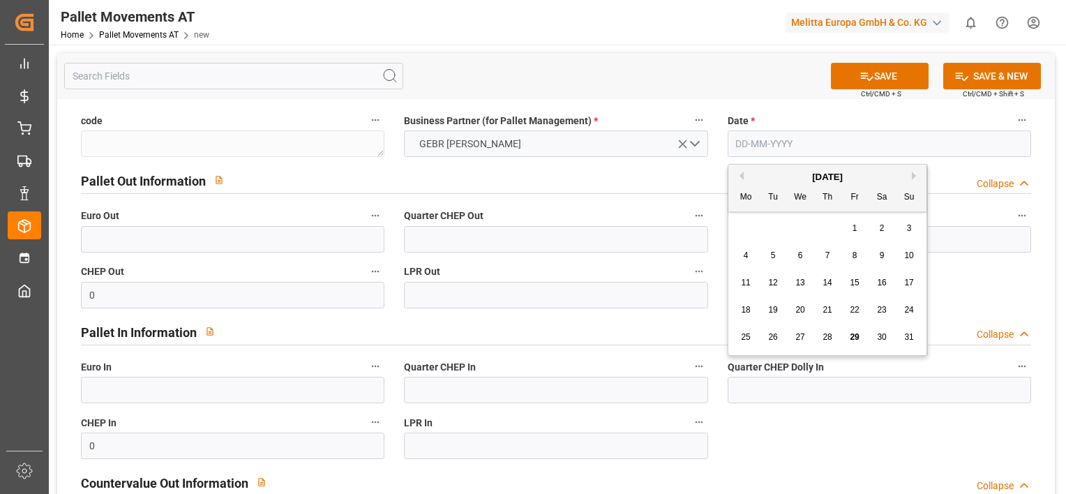
click at [740, 139] on input "text" at bounding box center [879, 143] width 303 height 27
click at [744, 229] on div "28 29 30 31 1 2 3" at bounding box center [828, 228] width 190 height 27
click at [776, 313] on span "19" at bounding box center [772, 310] width 9 height 10
type input "19-08-2025"
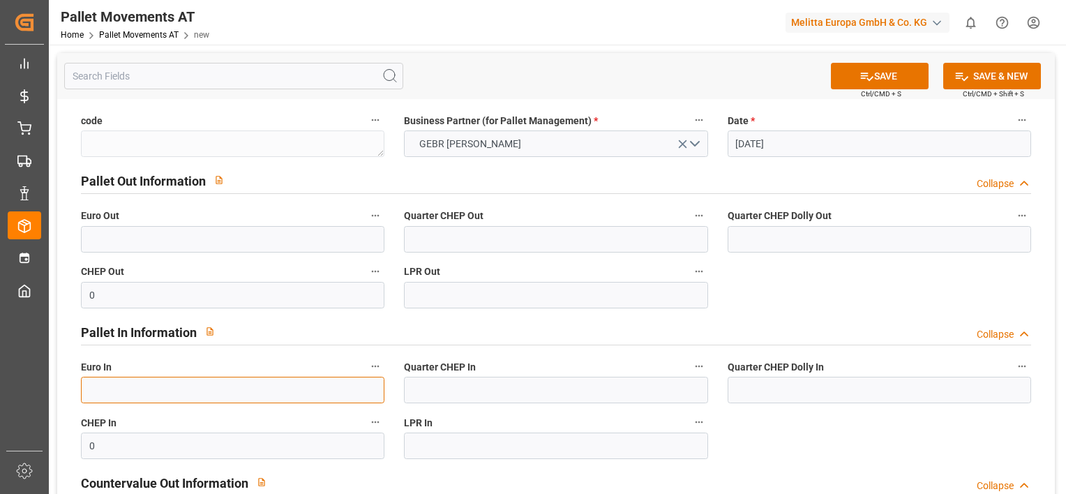
click at [239, 386] on input "text" at bounding box center [232, 390] width 303 height 27
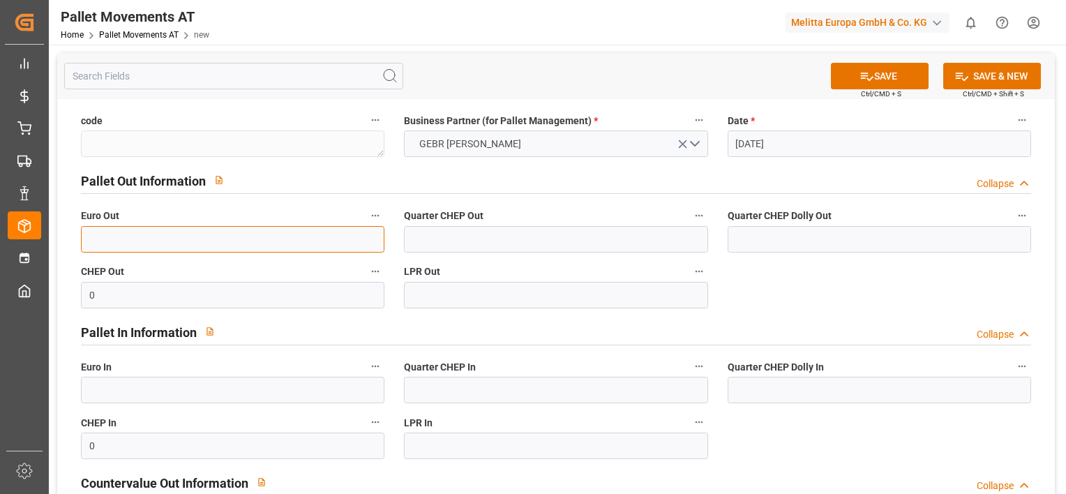
click at [209, 234] on input "text" at bounding box center [232, 239] width 303 height 27
type input "48"
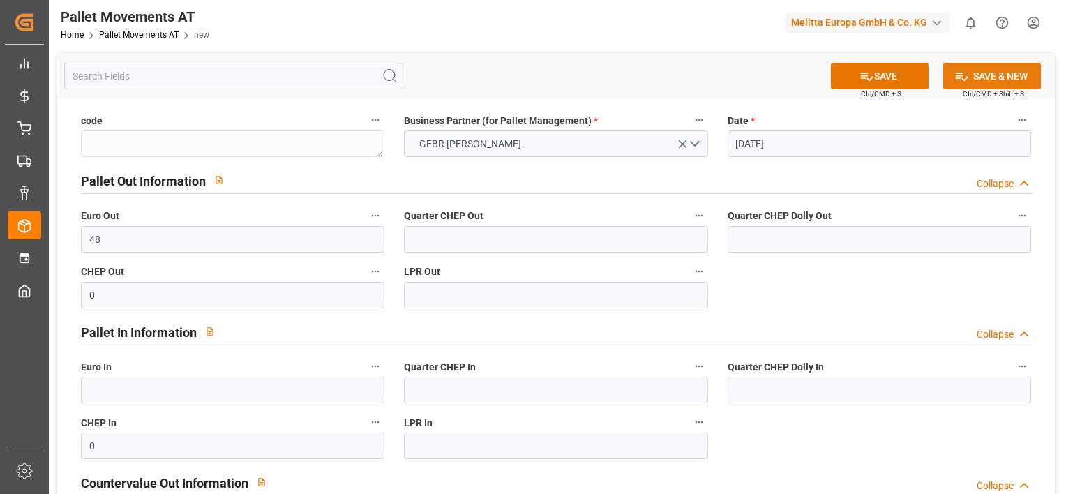
click at [971, 72] on button "SAVE & NEW" at bounding box center [992, 76] width 98 height 27
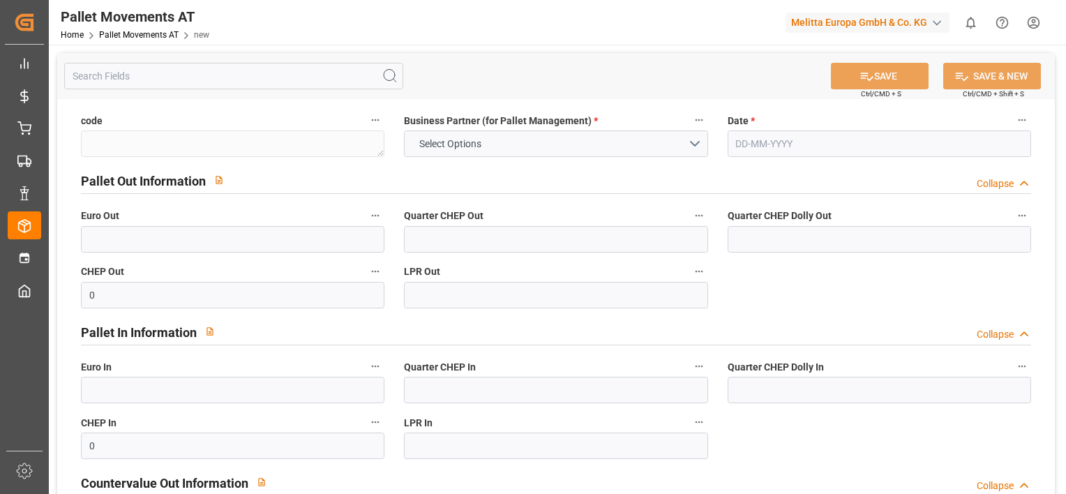
click at [913, 115] on label "Date *" at bounding box center [879, 121] width 303 height 20
click at [1013, 115] on button "Date *" at bounding box center [1022, 120] width 18 height 18
click at [804, 172] on div at bounding box center [533, 247] width 1066 height 494
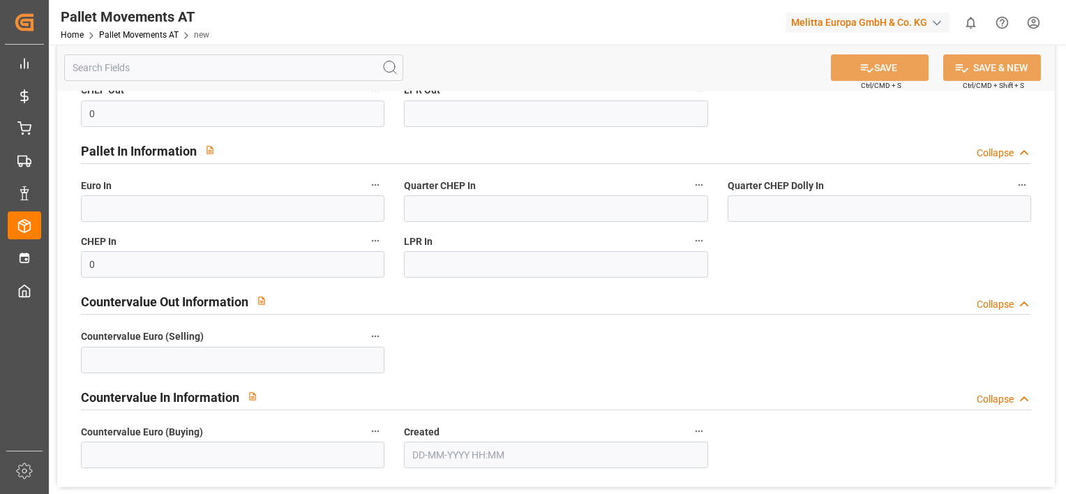
scroll to position [307, 0]
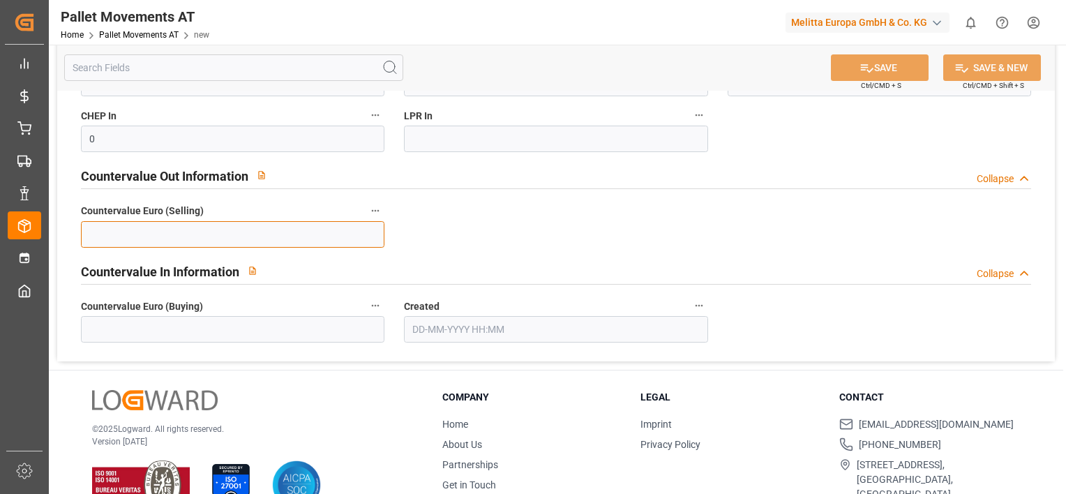
click at [320, 226] on input "text" at bounding box center [232, 234] width 303 height 27
click at [462, 167] on div "Countervalue Out Information Collapse" at bounding box center [556, 175] width 950 height 27
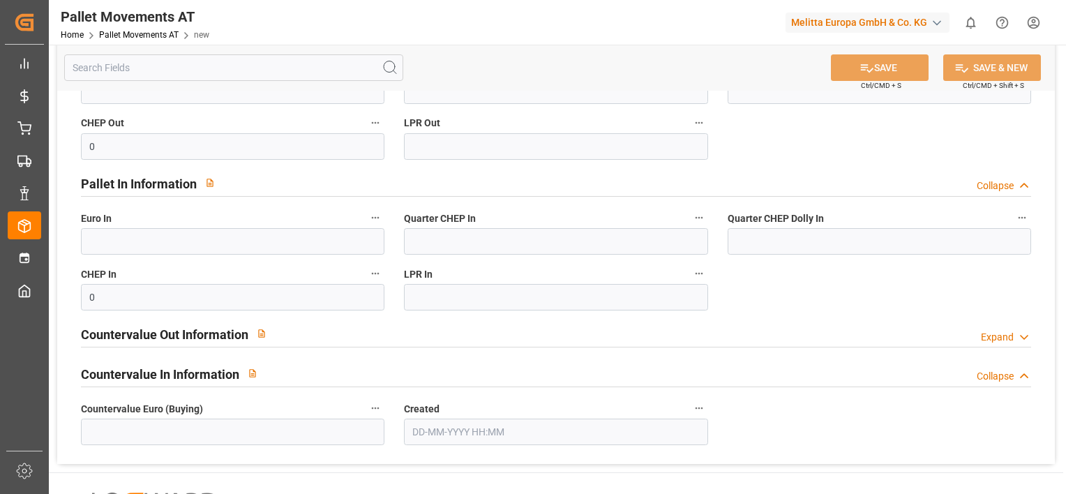
scroll to position [145, 0]
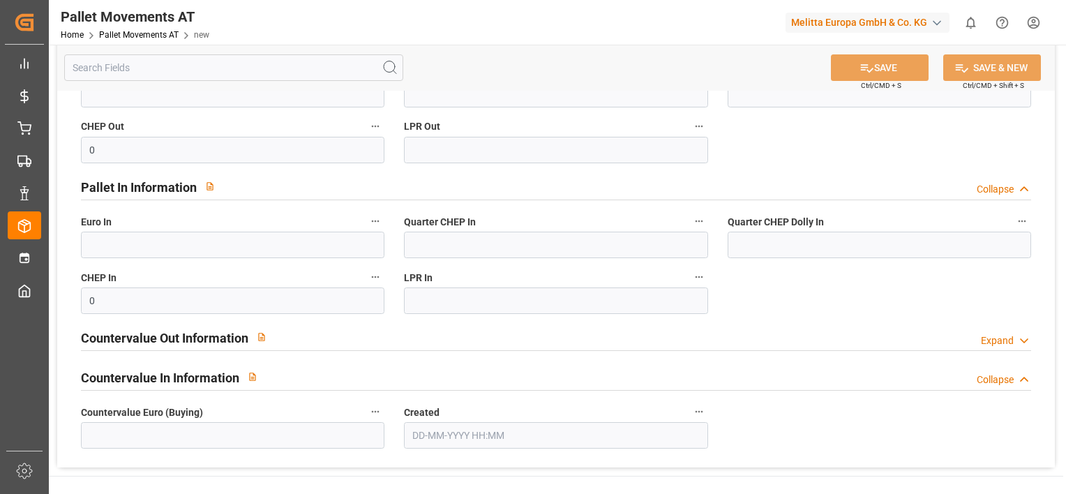
click at [1025, 335] on icon at bounding box center [1024, 340] width 14 height 15
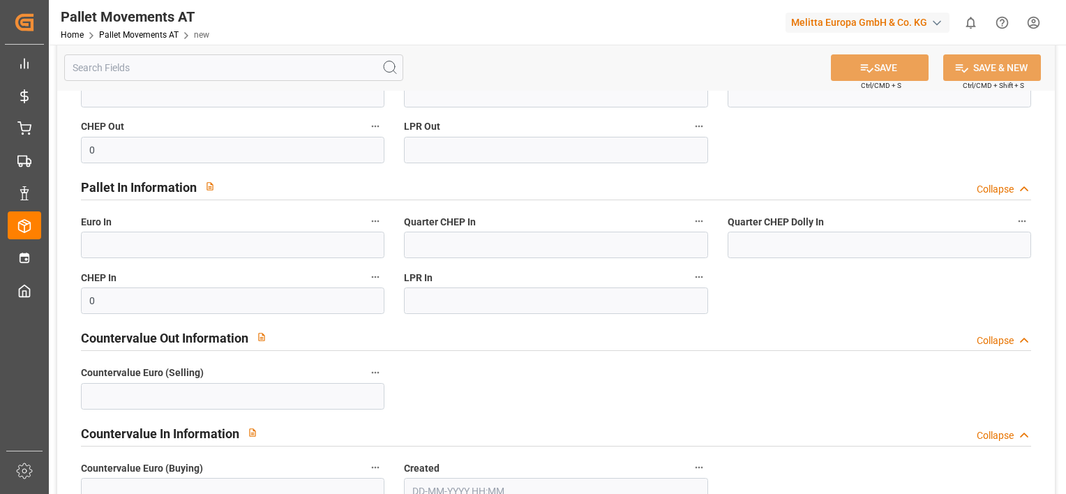
click at [1025, 335] on icon at bounding box center [1024, 340] width 14 height 15
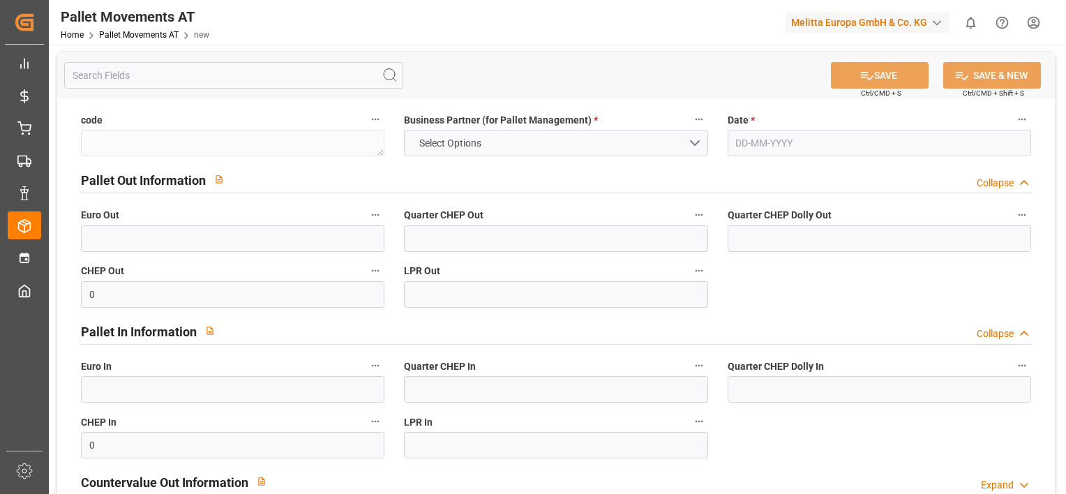
scroll to position [0, 0]
click at [698, 137] on button "Select Options" at bounding box center [555, 143] width 303 height 27
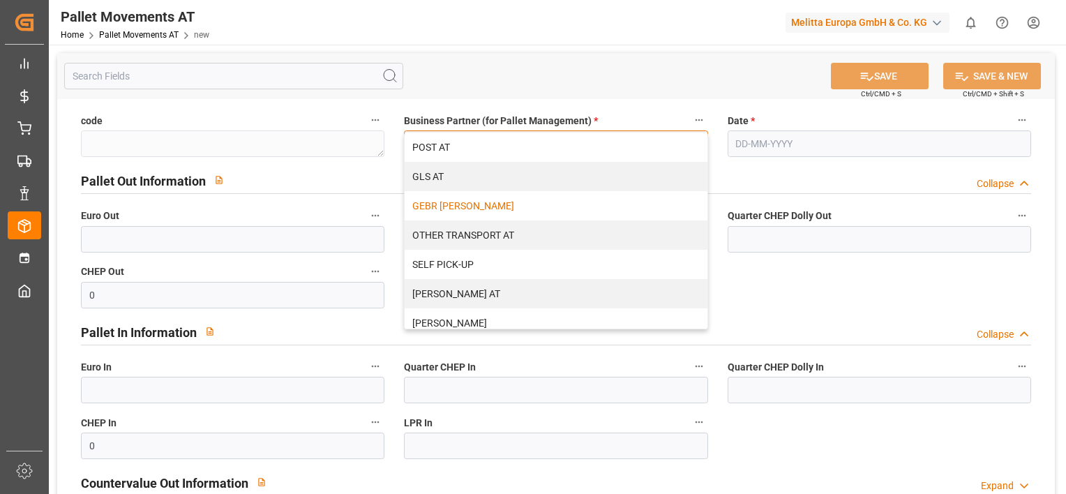
click at [561, 206] on div "GEBR [PERSON_NAME]" at bounding box center [556, 205] width 302 height 29
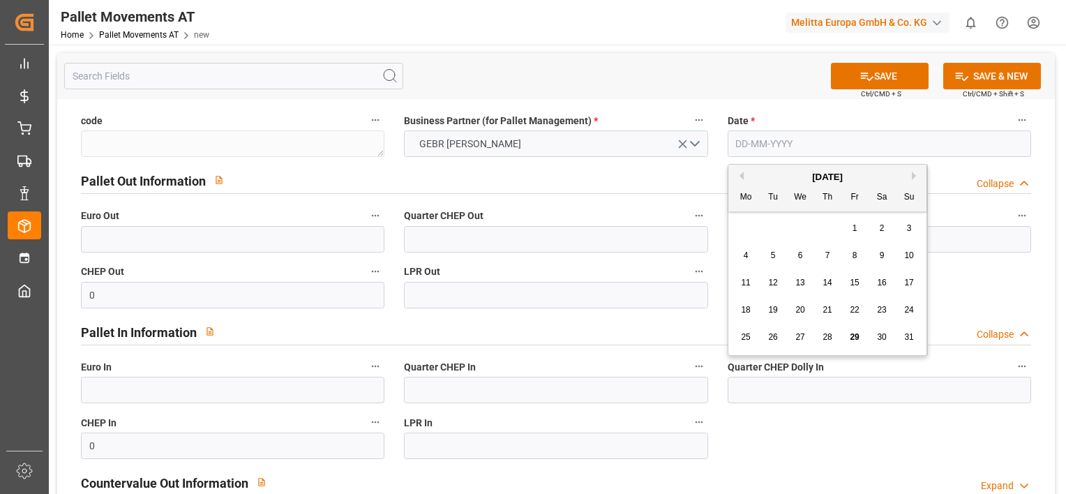
click at [755, 135] on input "text" at bounding box center [879, 143] width 303 height 27
click at [737, 226] on div "28 29 30 31 1 2 3" at bounding box center [828, 228] width 190 height 27
click at [797, 307] on span "20" at bounding box center [799, 310] width 9 height 10
type input "20-08-2025"
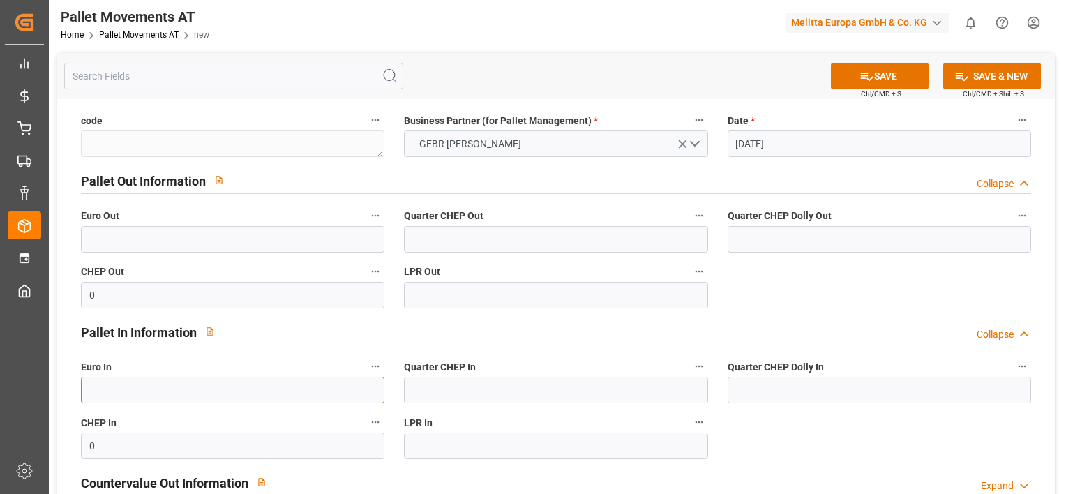
click at [172, 385] on input "text" at bounding box center [232, 390] width 303 height 27
type input "4"
click at [980, 73] on button "SAVE & NEW" at bounding box center [992, 76] width 98 height 27
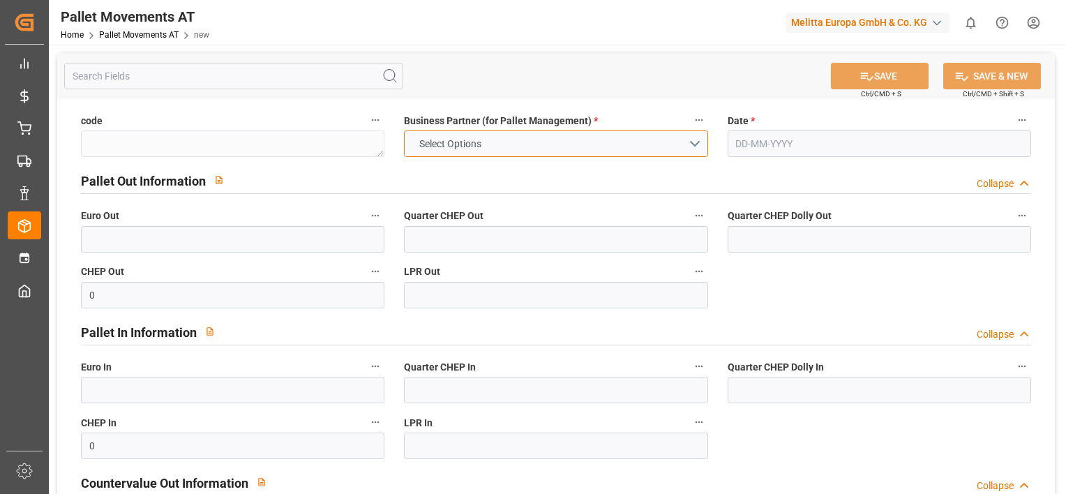
click at [693, 144] on button "Select Options" at bounding box center [555, 143] width 303 height 27
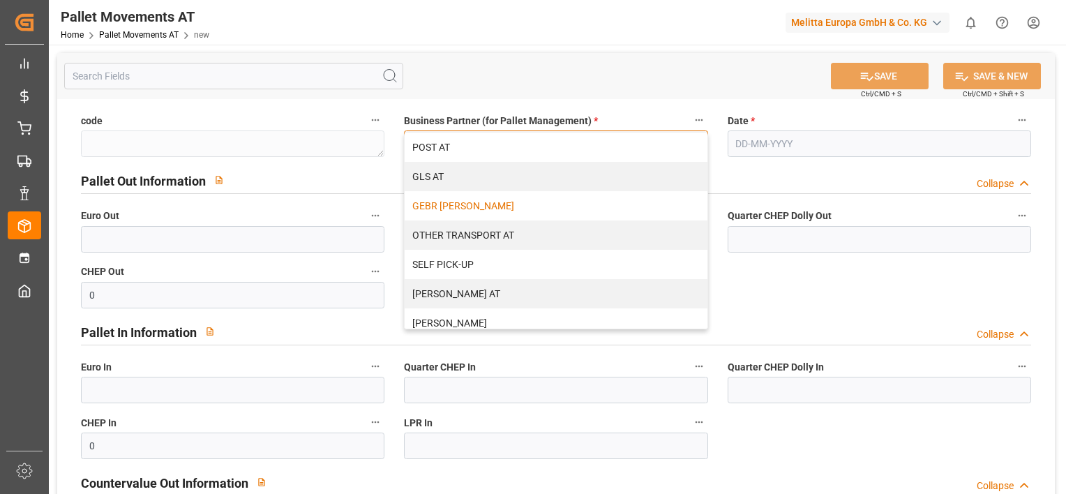
click at [594, 203] on div "GEBR [PERSON_NAME]" at bounding box center [556, 205] width 302 height 29
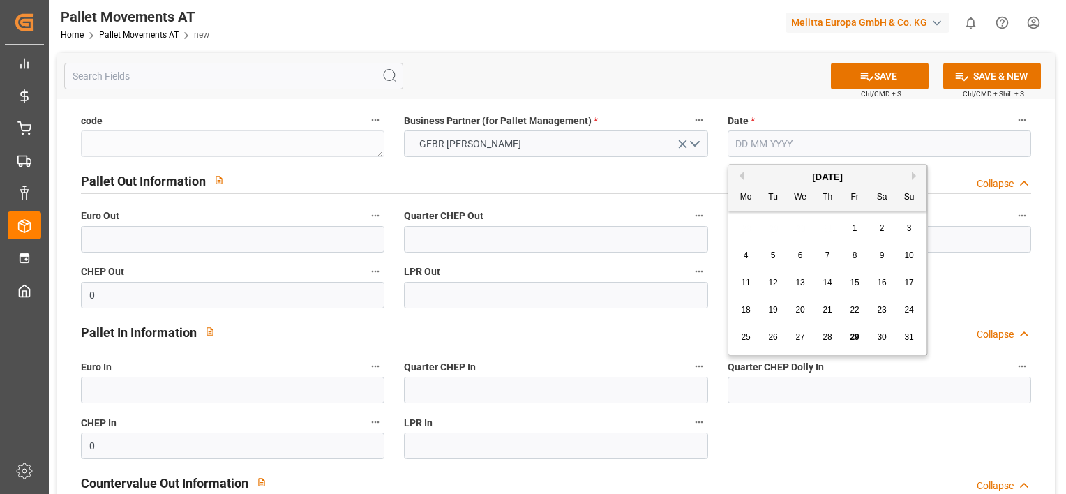
click at [752, 140] on input "text" at bounding box center [879, 143] width 303 height 27
click at [741, 220] on div "28 29 30 31 1 2 3" at bounding box center [828, 228] width 190 height 27
click at [825, 310] on span "21" at bounding box center [827, 310] width 9 height 10
type input "21-08-2025"
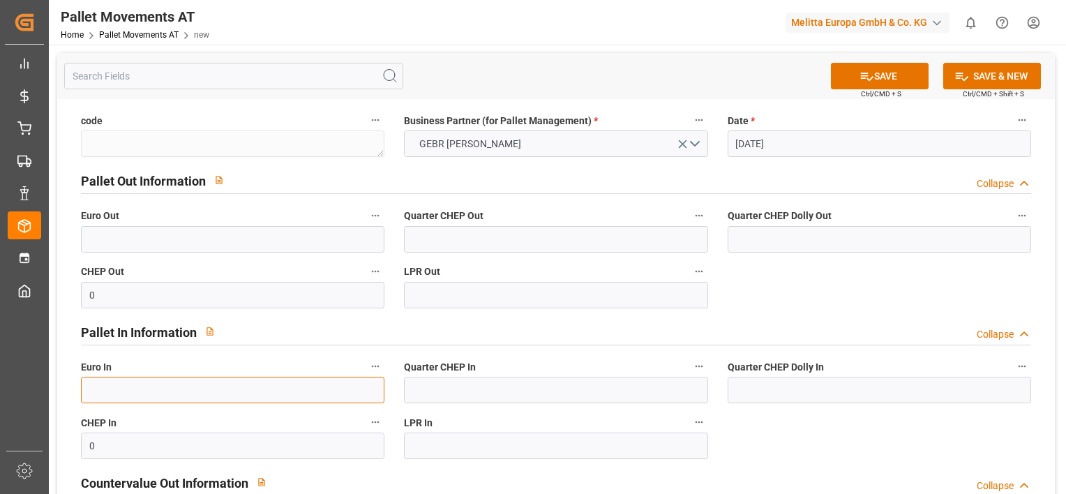
click at [155, 380] on input "text" at bounding box center [232, 390] width 303 height 27
type input "47"
click at [1016, 74] on button "SAVE & NEW" at bounding box center [992, 76] width 98 height 27
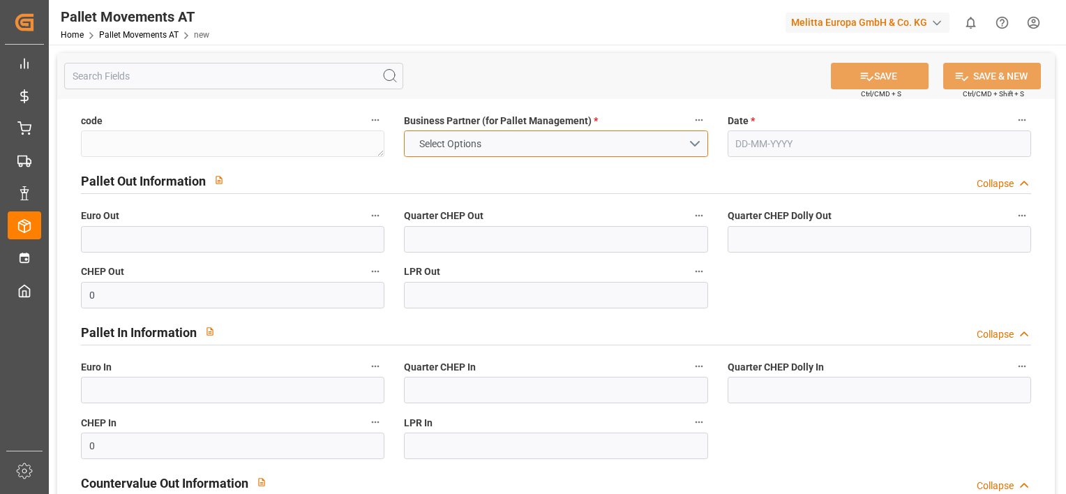
click at [691, 142] on button "Select Options" at bounding box center [555, 143] width 303 height 27
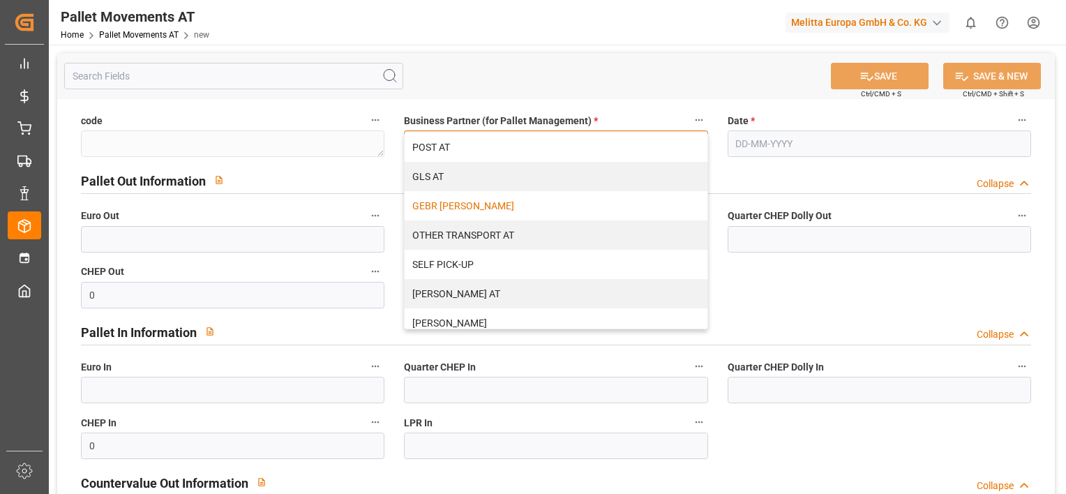
click at [555, 204] on div "GEBR [PERSON_NAME]" at bounding box center [556, 205] width 302 height 29
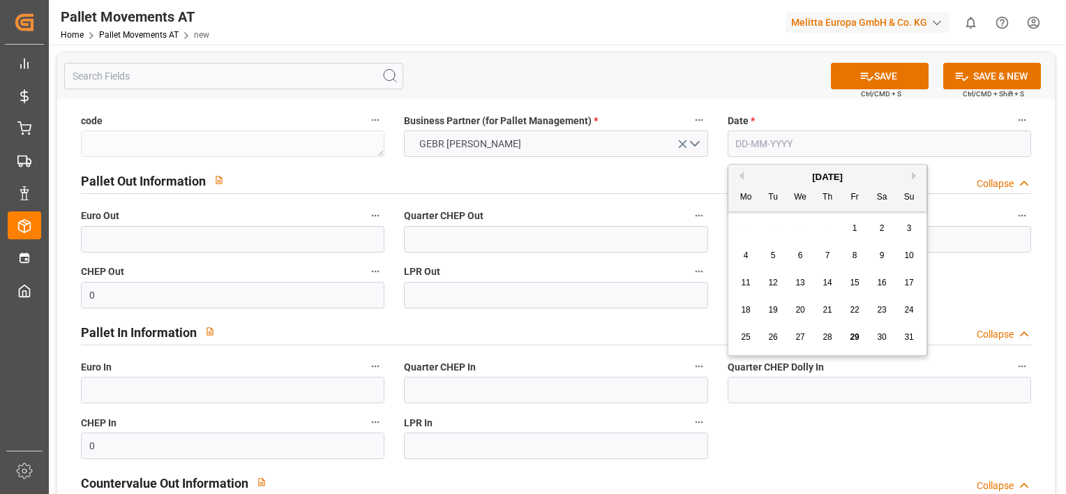
click at [756, 138] on input "text" at bounding box center [879, 143] width 303 height 27
drag, startPoint x: 746, startPoint y: 229, endPoint x: 825, endPoint y: 309, distance: 113.0
click at [825, 309] on div "28 29 30 31 1 2 3 4 5 6 7 8 9 10 11 12 13 14 15 16 17 18 19 20 21 22 23 24 25 2…" at bounding box center [828, 283] width 190 height 136
click at [825, 309] on span "21" at bounding box center [827, 310] width 9 height 10
click at [739, 146] on input "21-08-2025" at bounding box center [879, 143] width 303 height 27
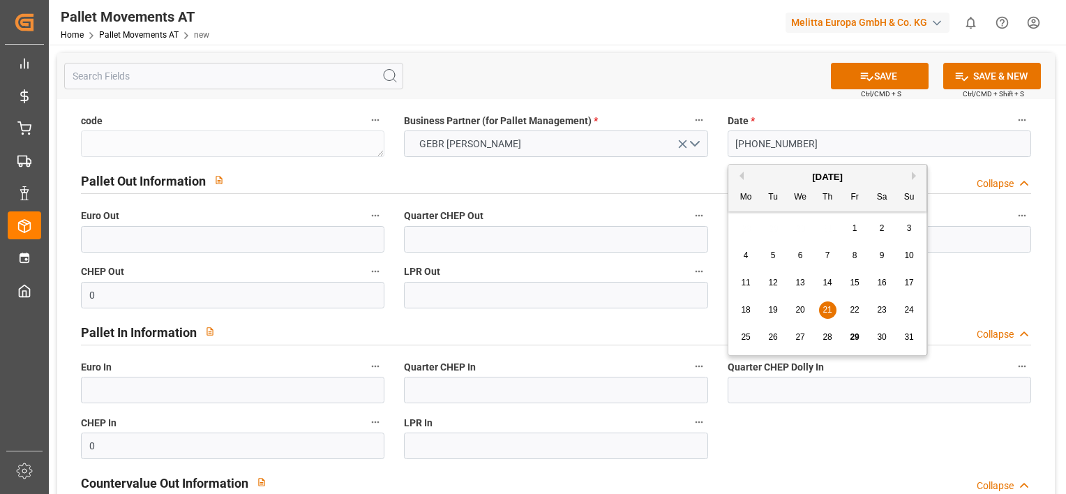
click at [847, 311] on div "22" at bounding box center [854, 310] width 17 height 17
type input "22-08-2025"
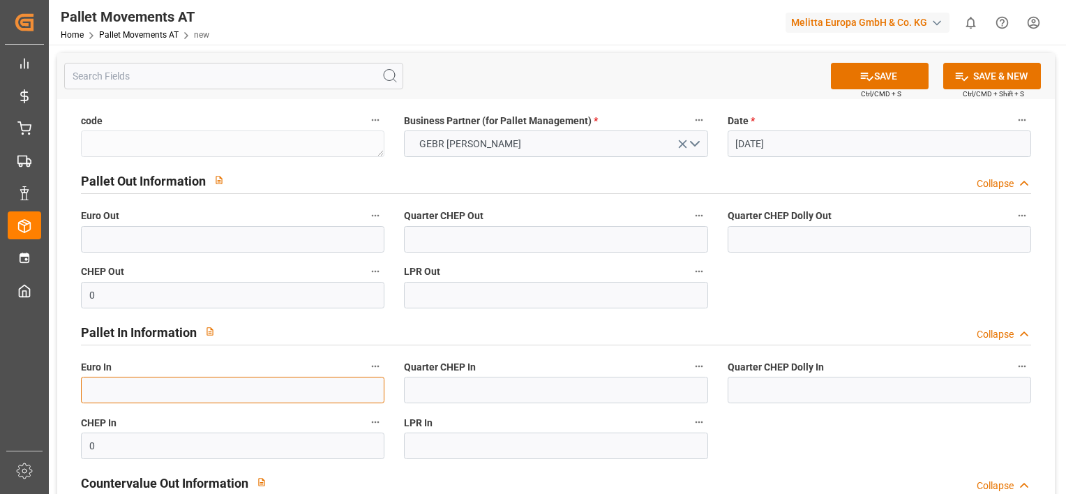
click at [167, 390] on input "text" at bounding box center [232, 390] width 303 height 27
type input "1"
click at [960, 77] on icon at bounding box center [961, 76] width 15 height 15
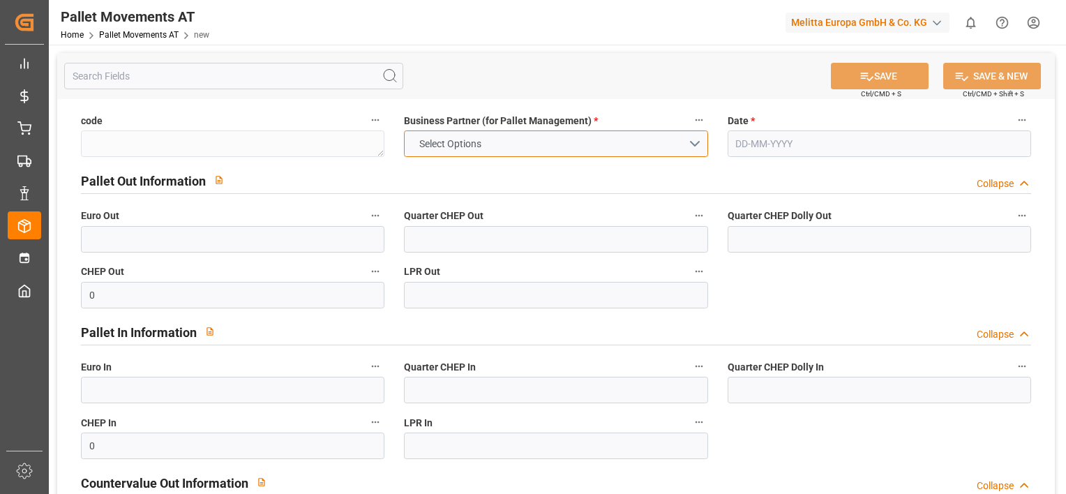
click at [693, 137] on button "Select Options" at bounding box center [555, 143] width 303 height 27
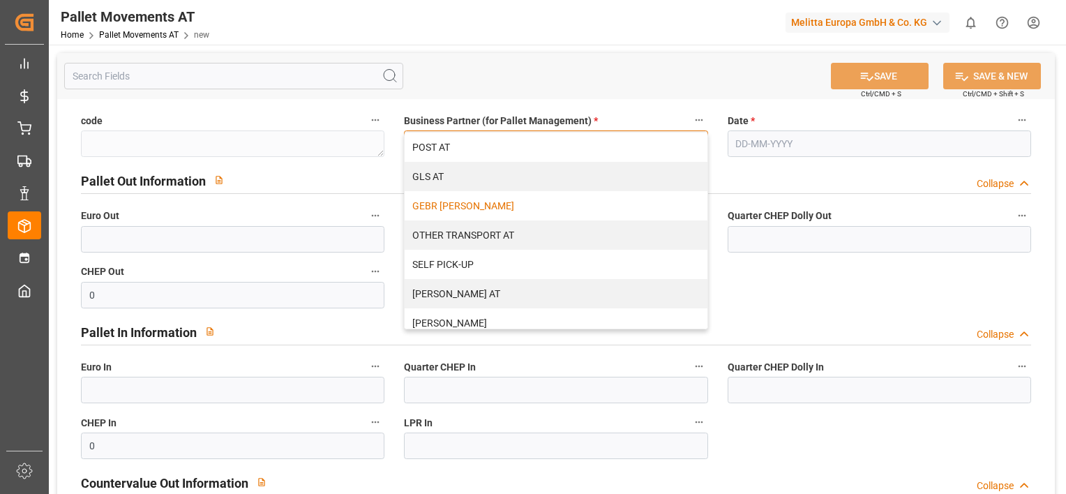
click at [599, 202] on div "GEBR [PERSON_NAME]" at bounding box center [556, 205] width 302 height 29
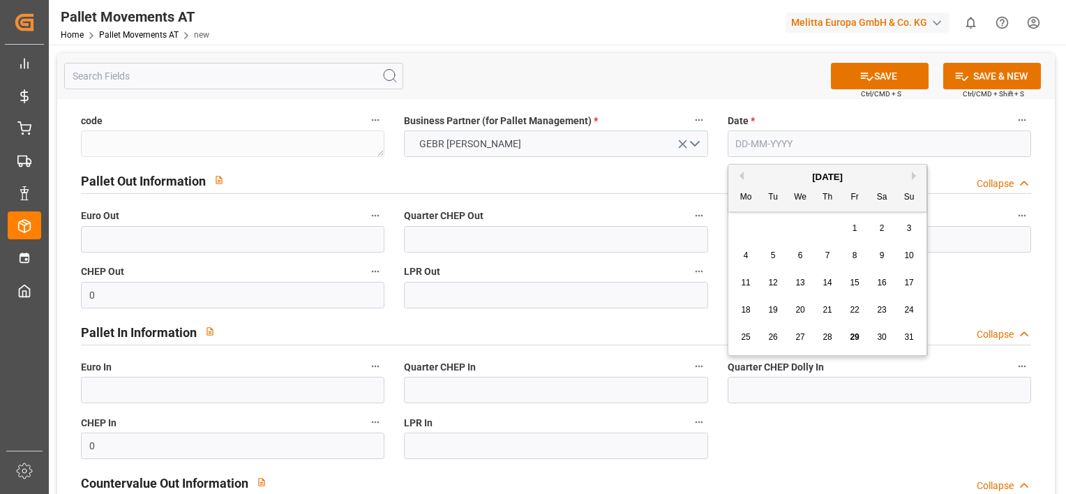
click at [756, 148] on input "text" at bounding box center [879, 143] width 303 height 27
click at [744, 223] on div "28 29 30 31 1 2 3" at bounding box center [828, 228] width 190 height 27
click at [795, 333] on span "27" at bounding box center [799, 337] width 9 height 10
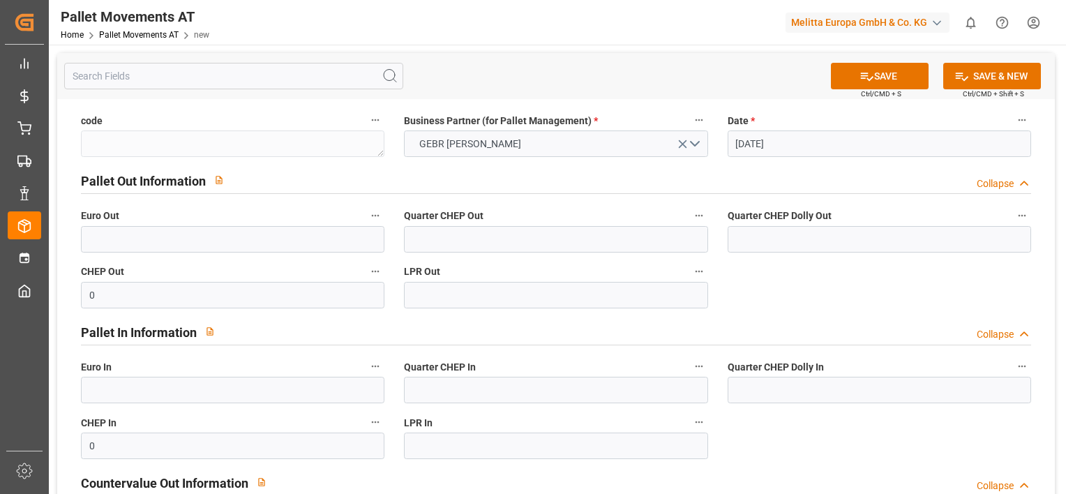
type input "[DATE]"
click at [198, 391] on input "text" at bounding box center [232, 390] width 303 height 27
type input "24"
click at [978, 64] on button "SAVE & NEW" at bounding box center [992, 76] width 98 height 27
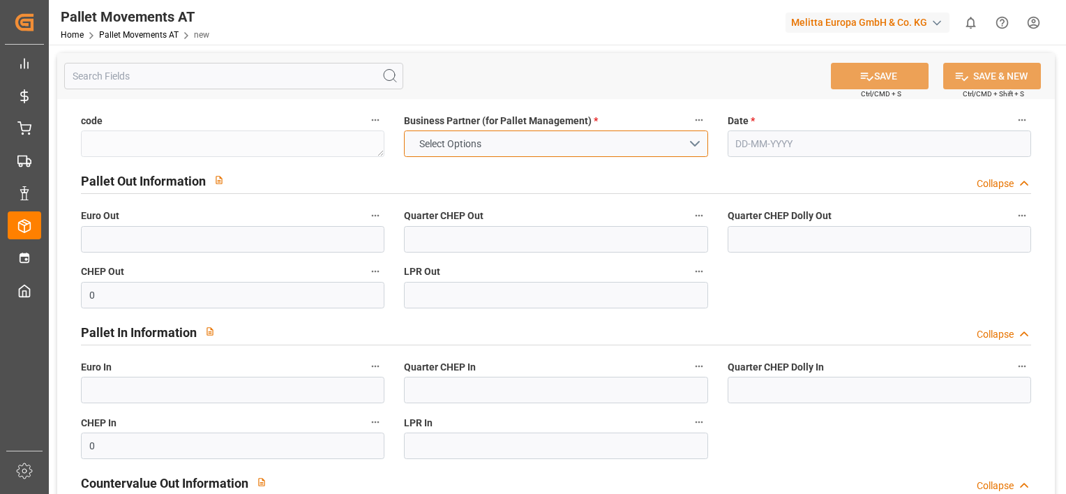
click at [698, 133] on button "Select Options" at bounding box center [555, 143] width 303 height 27
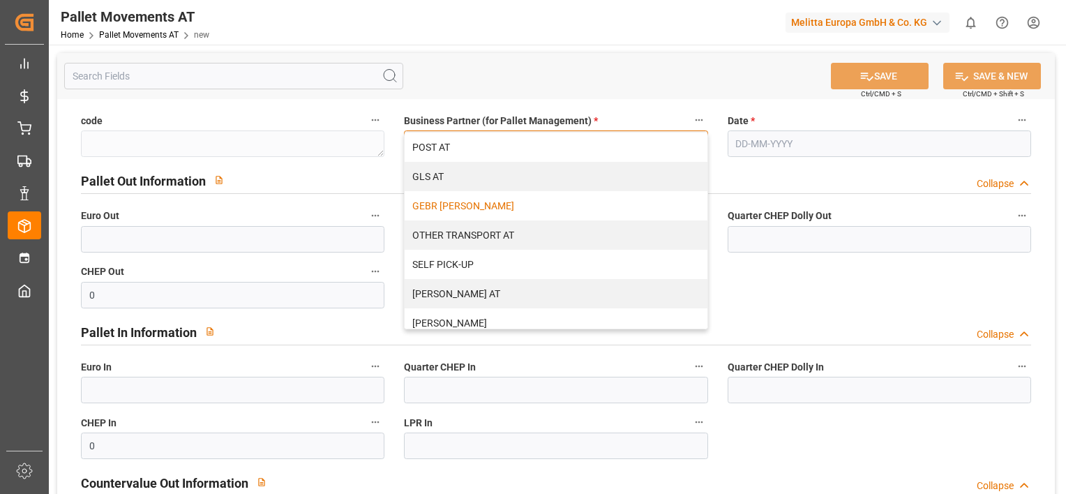
click at [614, 209] on div "GEBR [PERSON_NAME]" at bounding box center [556, 205] width 302 height 29
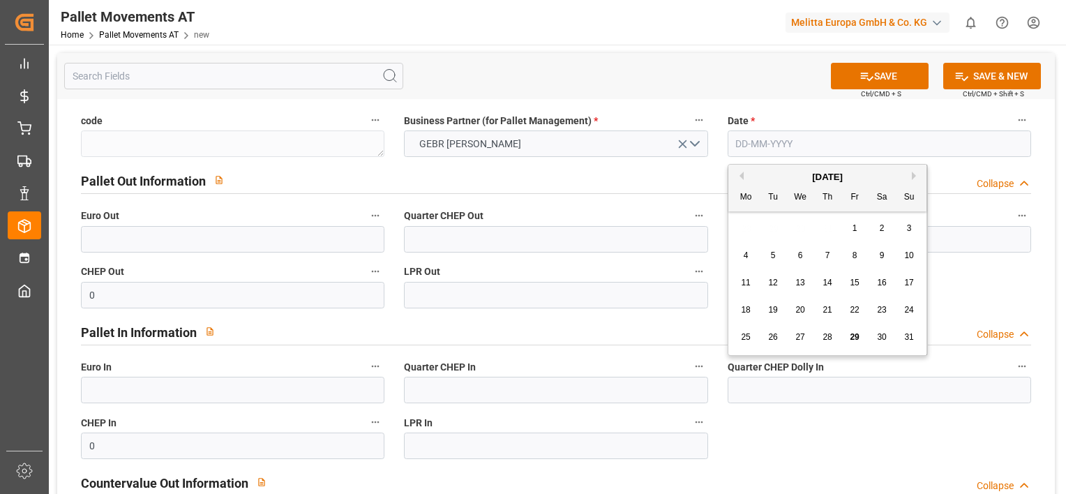
click at [756, 139] on input "text" at bounding box center [879, 143] width 303 height 27
click at [743, 213] on div "August 2025 Mo Tu We Th Fr Sa Su 28 29 30 31 1 2 3 4 5 6 7 8 9 10 11 12 13 14 1…" at bounding box center [827, 260] width 199 height 190
click at [832, 340] on span "28" at bounding box center [827, 337] width 9 height 10
type input "[DATE]"
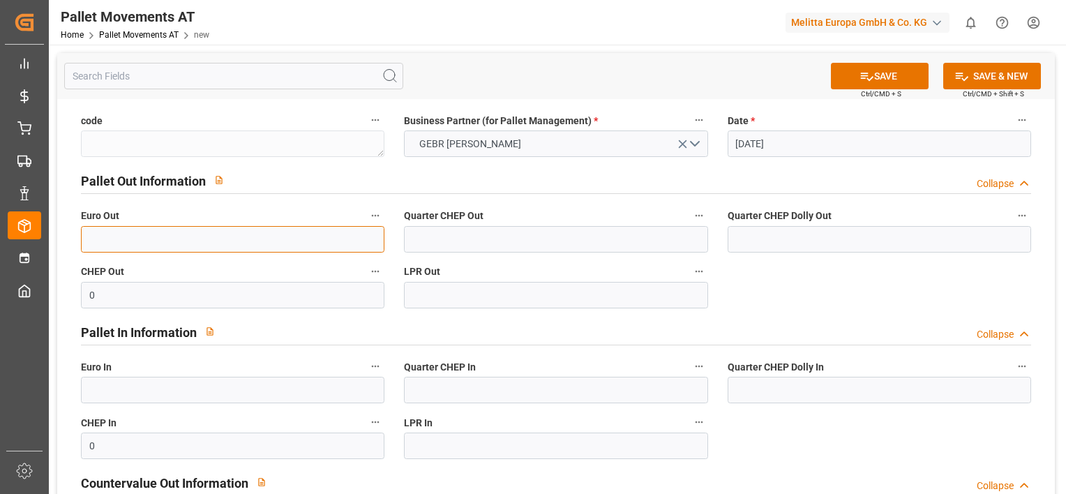
click at [208, 240] on input "text" at bounding box center [232, 239] width 303 height 27
type input "48"
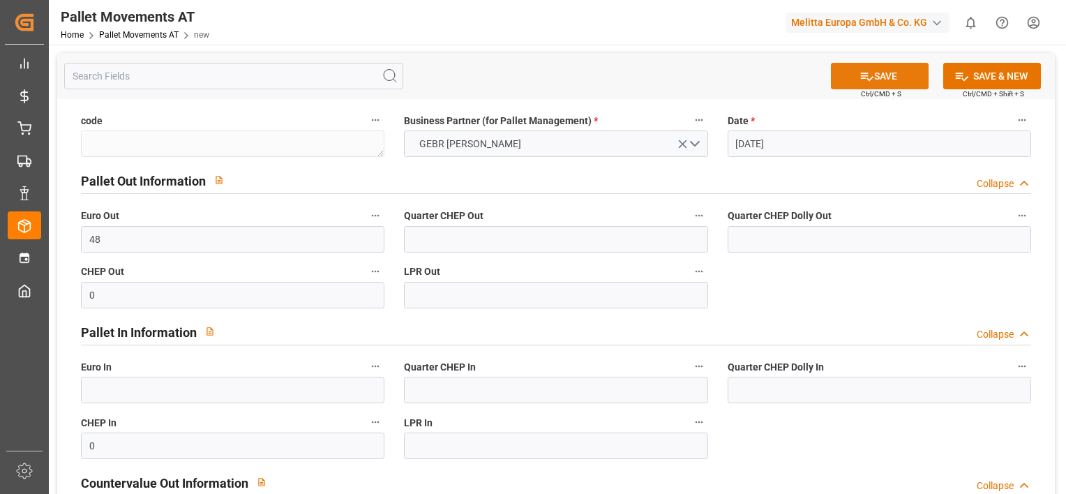
click at [887, 75] on button "SAVE" at bounding box center [880, 76] width 98 height 27
type input "[DATE] 06:36"
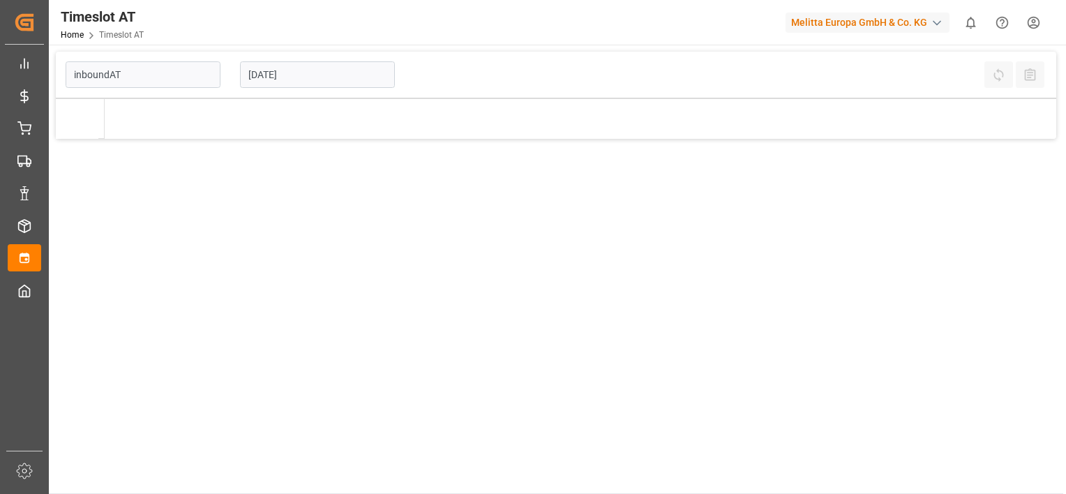
type input "Inbound AT"
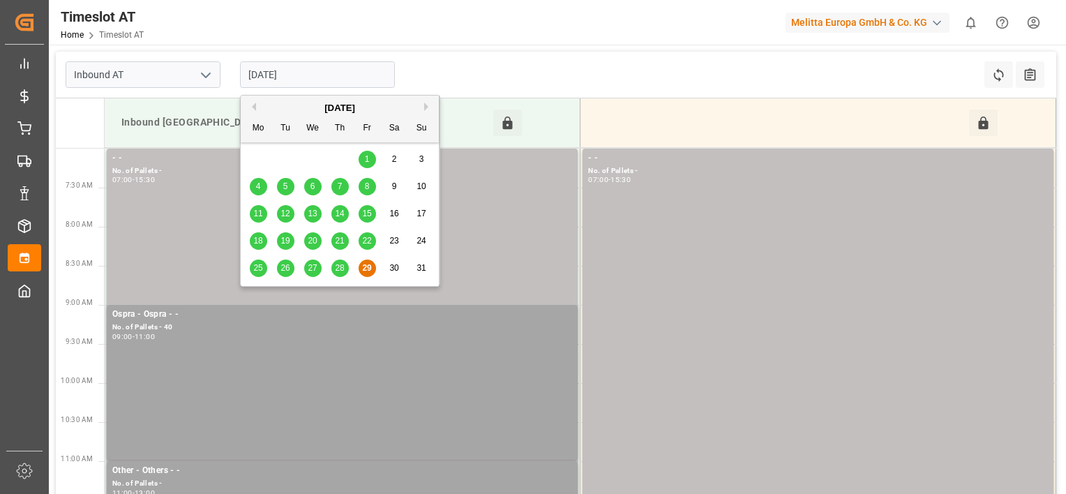
click at [337, 79] on input "[DATE]" at bounding box center [317, 74] width 155 height 27
click at [427, 106] on button "Next Month" at bounding box center [428, 107] width 8 height 8
click at [260, 163] on span "1" at bounding box center [258, 159] width 5 height 10
type input "[DATE]"
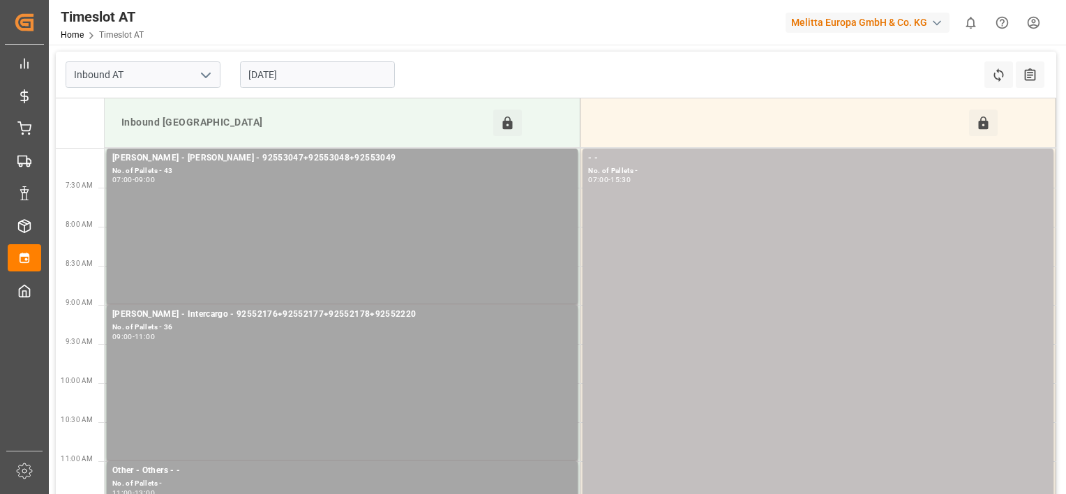
click at [858, 68] on div "Inbound AT [DATE] Refresh Time Slots All Audits" at bounding box center [556, 75] width 1000 height 47
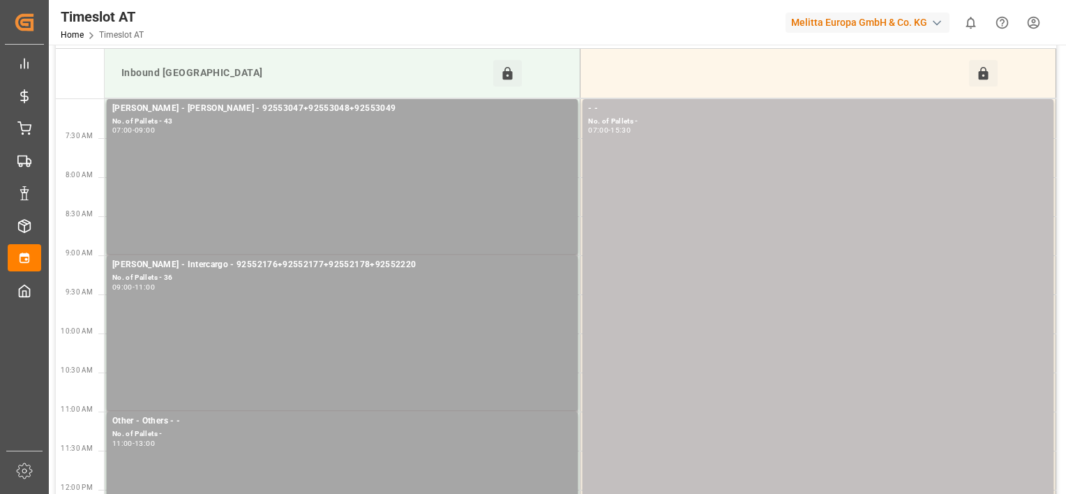
scroll to position [28, 0]
